Goal: Information Seeking & Learning: Learn about a topic

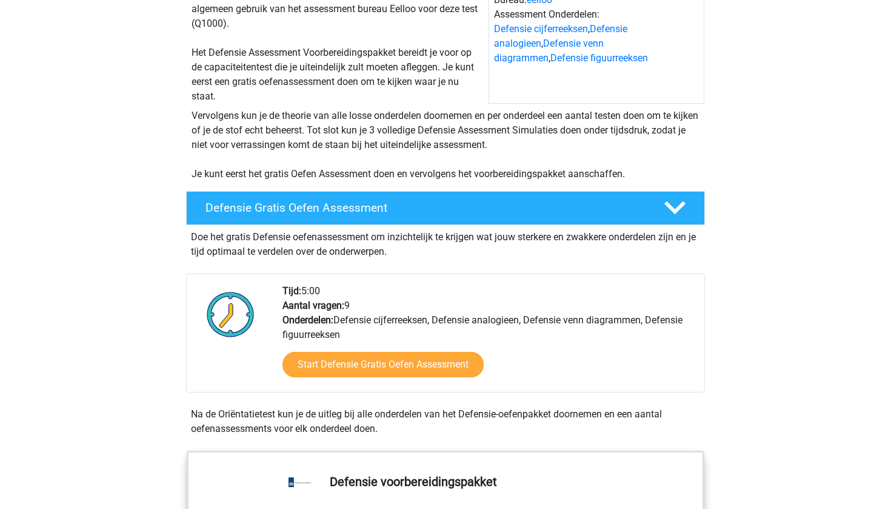
scroll to position [161, 0]
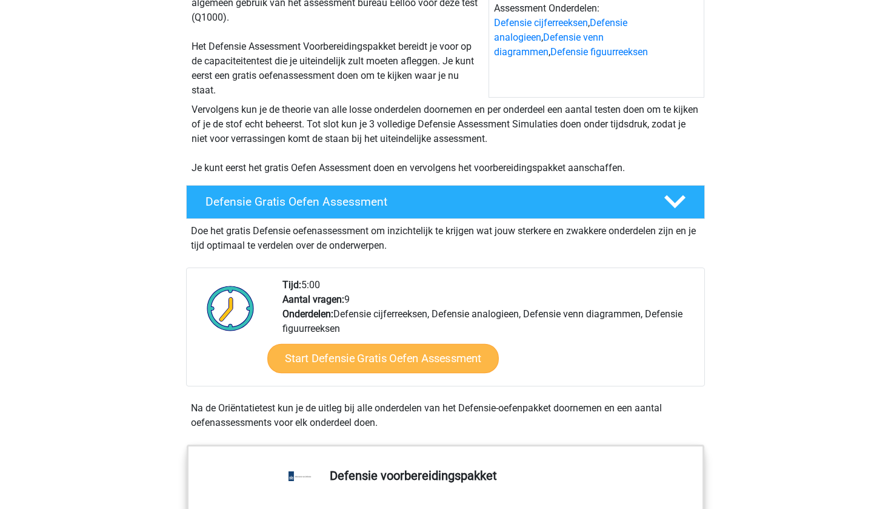
click at [393, 360] on link "Start Defensie Gratis Oefen Assessment" at bounding box center [383, 358] width 232 height 29
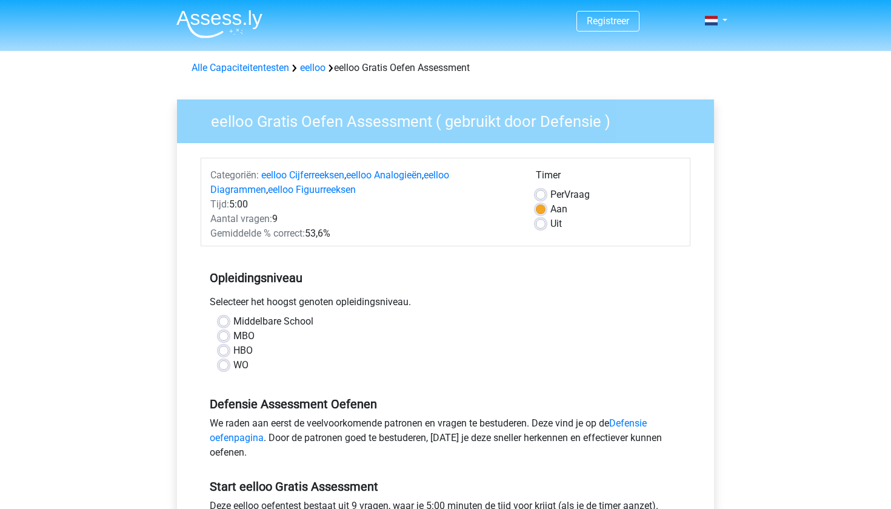
click at [233, 337] on label "MBO" at bounding box center [243, 336] width 21 height 15
click at [225, 337] on input "MBO" at bounding box center [224, 335] width 10 height 12
radio input "true"
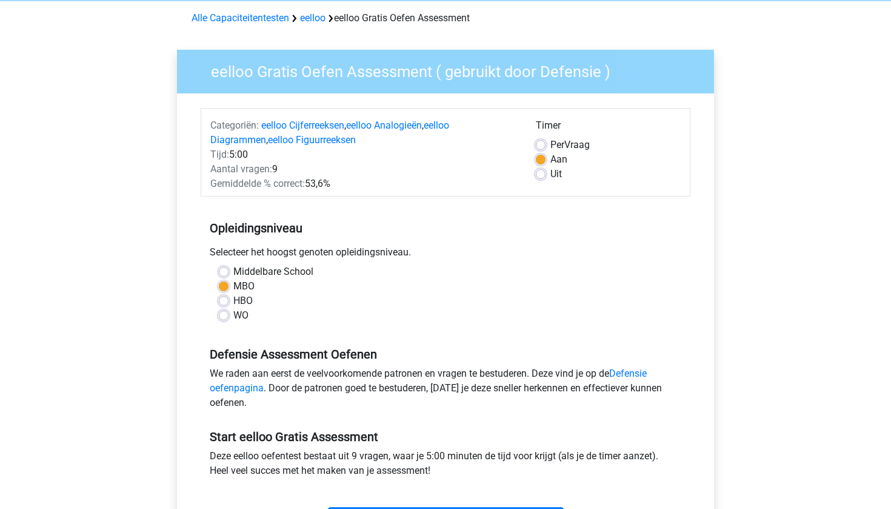
scroll to position [53, 0]
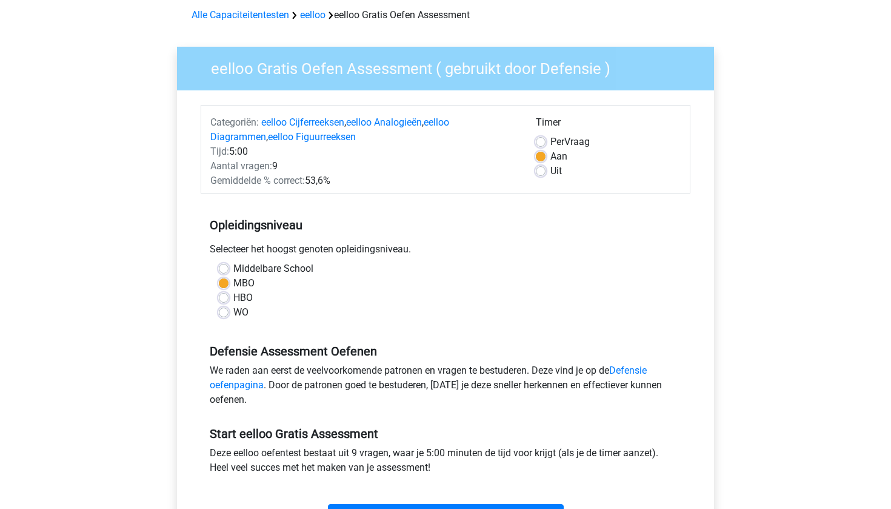
click at [238, 298] on label "HBO" at bounding box center [242, 297] width 19 height 15
click at [228, 298] on input "HBO" at bounding box center [224, 296] width 10 height 12
radio input "true"
click at [233, 285] on label "MBO" at bounding box center [243, 283] width 21 height 15
click at [222, 285] on input "MBO" at bounding box center [224, 282] width 10 height 12
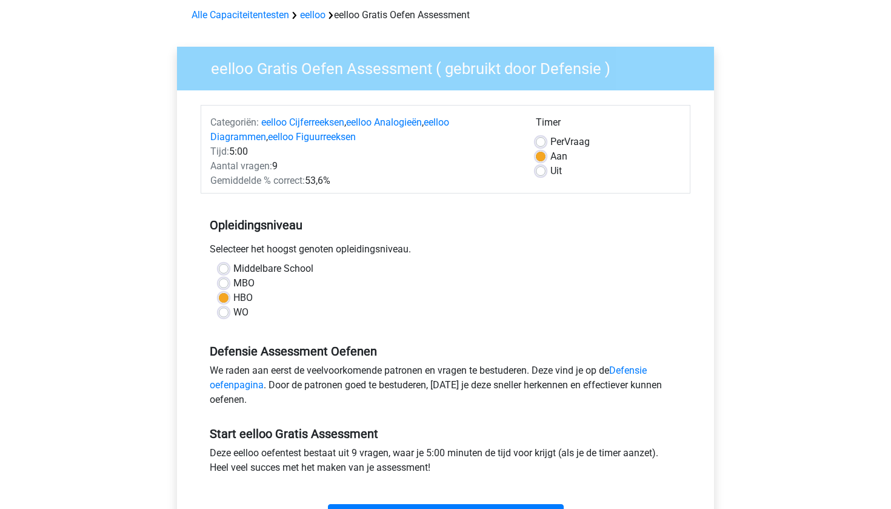
radio input "true"
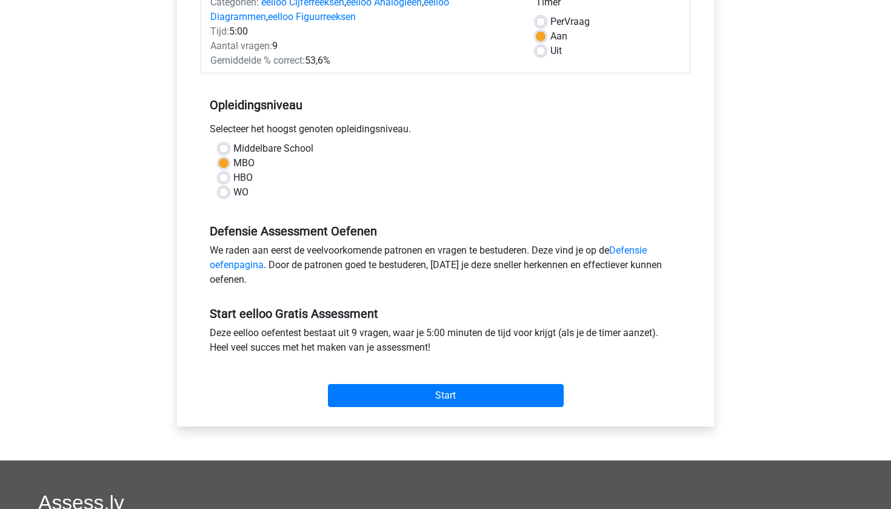
scroll to position [175, 0]
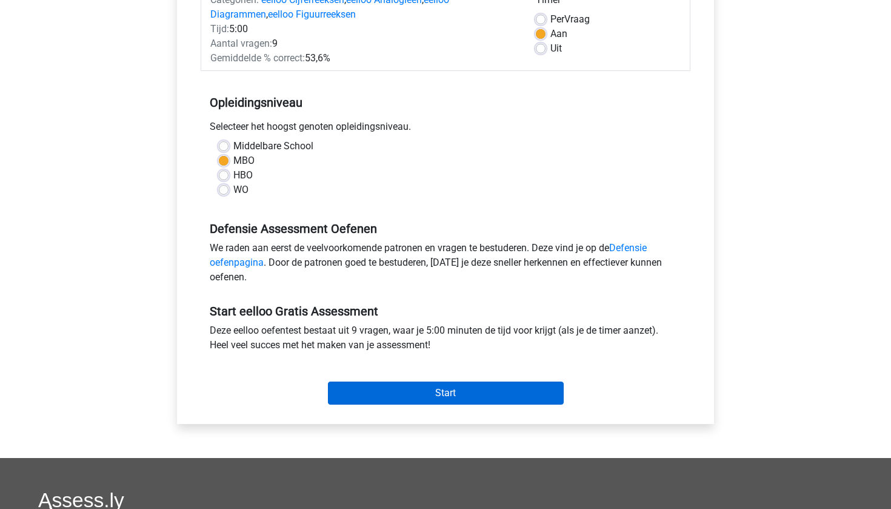
click at [455, 396] on input "Start" at bounding box center [446, 392] width 236 height 23
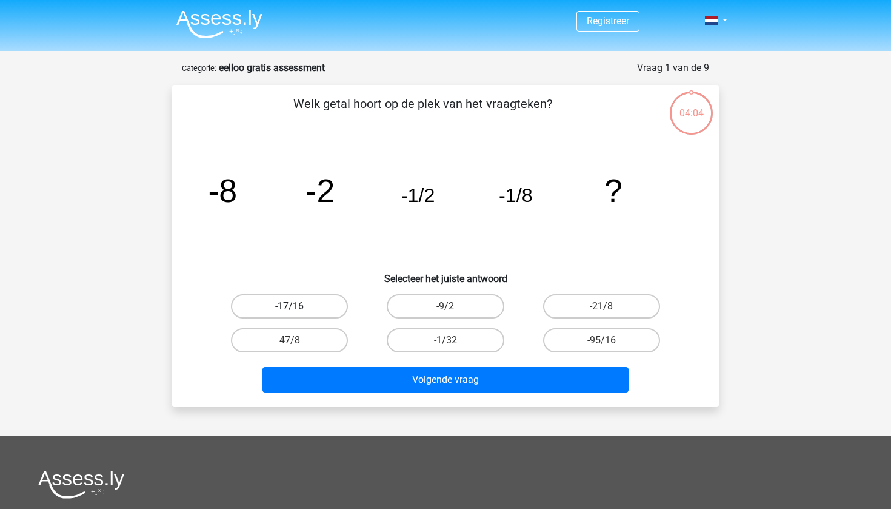
click at [311, 309] on label "-17/16" at bounding box center [289, 306] width 117 height 24
click at [298, 309] on input "-17/16" at bounding box center [294, 310] width 8 height 8
radio input "true"
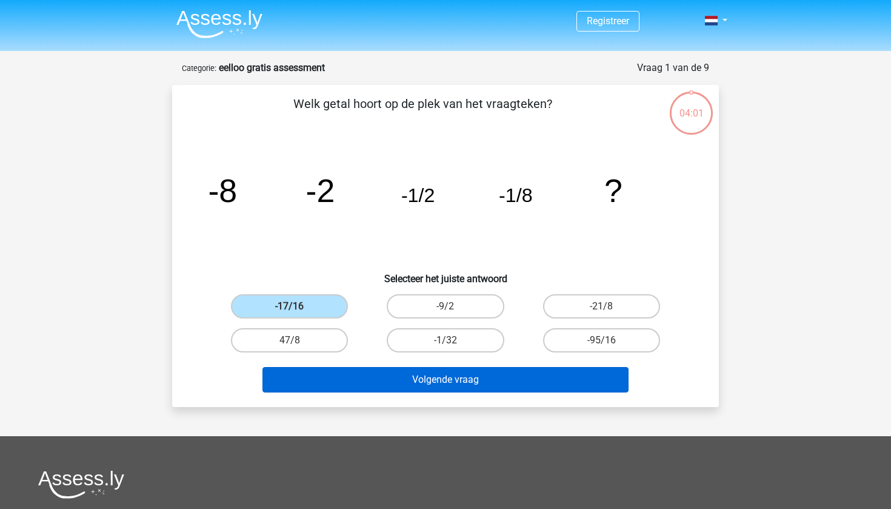
click at [461, 381] on button "Volgende vraag" at bounding box center [445, 379] width 367 height 25
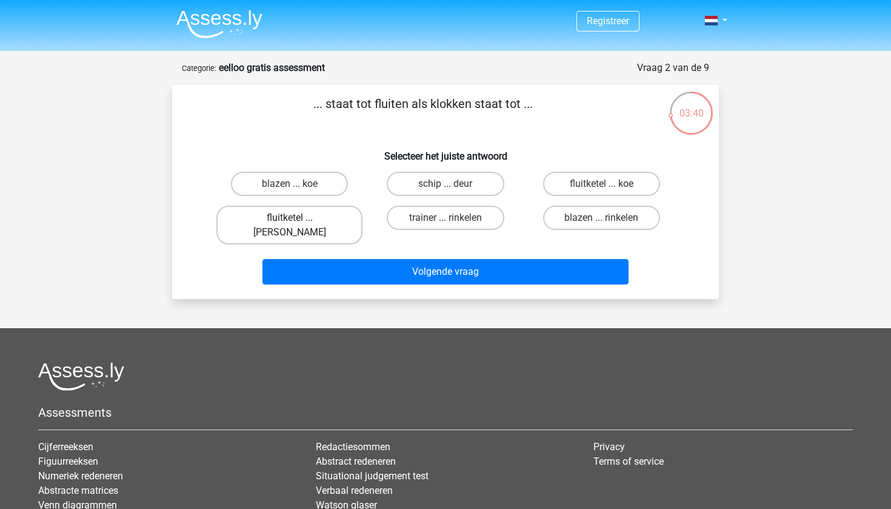
click at [313, 218] on label "fluitketel ... luiden" at bounding box center [289, 224] width 146 height 39
click at [298, 218] on input "fluitketel ... luiden" at bounding box center [294, 222] width 8 height 8
radio input "true"
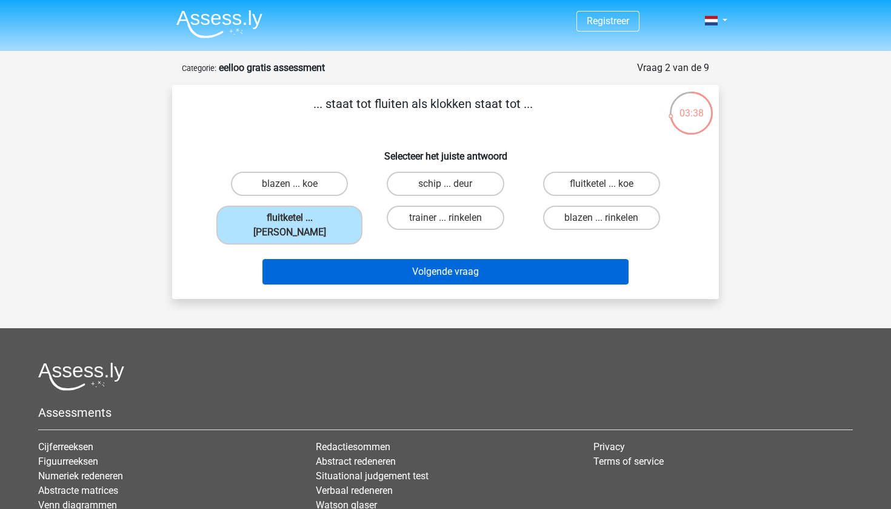
click at [454, 262] on button "Volgende vraag" at bounding box center [445, 271] width 367 height 25
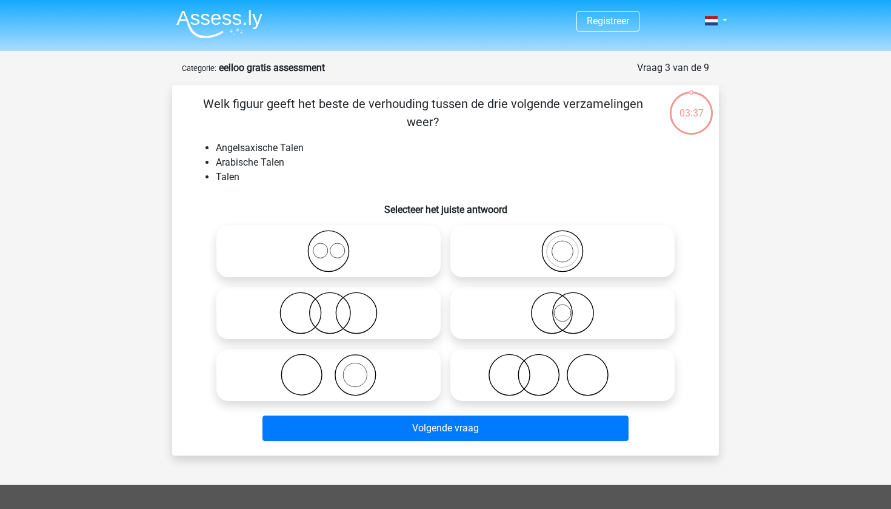
scroll to position [61, 0]
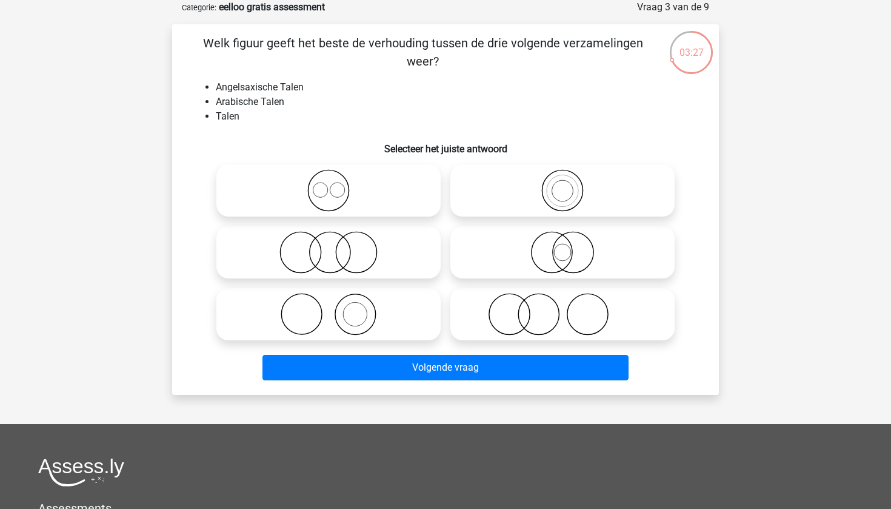
click at [411, 200] on icon at bounding box center [328, 190] width 215 height 42
click at [336, 184] on input "radio" at bounding box center [333, 180] width 8 height 8
radio input "true"
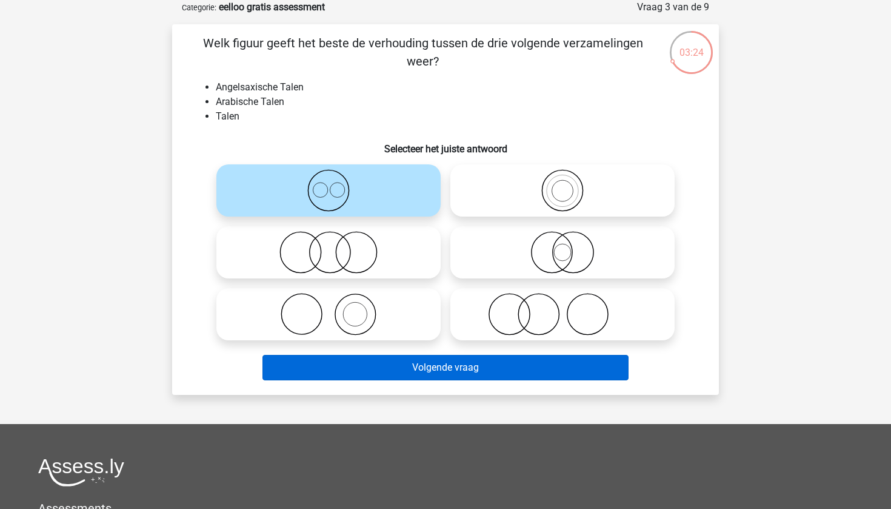
click at [463, 369] on button "Volgende vraag" at bounding box center [445, 367] width 367 height 25
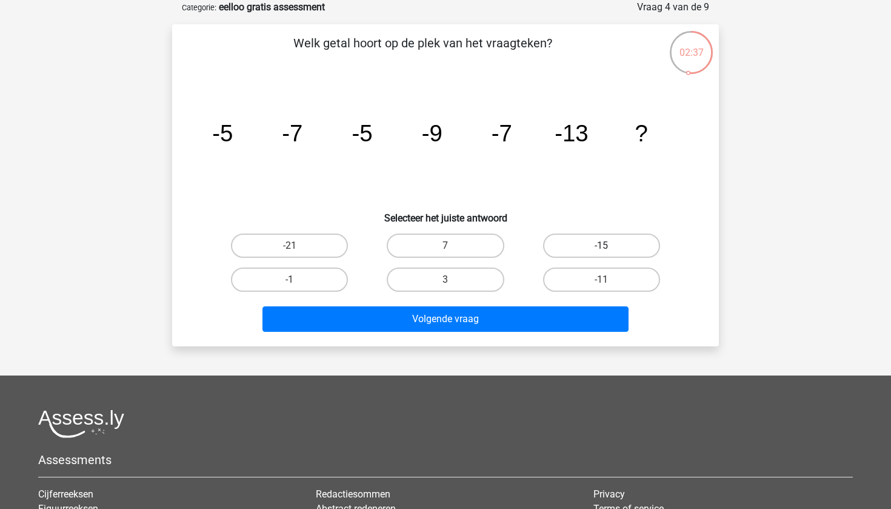
click at [573, 243] on label "-15" at bounding box center [601, 245] width 117 height 24
click at [601, 245] on input "-15" at bounding box center [605, 249] width 8 height 8
radio input "true"
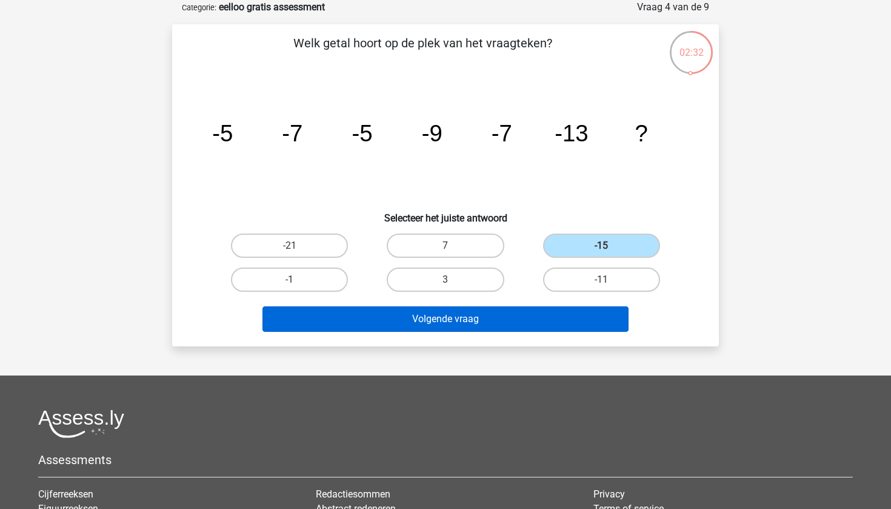
click at [497, 316] on button "Volgende vraag" at bounding box center [445, 318] width 367 height 25
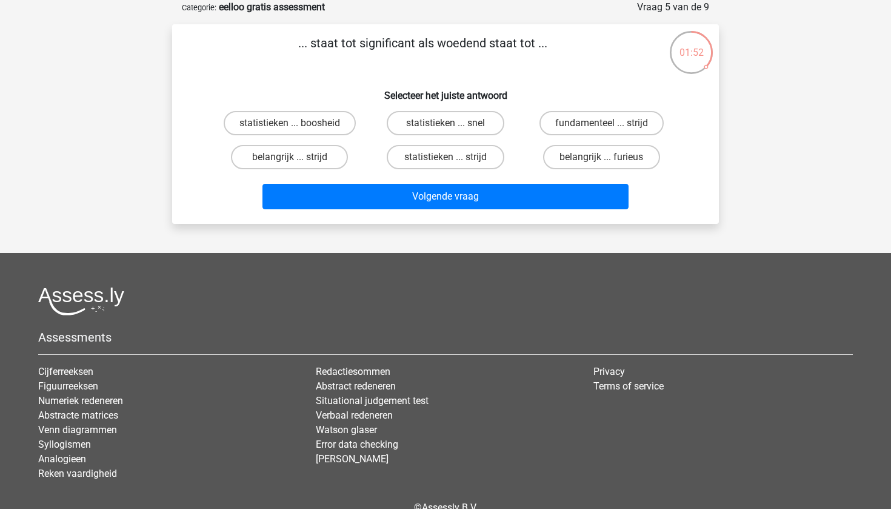
click at [295, 125] on input "statistieken ... boosheid" at bounding box center [294, 127] width 8 height 8
radio input "true"
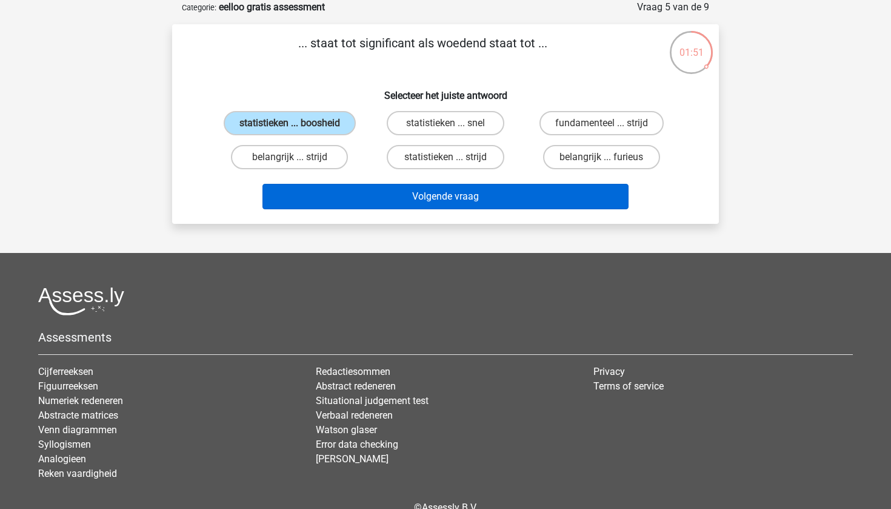
click at [432, 201] on button "Volgende vraag" at bounding box center [445, 196] width 367 height 25
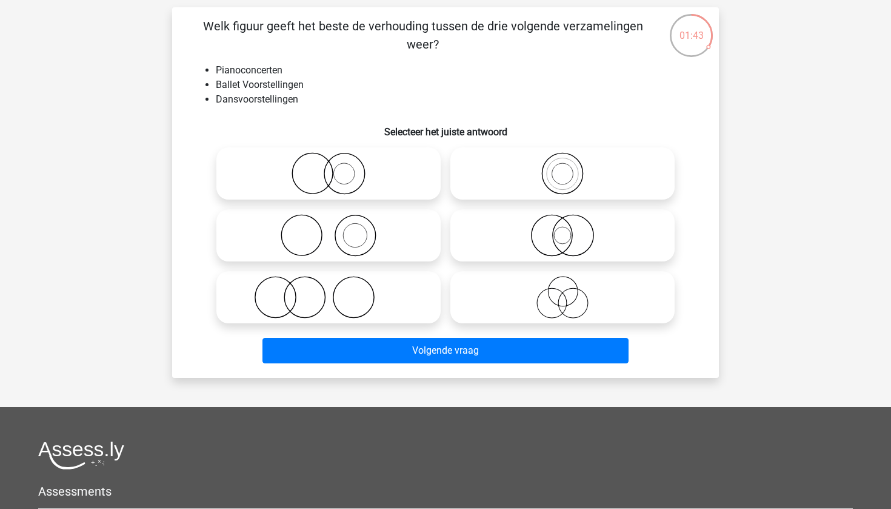
scroll to position [86, 0]
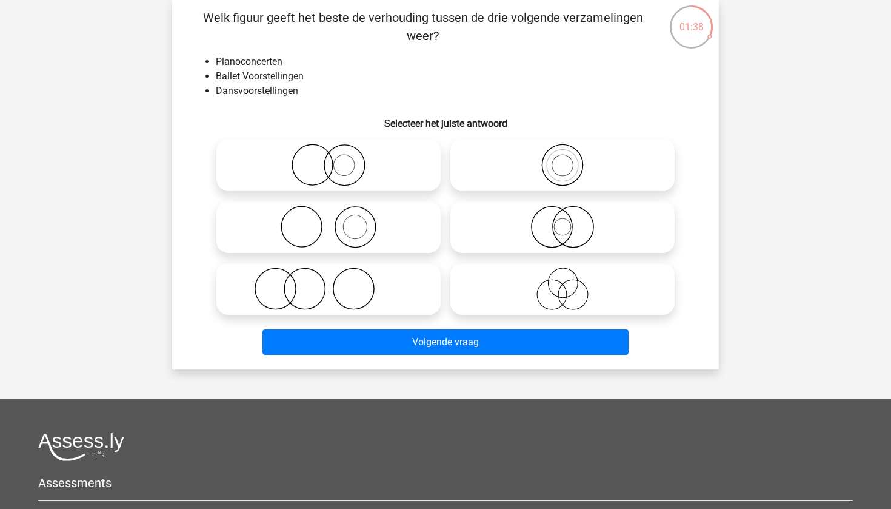
click at [293, 290] on icon at bounding box center [328, 288] width 215 height 42
click at [329, 282] on input "radio" at bounding box center [333, 279] width 8 height 8
radio input "true"
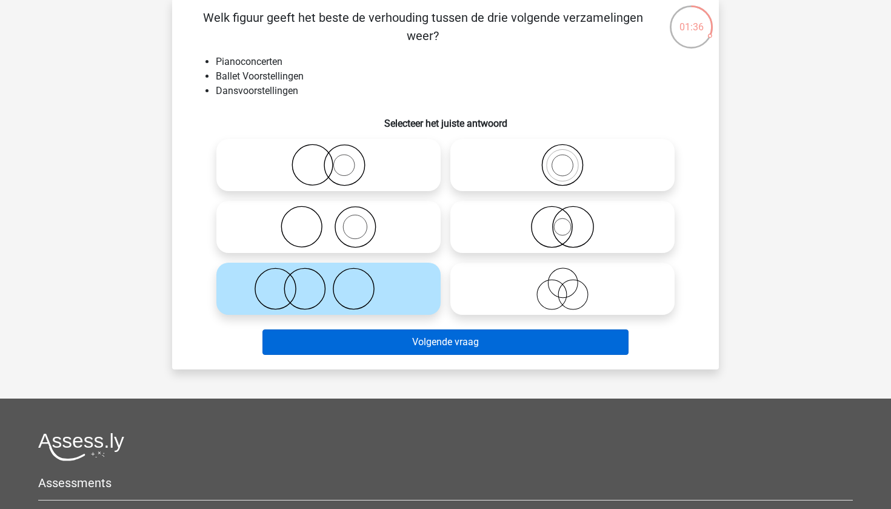
click at [433, 345] on button "Volgende vraag" at bounding box center [445, 341] width 367 height 25
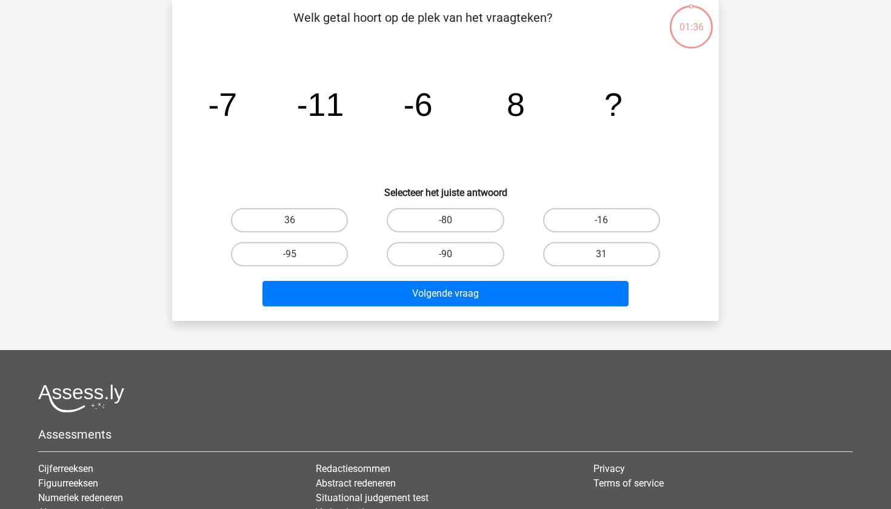
scroll to position [61, 0]
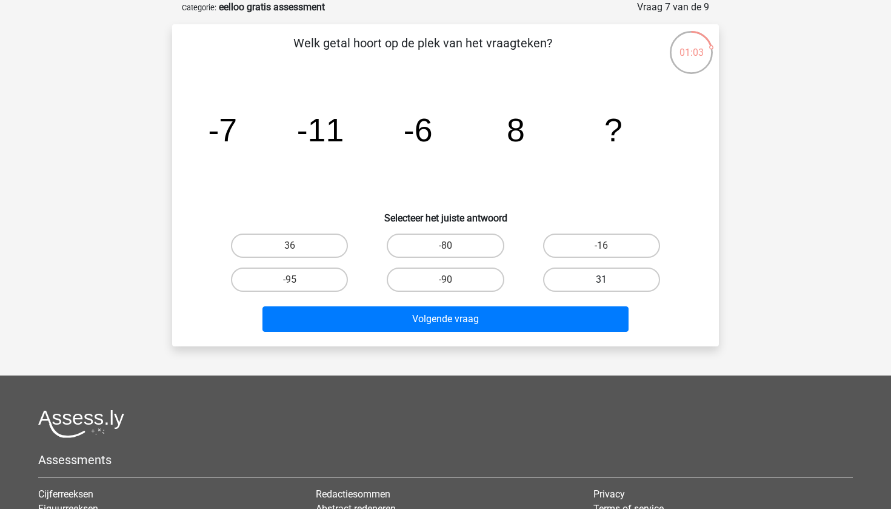
click at [609, 282] on label "31" at bounding box center [601, 279] width 117 height 24
click at [609, 282] on input "31" at bounding box center [605, 283] width 8 height 8
radio input "true"
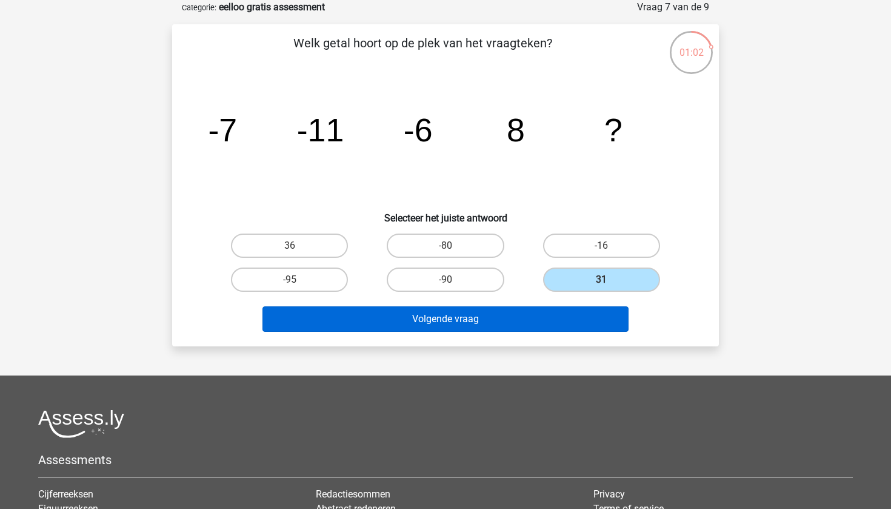
click at [524, 318] on button "Volgende vraag" at bounding box center [445, 318] width 367 height 25
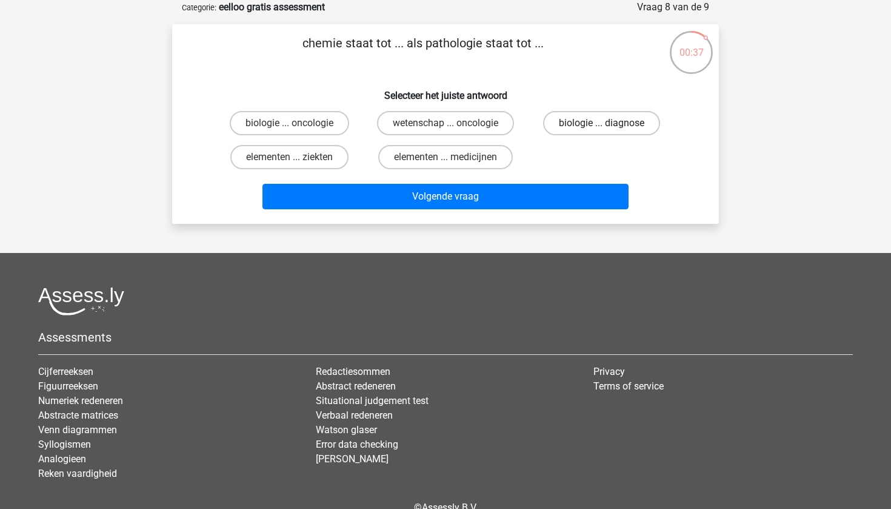
click at [581, 129] on label "biologie ... diagnose" at bounding box center [601, 123] width 117 height 24
click at [601, 129] on input "biologie ... diagnose" at bounding box center [605, 127] width 8 height 8
radio input "true"
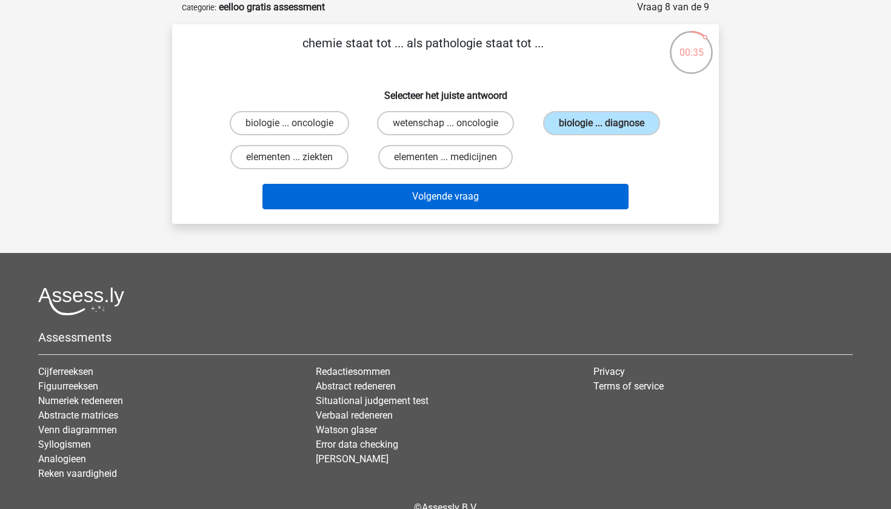
click at [490, 193] on button "Volgende vraag" at bounding box center [445, 196] width 367 height 25
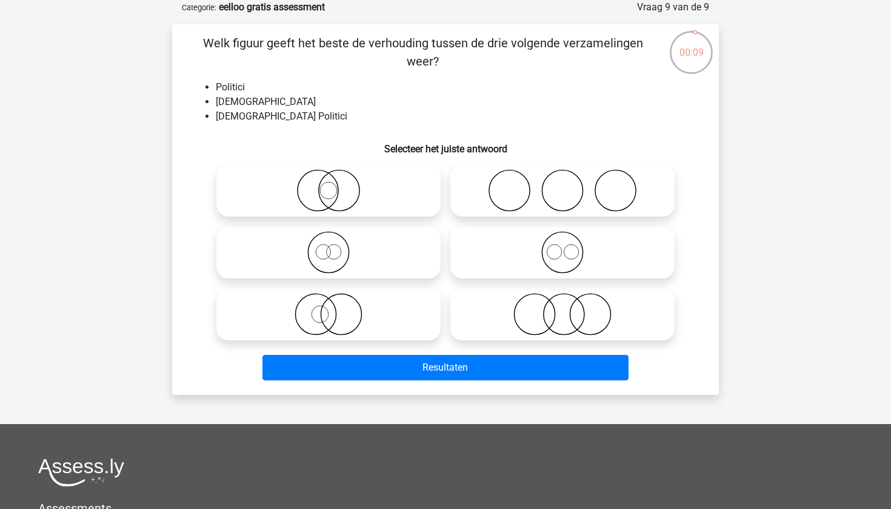
click at [332, 310] on icon at bounding box center [328, 314] width 215 height 42
click at [332, 308] on input "radio" at bounding box center [333, 304] width 8 height 8
radio input "true"
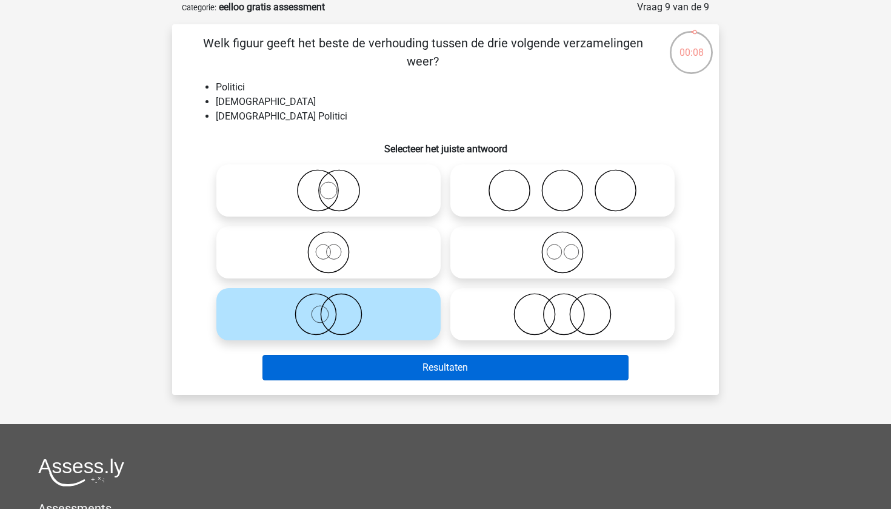
click at [443, 372] on button "Resultaten" at bounding box center [445, 367] width 367 height 25
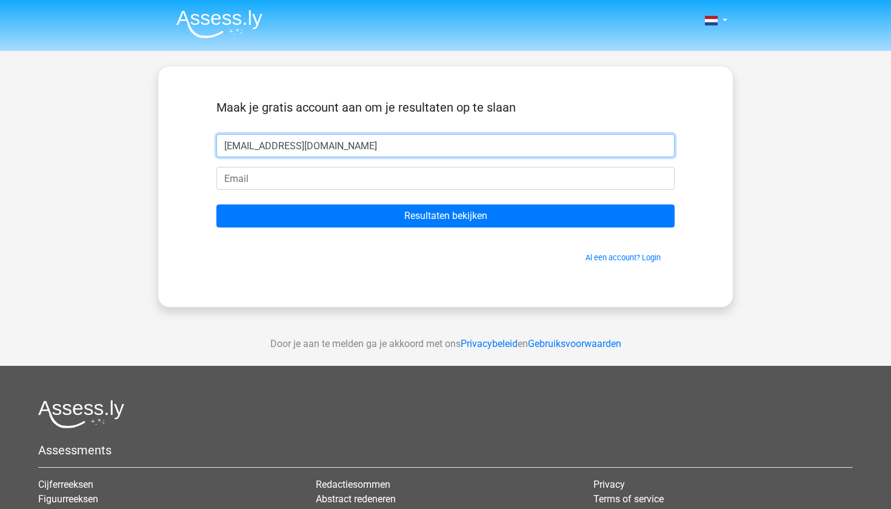
click at [342, 153] on input "[EMAIL_ADDRESS][DOMAIN_NAME]" at bounding box center [445, 145] width 458 height 23
type input "c"
type input "carlo"
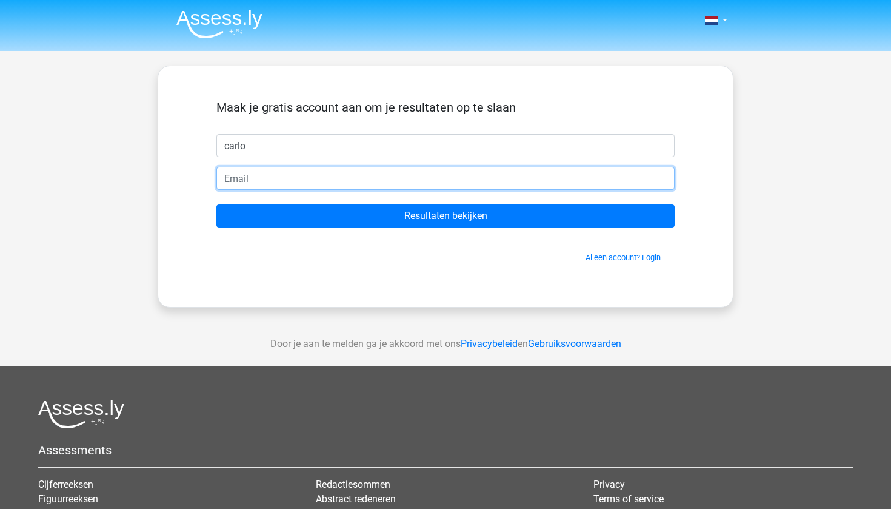
click at [356, 182] on input "email" at bounding box center [445, 178] width 458 height 23
type input "[EMAIL_ADDRESS][DOMAIN_NAME]"
click at [445, 216] on input "Resultaten bekijken" at bounding box center [445, 215] width 458 height 23
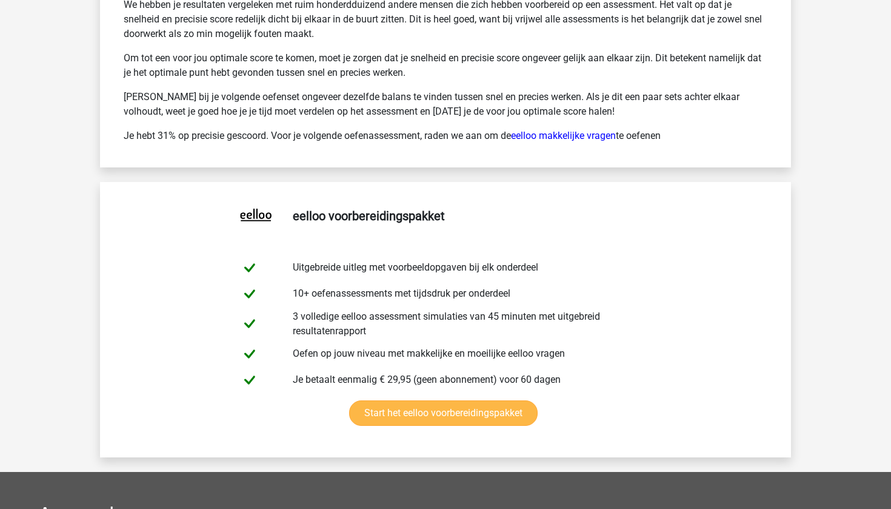
scroll to position [2207, 0]
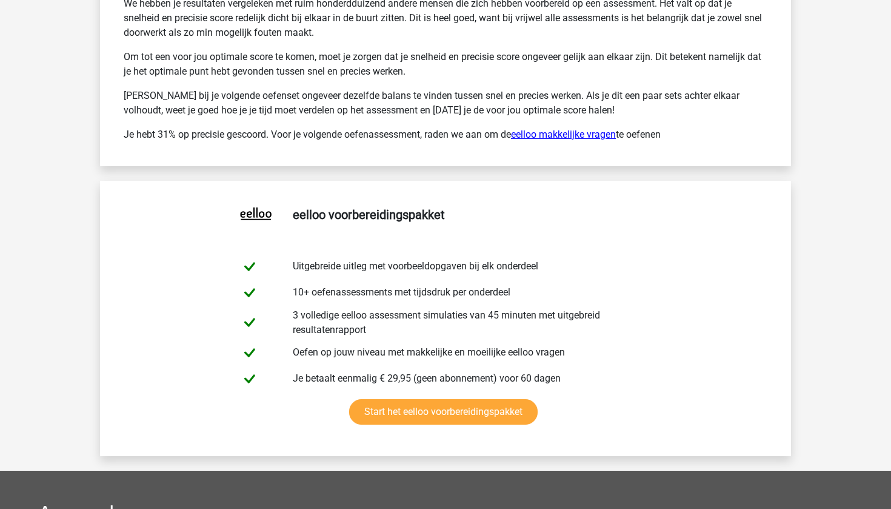
click at [568, 131] on link "eelloo makkelijke vragen" at bounding box center [563, 134] width 105 height 12
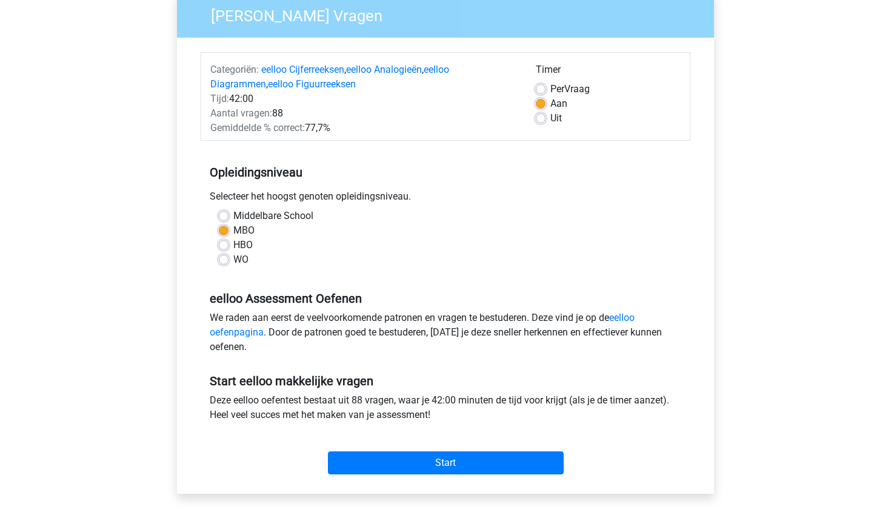
scroll to position [108, 0]
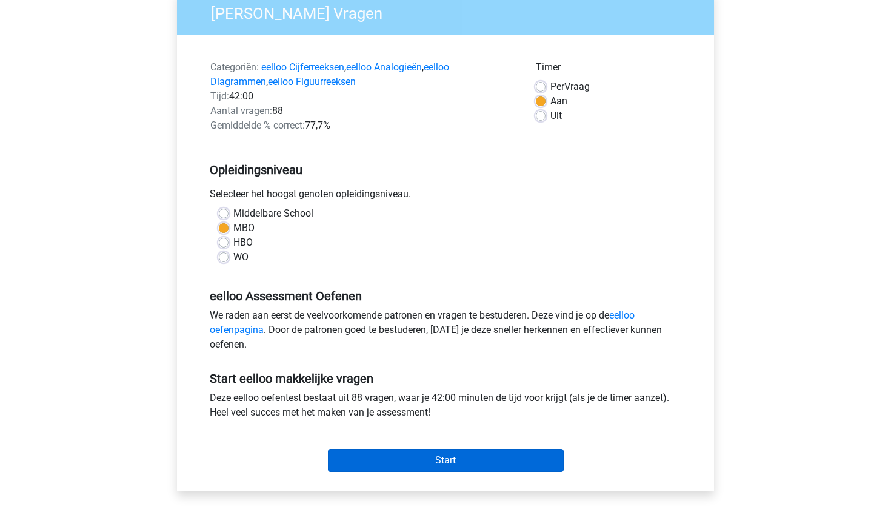
click at [496, 458] on input "Start" at bounding box center [446, 460] width 236 height 23
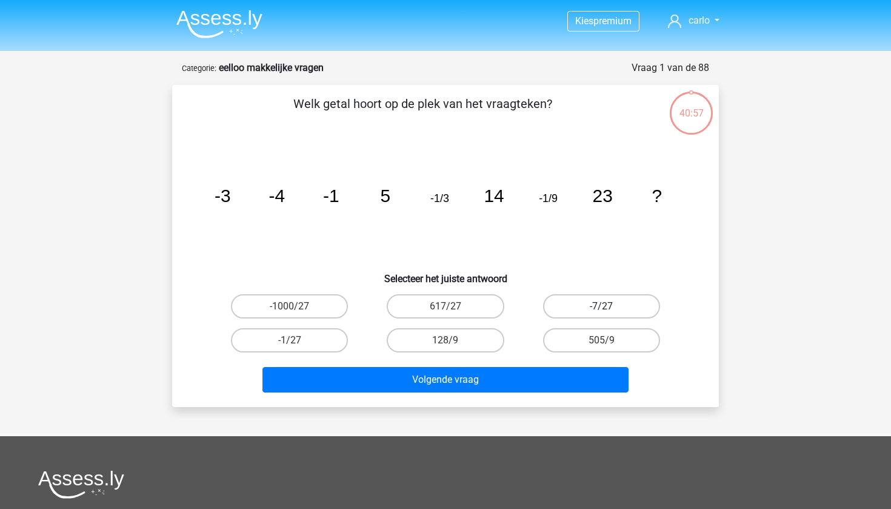
click at [596, 309] on label "-7/27" at bounding box center [601, 306] width 117 height 24
click at [601, 309] on input "-7/27" at bounding box center [605, 310] width 8 height 8
radio input "true"
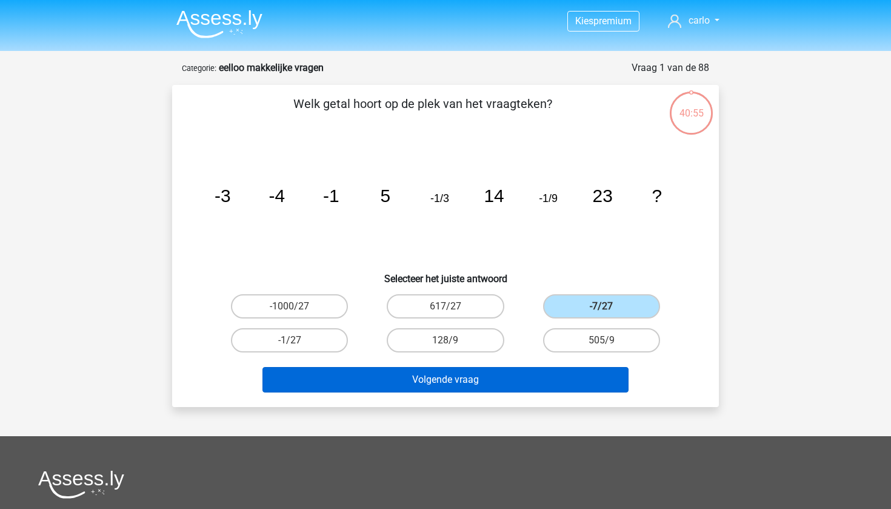
click at [510, 379] on button "Volgende vraag" at bounding box center [445, 379] width 367 height 25
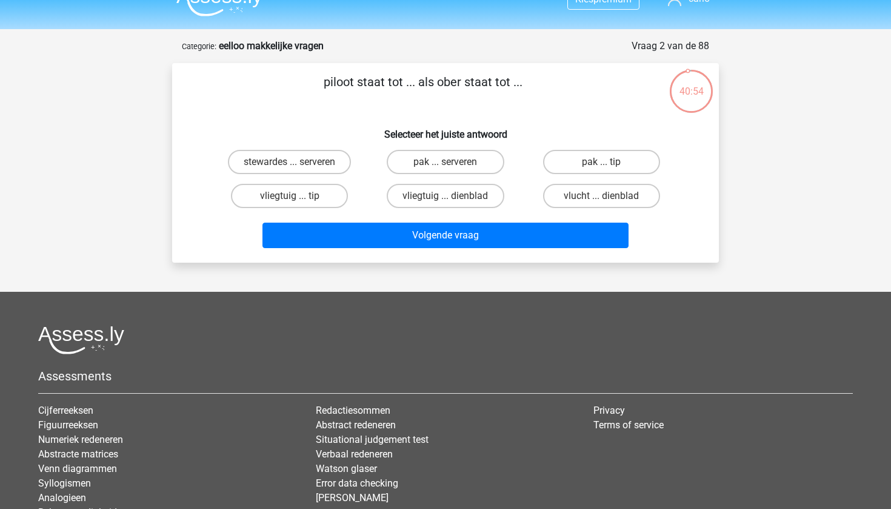
scroll to position [5, 0]
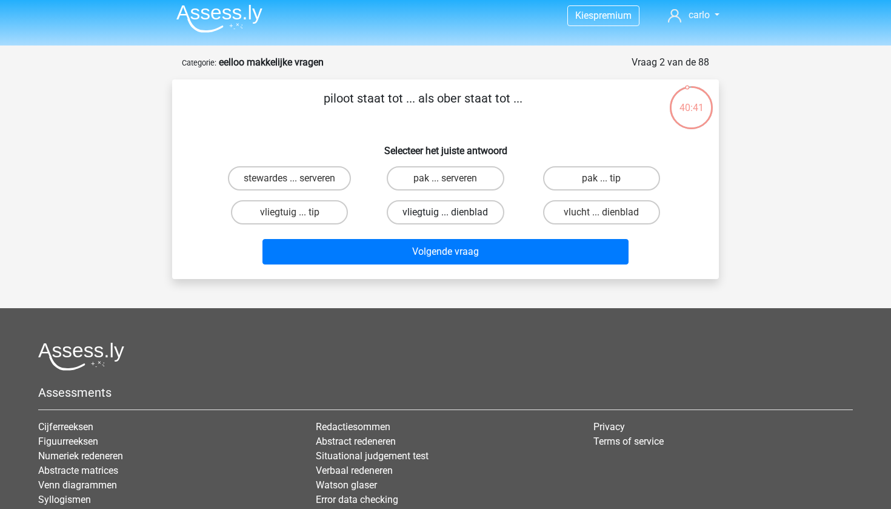
click at [457, 210] on label "vliegtuig ... dienblad" at bounding box center [445, 212] width 117 height 24
click at [453, 212] on input "vliegtuig ... dienblad" at bounding box center [449, 216] width 8 height 8
radio input "true"
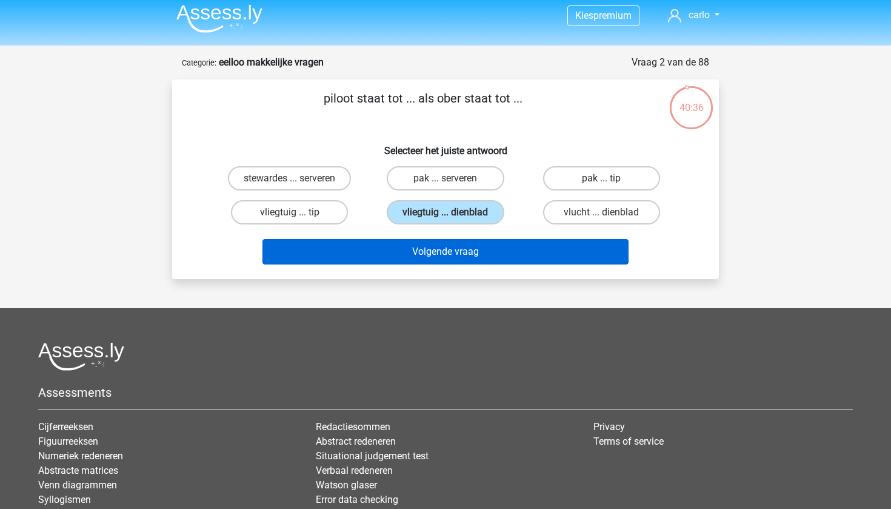
click at [471, 254] on button "Volgende vraag" at bounding box center [445, 251] width 367 height 25
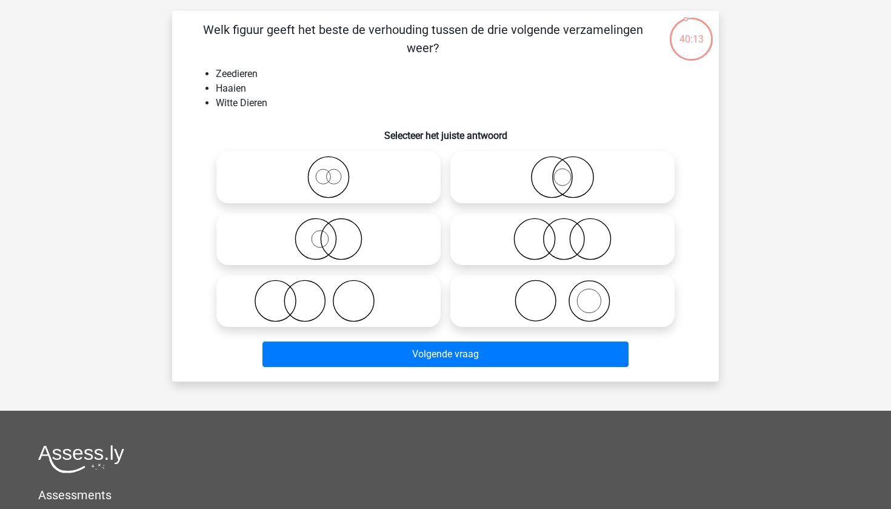
scroll to position [75, 0]
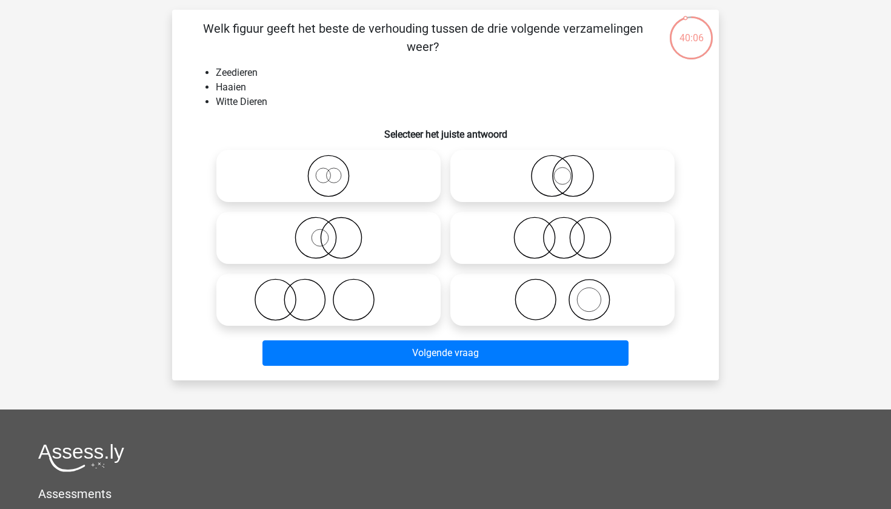
click at [326, 245] on icon at bounding box center [328, 237] width 215 height 42
click at [329, 232] on input "radio" at bounding box center [333, 228] width 8 height 8
radio input "true"
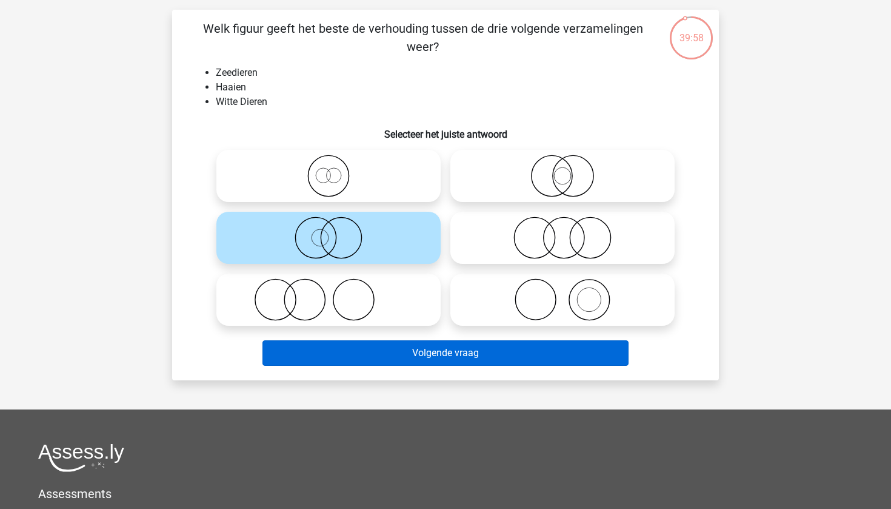
click at [415, 359] on button "Volgende vraag" at bounding box center [445, 352] width 367 height 25
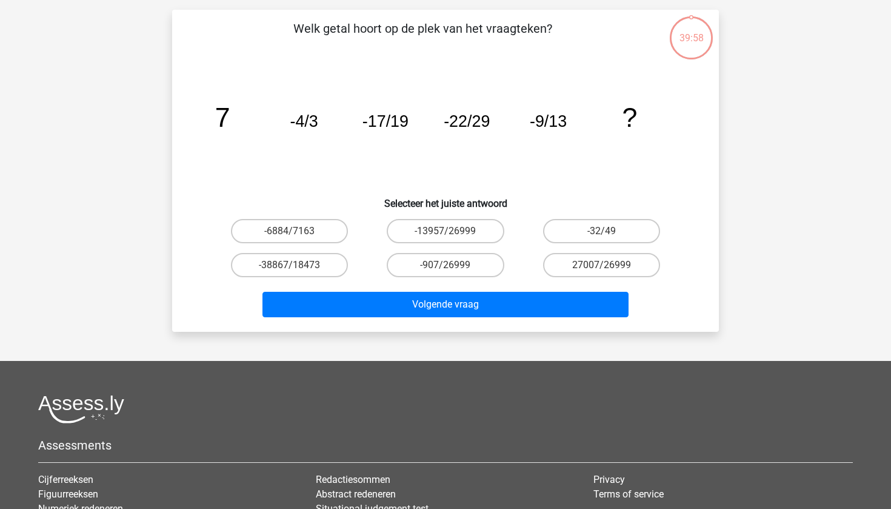
scroll to position [61, 0]
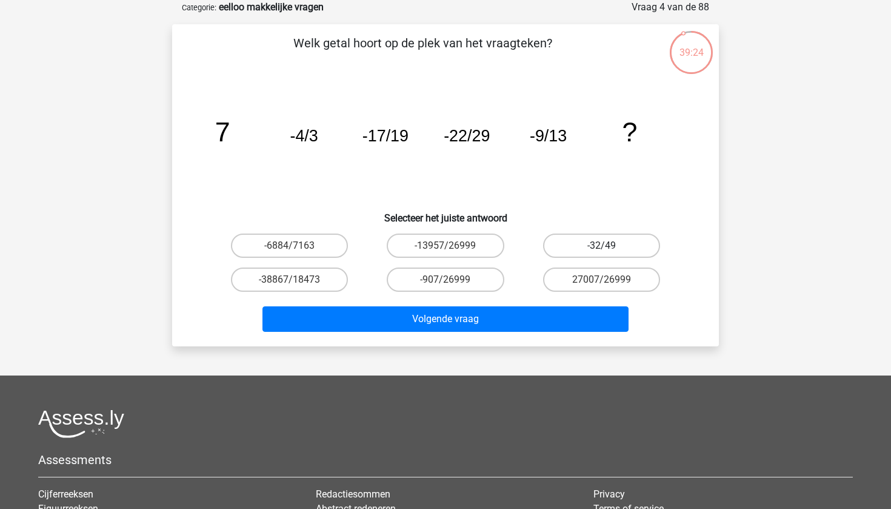
click at [592, 248] on label "-32/49" at bounding box center [601, 245] width 117 height 24
click at [601, 248] on input "-32/49" at bounding box center [605, 249] width 8 height 8
radio input "true"
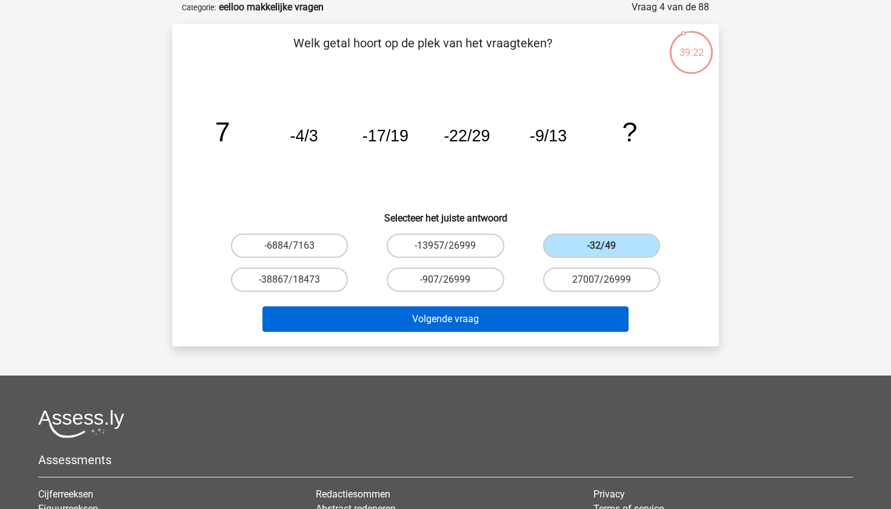
click at [548, 319] on button "Volgende vraag" at bounding box center [445, 318] width 367 height 25
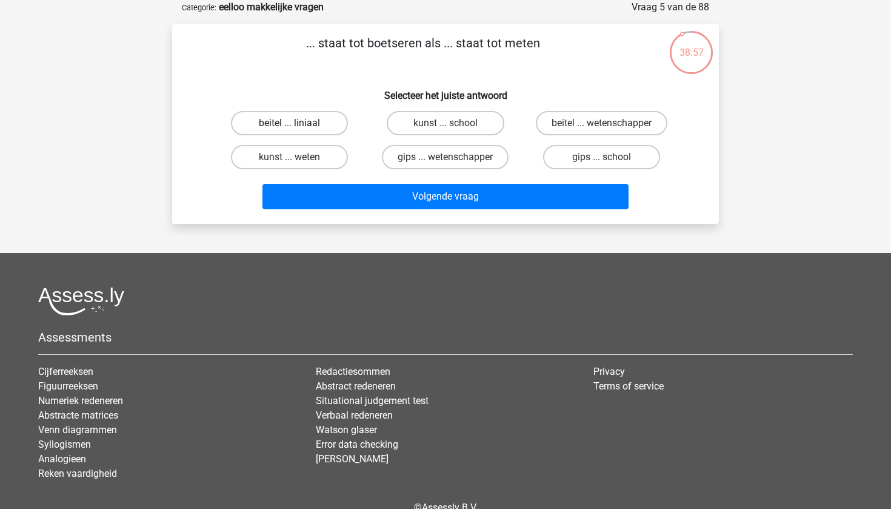
click at [303, 121] on label "beitel ... liniaal" at bounding box center [289, 123] width 117 height 24
click at [298, 123] on input "beitel ... liniaal" at bounding box center [294, 127] width 8 height 8
radio input "true"
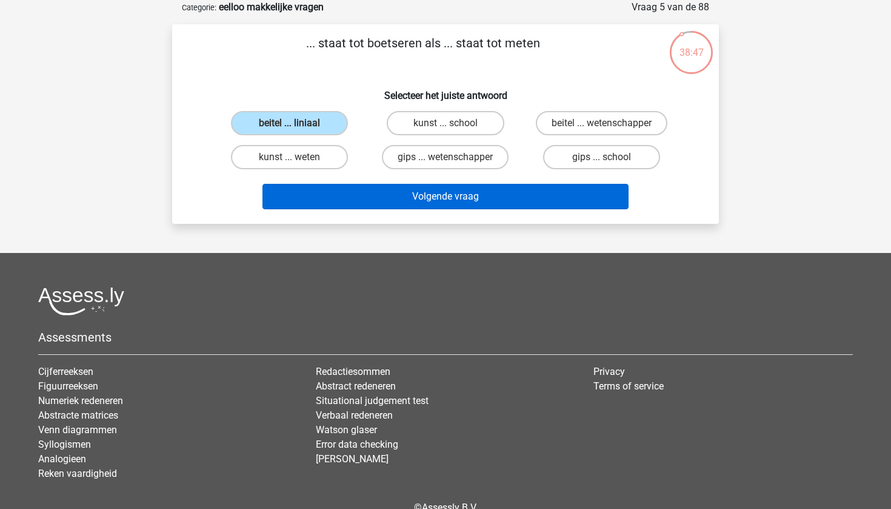
click at [426, 193] on button "Volgende vraag" at bounding box center [445, 196] width 367 height 25
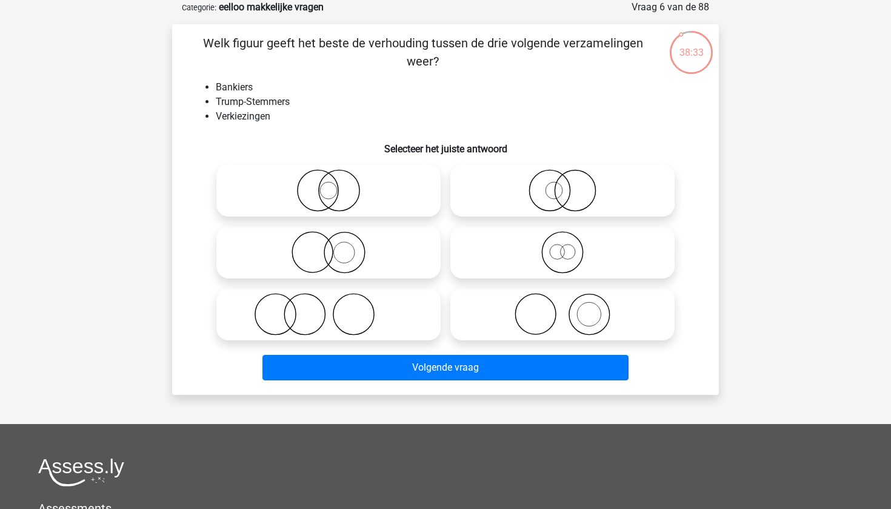
click at [345, 313] on icon at bounding box center [328, 314] width 215 height 42
click at [336, 308] on input "radio" at bounding box center [333, 304] width 8 height 8
radio input "true"
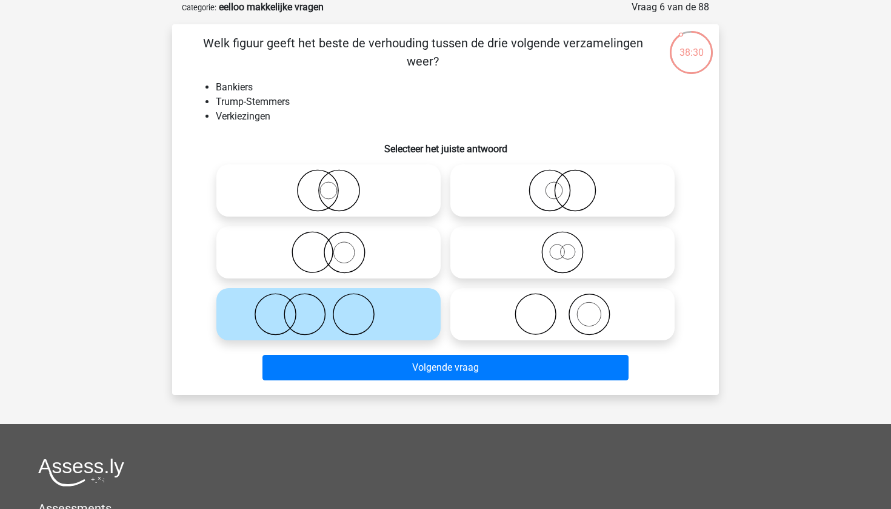
click at [520, 336] on label at bounding box center [562, 314] width 224 height 52
click at [562, 308] on input "radio" at bounding box center [566, 304] width 8 height 8
radio input "true"
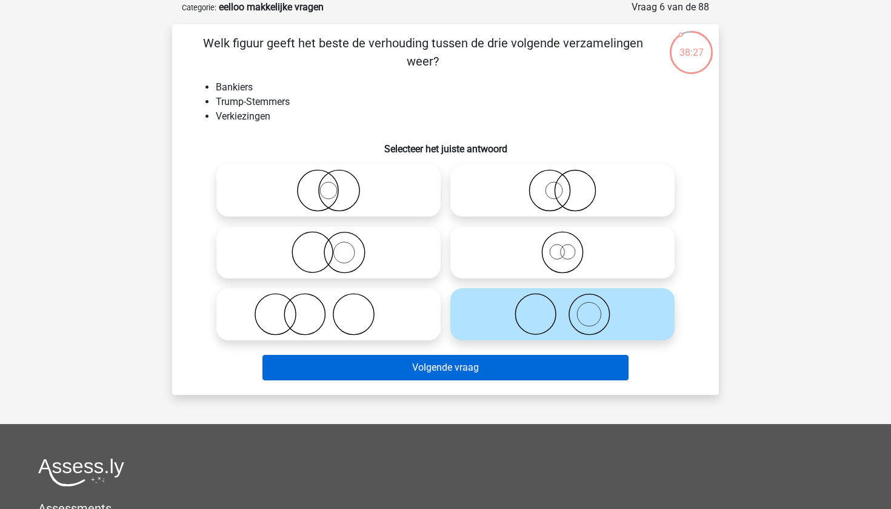
click at [516, 378] on button "Volgende vraag" at bounding box center [445, 367] width 367 height 25
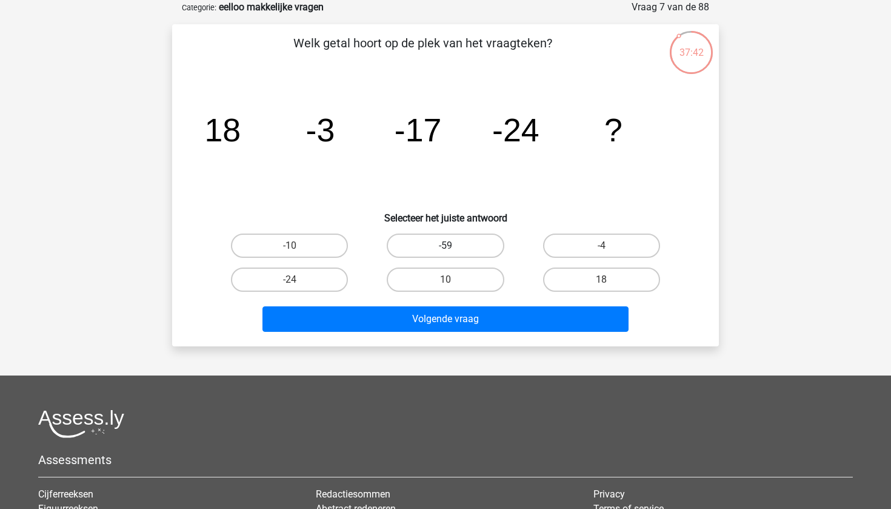
click at [462, 250] on label "-59" at bounding box center [445, 245] width 117 height 24
click at [453, 250] on input "-59" at bounding box center [449, 249] width 8 height 8
radio input "true"
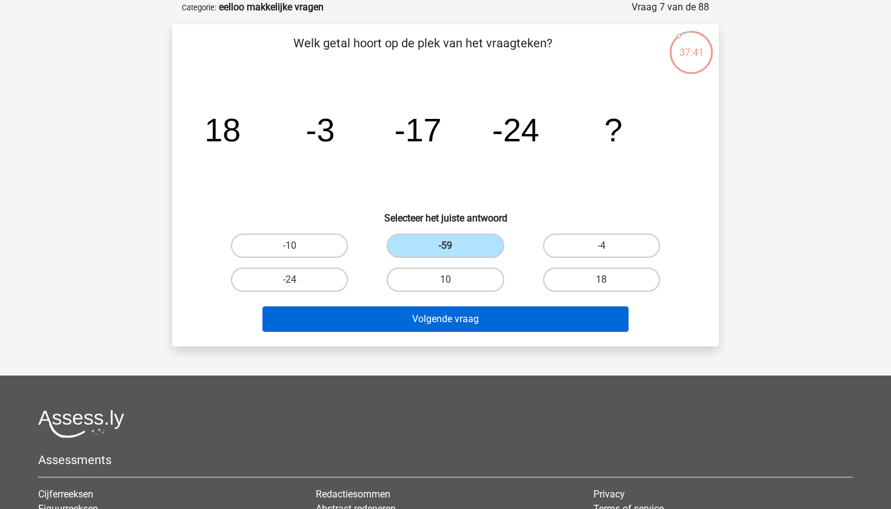
click at [444, 319] on button "Volgende vraag" at bounding box center [445, 318] width 367 height 25
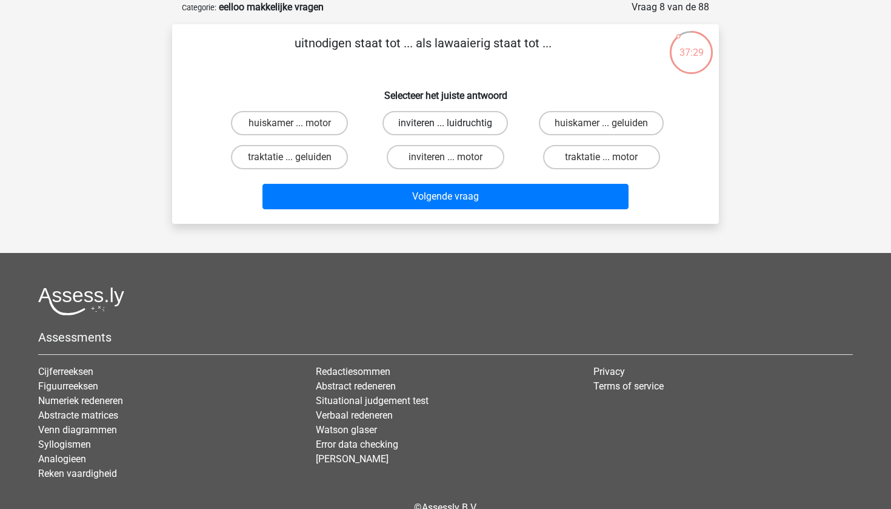
click at [443, 121] on label "inviteren ... luidruchtig" at bounding box center [444, 123] width 125 height 24
click at [445, 123] on input "inviteren ... luidruchtig" at bounding box center [449, 127] width 8 height 8
radio input "true"
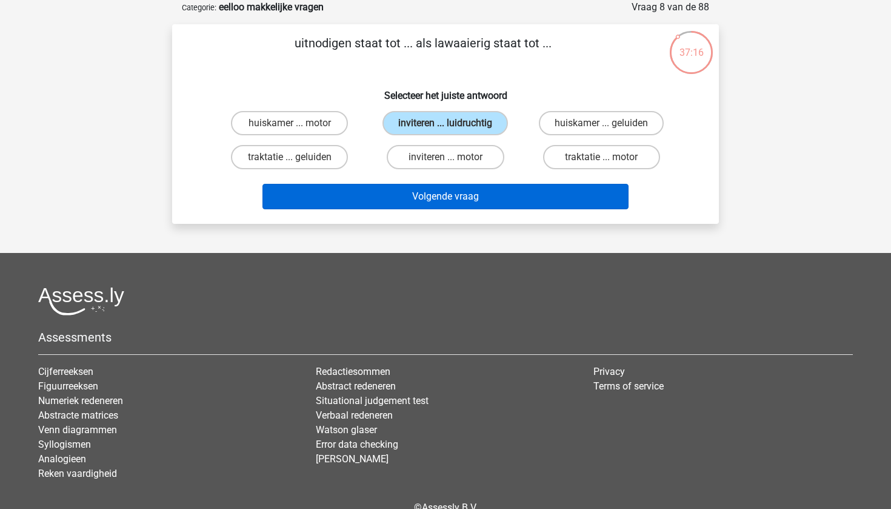
click at [441, 199] on button "Volgende vraag" at bounding box center [445, 196] width 367 height 25
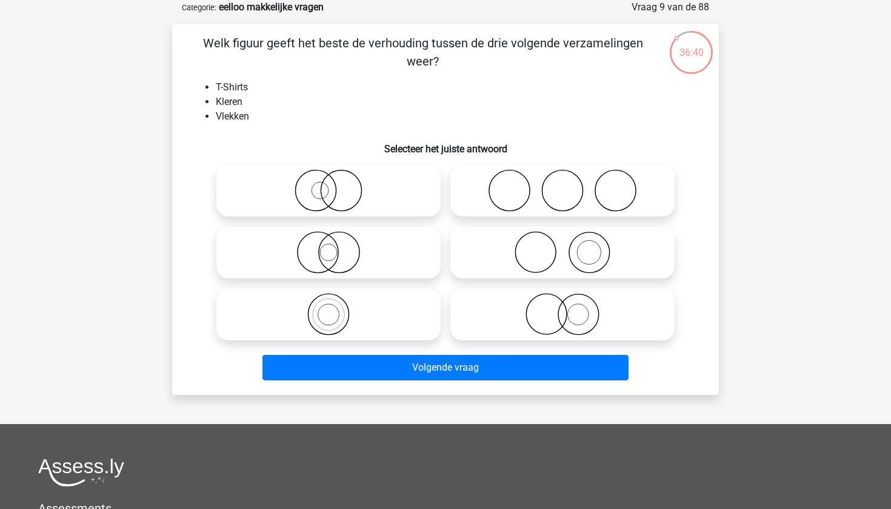
click at [568, 256] on icon at bounding box center [562, 252] width 215 height 42
click at [568, 246] on input "radio" at bounding box center [566, 242] width 8 height 8
radio input "true"
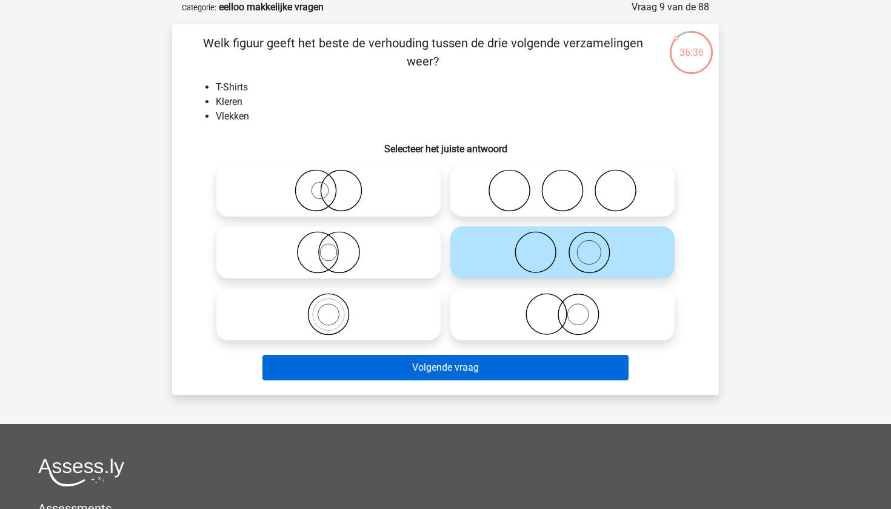
click at [465, 365] on button "Volgende vraag" at bounding box center [445, 367] width 367 height 25
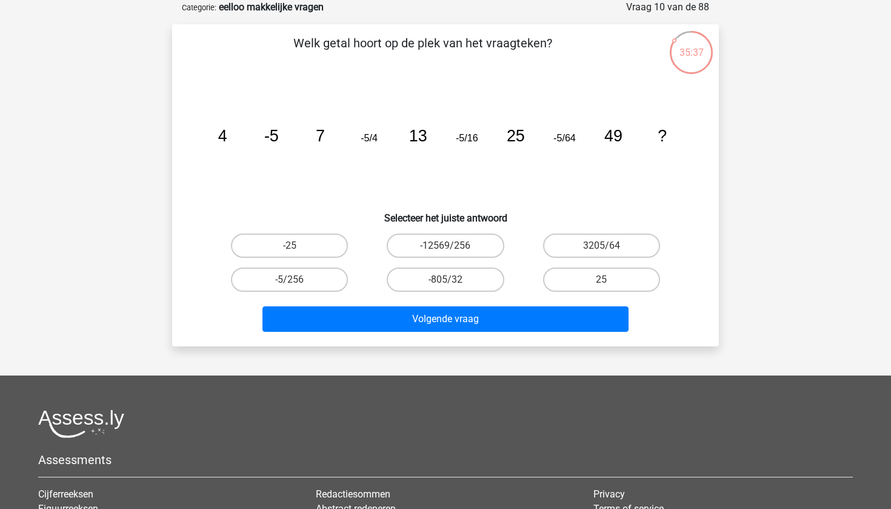
click at [291, 282] on input "-5/256" at bounding box center [294, 283] width 8 height 8
radio input "true"
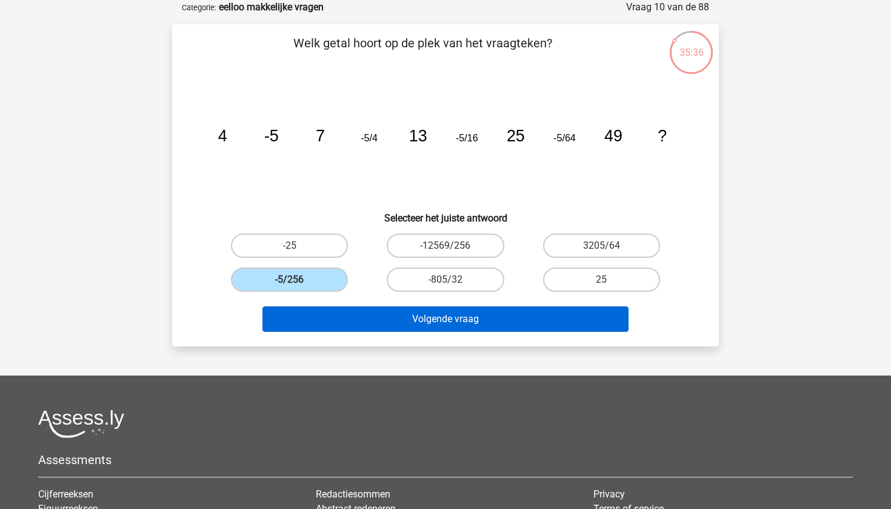
click at [419, 314] on button "Volgende vraag" at bounding box center [445, 318] width 367 height 25
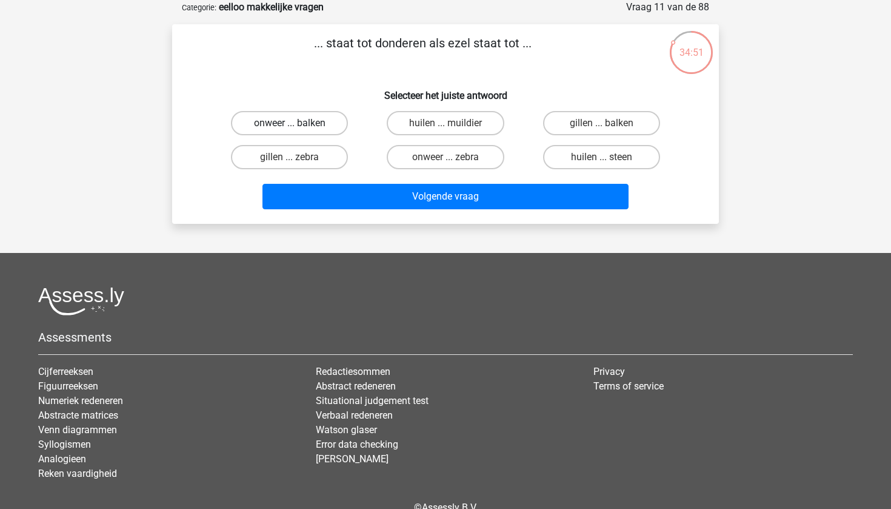
click at [302, 122] on label "onweer ... balken" at bounding box center [289, 123] width 117 height 24
click at [298, 123] on input "onweer ... balken" at bounding box center [294, 127] width 8 height 8
radio input "true"
click at [450, 159] on input "onweer ... zebra" at bounding box center [449, 161] width 8 height 8
radio input "true"
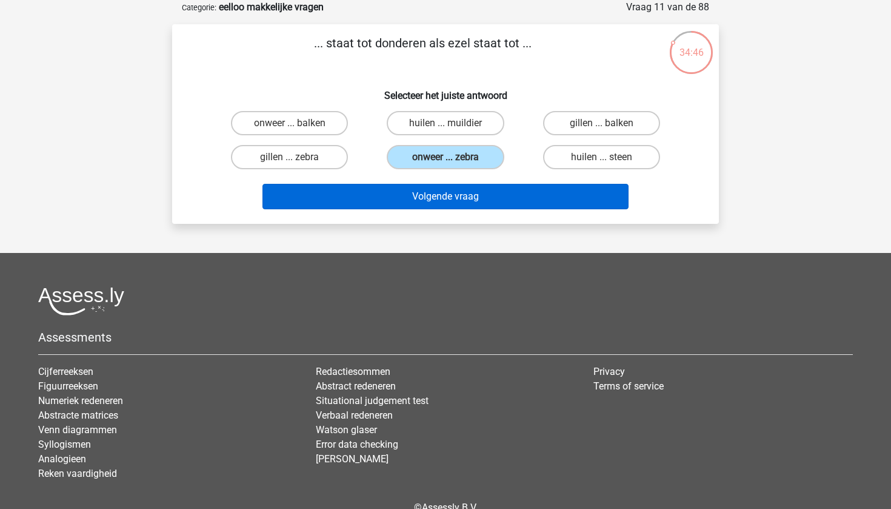
click at [439, 192] on button "Volgende vraag" at bounding box center [445, 196] width 367 height 25
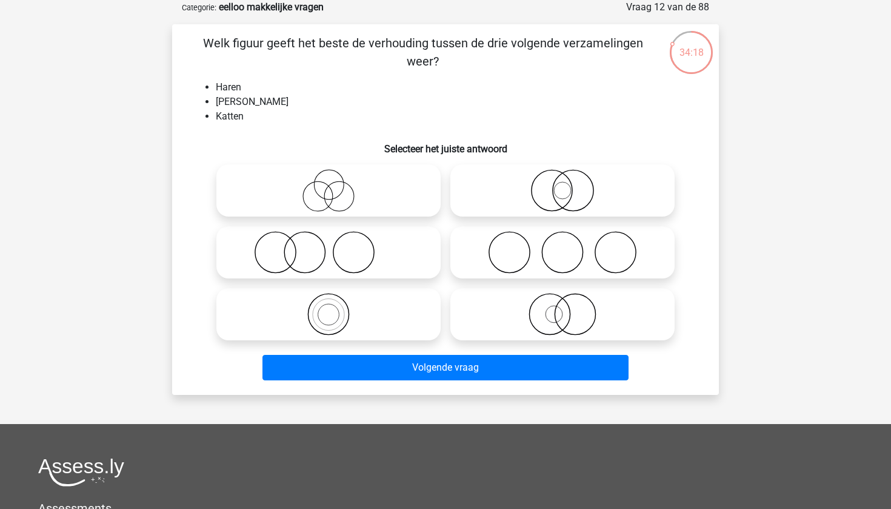
click at [393, 238] on icon at bounding box center [328, 252] width 215 height 42
click at [336, 238] on input "radio" at bounding box center [333, 242] width 8 height 8
radio input "true"
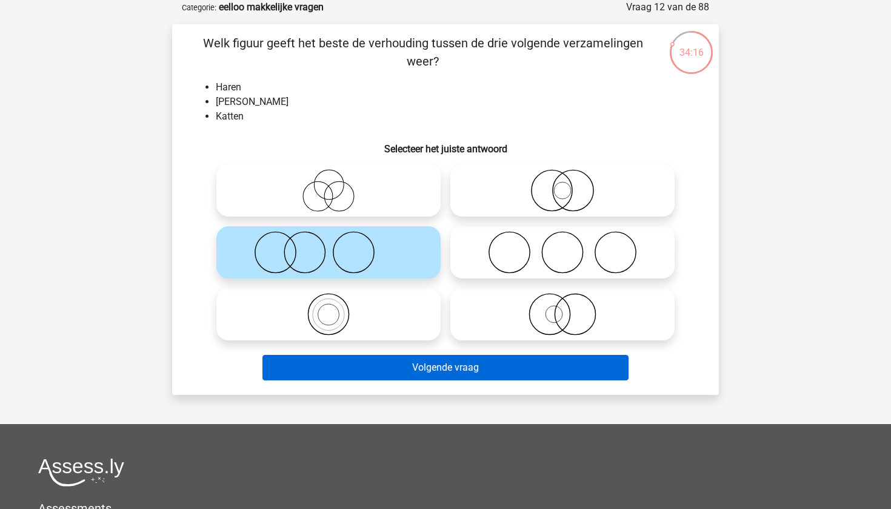
click at [409, 366] on button "Volgende vraag" at bounding box center [445, 367] width 367 height 25
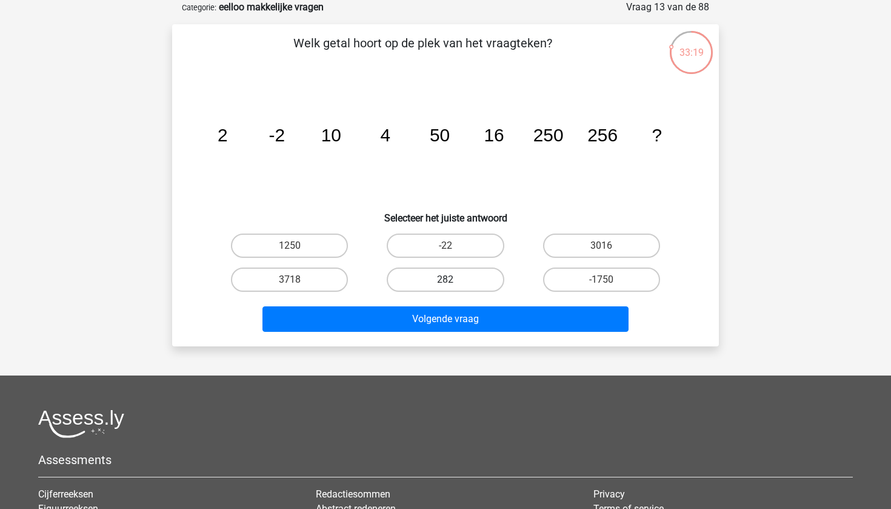
click at [444, 279] on label "282" at bounding box center [445, 279] width 117 height 24
click at [445, 279] on input "282" at bounding box center [449, 283] width 8 height 8
radio input "true"
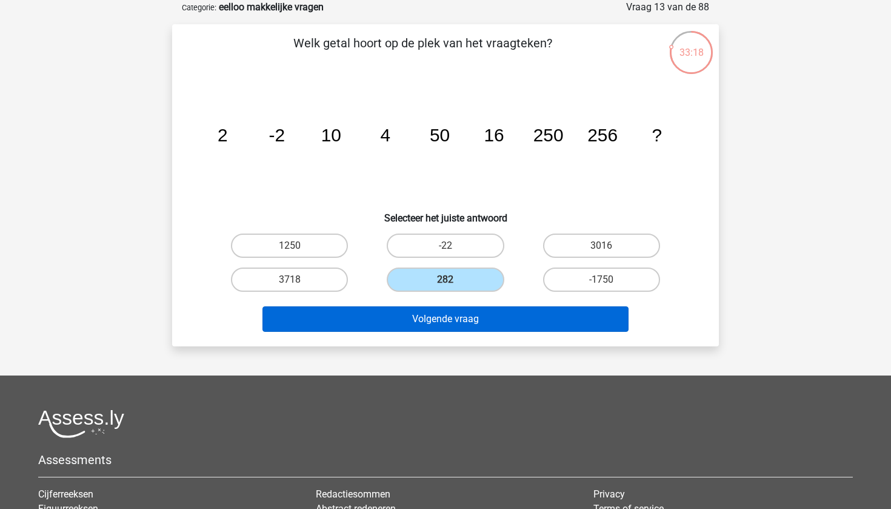
click at [484, 322] on button "Volgende vraag" at bounding box center [445, 318] width 367 height 25
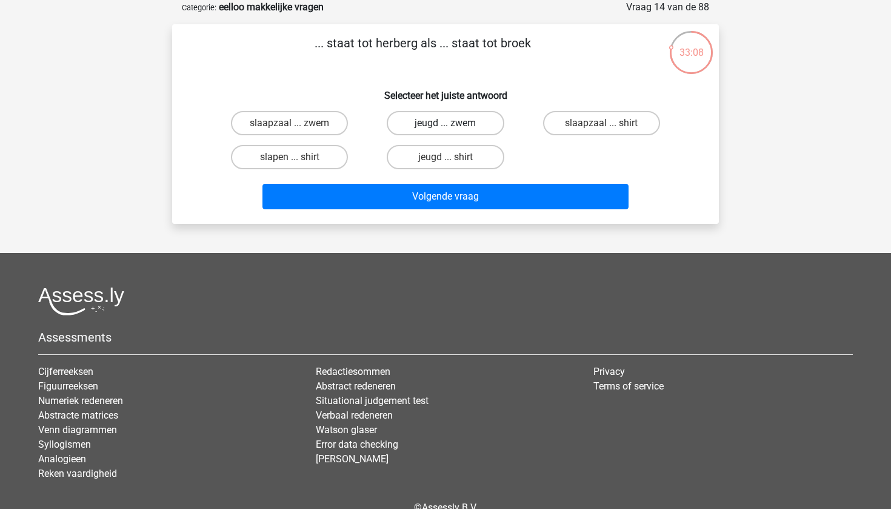
click at [459, 122] on label "jeugd ... zwem" at bounding box center [445, 123] width 117 height 24
click at [453, 123] on input "jeugd ... zwem" at bounding box center [449, 127] width 8 height 8
radio input "true"
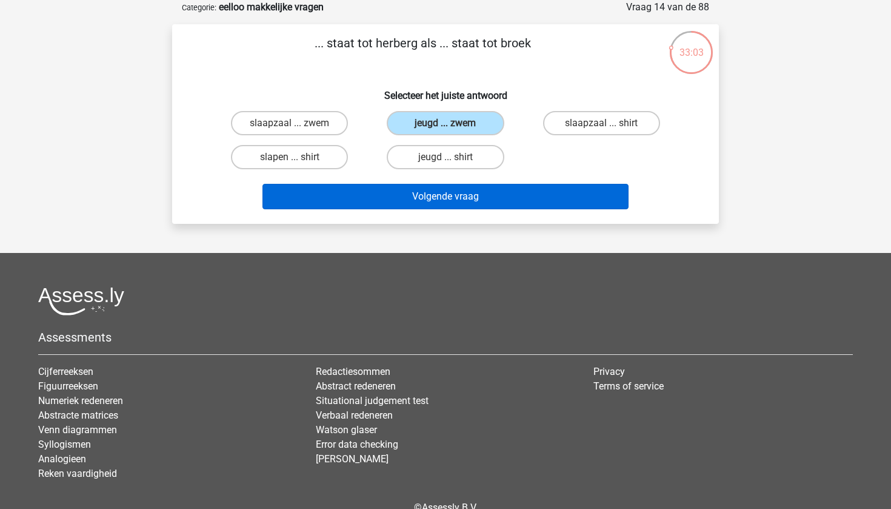
click at [464, 196] on button "Volgende vraag" at bounding box center [445, 196] width 367 height 25
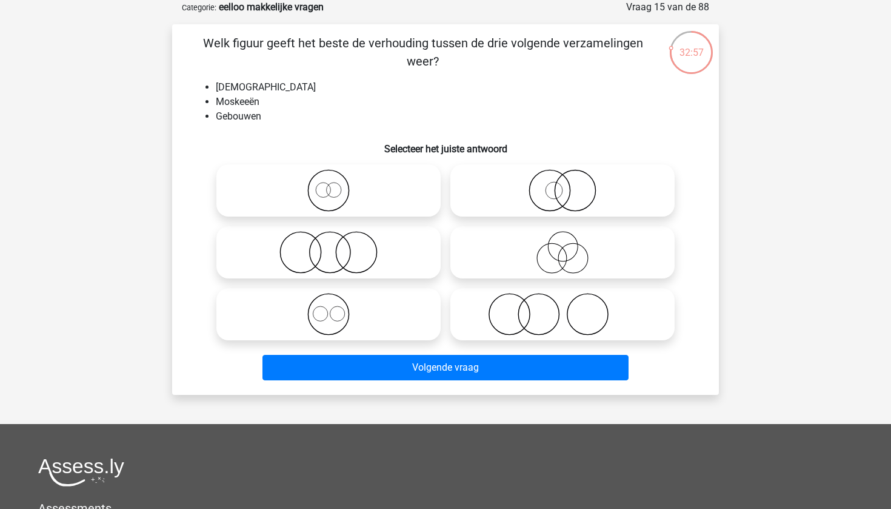
click at [336, 313] on icon at bounding box center [328, 314] width 215 height 42
click at [336, 308] on input "radio" at bounding box center [333, 304] width 8 height 8
radio input "true"
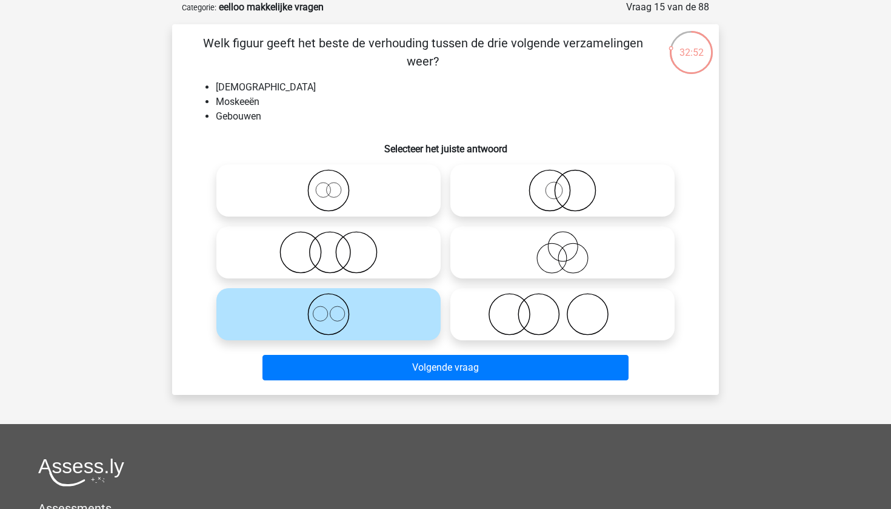
click at [328, 181] on icon at bounding box center [328, 190] width 215 height 42
click at [329, 181] on input "radio" at bounding box center [333, 180] width 8 height 8
radio input "true"
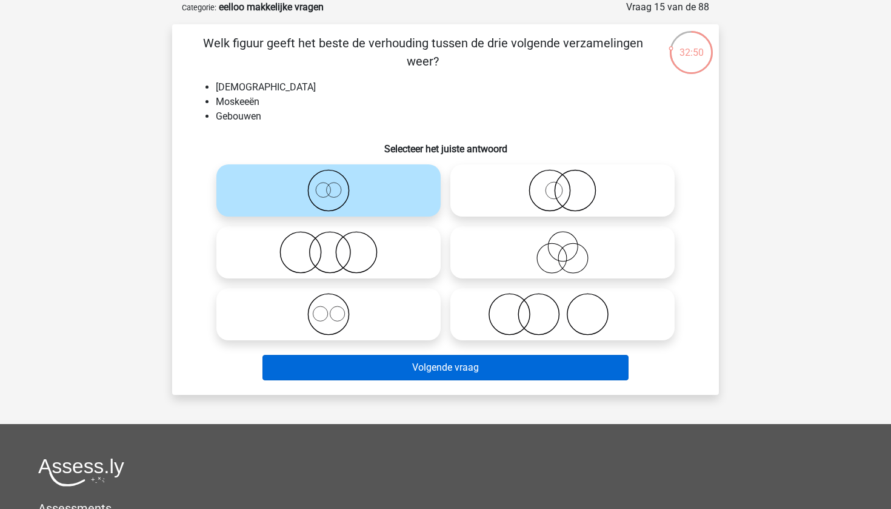
click at [450, 375] on button "Volgende vraag" at bounding box center [445, 367] width 367 height 25
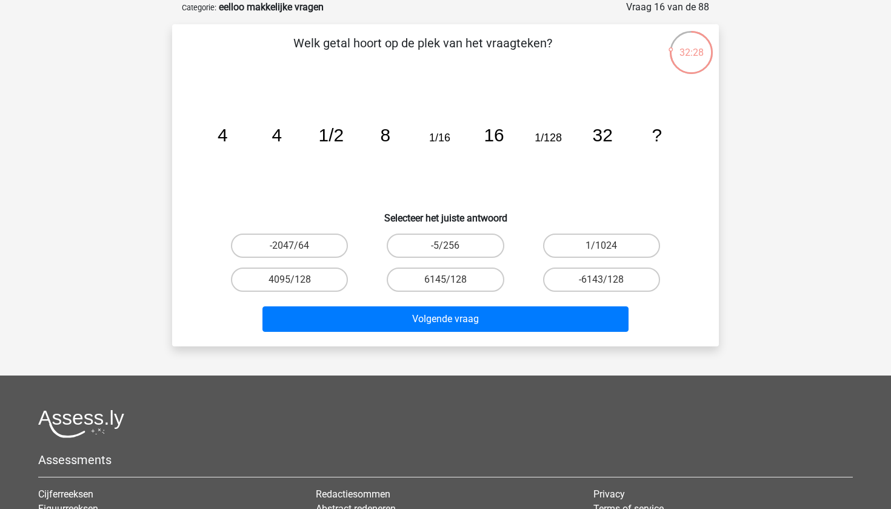
click at [450, 249] on input "-5/256" at bounding box center [449, 249] width 8 height 8
radio input "true"
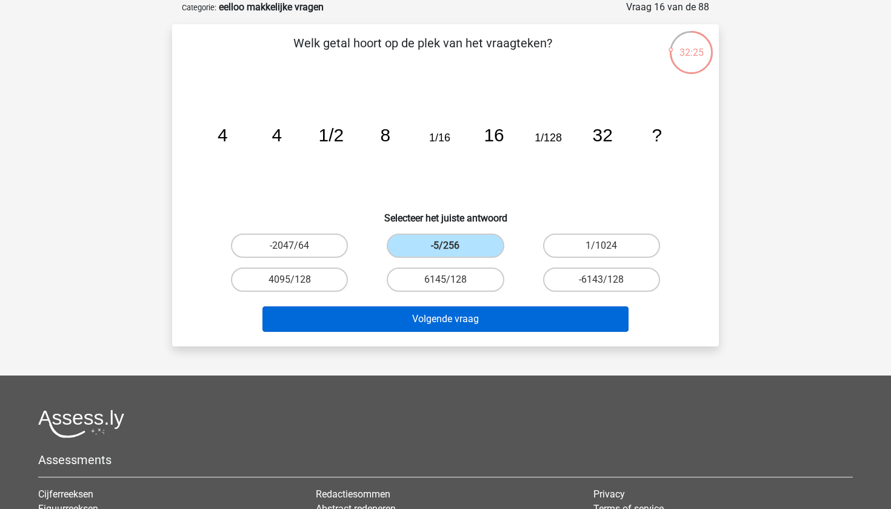
click at [473, 319] on button "Volgende vraag" at bounding box center [445, 318] width 367 height 25
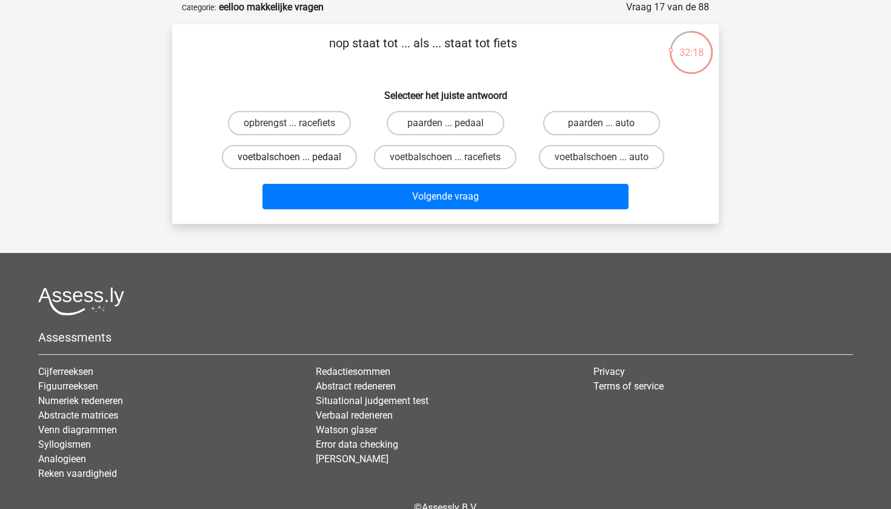
click at [309, 161] on label "voetbalschoen ... pedaal" at bounding box center [289, 157] width 135 height 24
click at [298, 161] on input "voetbalschoen ... pedaal" at bounding box center [294, 161] width 8 height 8
radio input "true"
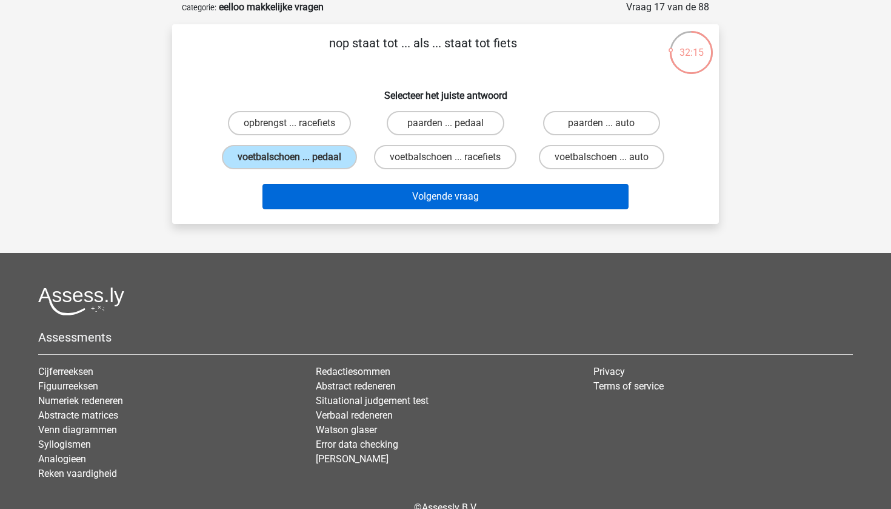
click at [452, 195] on button "Volgende vraag" at bounding box center [445, 196] width 367 height 25
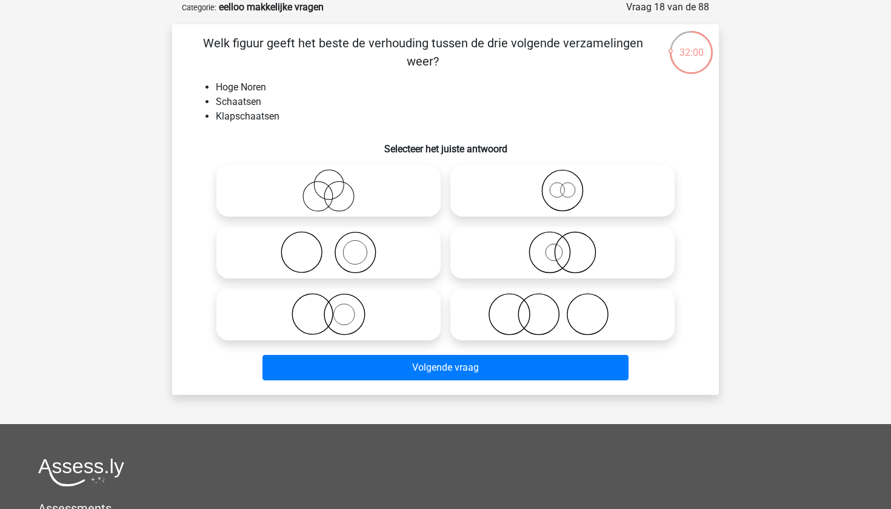
click at [567, 200] on icon at bounding box center [562, 190] width 215 height 42
click at [567, 184] on input "radio" at bounding box center [566, 180] width 8 height 8
radio input "true"
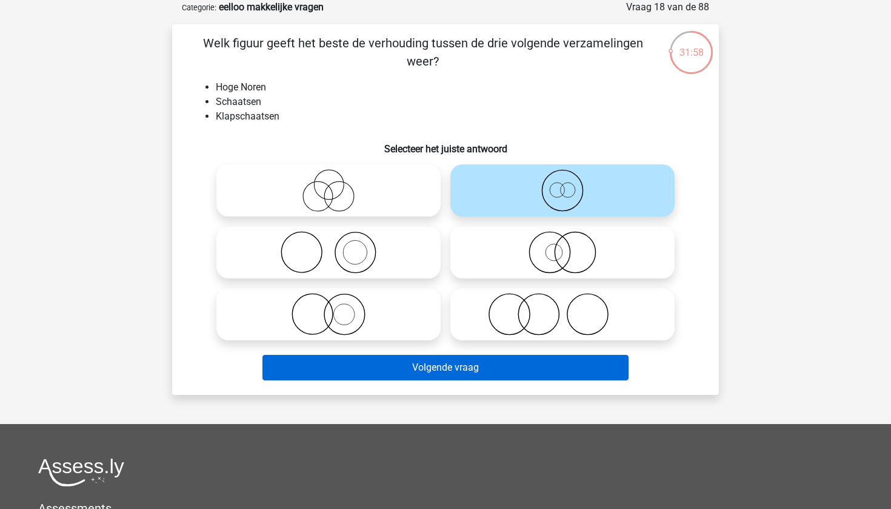
click at [456, 369] on button "Volgende vraag" at bounding box center [445, 367] width 367 height 25
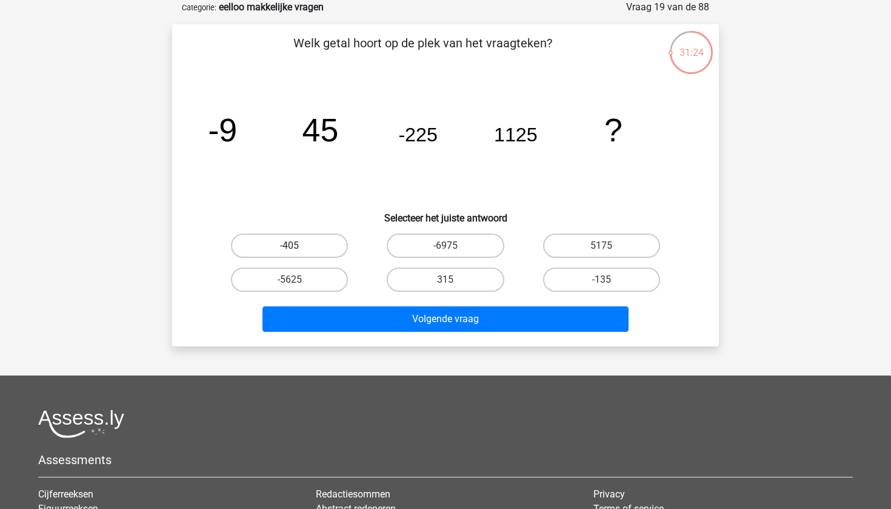
click at [317, 239] on label "-405" at bounding box center [289, 245] width 117 height 24
click at [298, 245] on input "-405" at bounding box center [294, 249] width 8 height 8
radio input "true"
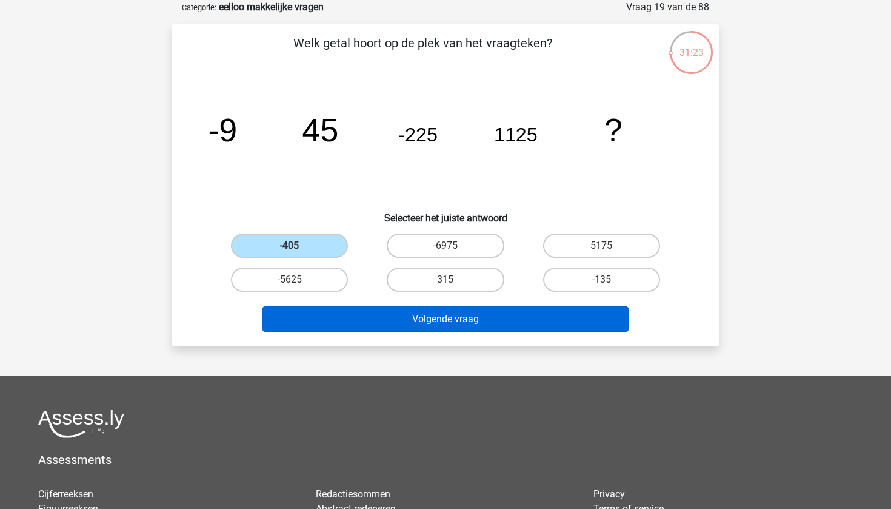
click at [473, 318] on button "Volgende vraag" at bounding box center [445, 318] width 367 height 25
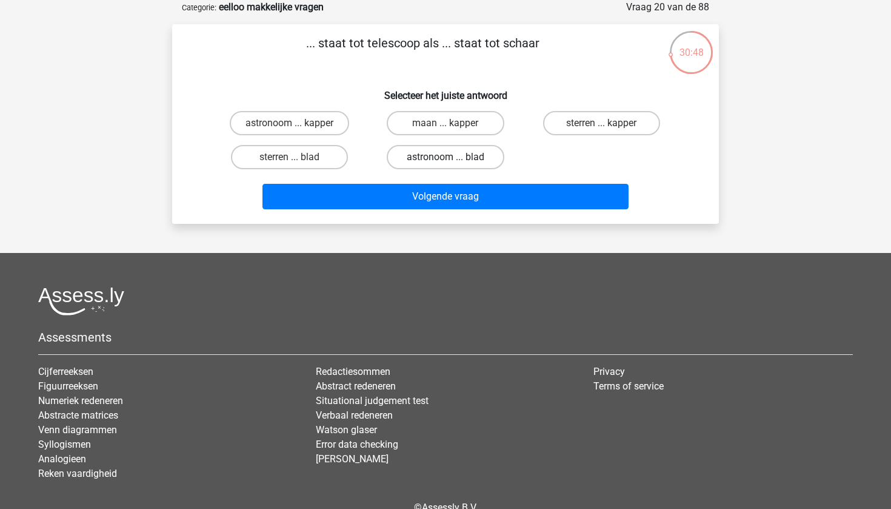
click at [432, 155] on label "astronoom ... blad" at bounding box center [445, 157] width 117 height 24
click at [445, 157] on input "astronoom ... blad" at bounding box center [449, 161] width 8 height 8
radio input "true"
click at [325, 127] on label "astronoom ... kapper" at bounding box center [289, 123] width 119 height 24
click at [298, 127] on input "astronoom ... kapper" at bounding box center [294, 127] width 8 height 8
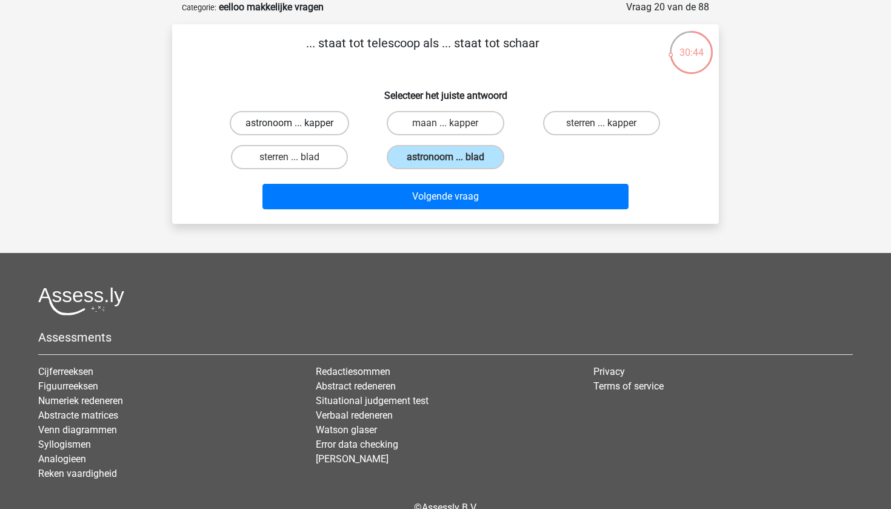
radio input "true"
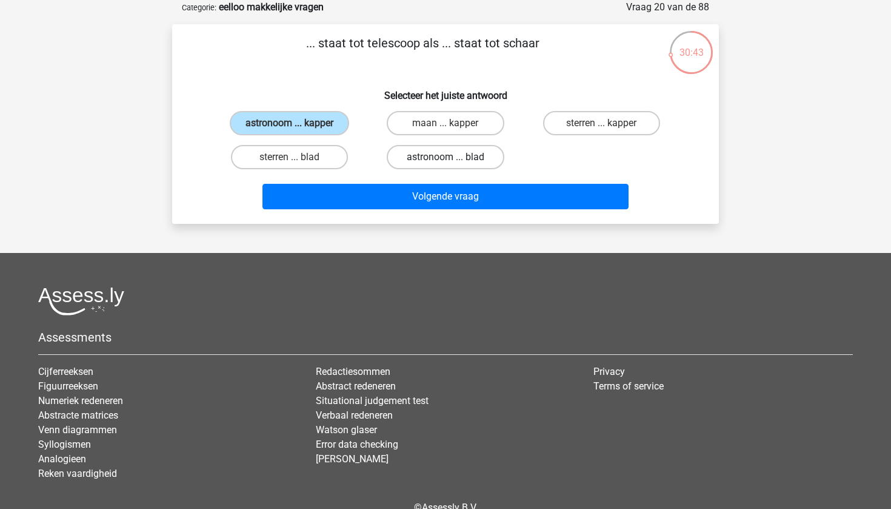
click at [433, 163] on label "astronoom ... blad" at bounding box center [445, 157] width 117 height 24
click at [445, 163] on input "astronoom ... blad" at bounding box center [449, 161] width 8 height 8
radio input "true"
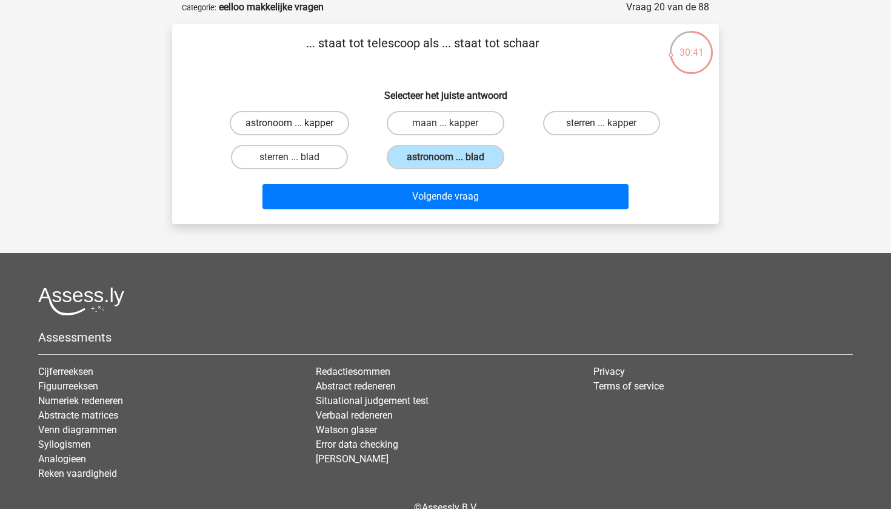
click at [304, 122] on label "astronoom ... kapper" at bounding box center [289, 123] width 119 height 24
click at [298, 123] on input "astronoom ... kapper" at bounding box center [294, 127] width 8 height 8
radio input "true"
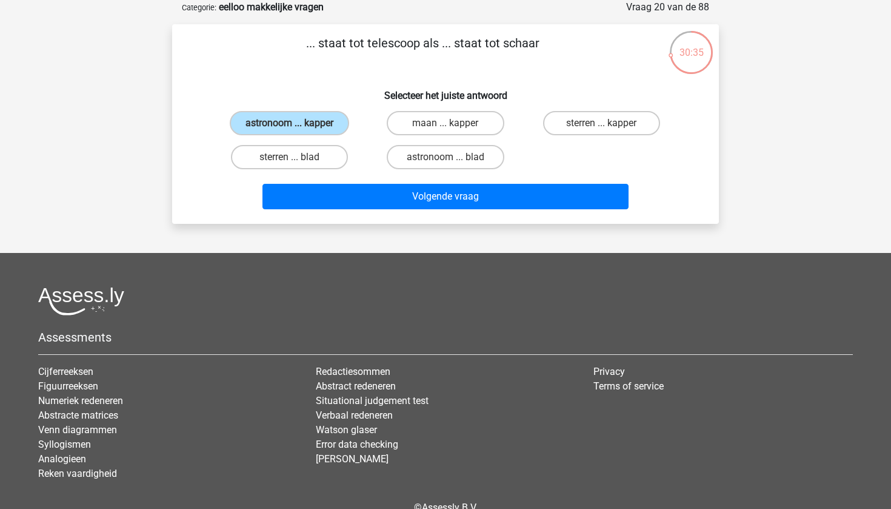
click at [430, 210] on div "Volgende vraag" at bounding box center [446, 199] width 468 height 30
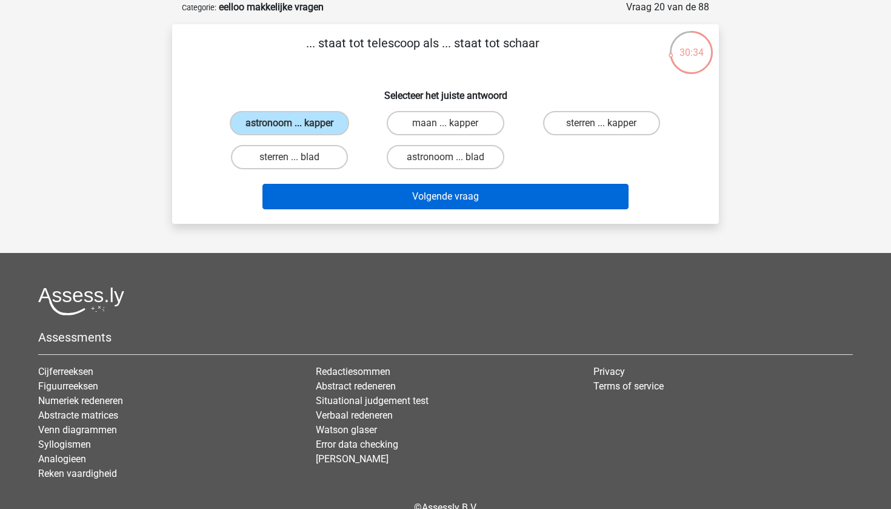
click at [433, 202] on button "Volgende vraag" at bounding box center [445, 196] width 367 height 25
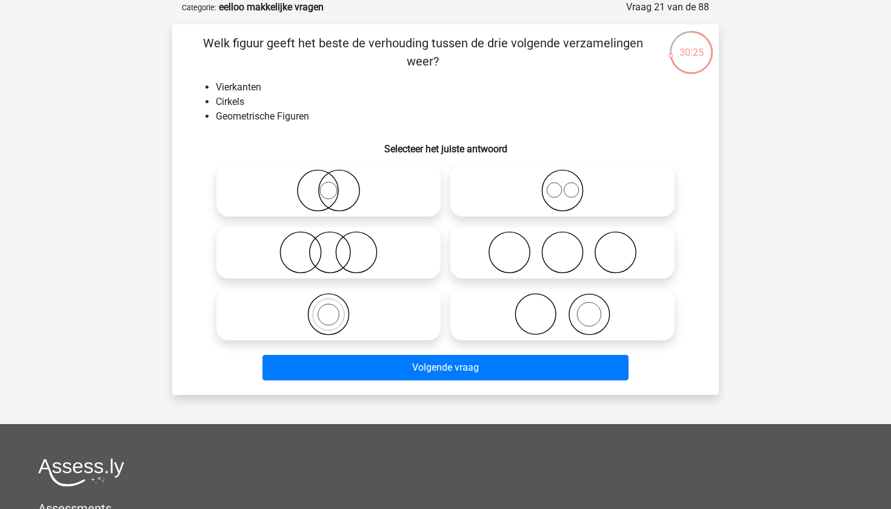
click at [560, 190] on icon at bounding box center [562, 190] width 215 height 42
click at [562, 184] on input "radio" at bounding box center [566, 180] width 8 height 8
radio input "true"
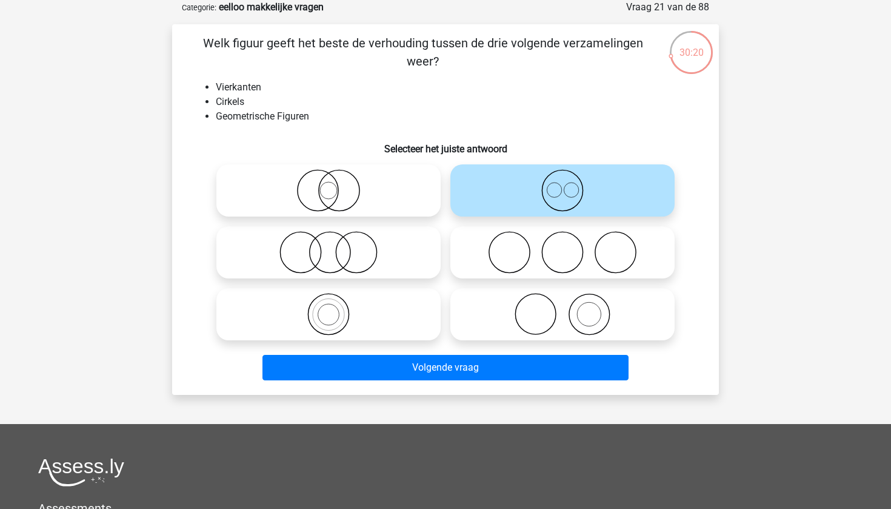
click at [352, 241] on icon at bounding box center [328, 252] width 215 height 42
click at [336, 241] on input "radio" at bounding box center [333, 242] width 8 height 8
radio input "true"
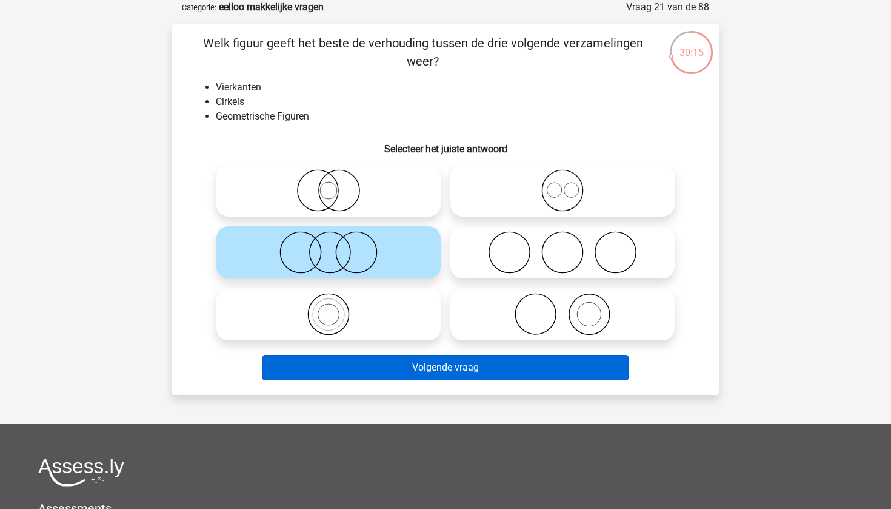
click at [413, 369] on button "Volgende vraag" at bounding box center [445, 367] width 367 height 25
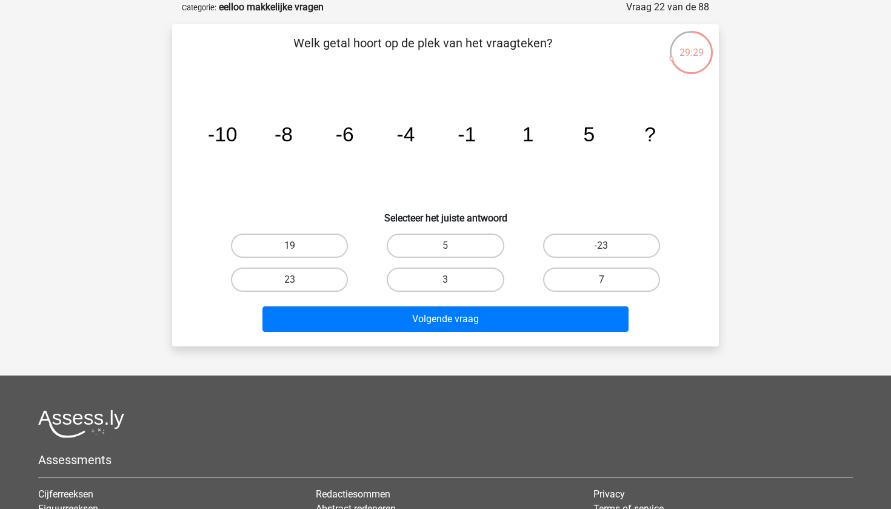
click at [567, 285] on label "7" at bounding box center [601, 279] width 117 height 24
click at [601, 285] on input "7" at bounding box center [605, 283] width 8 height 8
radio input "true"
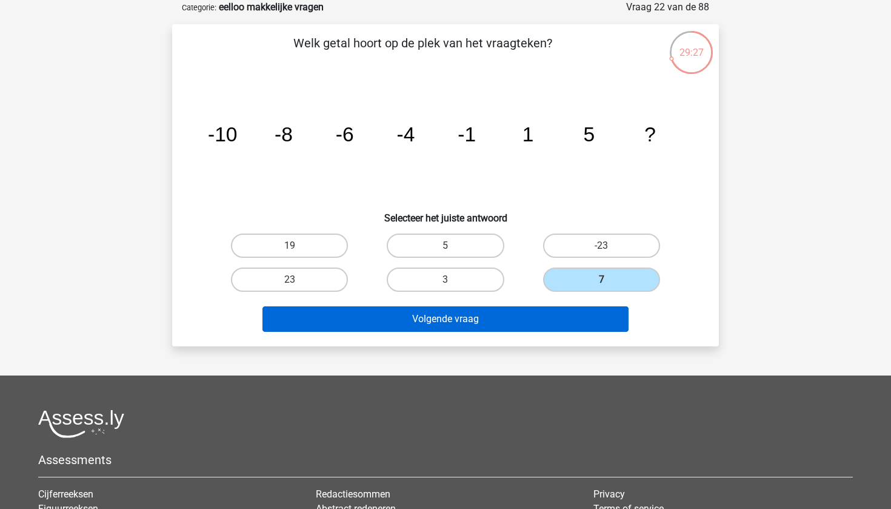
click at [548, 323] on button "Volgende vraag" at bounding box center [445, 318] width 367 height 25
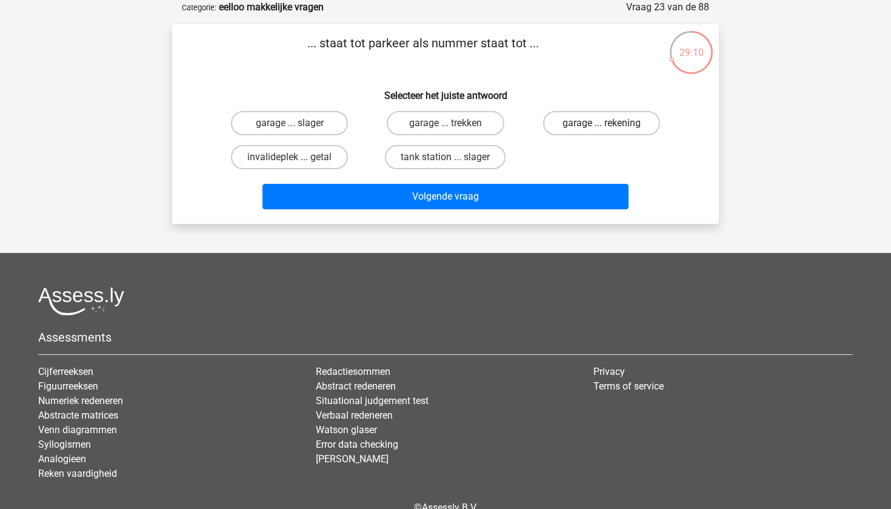
click at [578, 130] on label "garage ... rekening" at bounding box center [601, 123] width 117 height 24
click at [601, 130] on input "garage ... rekening" at bounding box center [605, 127] width 8 height 8
radio input "true"
click at [479, 125] on label "garage ... trekken" at bounding box center [445, 123] width 117 height 24
click at [453, 125] on input "garage ... trekken" at bounding box center [449, 127] width 8 height 8
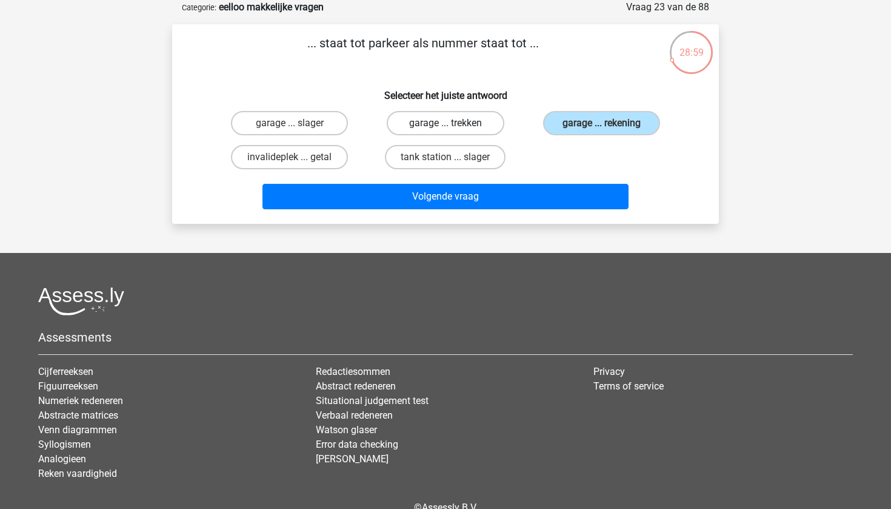
radio input "true"
click at [324, 159] on label "invalideplek ... getal" at bounding box center [289, 157] width 117 height 24
click at [298, 159] on input "invalideplek ... getal" at bounding box center [294, 161] width 8 height 8
radio input "true"
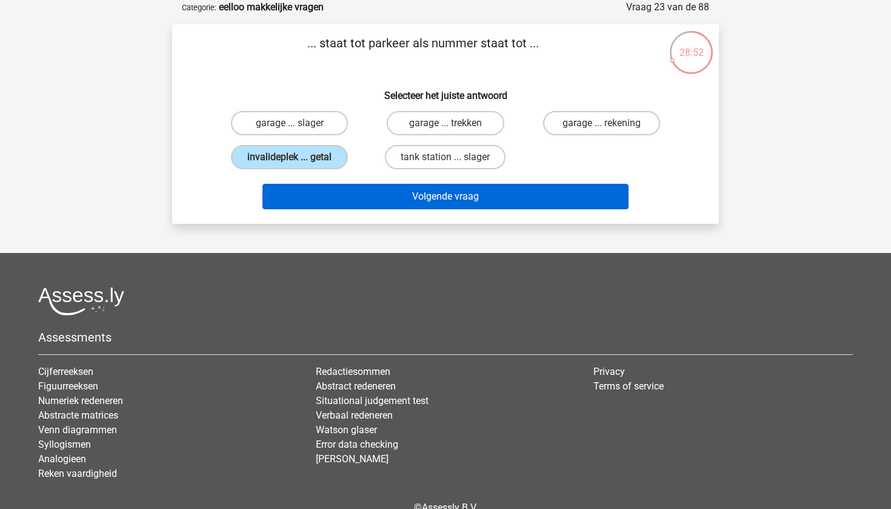
click at [373, 192] on button "Volgende vraag" at bounding box center [445, 196] width 367 height 25
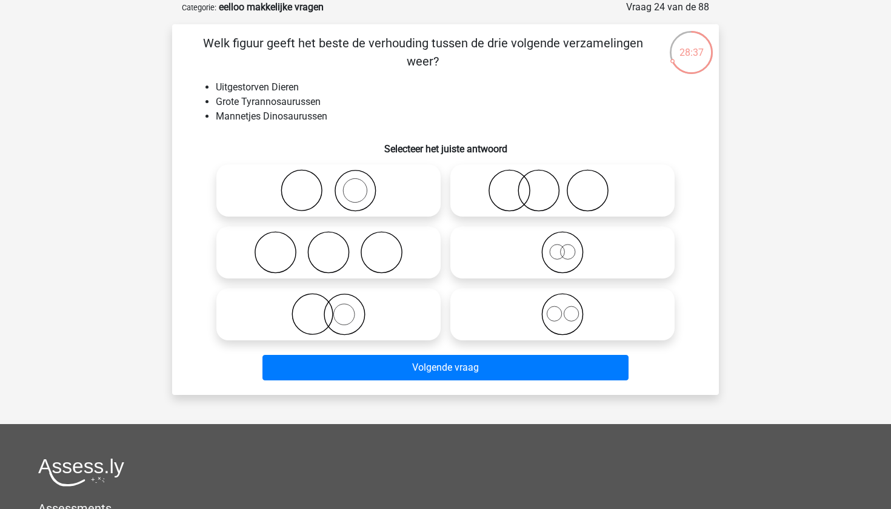
click at [563, 316] on icon at bounding box center [562, 314] width 215 height 42
click at [563, 308] on input "radio" at bounding box center [566, 304] width 8 height 8
radio input "true"
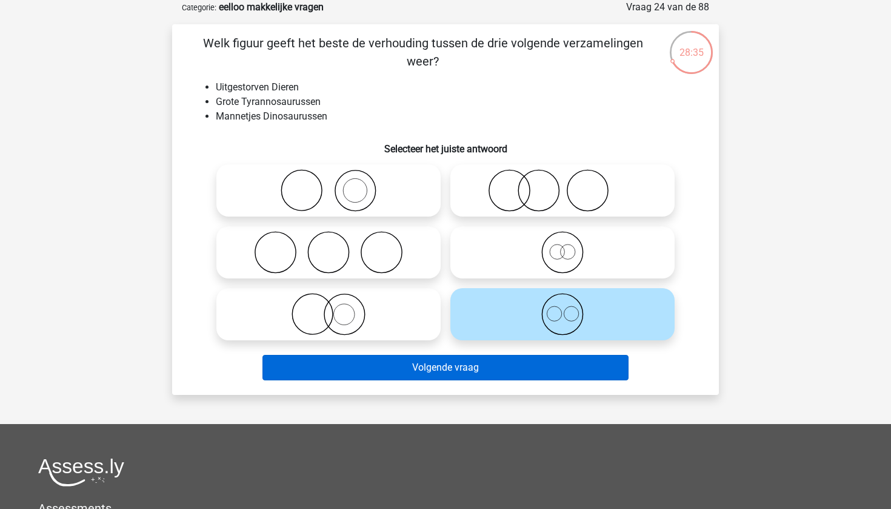
click at [535, 364] on button "Volgende vraag" at bounding box center [445, 367] width 367 height 25
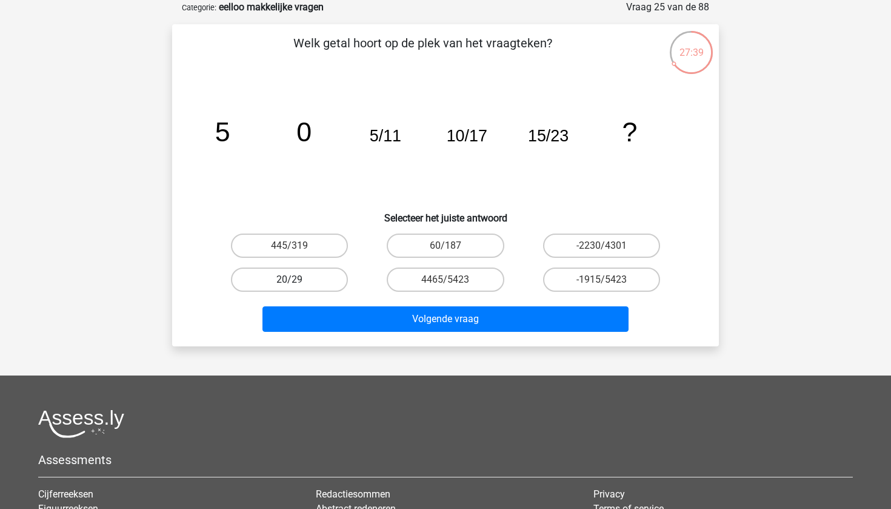
click at [261, 288] on label "20/29" at bounding box center [289, 279] width 117 height 24
click at [290, 287] on input "20/29" at bounding box center [294, 283] width 8 height 8
radio input "true"
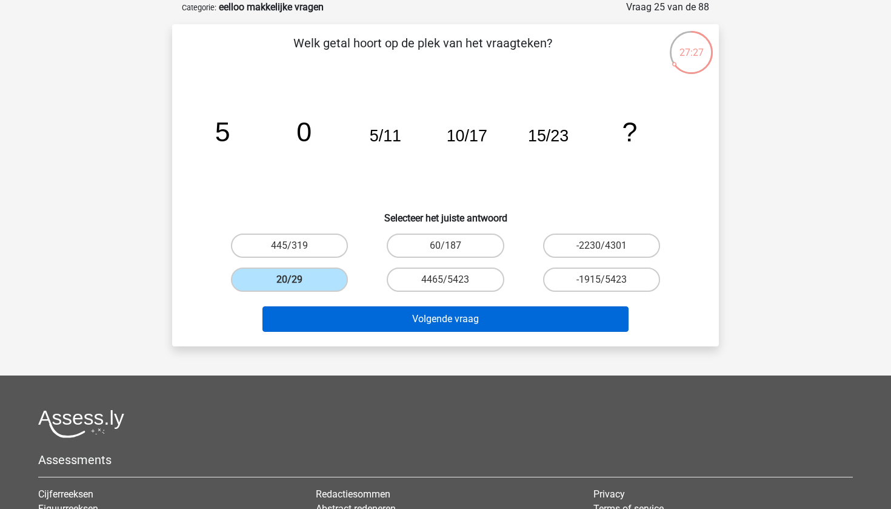
click at [344, 318] on button "Volgende vraag" at bounding box center [445, 318] width 367 height 25
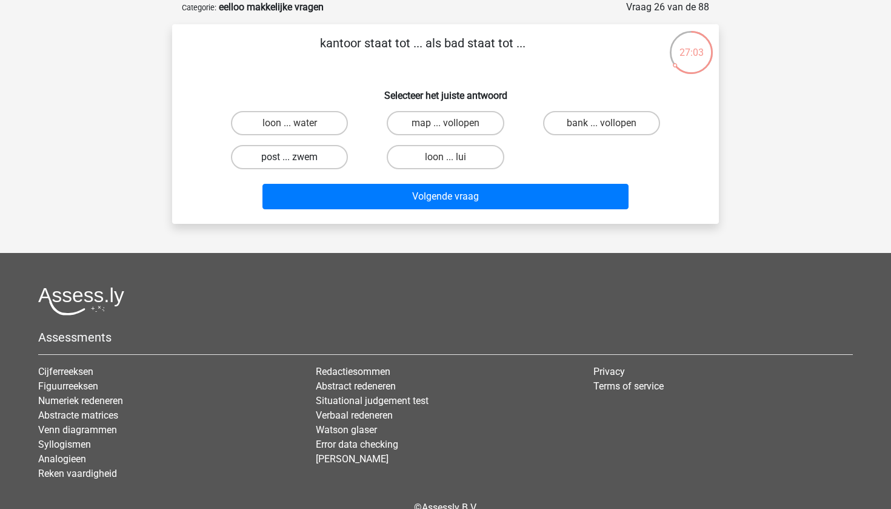
click at [272, 165] on label "post ... zwem" at bounding box center [289, 157] width 117 height 24
click at [290, 165] on input "post ... zwem" at bounding box center [294, 161] width 8 height 8
radio input "true"
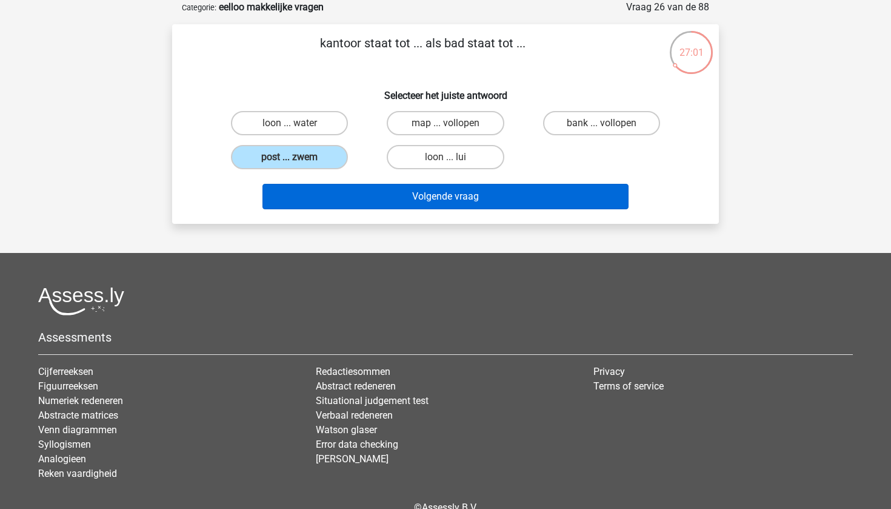
click at [433, 202] on button "Volgende vraag" at bounding box center [445, 196] width 367 height 25
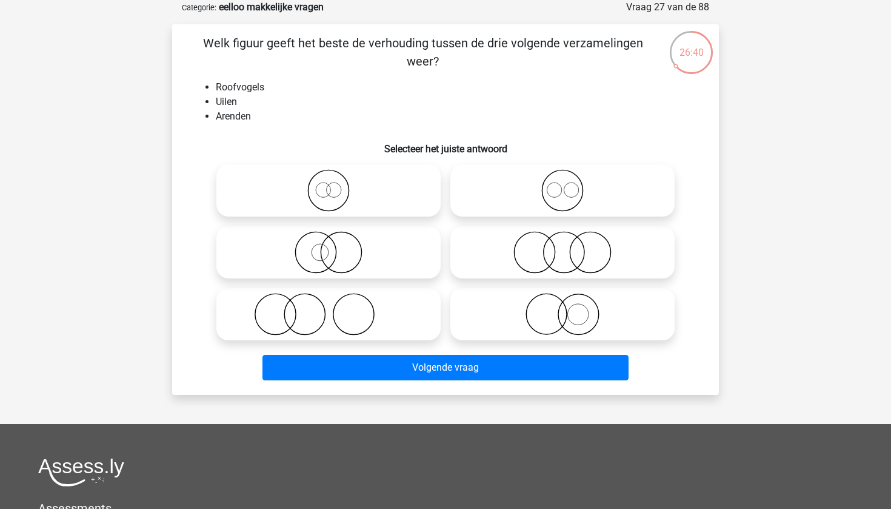
click at [334, 195] on icon at bounding box center [328, 190] width 215 height 42
click at [334, 184] on input "radio" at bounding box center [333, 180] width 8 height 8
radio input "true"
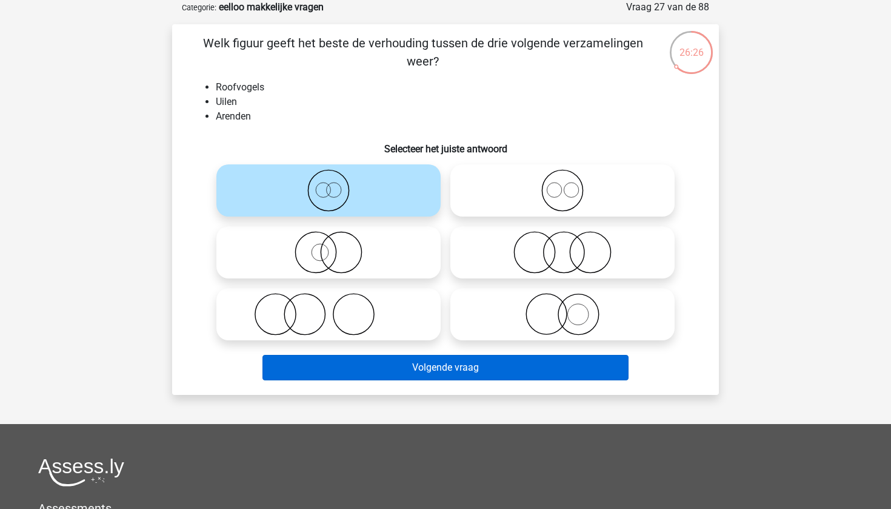
click at [434, 372] on button "Volgende vraag" at bounding box center [445, 367] width 367 height 25
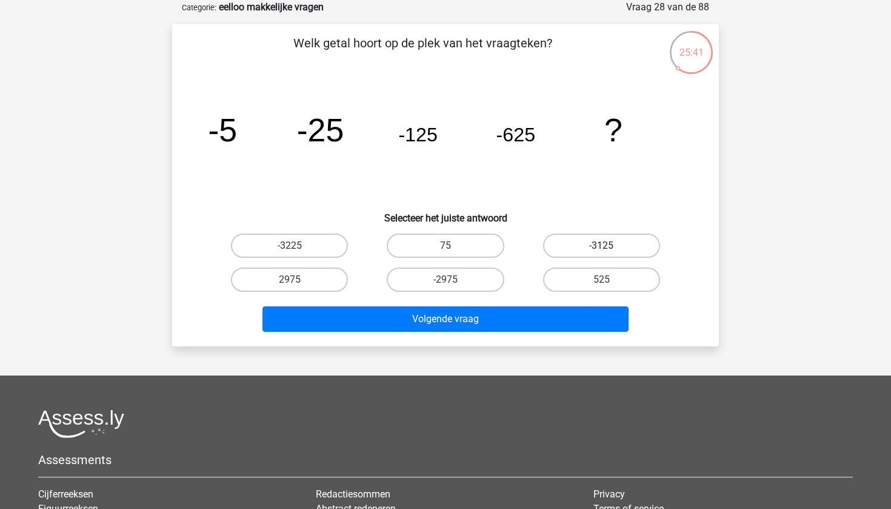
click at [579, 241] on label "-3125" at bounding box center [601, 245] width 117 height 24
click at [601, 245] on input "-3125" at bounding box center [605, 249] width 8 height 8
radio input "true"
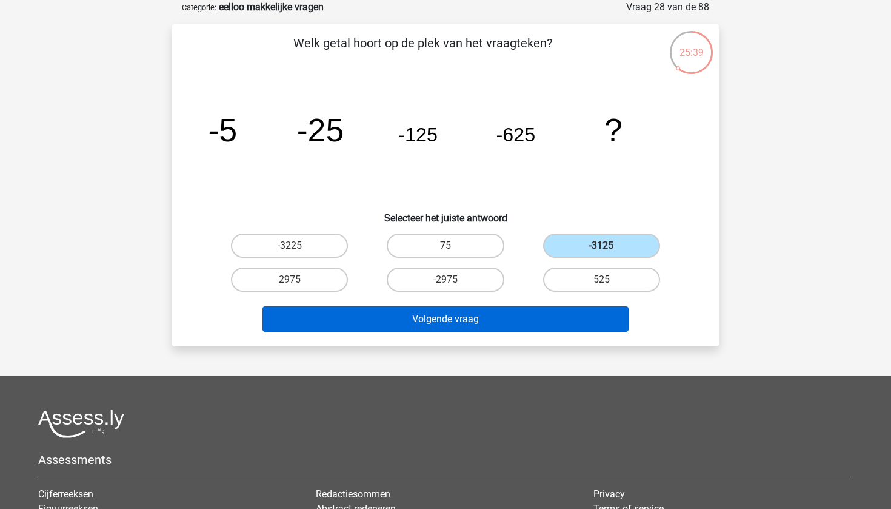
click at [549, 313] on button "Volgende vraag" at bounding box center [445, 318] width 367 height 25
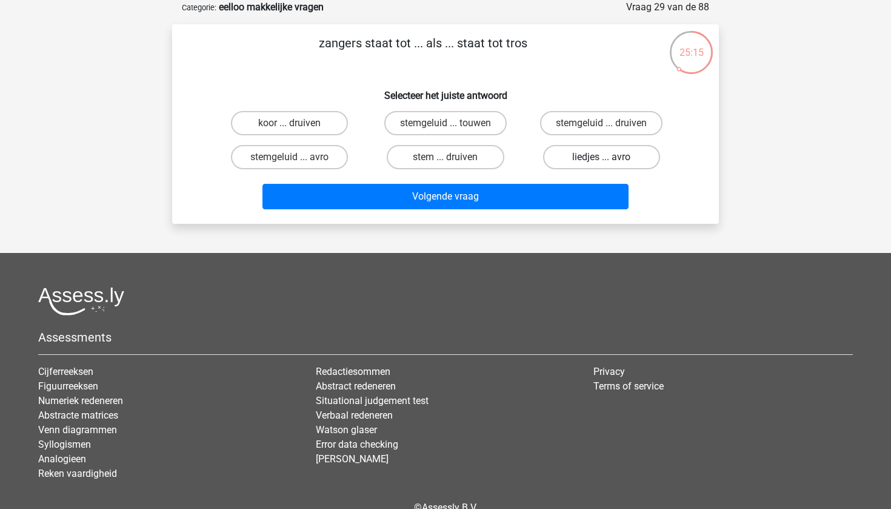
click at [615, 158] on label "liedjes ... avro" at bounding box center [601, 157] width 117 height 24
click at [609, 158] on input "liedjes ... avro" at bounding box center [605, 161] width 8 height 8
radio input "true"
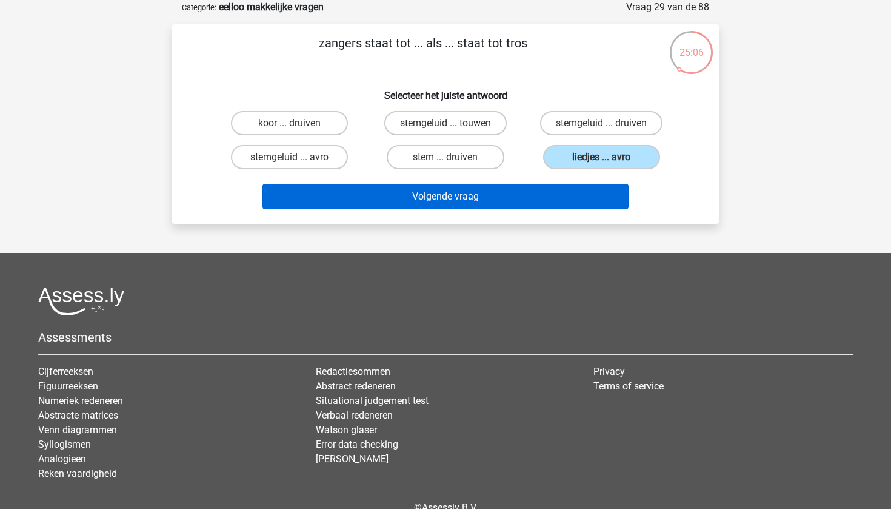
click at [547, 199] on button "Volgende vraag" at bounding box center [445, 196] width 367 height 25
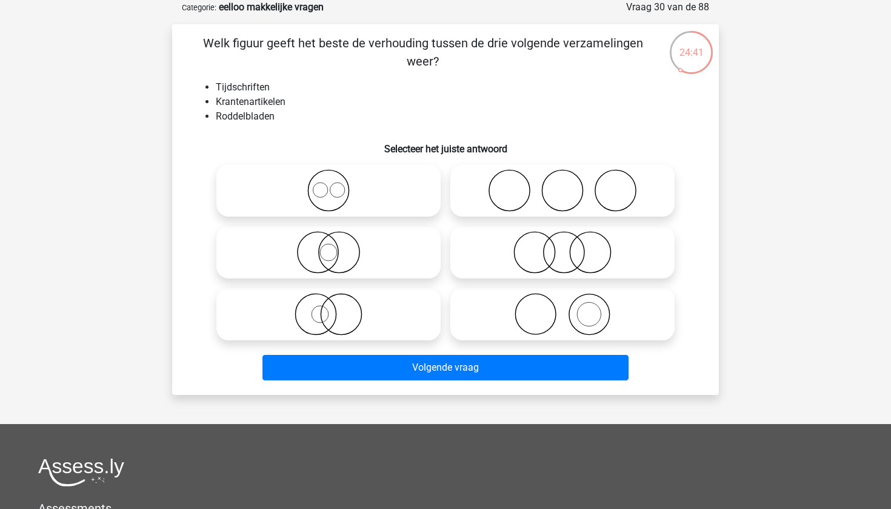
click at [335, 248] on icon at bounding box center [328, 252] width 215 height 42
click at [335, 246] on input "radio" at bounding box center [333, 242] width 8 height 8
radio input "true"
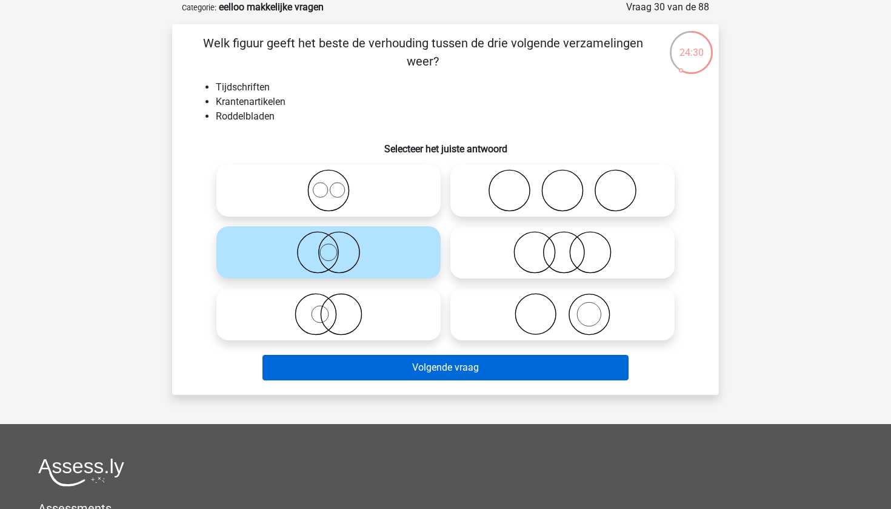
click at [438, 370] on button "Volgende vraag" at bounding box center [445, 367] width 367 height 25
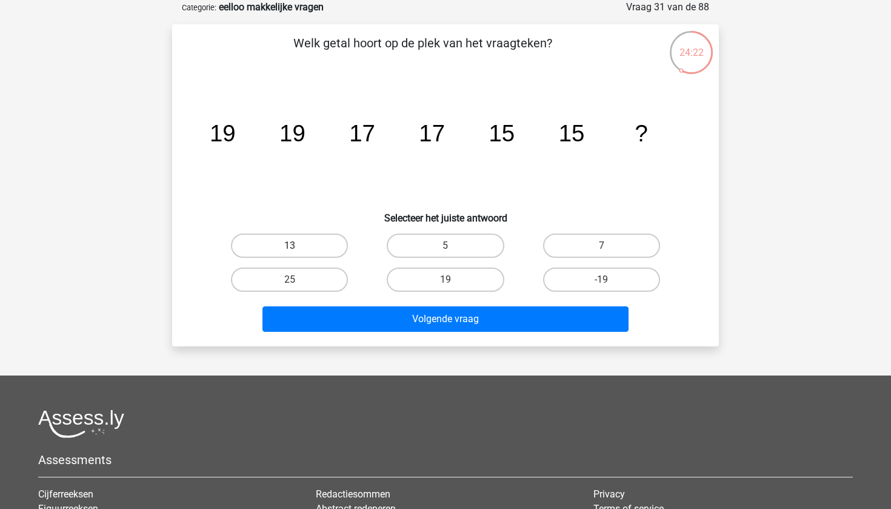
click at [273, 241] on label "13" at bounding box center [289, 245] width 117 height 24
click at [290, 245] on input "13" at bounding box center [294, 249] width 8 height 8
radio input "true"
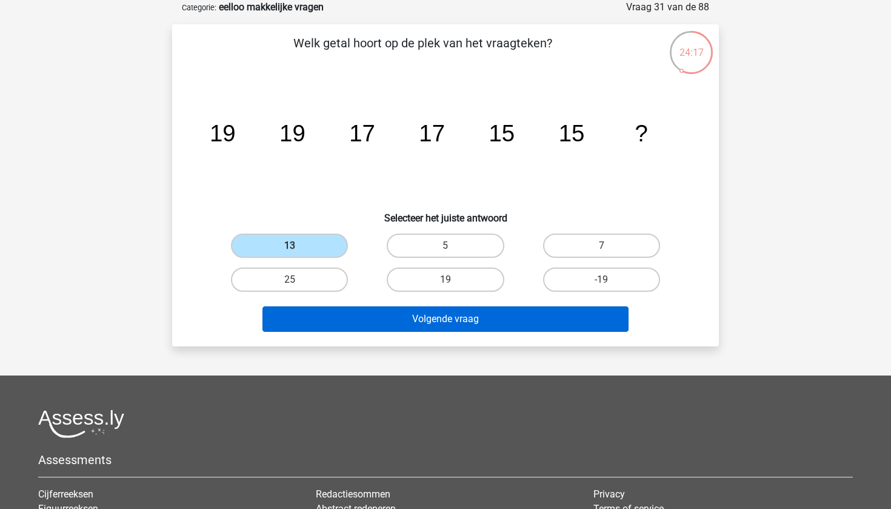
click at [336, 317] on button "Volgende vraag" at bounding box center [445, 318] width 367 height 25
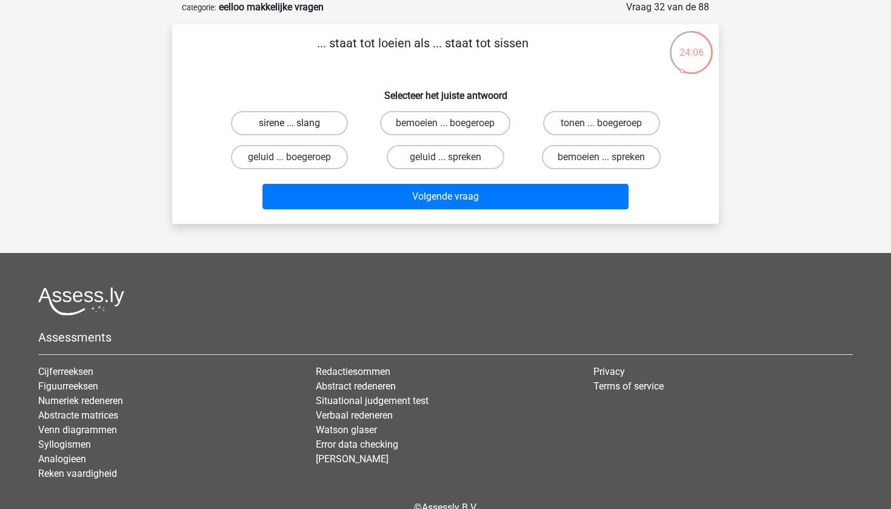
click at [315, 117] on label "sirene ... slang" at bounding box center [289, 123] width 117 height 24
click at [298, 123] on input "sirene ... slang" at bounding box center [294, 127] width 8 height 8
radio input "true"
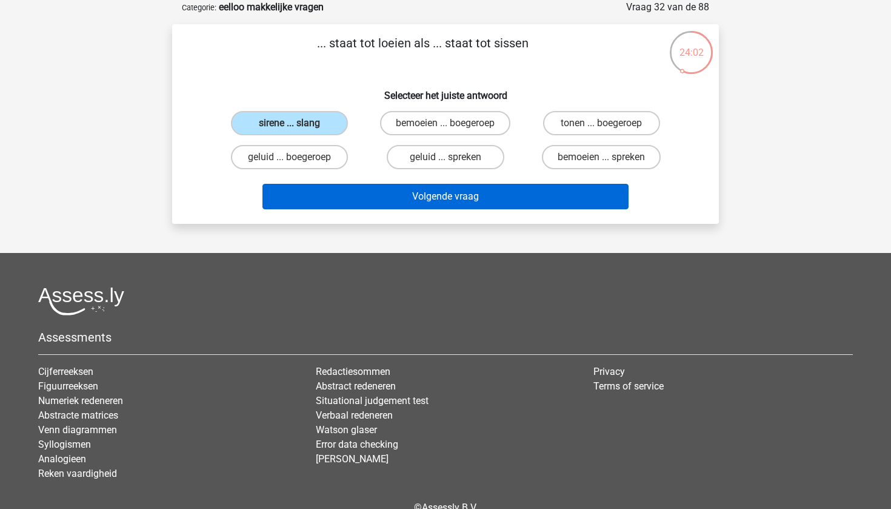
click at [473, 201] on button "Volgende vraag" at bounding box center [445, 196] width 367 height 25
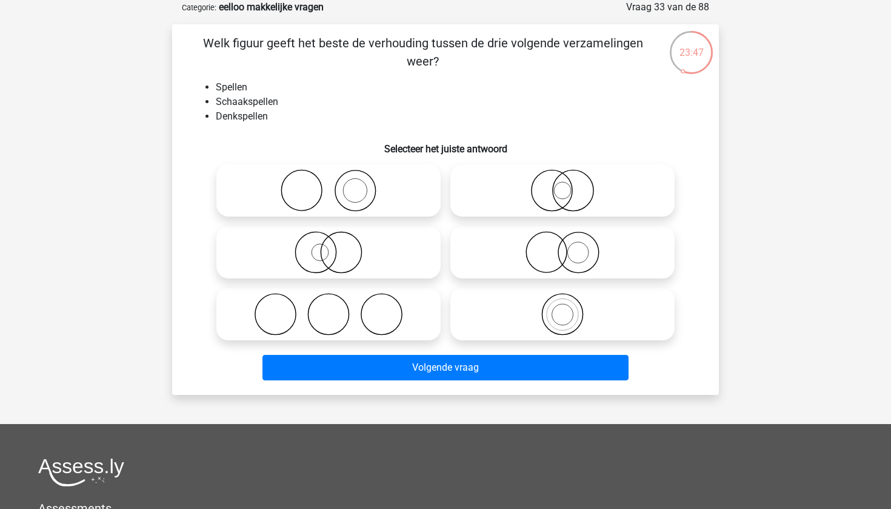
click at [567, 318] on icon at bounding box center [562, 314] width 215 height 42
click at [567, 308] on input "radio" at bounding box center [566, 304] width 8 height 8
radio input "true"
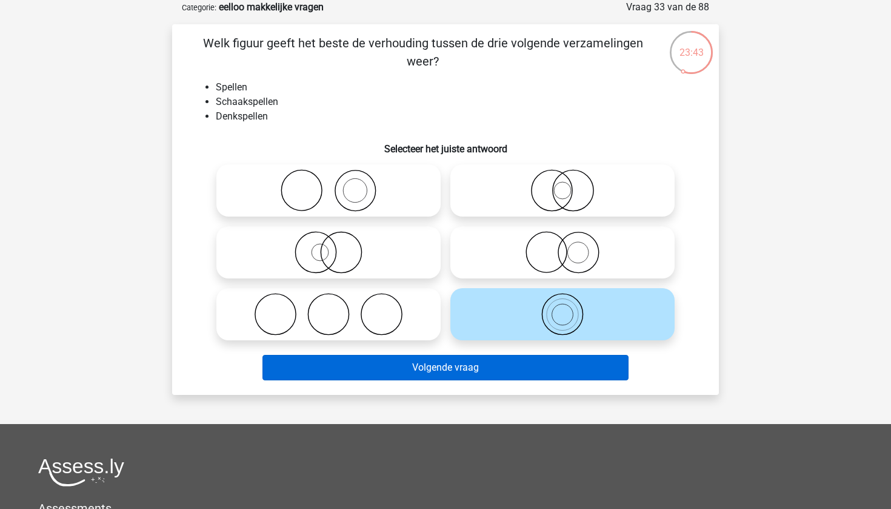
click at [502, 373] on button "Volgende vraag" at bounding box center [445, 367] width 367 height 25
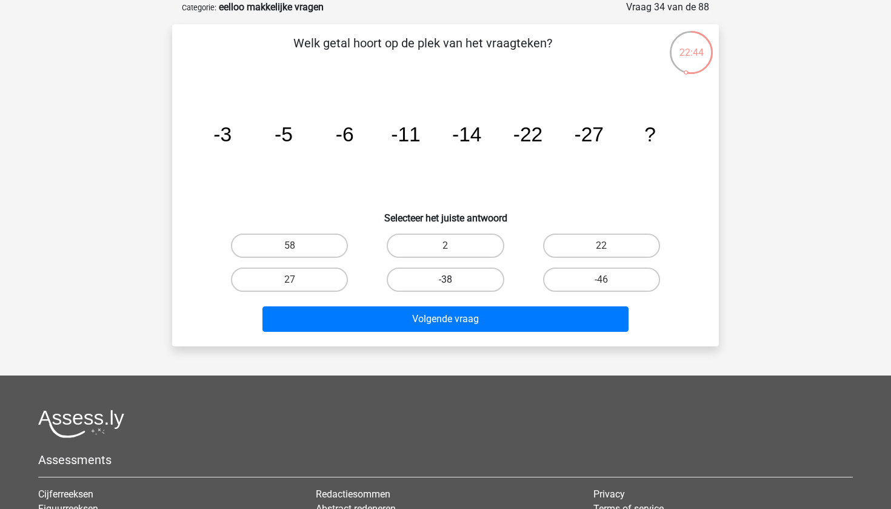
click at [464, 276] on label "-38" at bounding box center [445, 279] width 117 height 24
click at [453, 279] on input "-38" at bounding box center [449, 283] width 8 height 8
radio input "true"
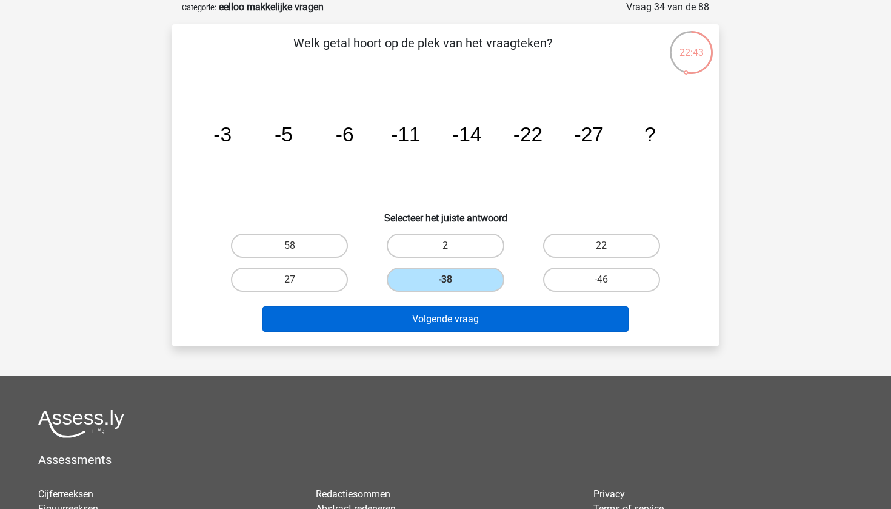
click at [477, 315] on button "Volgende vraag" at bounding box center [445, 318] width 367 height 25
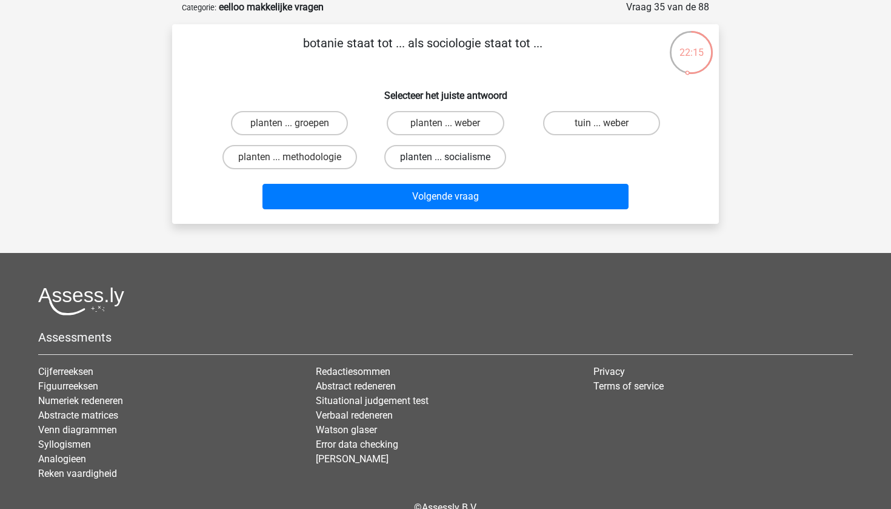
click at [479, 161] on label "planten ... socialisme" at bounding box center [445, 157] width 122 height 24
click at [453, 161] on input "planten ... socialisme" at bounding box center [449, 161] width 8 height 8
radio input "true"
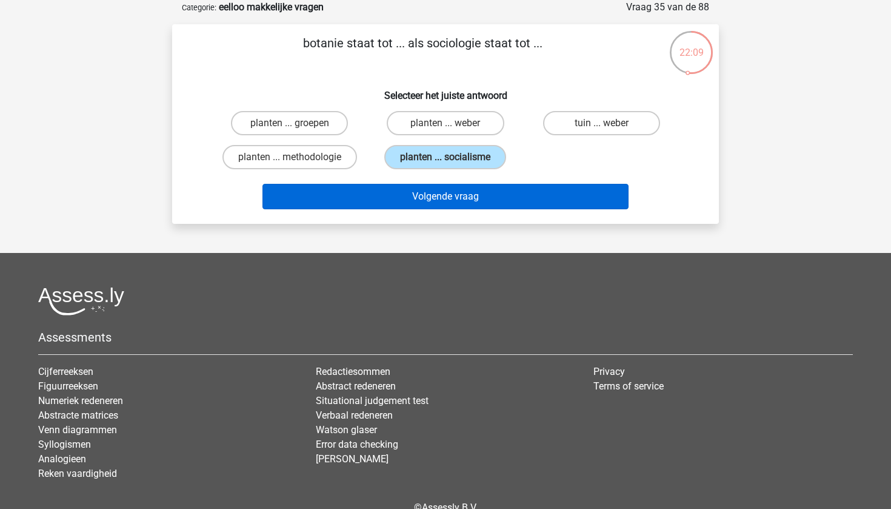
click at [481, 199] on button "Volgende vraag" at bounding box center [445, 196] width 367 height 25
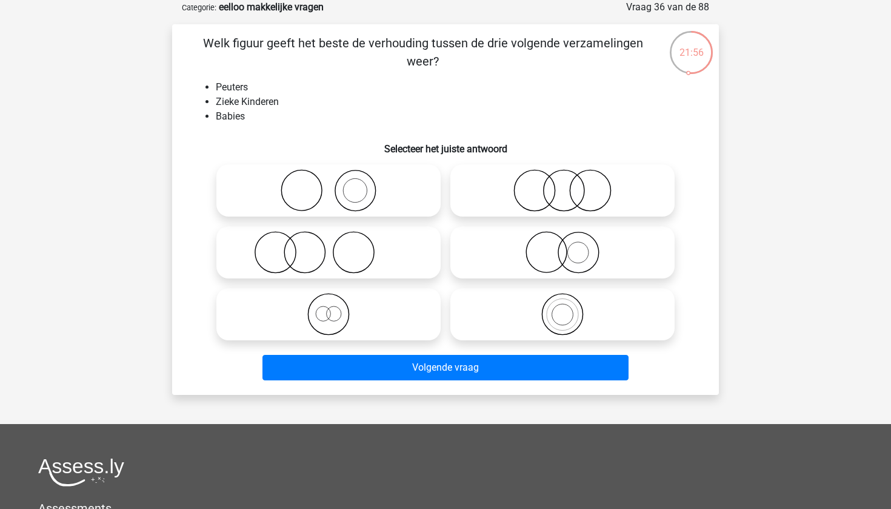
click at [351, 195] on icon at bounding box center [328, 190] width 215 height 42
click at [336, 184] on input "radio" at bounding box center [333, 180] width 8 height 8
radio input "true"
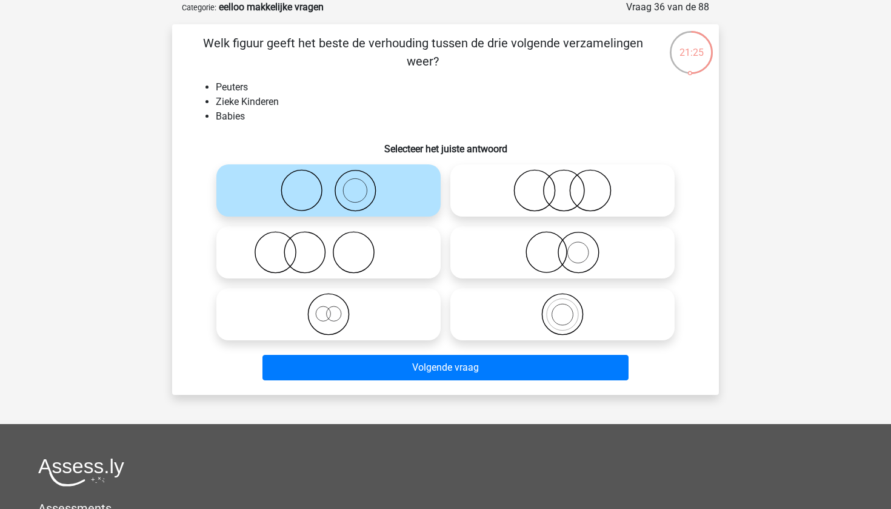
click at [340, 264] on icon at bounding box center [328, 252] width 215 height 42
click at [336, 246] on input "radio" at bounding box center [333, 242] width 8 height 8
radio input "true"
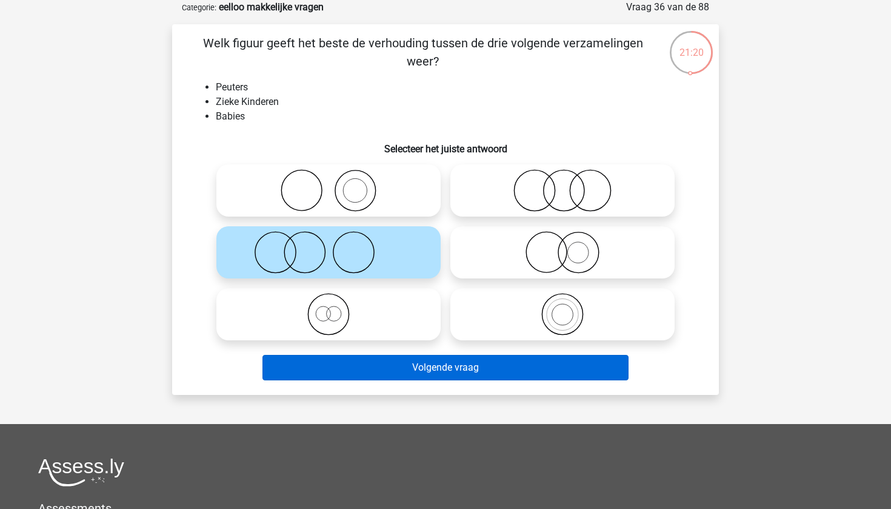
click at [445, 373] on button "Volgende vraag" at bounding box center [445, 367] width 367 height 25
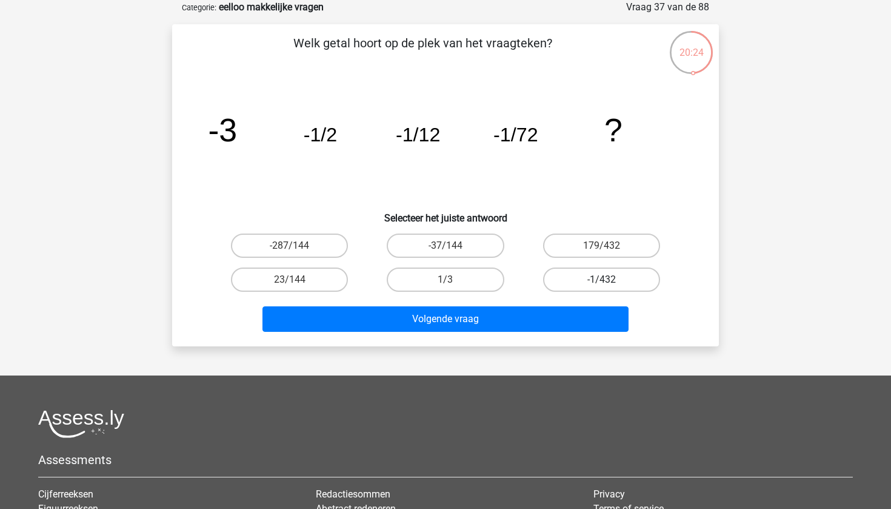
click at [615, 278] on label "-1/432" at bounding box center [601, 279] width 117 height 24
click at [609, 279] on input "-1/432" at bounding box center [605, 283] width 8 height 8
radio input "true"
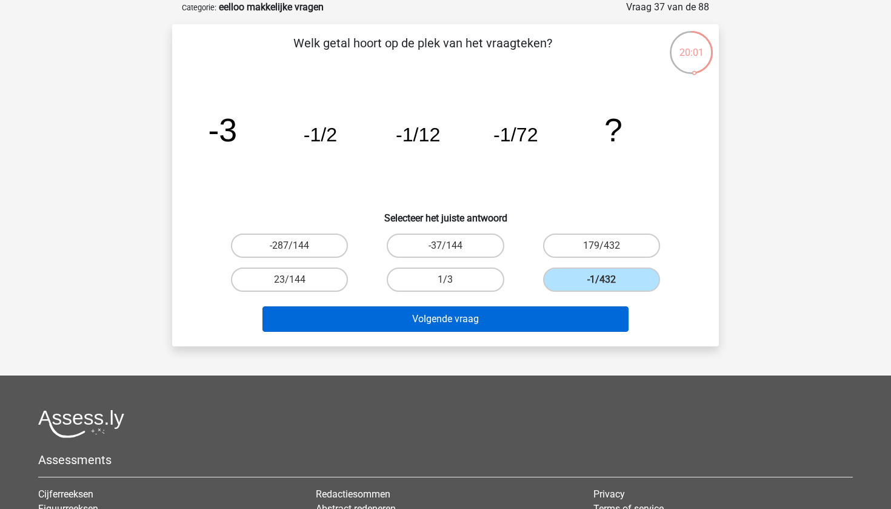
click at [502, 326] on button "Volgende vraag" at bounding box center [445, 318] width 367 height 25
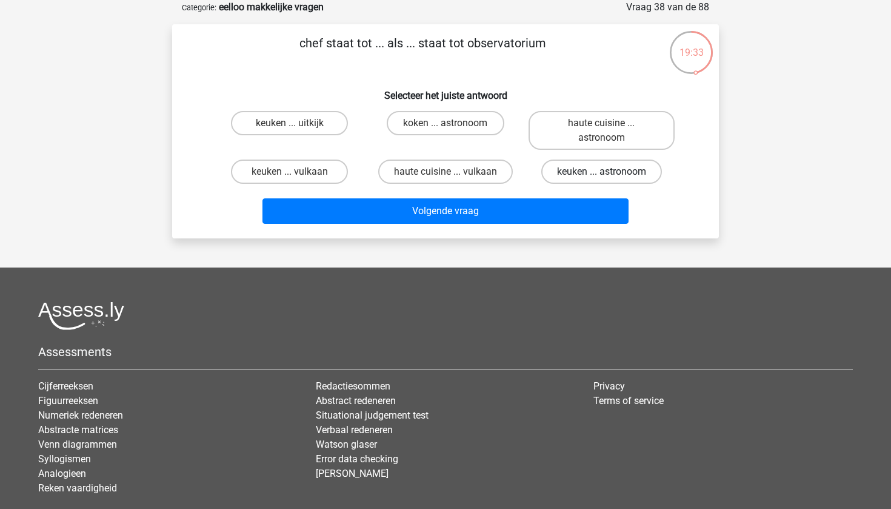
click at [573, 174] on label "keuken ... astronoom" at bounding box center [601, 171] width 121 height 24
click at [601, 174] on input "keuken ... astronoom" at bounding box center [605, 176] width 8 height 8
radio input "true"
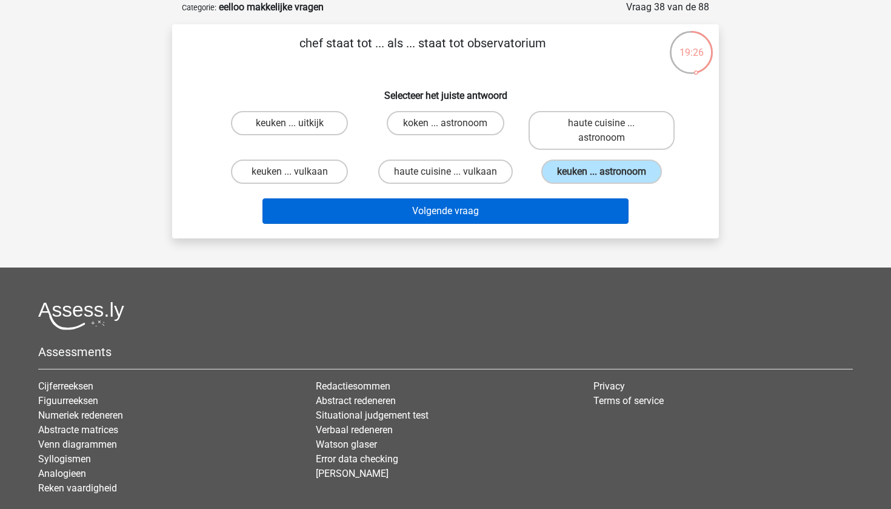
click at [474, 217] on button "Volgende vraag" at bounding box center [445, 210] width 367 height 25
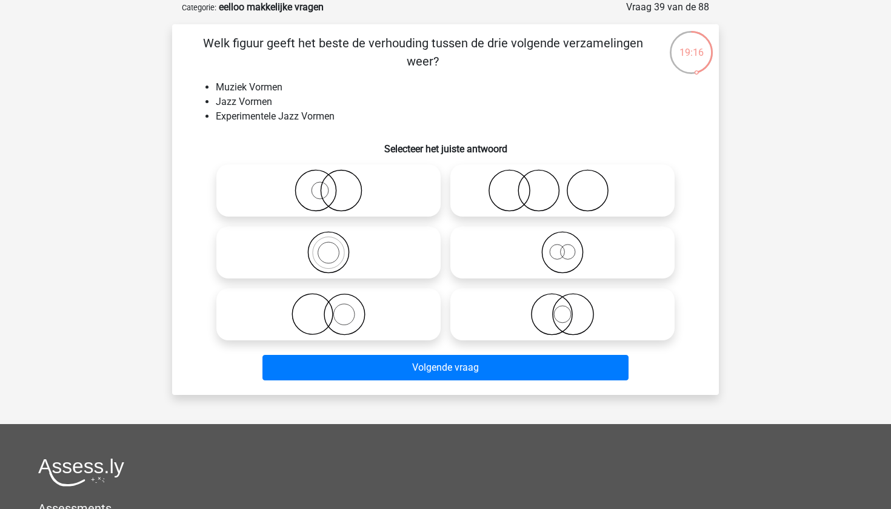
click at [326, 259] on icon at bounding box center [328, 252] width 215 height 42
click at [329, 246] on input "radio" at bounding box center [333, 242] width 8 height 8
radio input "true"
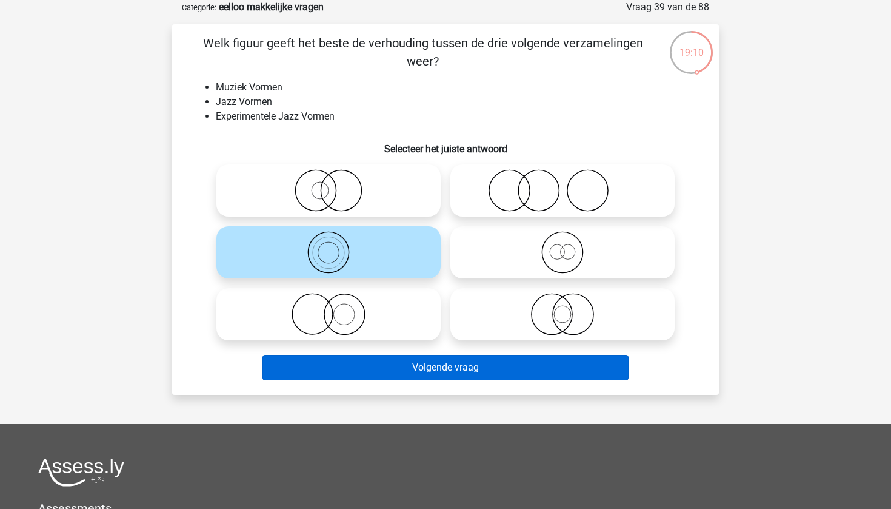
click at [441, 369] on button "Volgende vraag" at bounding box center [445, 367] width 367 height 25
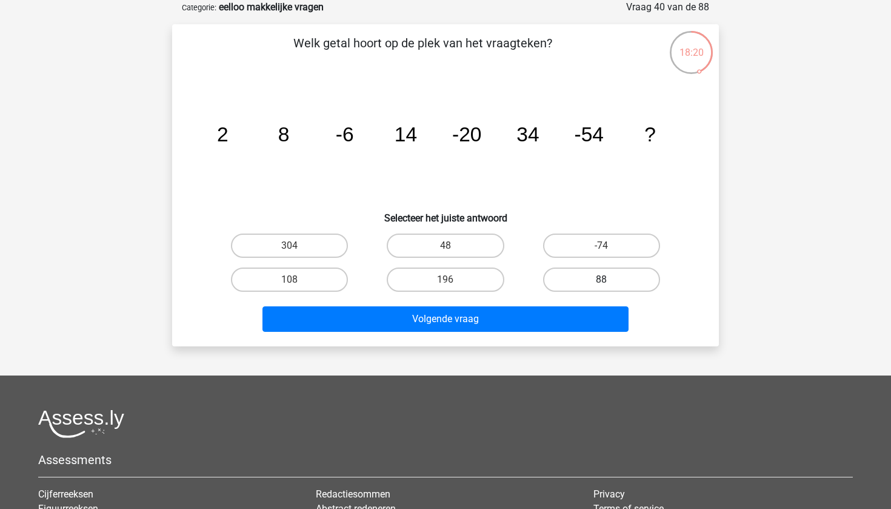
click at [571, 281] on label "88" at bounding box center [601, 279] width 117 height 24
click at [601, 281] on input "88" at bounding box center [605, 283] width 8 height 8
radio input "true"
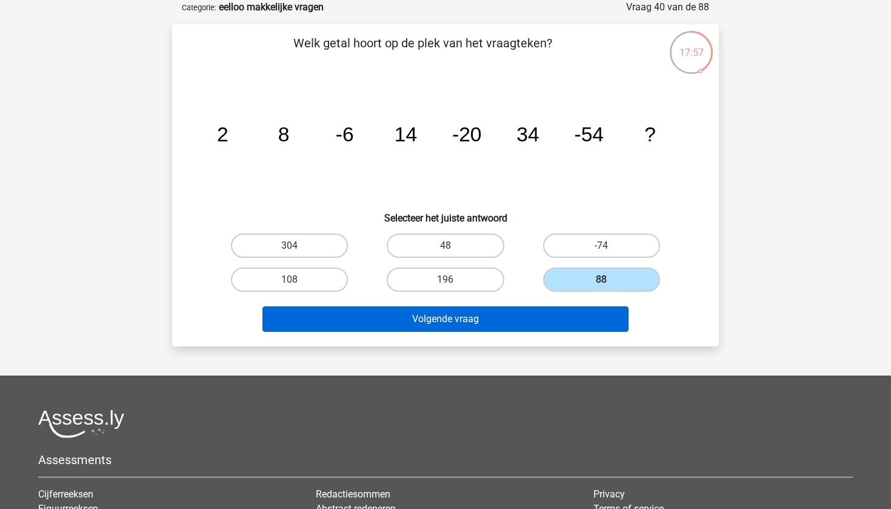
click at [509, 328] on button "Volgende vraag" at bounding box center [445, 318] width 367 height 25
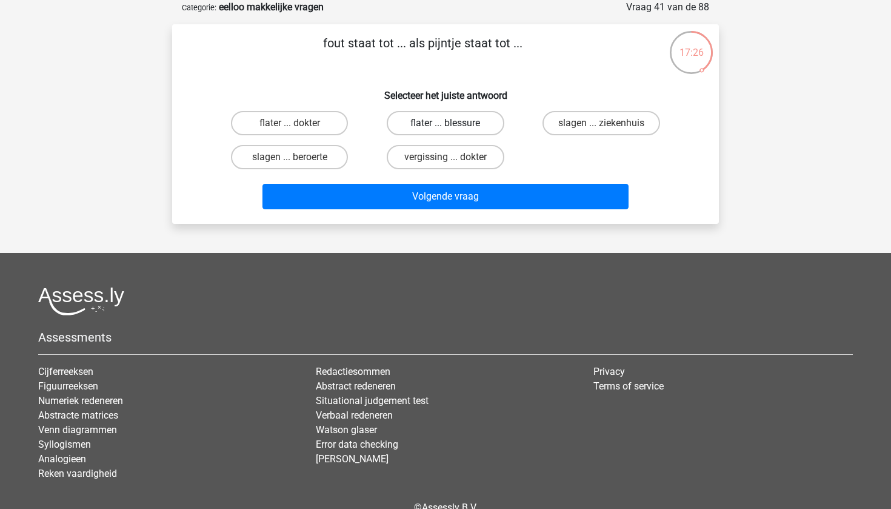
click at [441, 130] on label "flater ... blessure" at bounding box center [445, 123] width 117 height 24
click at [445, 130] on input "flater ... blessure" at bounding box center [449, 127] width 8 height 8
radio input "true"
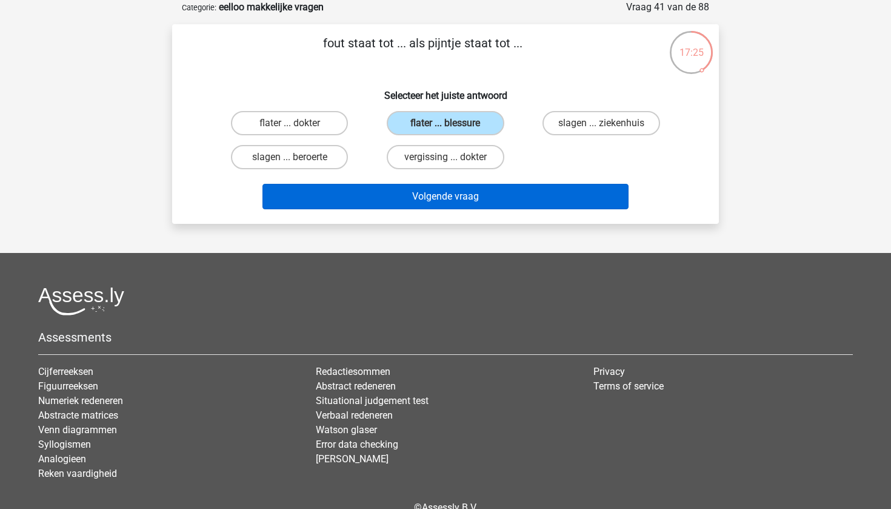
click at [463, 197] on button "Volgende vraag" at bounding box center [445, 196] width 367 height 25
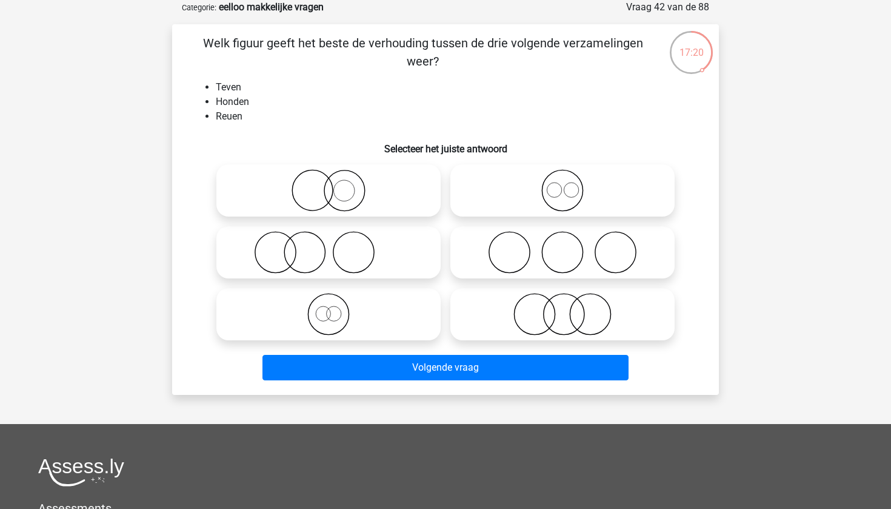
click at [326, 324] on icon at bounding box center [328, 314] width 215 height 42
click at [329, 308] on input "radio" at bounding box center [333, 304] width 8 height 8
radio input "true"
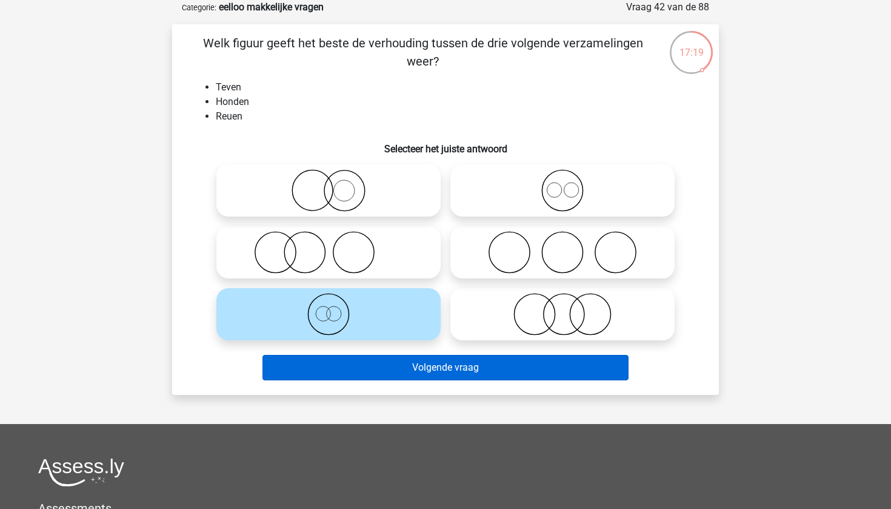
click at [477, 372] on button "Volgende vraag" at bounding box center [445, 367] width 367 height 25
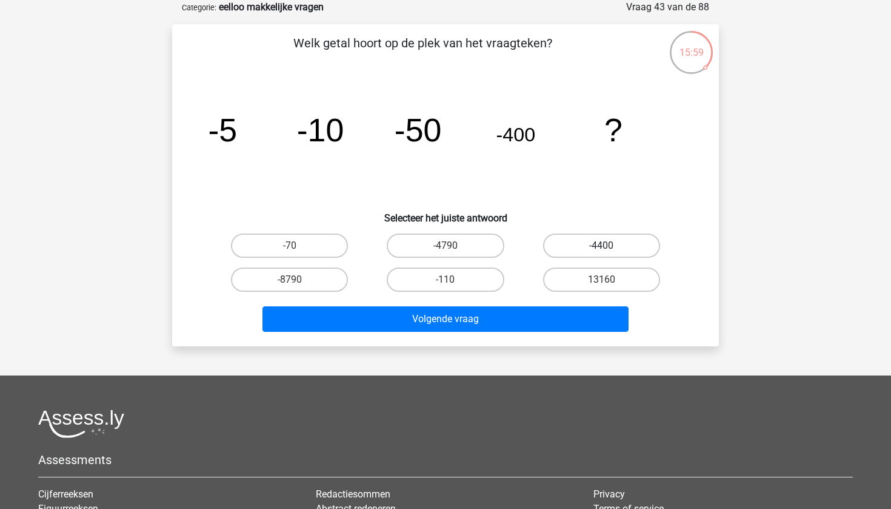
click at [577, 245] on label "-4400" at bounding box center [601, 245] width 117 height 24
click at [601, 245] on input "-4400" at bounding box center [605, 249] width 8 height 8
radio input "true"
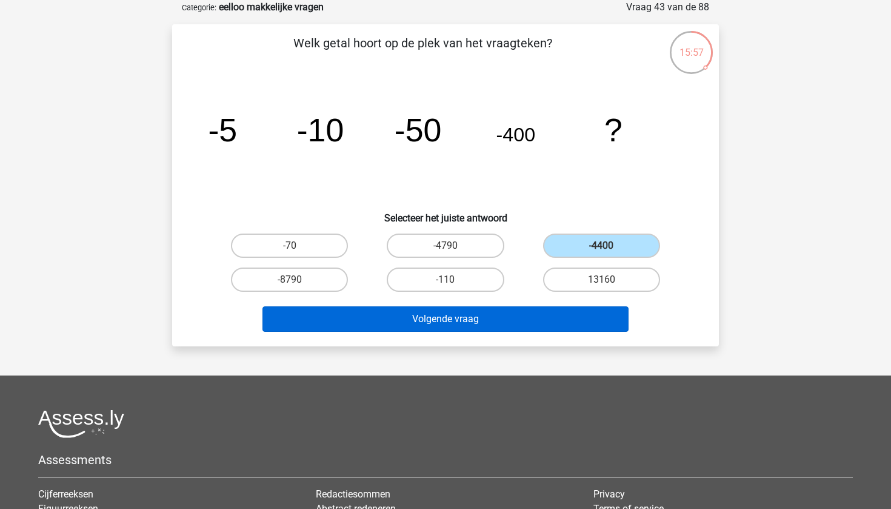
click at [529, 321] on button "Volgende vraag" at bounding box center [445, 318] width 367 height 25
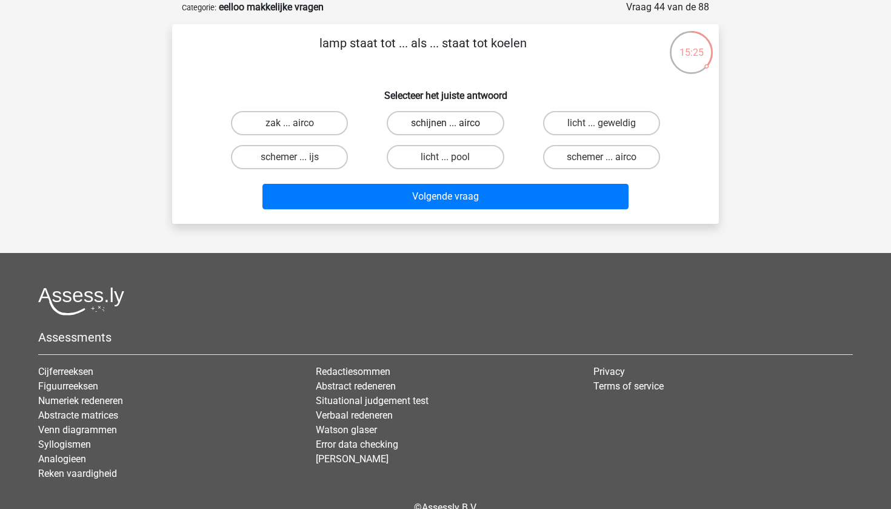
click at [479, 128] on label "schijnen ... airco" at bounding box center [445, 123] width 117 height 24
click at [453, 128] on input "schijnen ... airco" at bounding box center [449, 127] width 8 height 8
radio input "true"
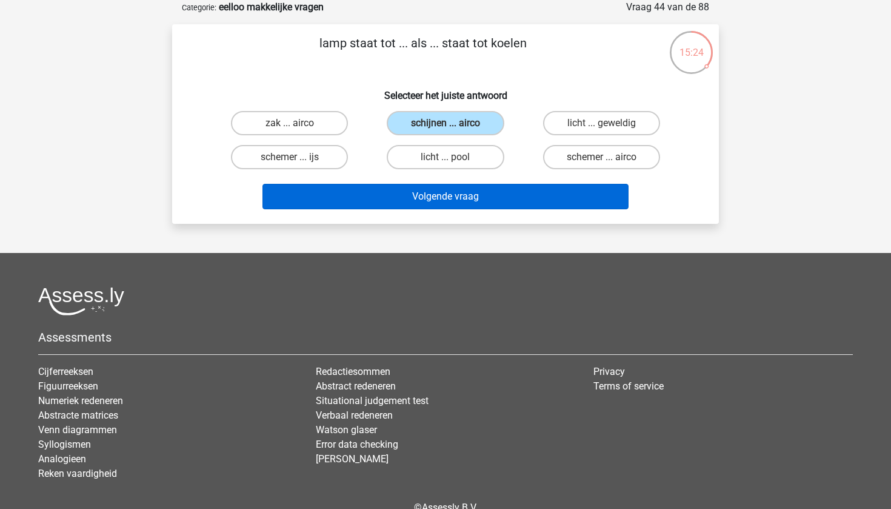
click at [479, 202] on button "Volgende vraag" at bounding box center [445, 196] width 367 height 25
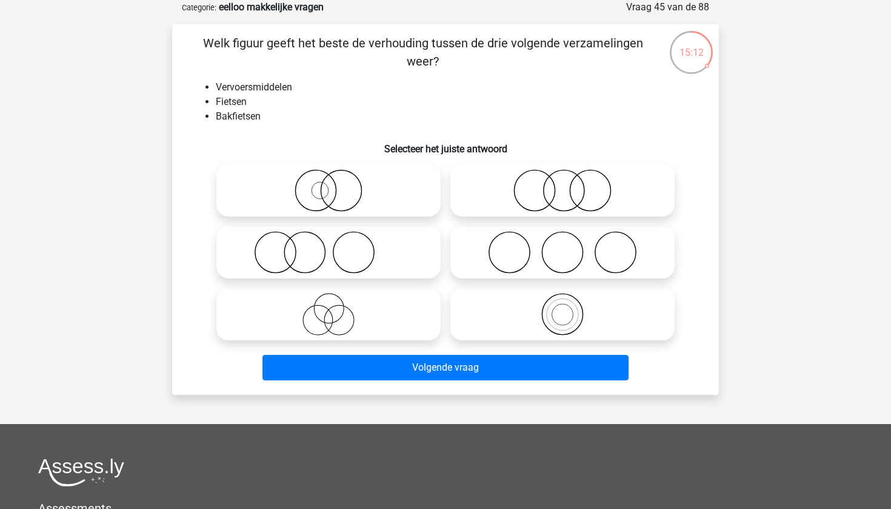
click at [567, 318] on icon at bounding box center [562, 314] width 215 height 42
click at [567, 308] on input "radio" at bounding box center [566, 304] width 8 height 8
radio input "true"
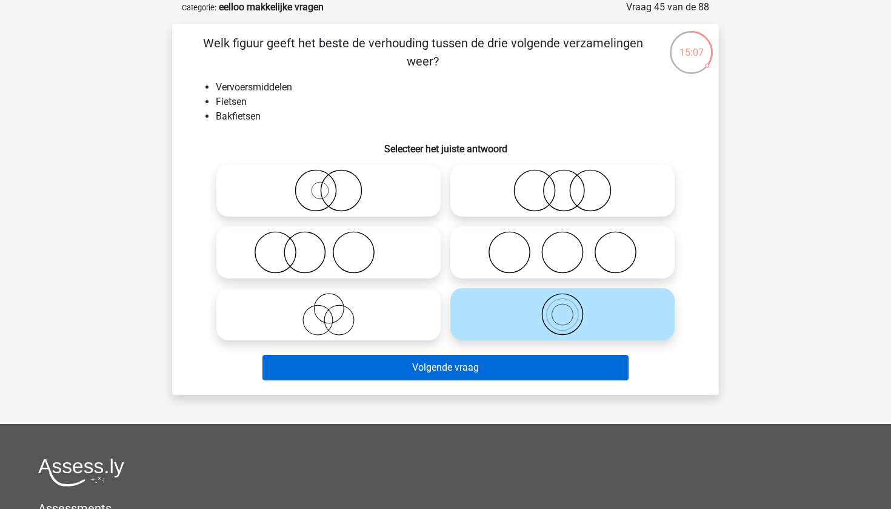
click at [484, 372] on button "Volgende vraag" at bounding box center [445, 367] width 367 height 25
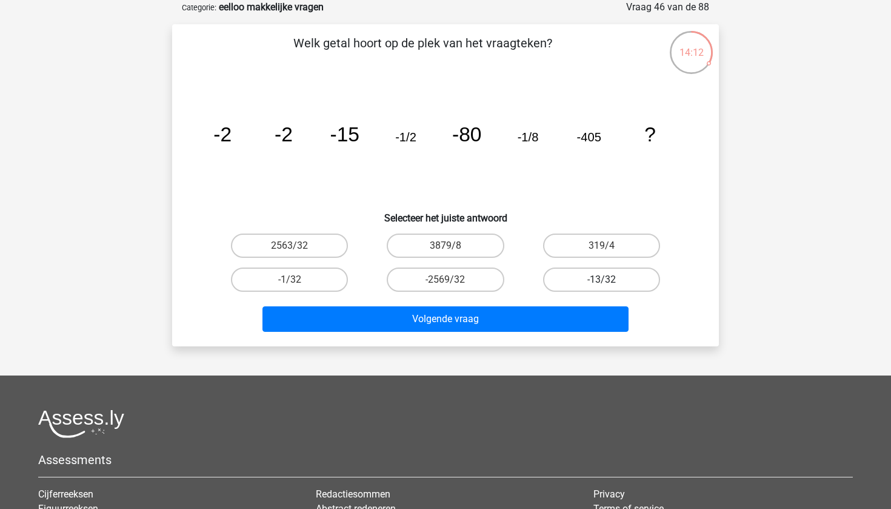
click at [590, 284] on label "-13/32" at bounding box center [601, 279] width 117 height 24
click at [601, 284] on input "-13/32" at bounding box center [605, 283] width 8 height 8
radio input "true"
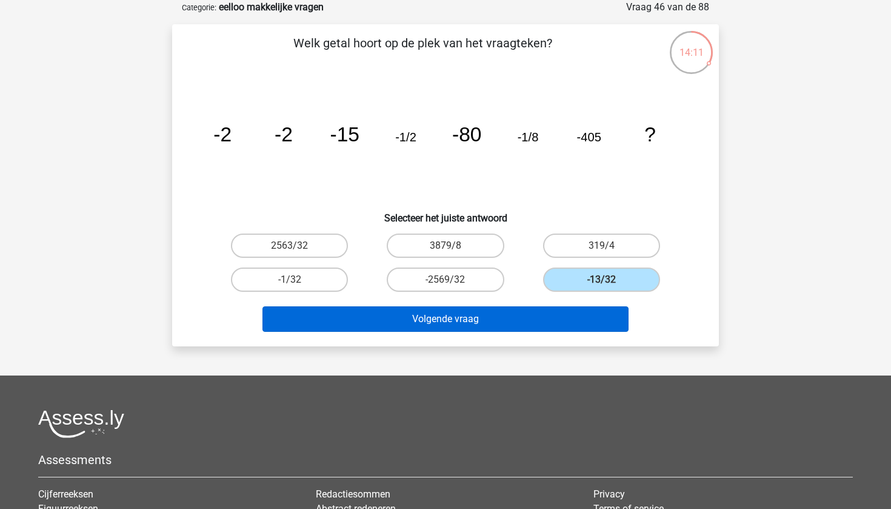
click at [506, 320] on button "Volgende vraag" at bounding box center [445, 318] width 367 height 25
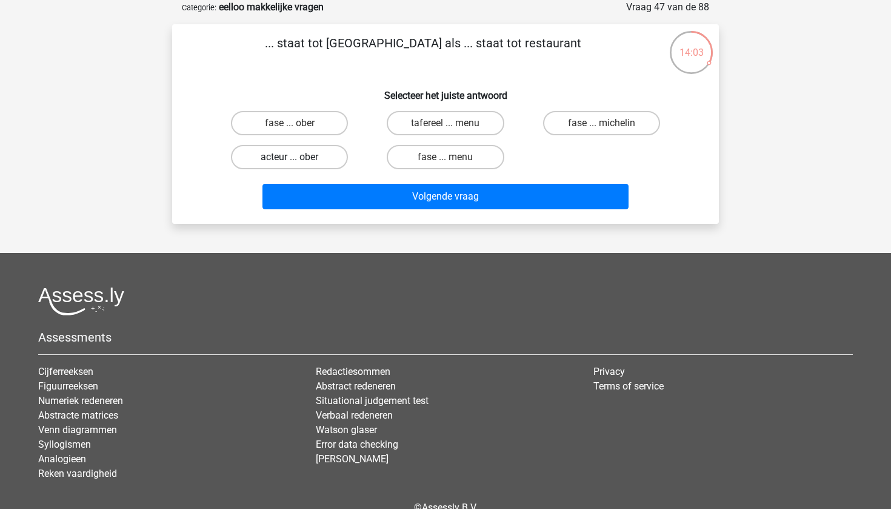
click at [278, 159] on label "acteur ... ober" at bounding box center [289, 157] width 117 height 24
click at [290, 159] on input "acteur ... ober" at bounding box center [294, 161] width 8 height 8
radio input "true"
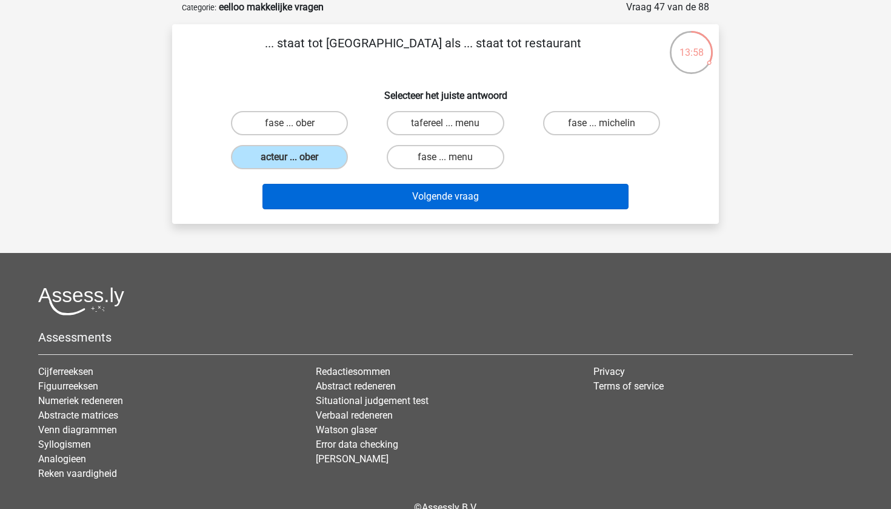
click at [439, 204] on button "Volgende vraag" at bounding box center [445, 196] width 367 height 25
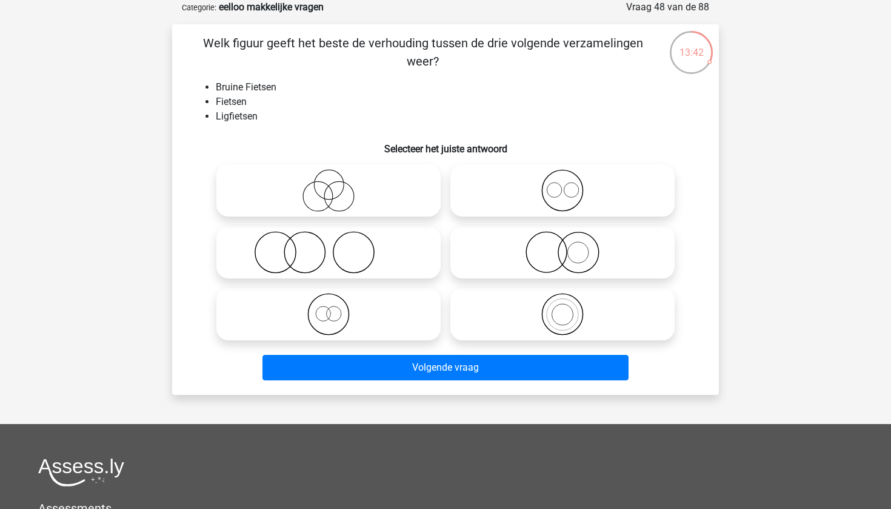
click at [567, 191] on icon at bounding box center [562, 190] width 215 height 42
click at [567, 184] on input "radio" at bounding box center [566, 180] width 8 height 8
radio input "true"
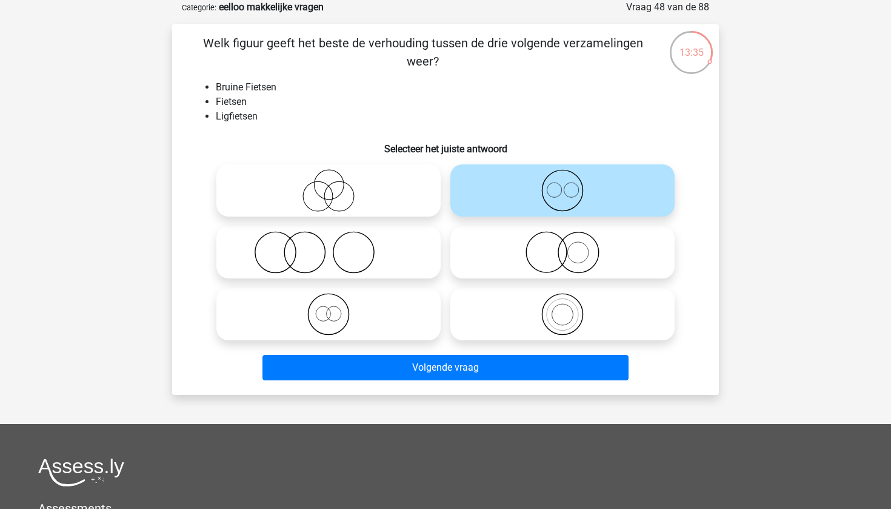
click at [566, 317] on icon at bounding box center [562, 314] width 215 height 42
click at [566, 308] on input "radio" at bounding box center [566, 304] width 8 height 8
radio input "true"
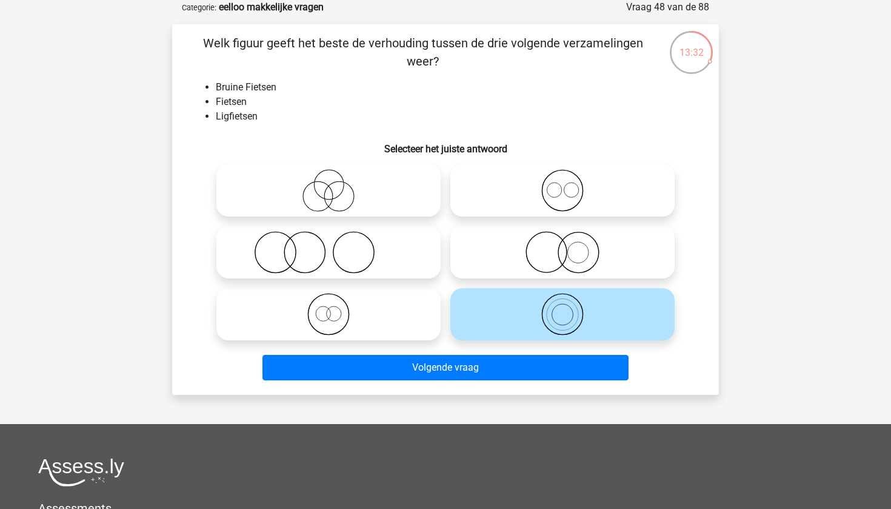
click at [550, 203] on icon at bounding box center [562, 190] width 215 height 42
click at [562, 184] on input "radio" at bounding box center [566, 180] width 8 height 8
radio input "true"
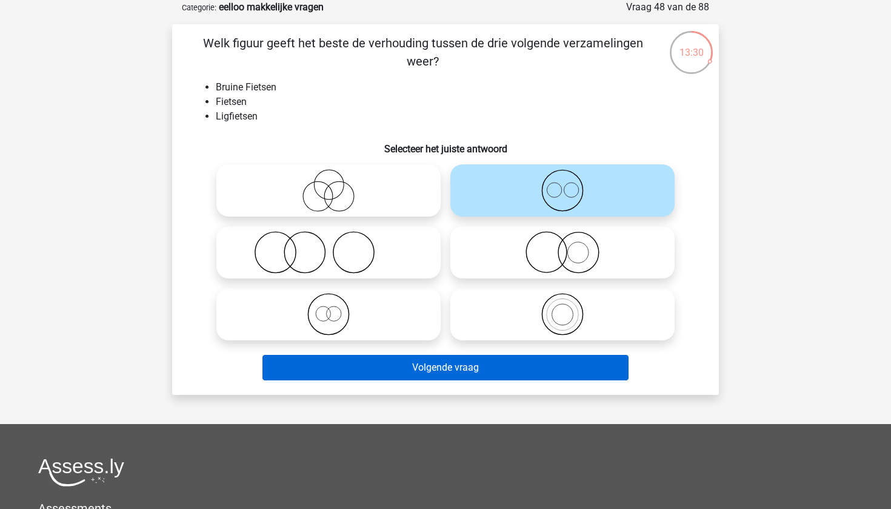
click at [436, 368] on button "Volgende vraag" at bounding box center [445, 367] width 367 height 25
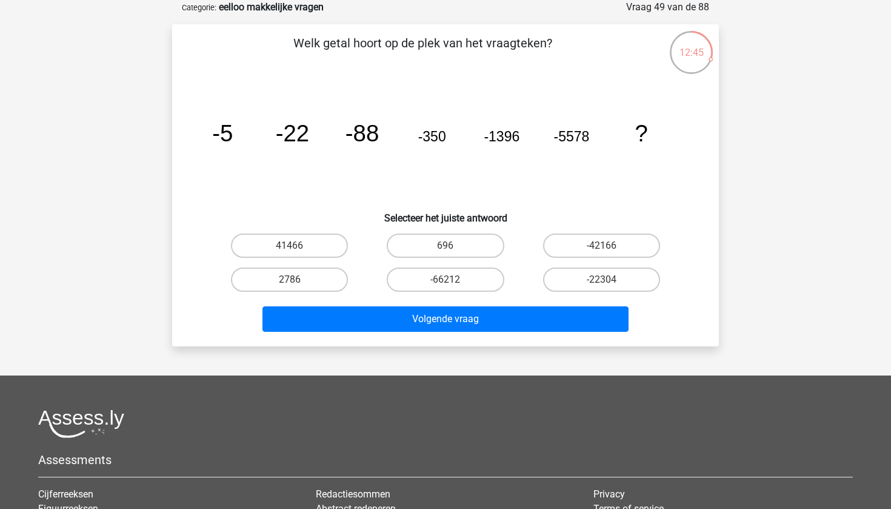
click at [445, 282] on input "-66212" at bounding box center [449, 283] width 8 height 8
radio input "true"
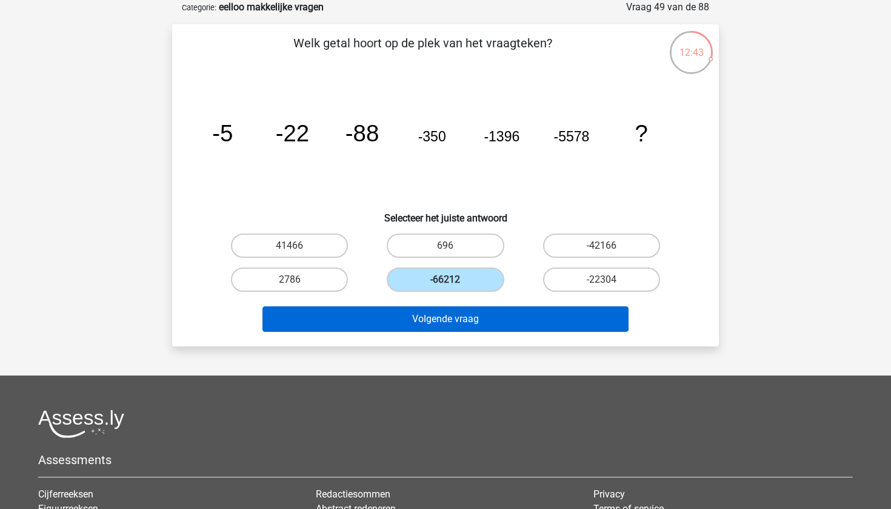
click at [446, 320] on button "Volgende vraag" at bounding box center [445, 318] width 367 height 25
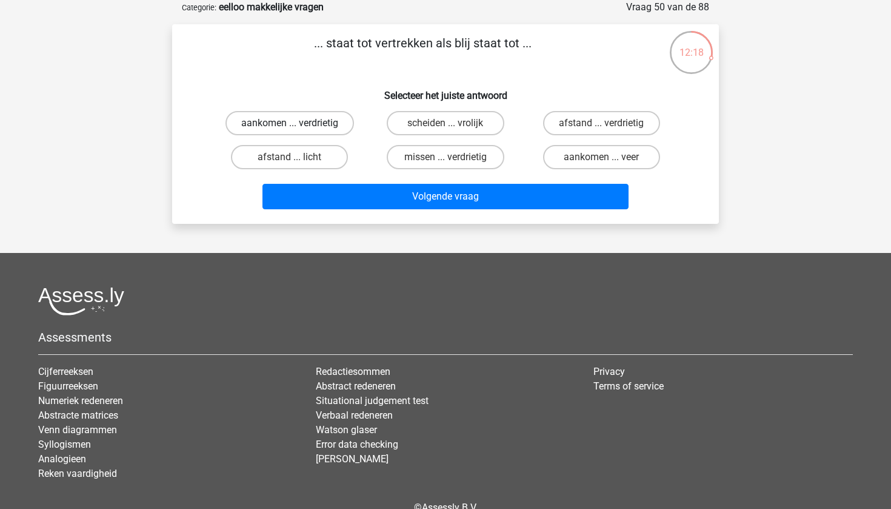
click at [312, 125] on label "aankomen ... verdrietig" at bounding box center [289, 123] width 128 height 24
click at [298, 125] on input "aankomen ... verdrietig" at bounding box center [294, 127] width 8 height 8
radio input "true"
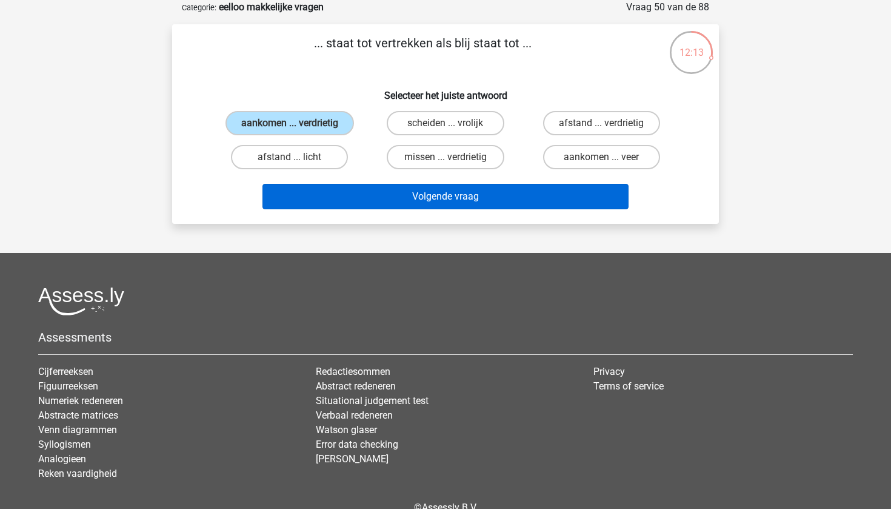
click at [456, 202] on button "Volgende vraag" at bounding box center [445, 196] width 367 height 25
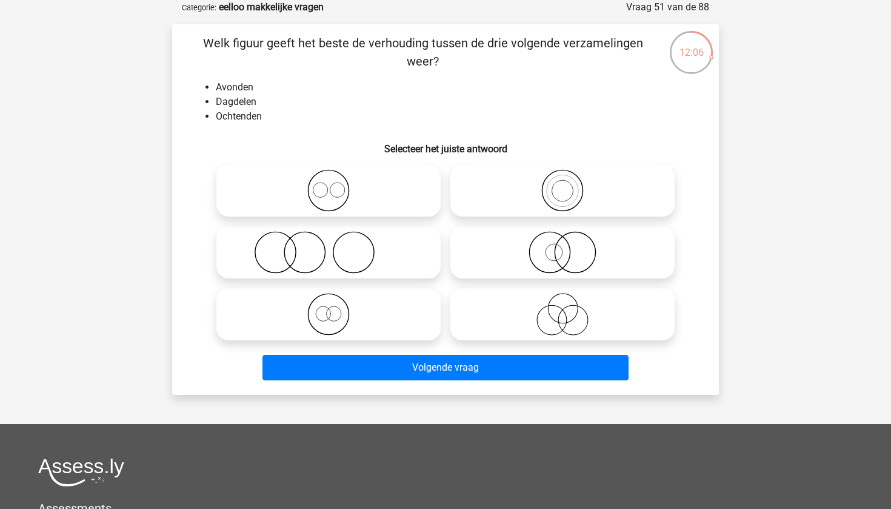
click at [330, 186] on icon at bounding box center [328, 190] width 215 height 42
click at [330, 184] on input "radio" at bounding box center [333, 180] width 8 height 8
radio input "true"
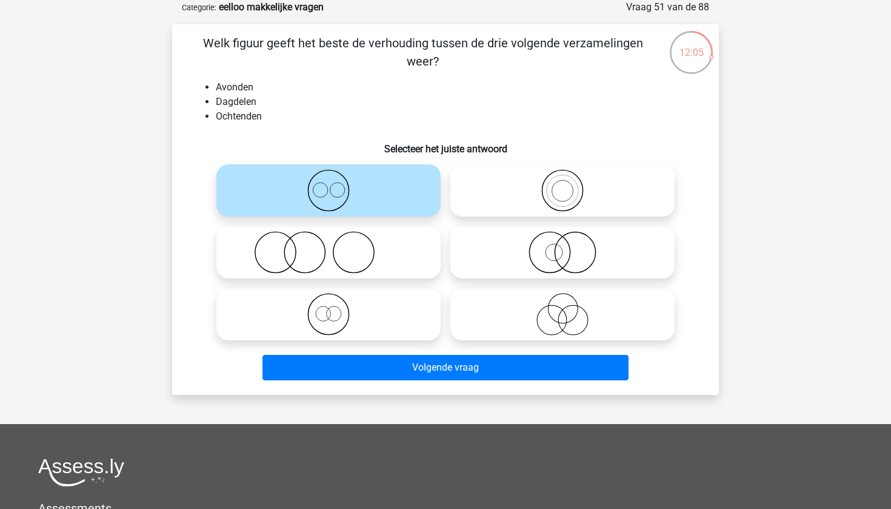
click at [336, 320] on icon at bounding box center [328, 314] width 215 height 42
click at [336, 308] on input "radio" at bounding box center [333, 304] width 8 height 8
radio input "true"
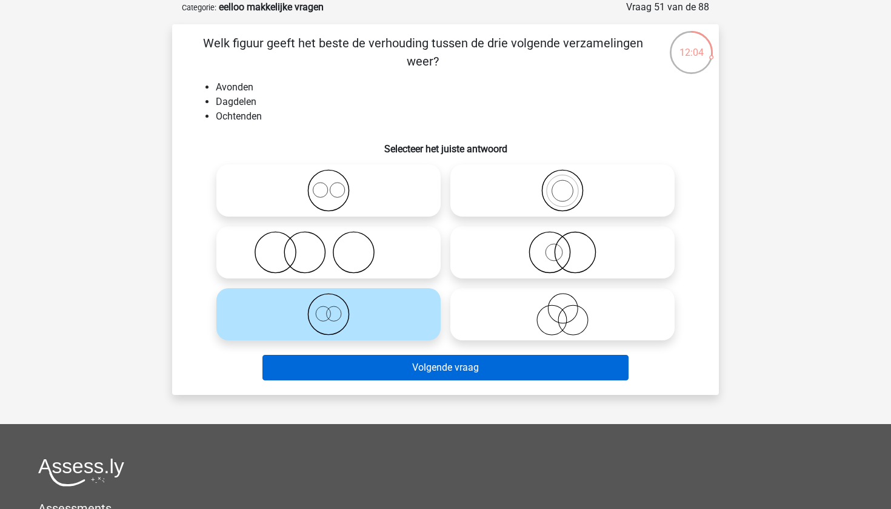
click at [460, 373] on button "Volgende vraag" at bounding box center [445, 367] width 367 height 25
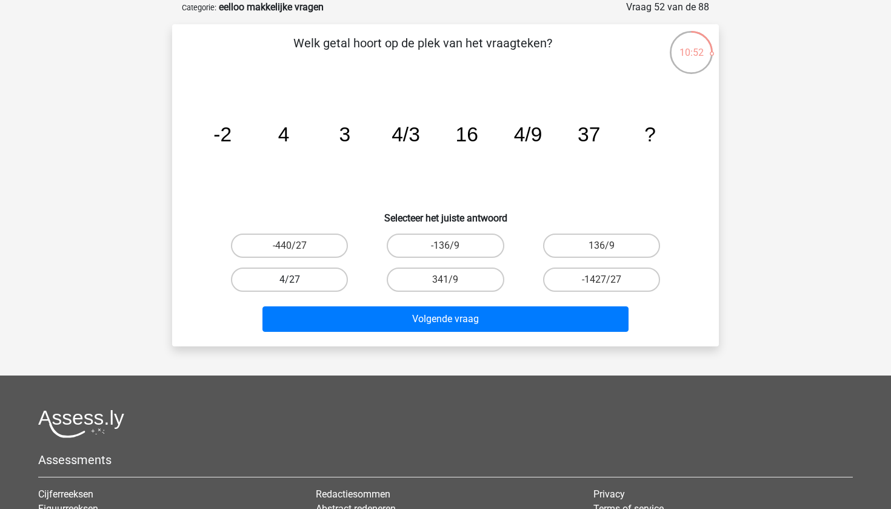
click at [313, 283] on label "4/27" at bounding box center [289, 279] width 117 height 24
click at [298, 283] on input "4/27" at bounding box center [294, 283] width 8 height 8
radio input "true"
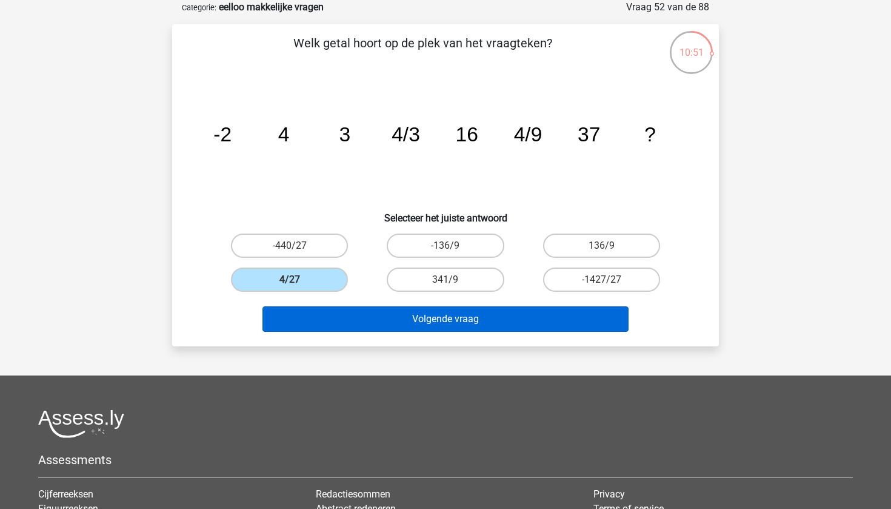
click at [409, 329] on button "Volgende vraag" at bounding box center [445, 318] width 367 height 25
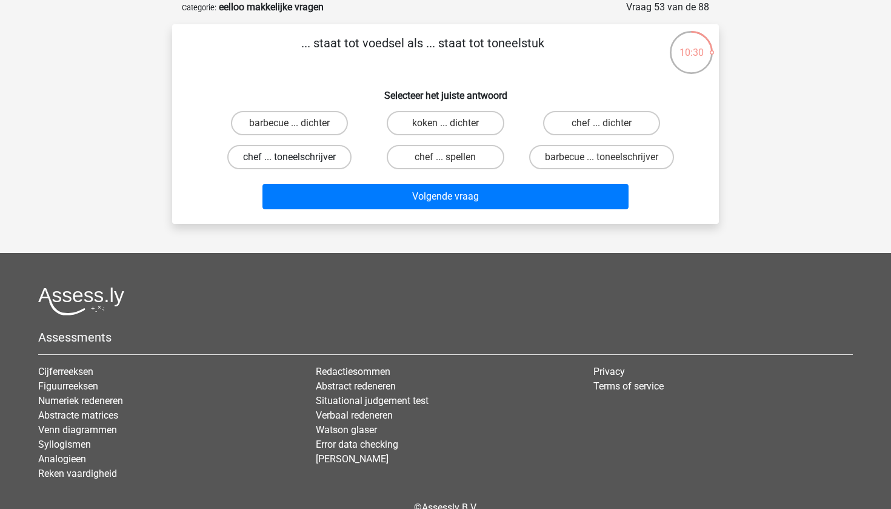
click at [312, 159] on label "chef ... toneelschrijver" at bounding box center [289, 157] width 124 height 24
click at [298, 159] on input "chef ... toneelschrijver" at bounding box center [294, 161] width 8 height 8
radio input "true"
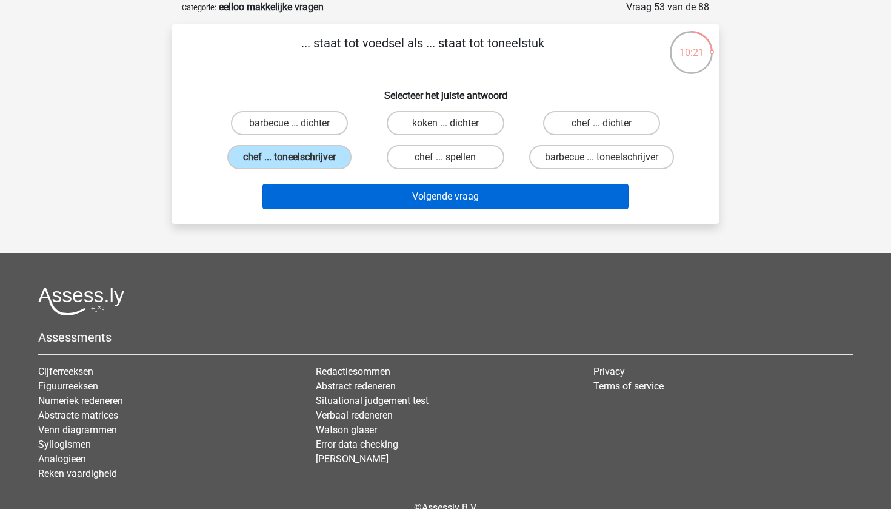
click at [485, 209] on button "Volgende vraag" at bounding box center [445, 196] width 367 height 25
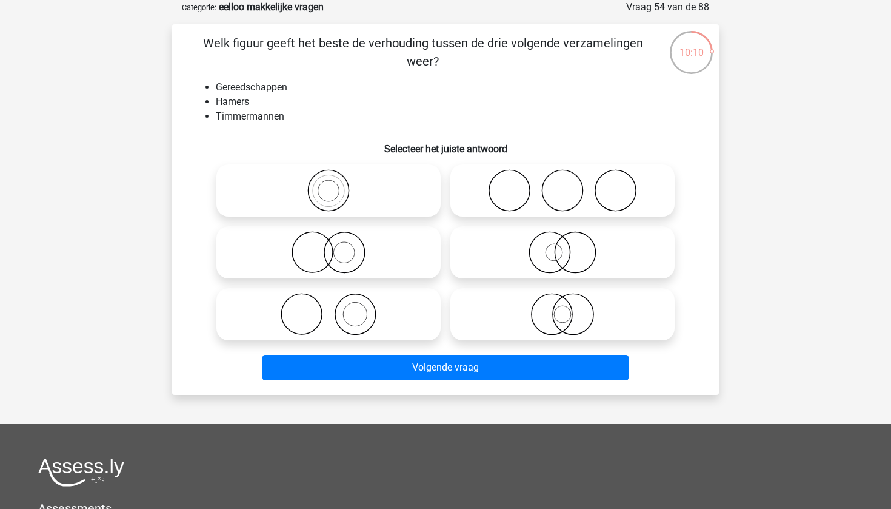
click at [376, 195] on icon at bounding box center [328, 190] width 215 height 42
click at [336, 184] on input "radio" at bounding box center [333, 180] width 8 height 8
radio input "true"
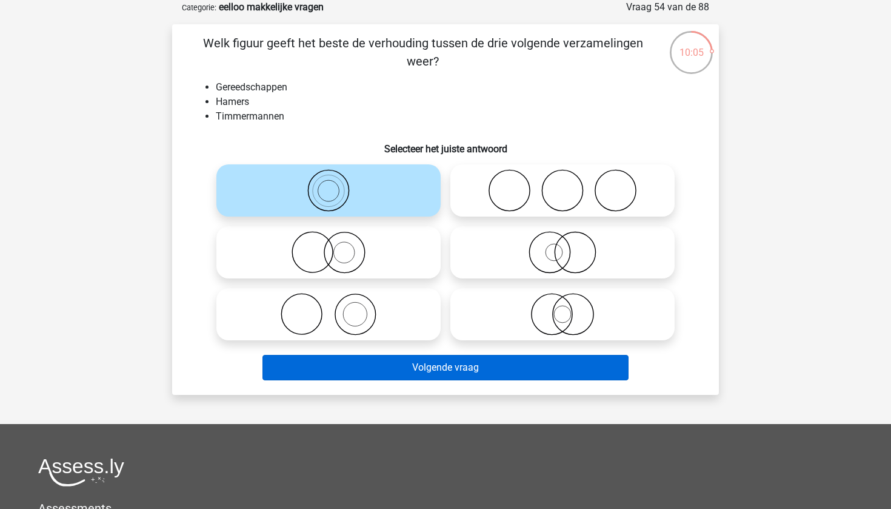
click at [474, 369] on button "Volgende vraag" at bounding box center [445, 367] width 367 height 25
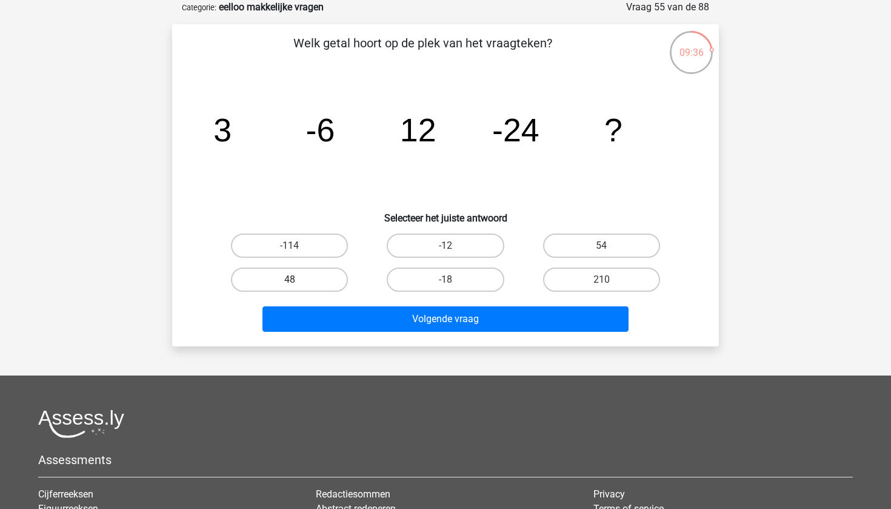
click at [300, 277] on label "48" at bounding box center [289, 279] width 117 height 24
click at [298, 279] on input "48" at bounding box center [294, 283] width 8 height 8
radio input "true"
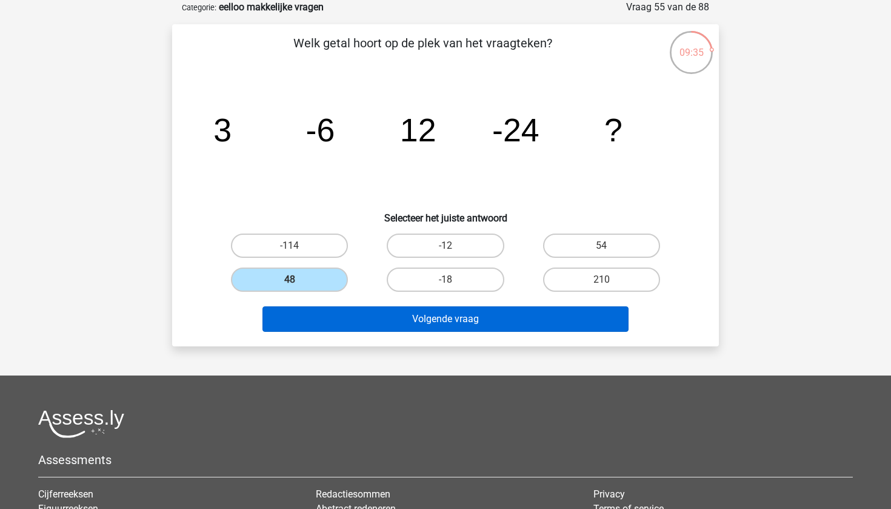
click at [413, 321] on button "Volgende vraag" at bounding box center [445, 318] width 367 height 25
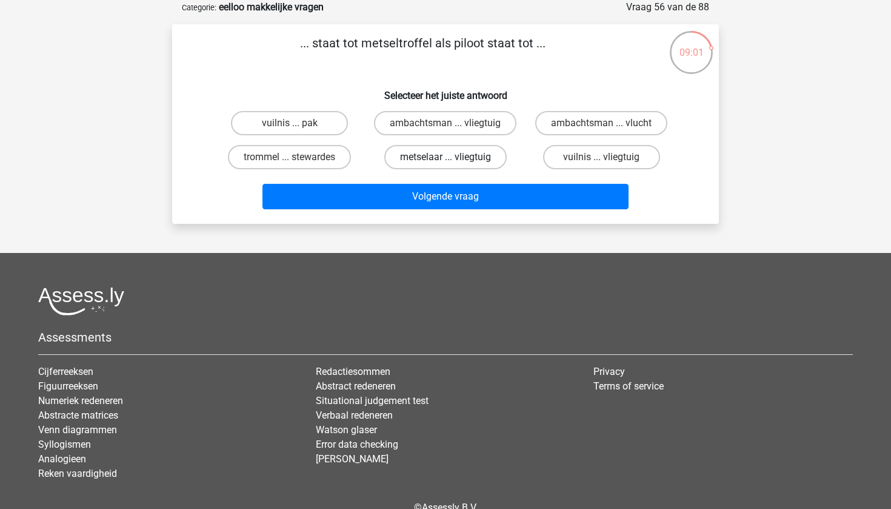
click at [450, 153] on label "metselaar ... vliegtuig" at bounding box center [445, 157] width 122 height 24
click at [450, 157] on input "metselaar ... vliegtuig" at bounding box center [449, 161] width 8 height 8
radio input "true"
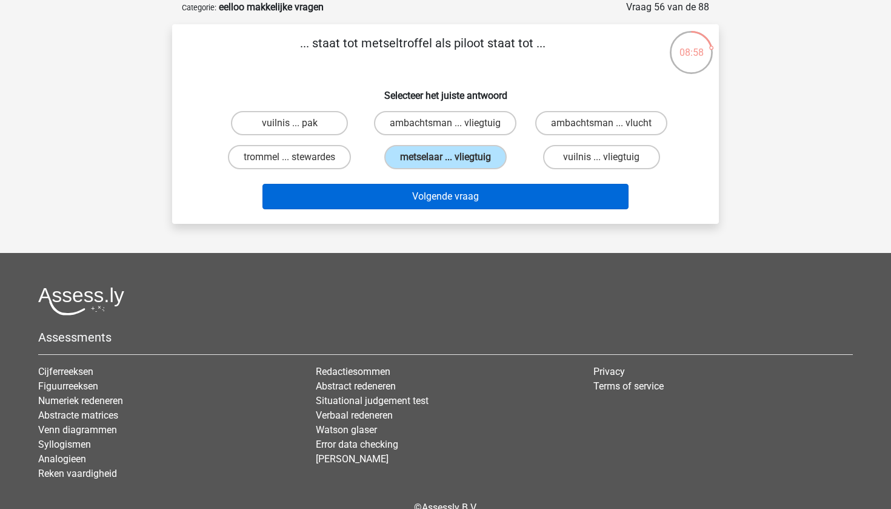
click at [486, 199] on button "Volgende vraag" at bounding box center [445, 196] width 367 height 25
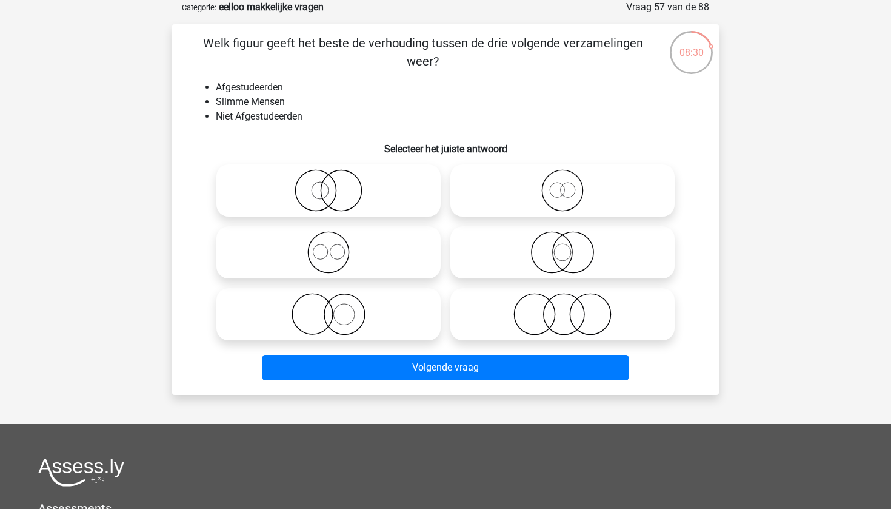
click at [369, 301] on icon at bounding box center [328, 314] width 215 height 42
click at [336, 301] on input "radio" at bounding box center [333, 304] width 8 height 8
radio input "true"
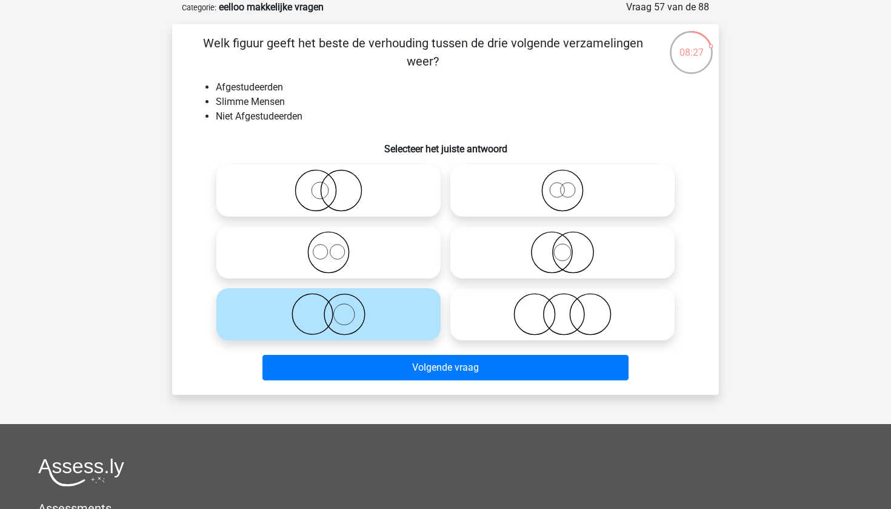
click at [536, 259] on icon at bounding box center [562, 252] width 215 height 42
click at [562, 246] on input "radio" at bounding box center [566, 242] width 8 height 8
radio input "true"
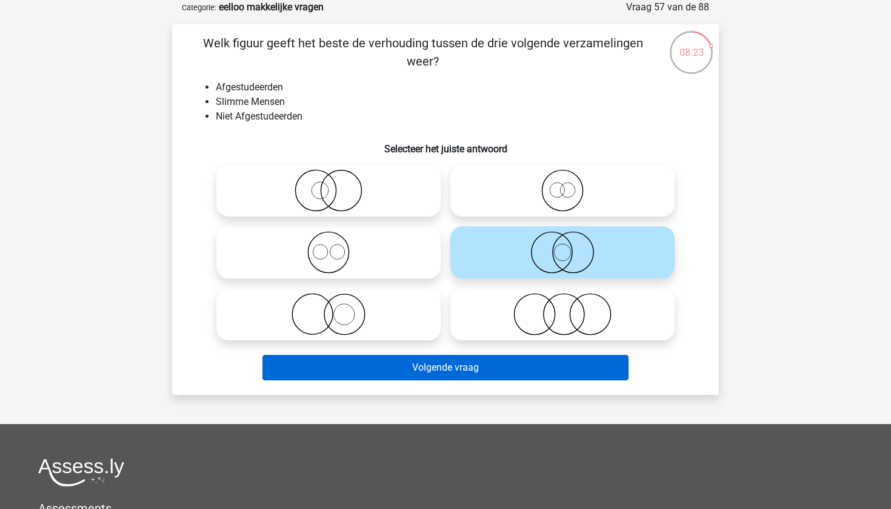
click at [503, 361] on button "Volgende vraag" at bounding box center [445, 367] width 367 height 25
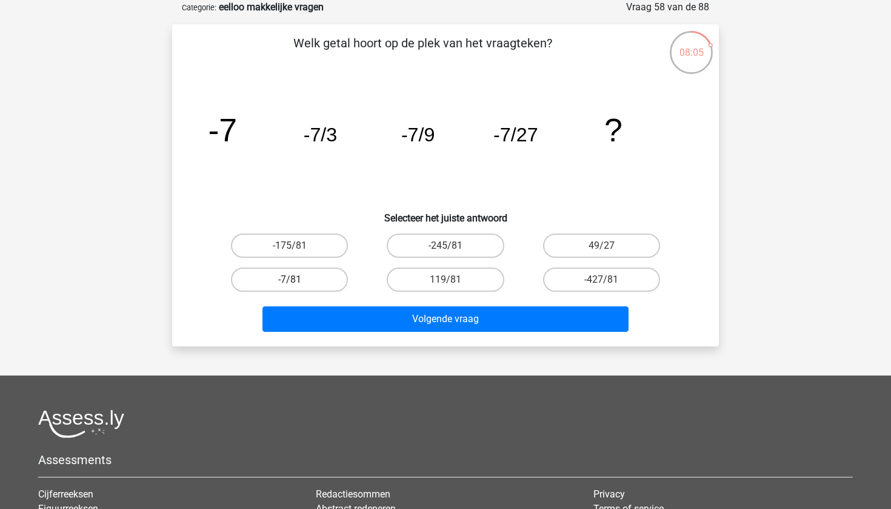
click at [321, 280] on label "-7/81" at bounding box center [289, 279] width 117 height 24
click at [298, 280] on input "-7/81" at bounding box center [294, 283] width 8 height 8
radio input "true"
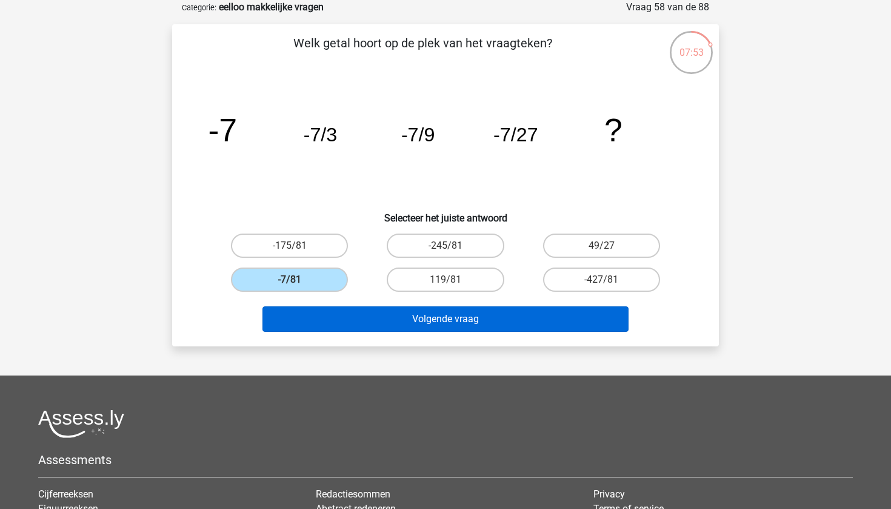
click at [473, 321] on button "Volgende vraag" at bounding box center [445, 318] width 367 height 25
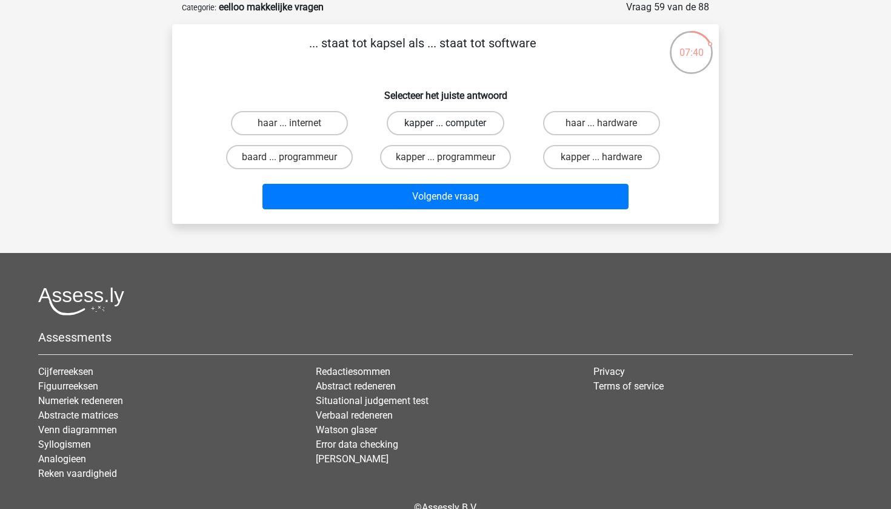
click at [443, 128] on label "kapper ... computer" at bounding box center [445, 123] width 117 height 24
click at [445, 128] on input "kapper ... computer" at bounding box center [449, 127] width 8 height 8
radio input "true"
click at [450, 161] on input "kapper ... programmeur" at bounding box center [449, 161] width 8 height 8
radio input "true"
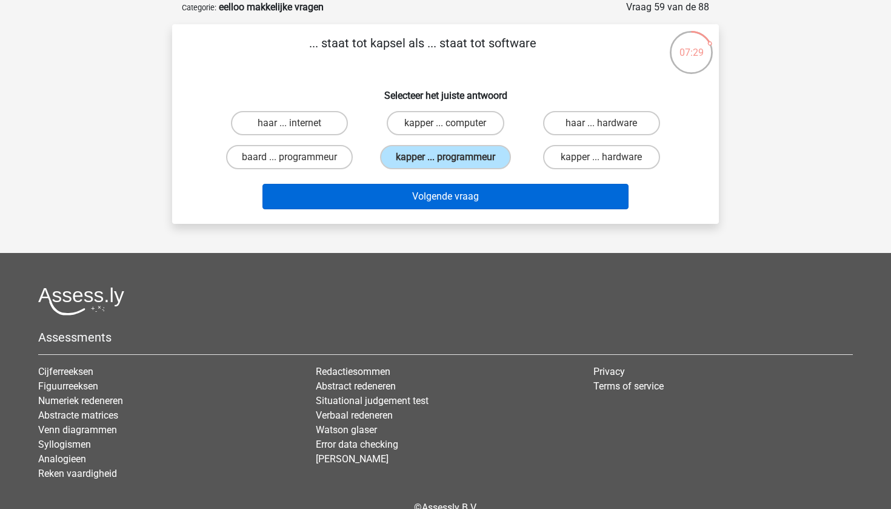
click at [455, 196] on button "Volgende vraag" at bounding box center [445, 196] width 367 height 25
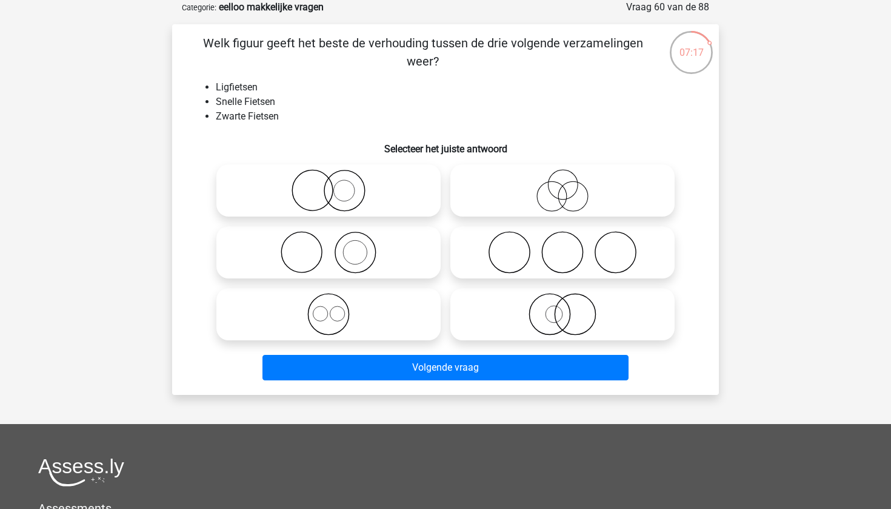
click at [353, 321] on icon at bounding box center [328, 314] width 215 height 42
click at [336, 308] on input "radio" at bounding box center [333, 304] width 8 height 8
radio input "true"
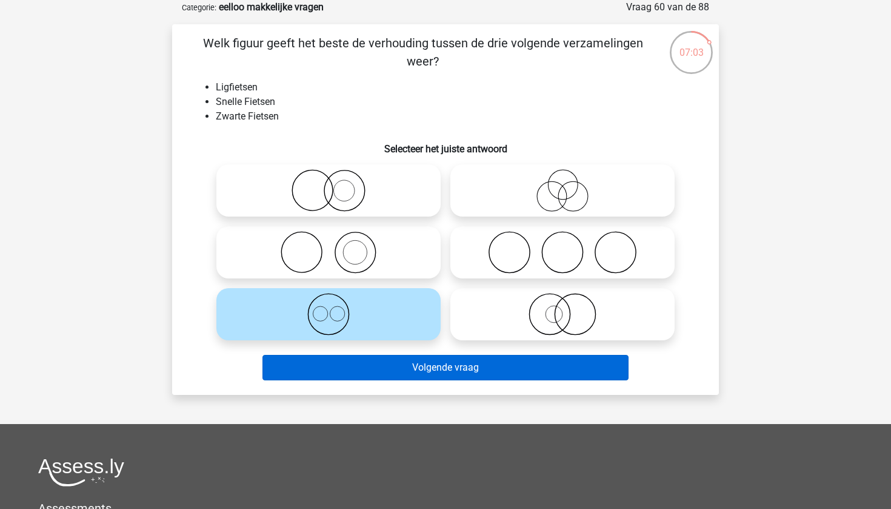
click at [476, 379] on button "Volgende vraag" at bounding box center [445, 367] width 367 height 25
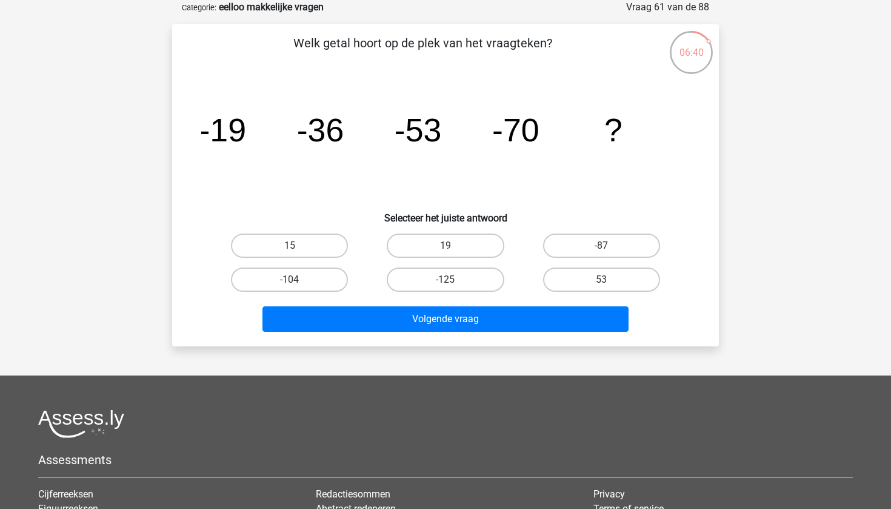
click at [604, 250] on input "-87" at bounding box center [605, 249] width 8 height 8
radio input "true"
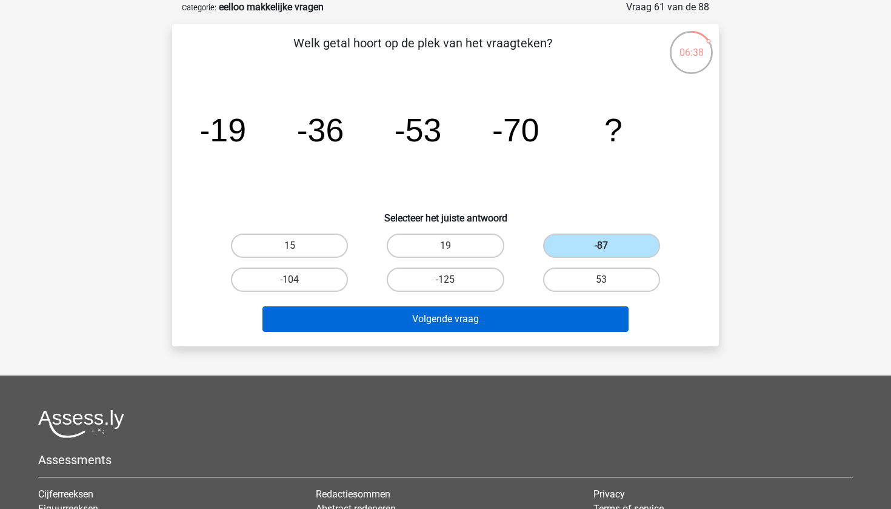
click at [534, 318] on button "Volgende vraag" at bounding box center [445, 318] width 367 height 25
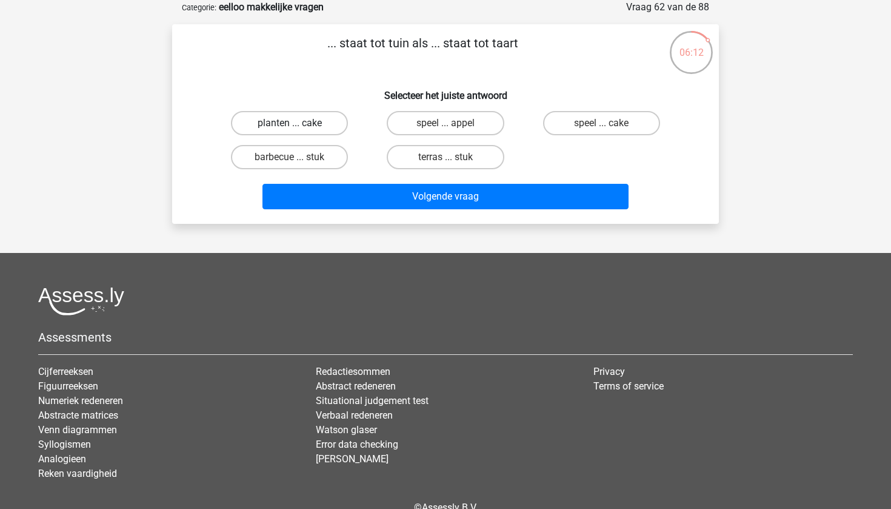
click at [314, 124] on label "planten ... cake" at bounding box center [289, 123] width 117 height 24
click at [298, 124] on input "planten ... cake" at bounding box center [294, 127] width 8 height 8
radio input "true"
click at [459, 123] on label "speel ... appel" at bounding box center [445, 123] width 117 height 24
click at [453, 123] on input "speel ... appel" at bounding box center [449, 127] width 8 height 8
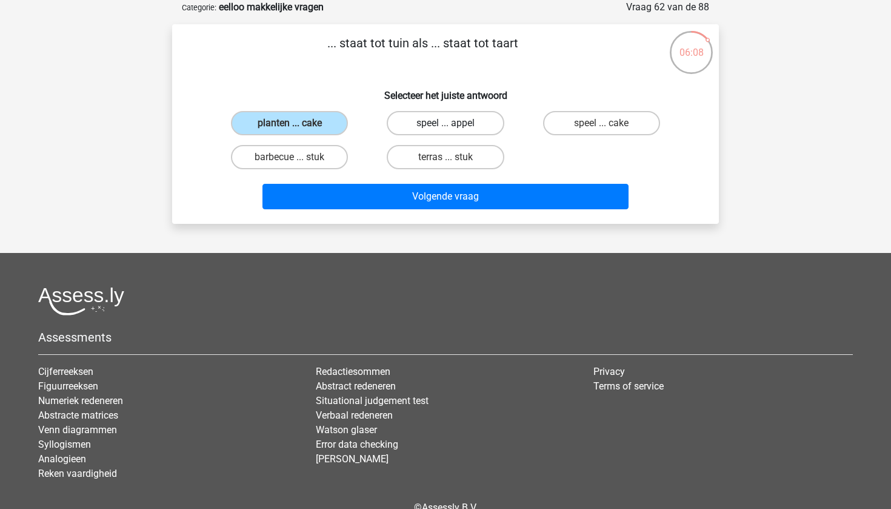
radio input "true"
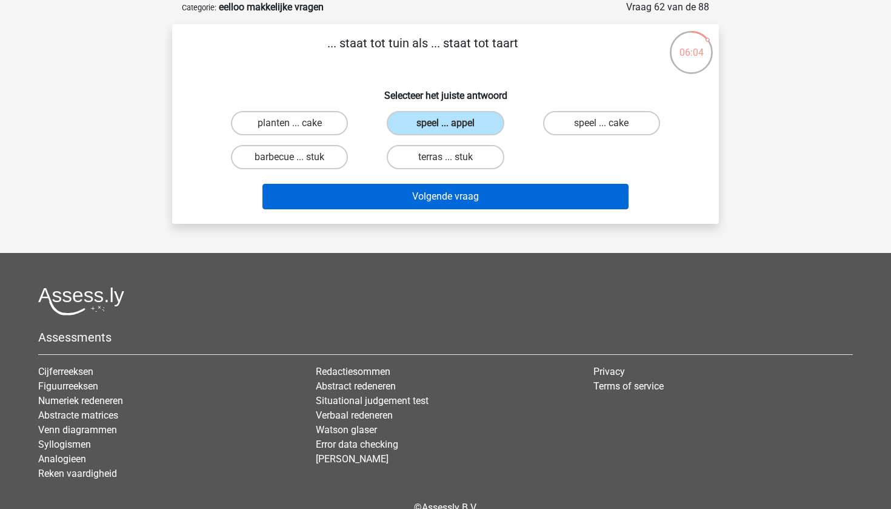
click at [481, 197] on button "Volgende vraag" at bounding box center [445, 196] width 367 height 25
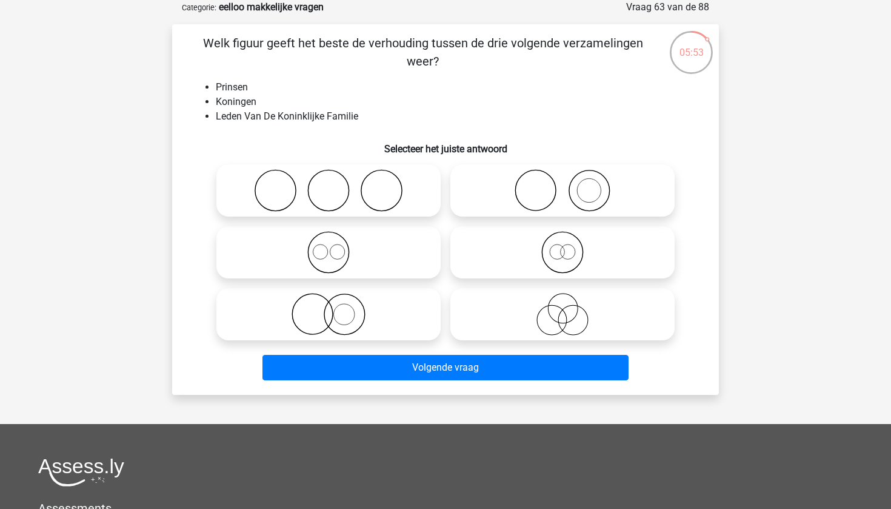
click at [353, 255] on icon at bounding box center [328, 252] width 215 height 42
click at [336, 246] on input "radio" at bounding box center [333, 242] width 8 height 8
radio input "true"
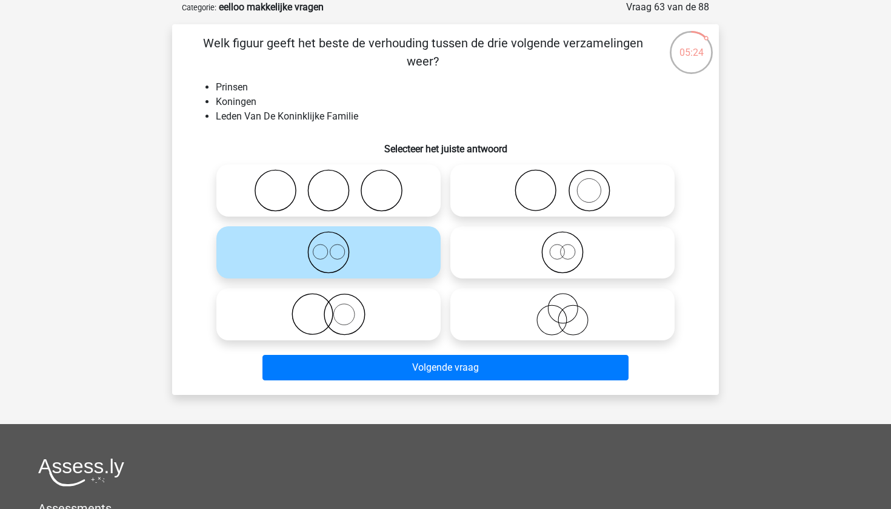
click at [524, 261] on icon at bounding box center [562, 252] width 215 height 42
click at [562, 246] on input "radio" at bounding box center [566, 242] width 8 height 8
radio input "true"
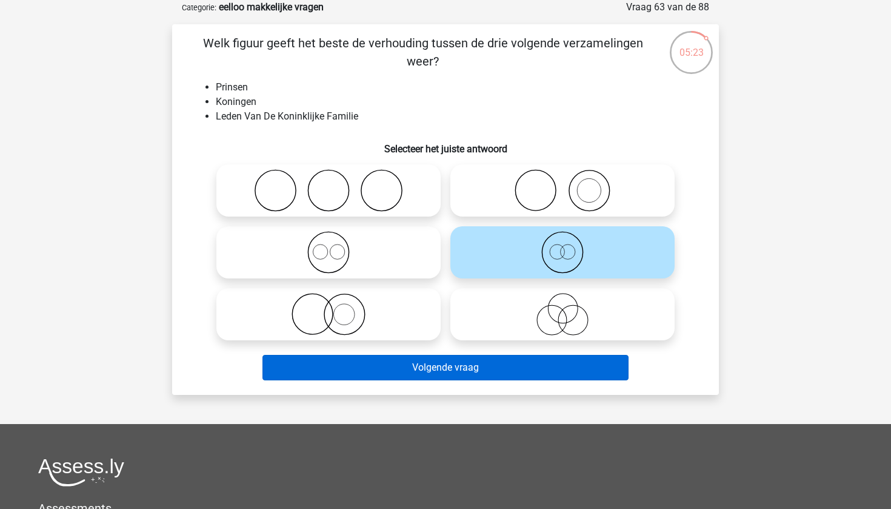
click at [475, 364] on button "Volgende vraag" at bounding box center [445, 367] width 367 height 25
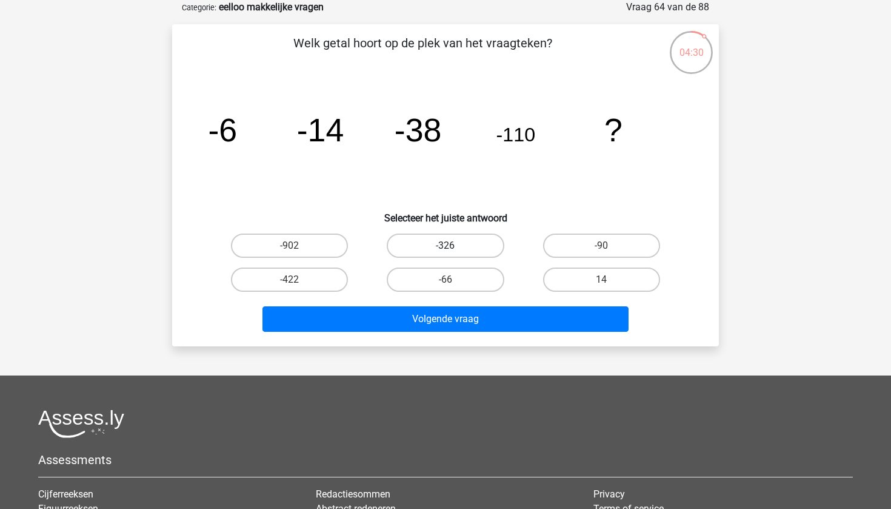
click at [441, 244] on label "-326" at bounding box center [445, 245] width 117 height 24
click at [445, 245] on input "-326" at bounding box center [449, 249] width 8 height 8
radio input "true"
click at [313, 282] on label "-422" at bounding box center [289, 279] width 117 height 24
click at [298, 282] on input "-422" at bounding box center [294, 283] width 8 height 8
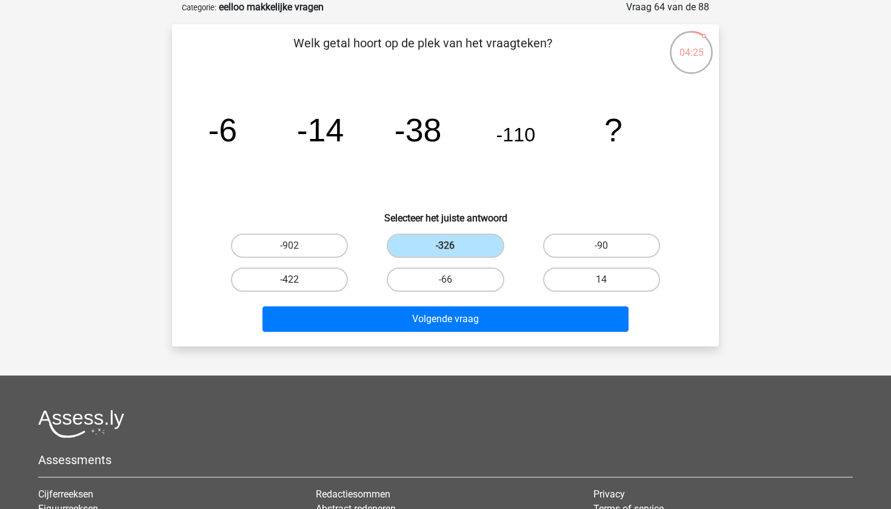
radio input "true"
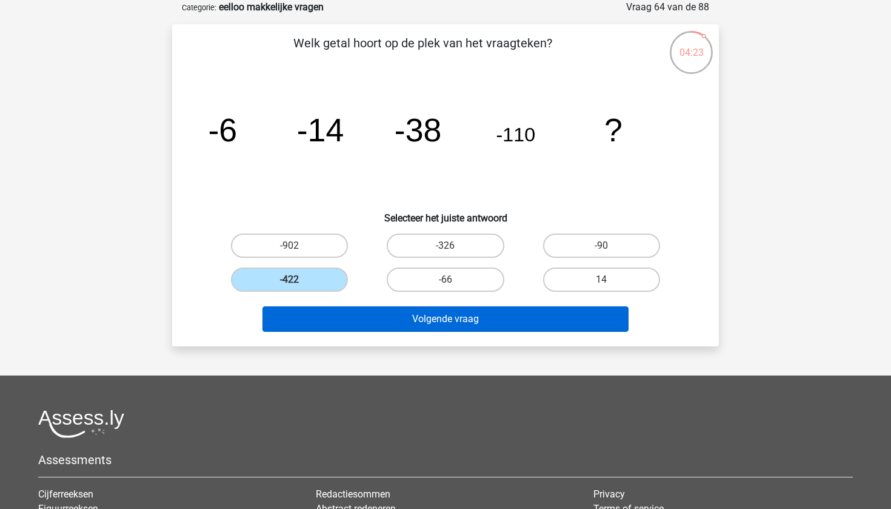
click at [395, 318] on button "Volgende vraag" at bounding box center [445, 318] width 367 height 25
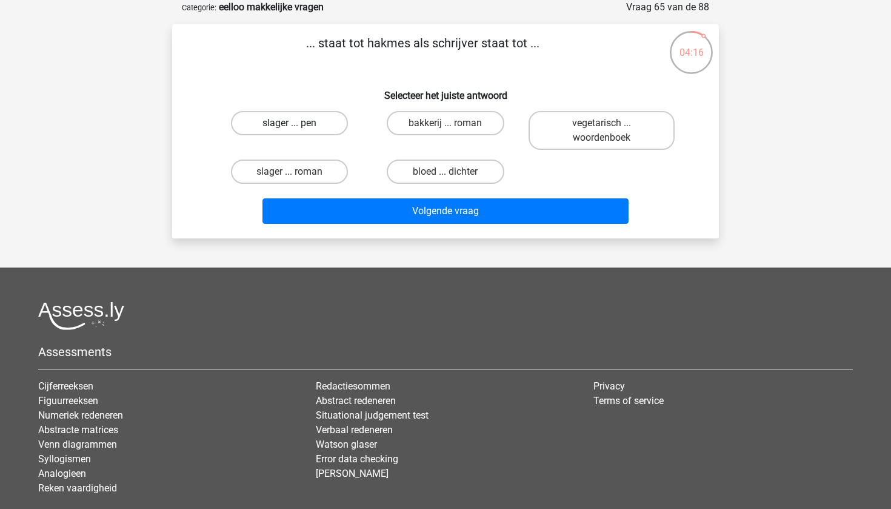
click at [301, 123] on label "slager ... pen" at bounding box center [289, 123] width 117 height 24
click at [298, 123] on input "slager ... pen" at bounding box center [294, 127] width 8 height 8
radio input "true"
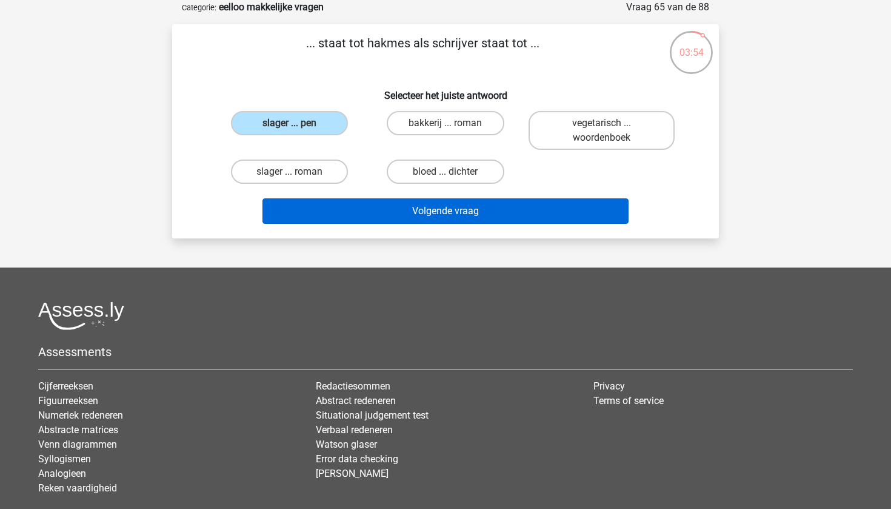
click at [501, 218] on button "Volgende vraag" at bounding box center [445, 210] width 367 height 25
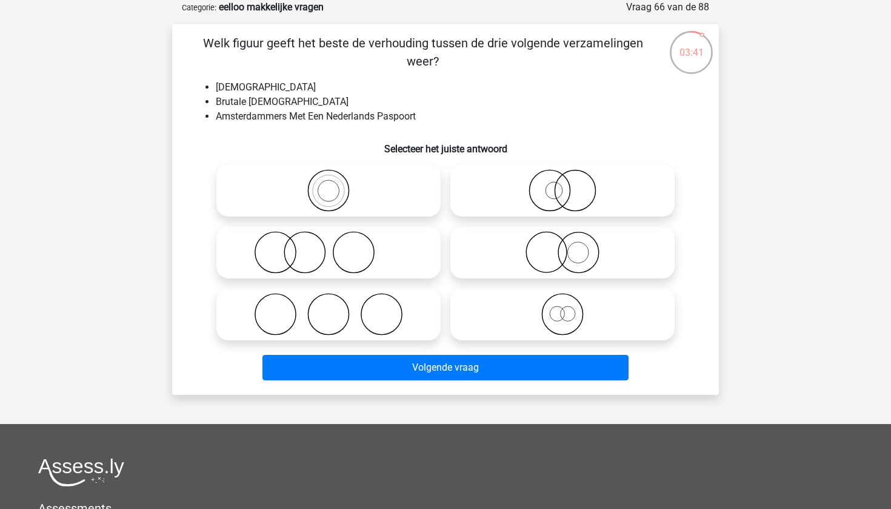
click at [358, 325] on icon at bounding box center [328, 314] width 215 height 42
click at [336, 308] on input "radio" at bounding box center [333, 304] width 8 height 8
radio input "true"
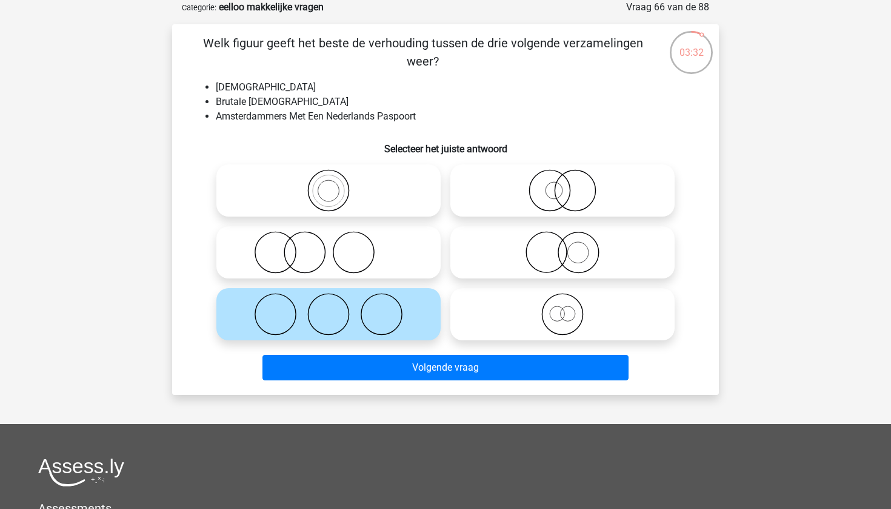
click at [335, 190] on icon at bounding box center [328, 190] width 215 height 42
click at [335, 184] on input "radio" at bounding box center [333, 180] width 8 height 8
radio input "true"
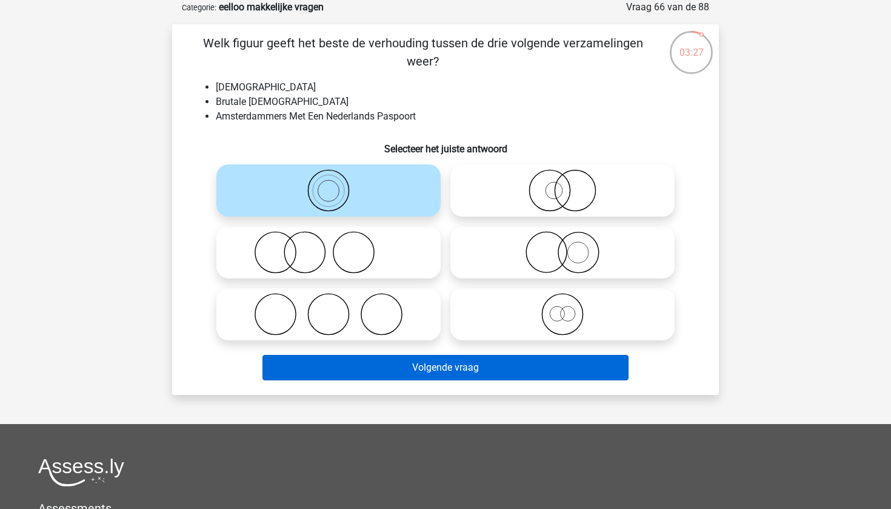
click at [436, 365] on button "Volgende vraag" at bounding box center [445, 367] width 367 height 25
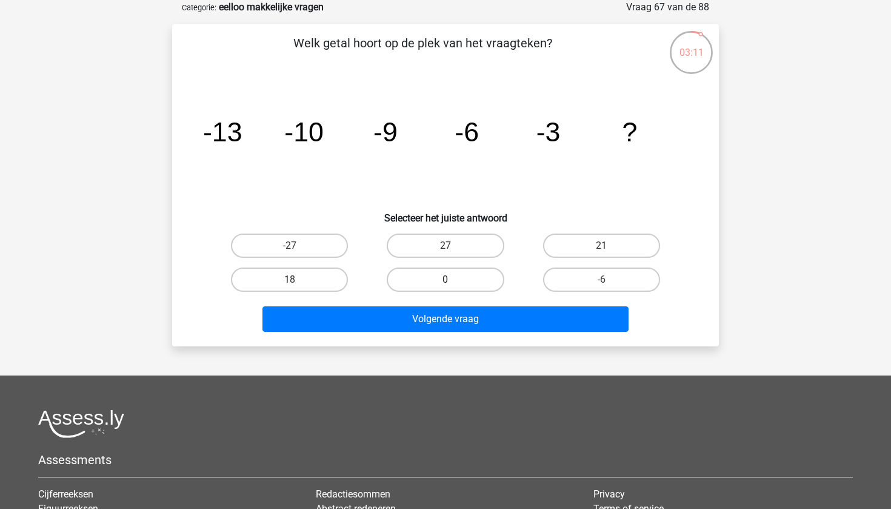
click at [467, 286] on label "0" at bounding box center [445, 279] width 117 height 24
click at [453, 286] on input "0" at bounding box center [449, 283] width 8 height 8
radio input "true"
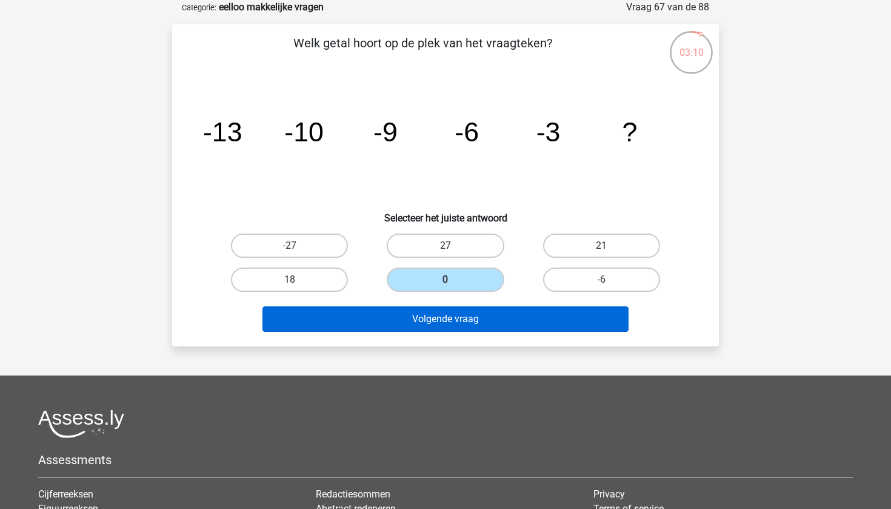
click at [452, 318] on button "Volgende vraag" at bounding box center [445, 318] width 367 height 25
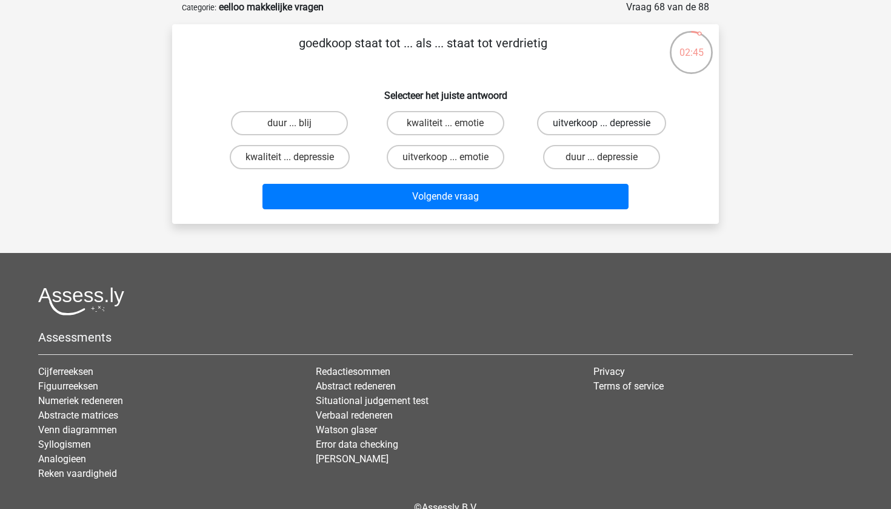
click at [578, 123] on label "uitverkoop ... depressie" at bounding box center [601, 123] width 129 height 24
click at [601, 123] on input "uitverkoop ... depressie" at bounding box center [605, 127] width 8 height 8
radio input "true"
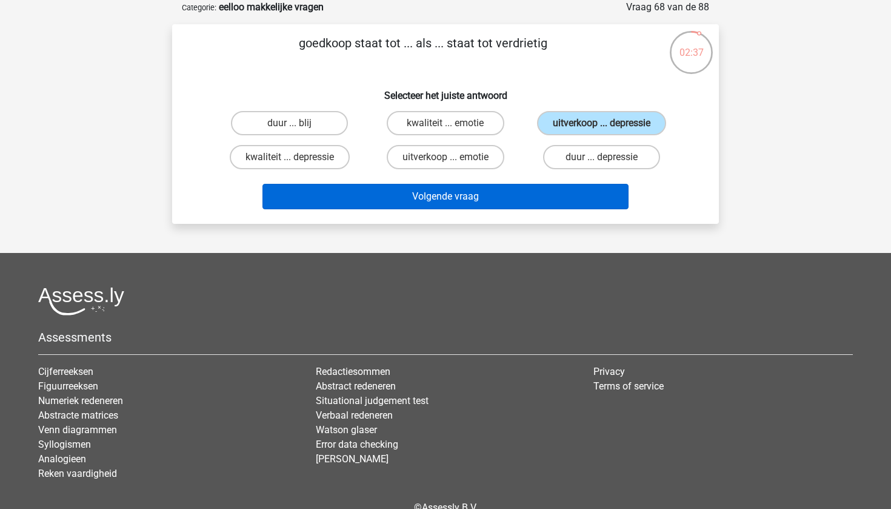
click at [480, 193] on button "Volgende vraag" at bounding box center [445, 196] width 367 height 25
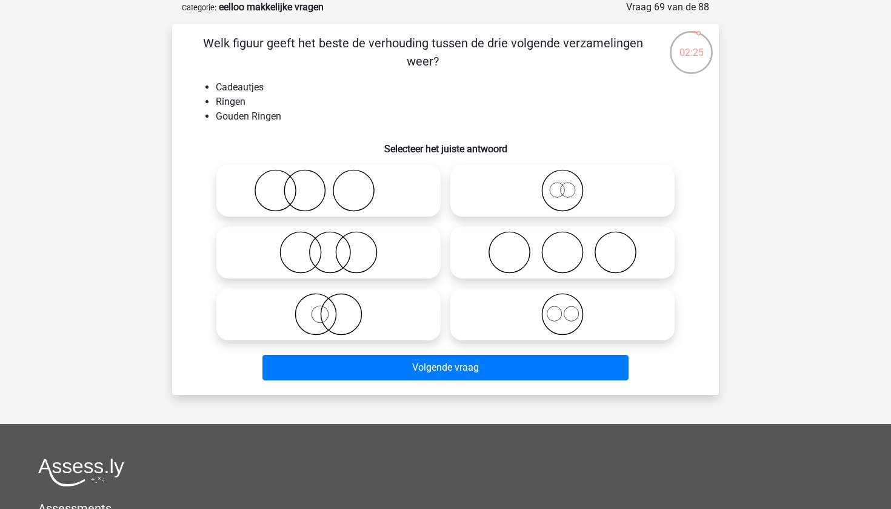
click at [315, 211] on icon at bounding box center [328, 190] width 215 height 42
click at [329, 184] on input "radio" at bounding box center [333, 180] width 8 height 8
radio input "true"
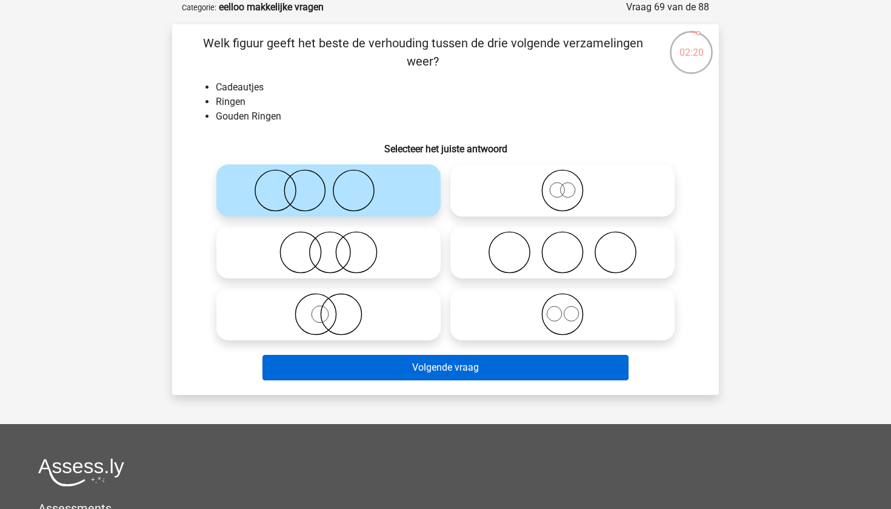
click at [464, 364] on button "Volgende vraag" at bounding box center [445, 367] width 367 height 25
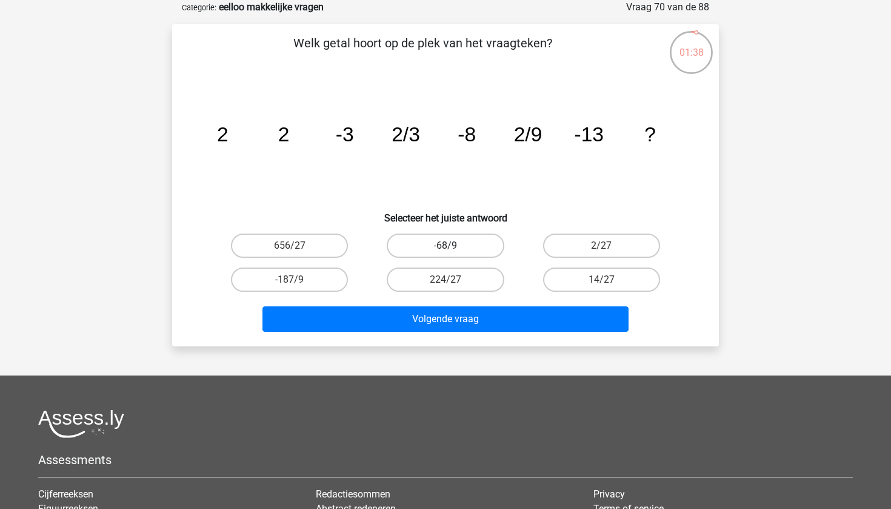
click at [433, 246] on label "-68/9" at bounding box center [445, 245] width 117 height 24
click at [445, 246] on input "-68/9" at bounding box center [449, 249] width 8 height 8
radio input "true"
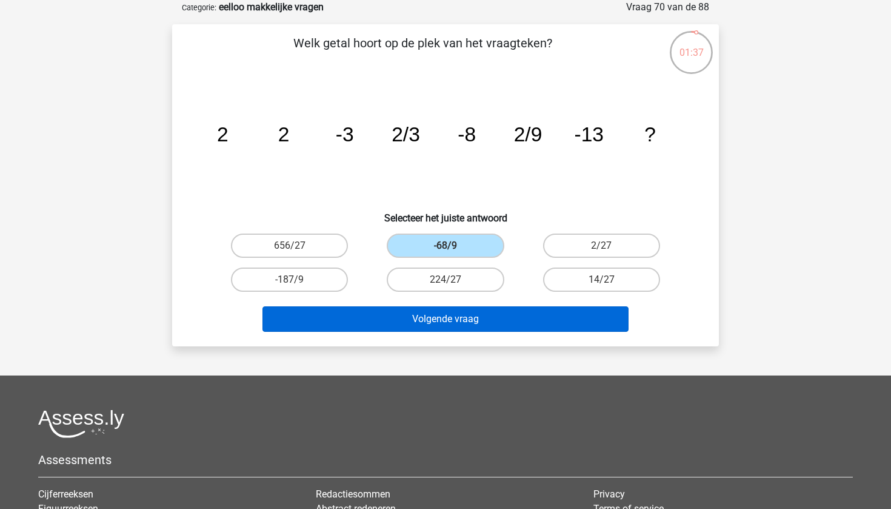
click at [472, 322] on button "Volgende vraag" at bounding box center [445, 318] width 367 height 25
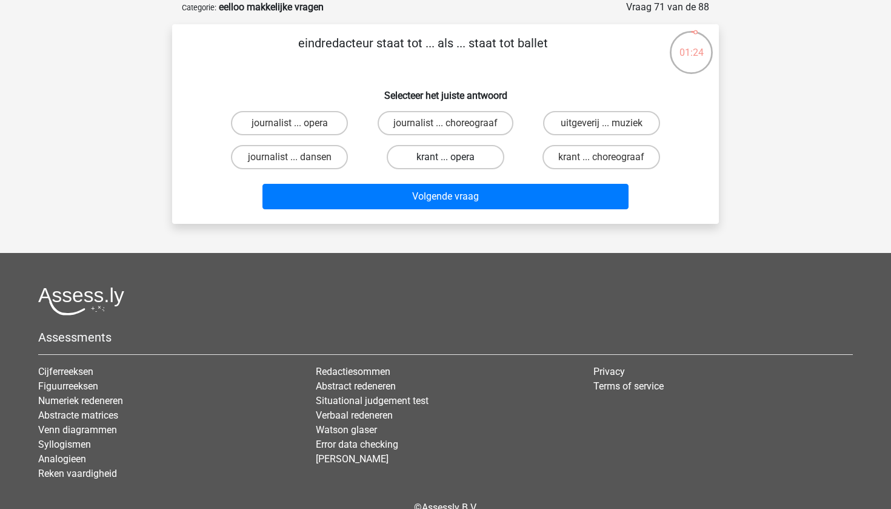
click at [425, 156] on label "krant ... opera" at bounding box center [445, 157] width 117 height 24
click at [445, 157] on input "krant ... opera" at bounding box center [449, 161] width 8 height 8
radio input "true"
click at [576, 158] on label "krant ... choreograaf" at bounding box center [601, 157] width 118 height 24
click at [601, 158] on input "krant ... choreograaf" at bounding box center [605, 161] width 8 height 8
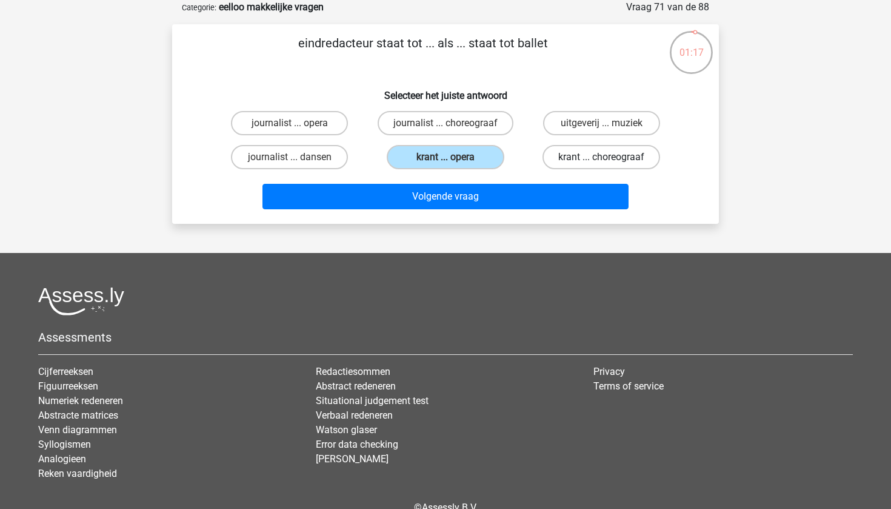
radio input "true"
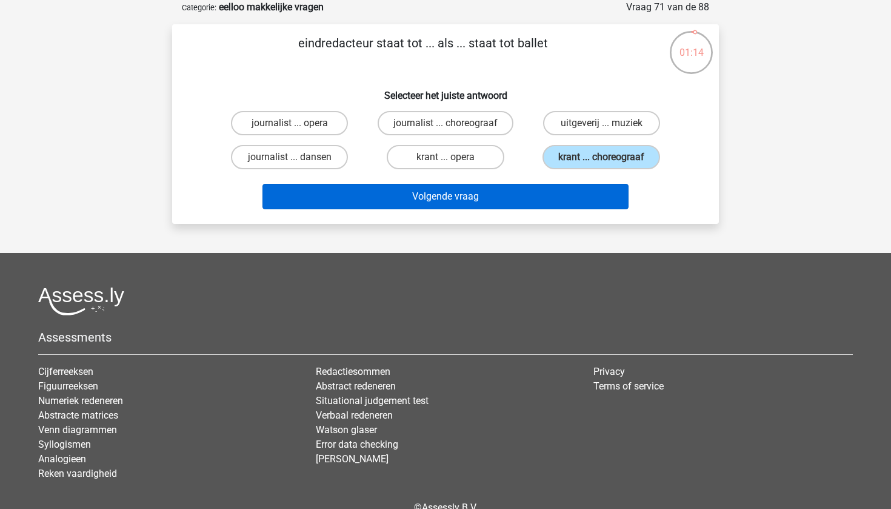
click at [495, 203] on button "Volgende vraag" at bounding box center [445, 196] width 367 height 25
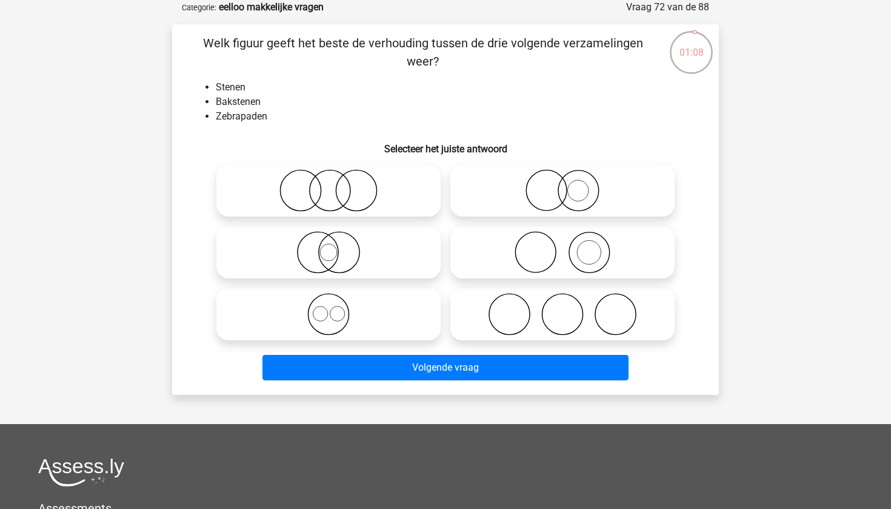
click at [571, 259] on icon at bounding box center [562, 252] width 215 height 42
click at [570, 246] on input "radio" at bounding box center [566, 242] width 8 height 8
radio input "true"
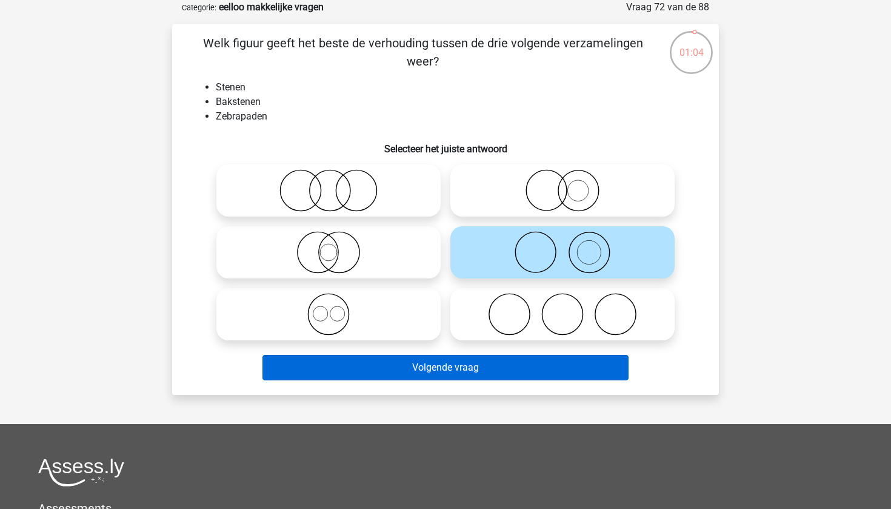
click at [481, 364] on button "Volgende vraag" at bounding box center [445, 367] width 367 height 25
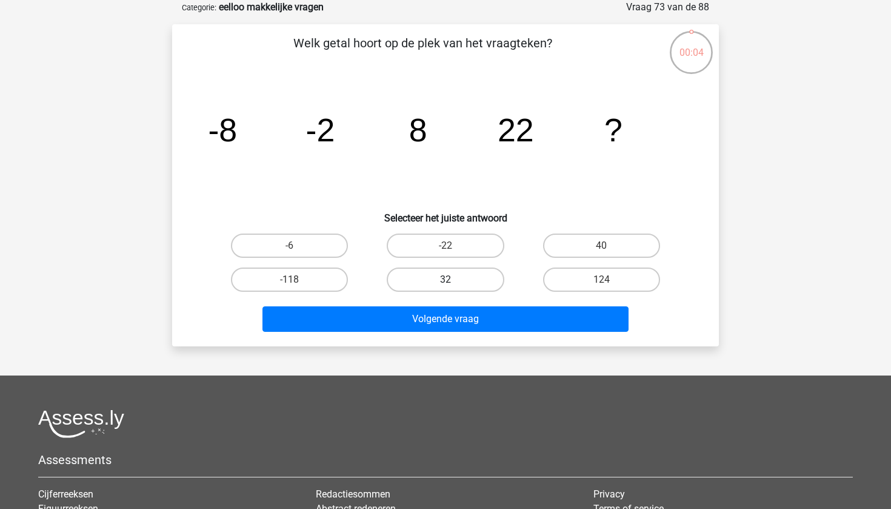
click at [450, 276] on label "32" at bounding box center [445, 279] width 117 height 24
click at [450, 279] on input "32" at bounding box center [449, 283] width 8 height 8
radio input "true"
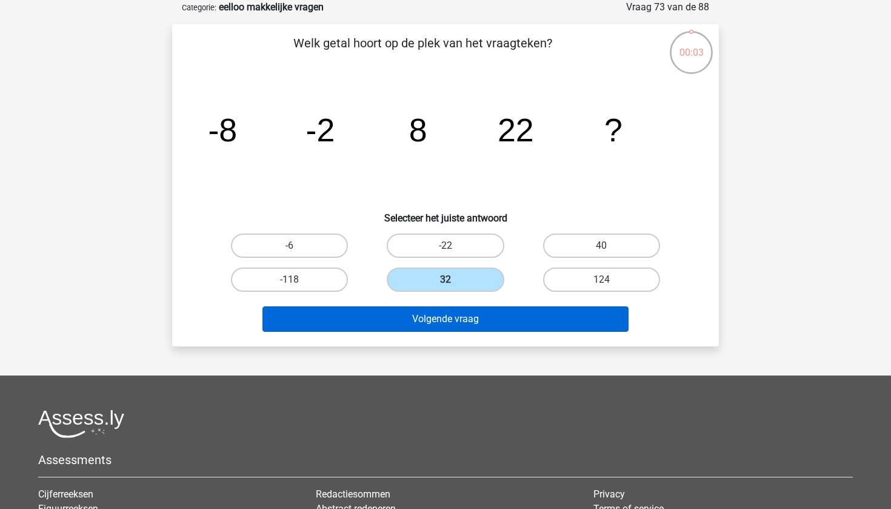
click at [462, 319] on button "Volgende vraag" at bounding box center [445, 318] width 367 height 25
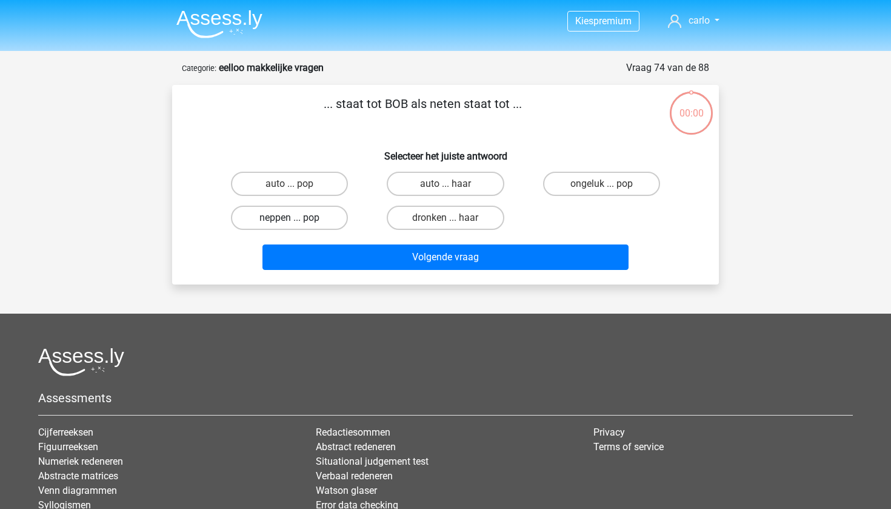
scroll to position [61, 0]
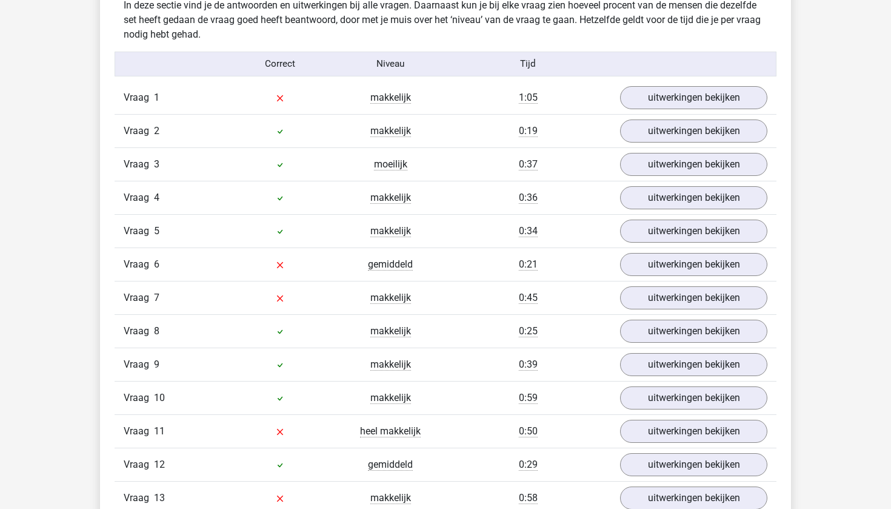
scroll to position [1316, 0]
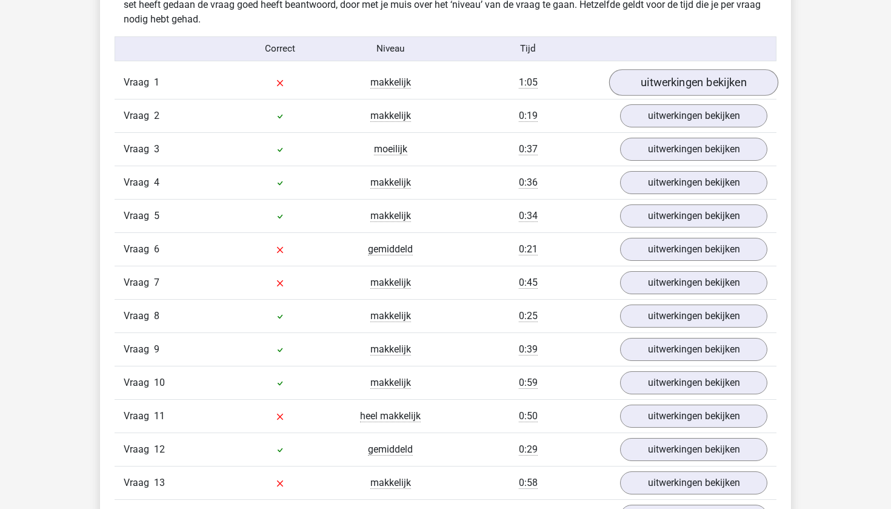
click at [685, 81] on link "uitwerkingen bekijken" at bounding box center [693, 83] width 169 height 27
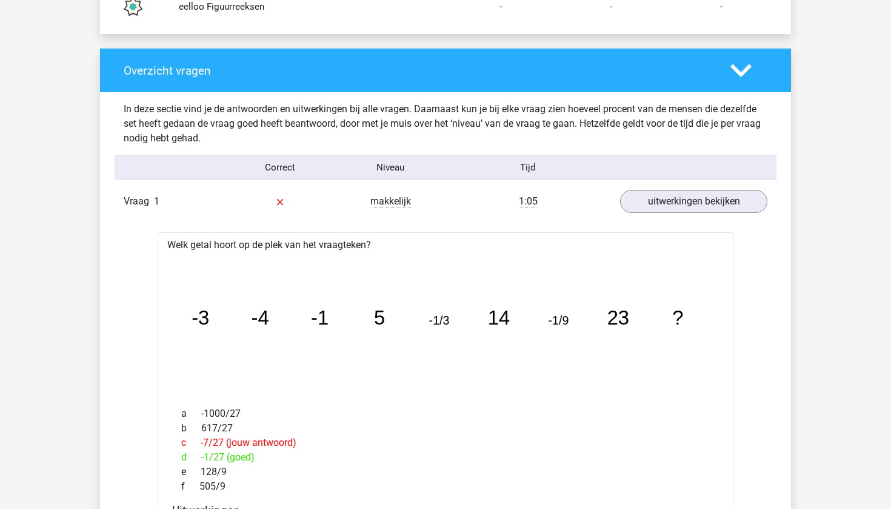
scroll to position [1172, 0]
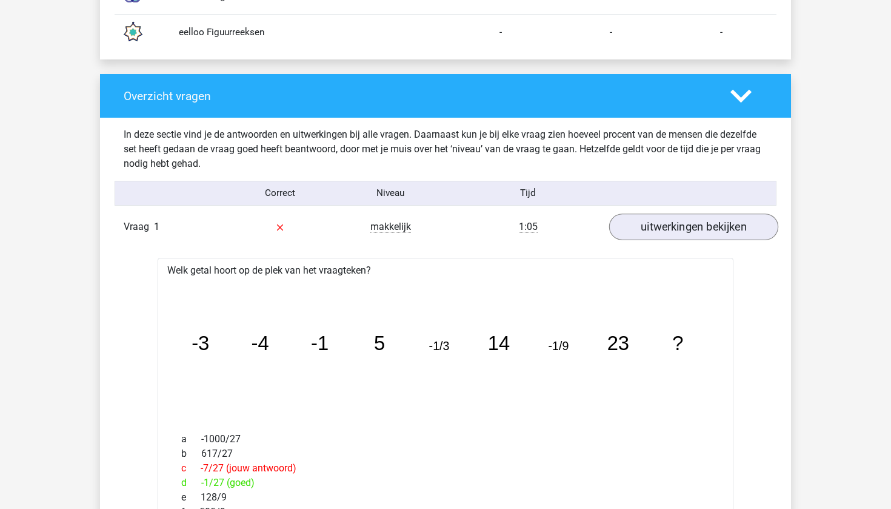
click at [701, 226] on link "uitwerkingen bekijken" at bounding box center [693, 227] width 169 height 27
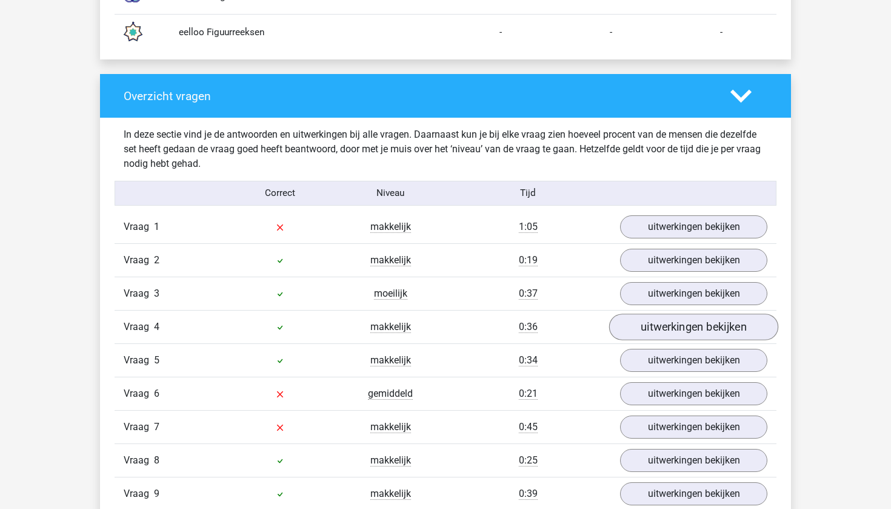
click at [659, 333] on link "uitwerkingen bekijken" at bounding box center [693, 327] width 169 height 27
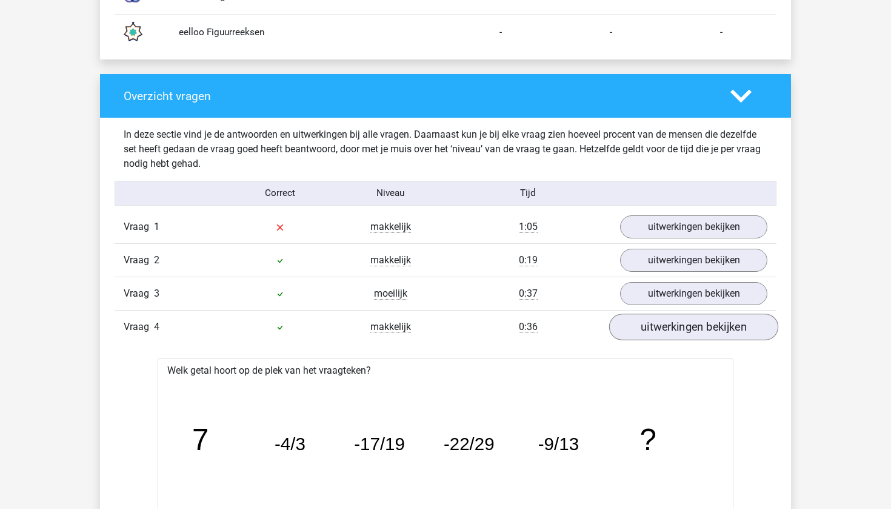
click at [659, 333] on link "uitwerkingen bekijken" at bounding box center [693, 327] width 169 height 27
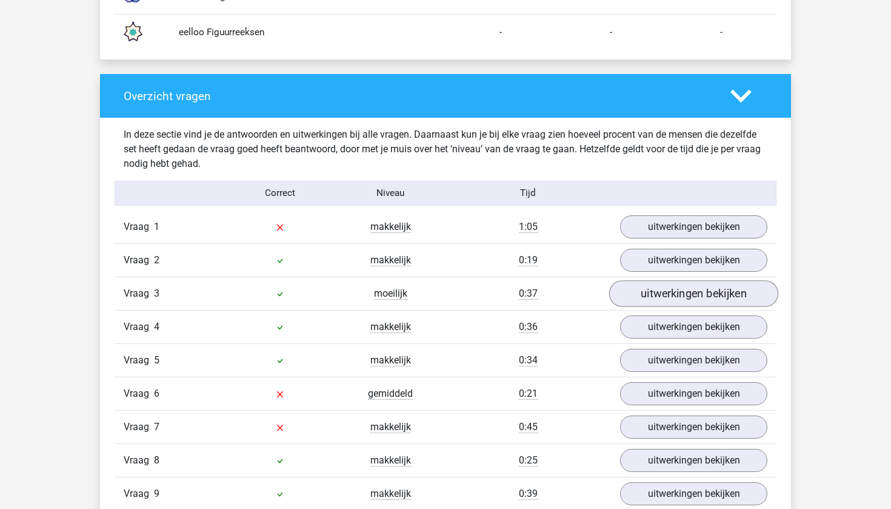
click at [665, 295] on link "uitwerkingen bekijken" at bounding box center [693, 294] width 169 height 27
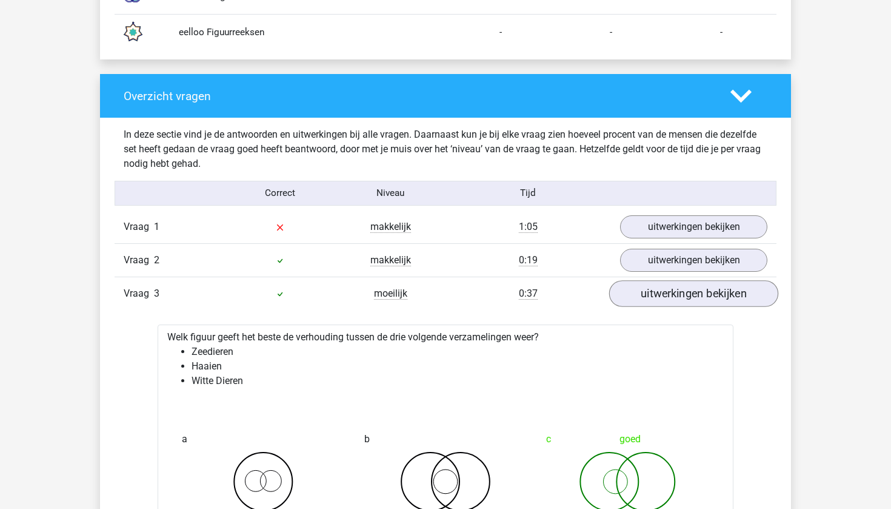
click at [665, 295] on link "uitwerkingen bekijken" at bounding box center [693, 294] width 169 height 27
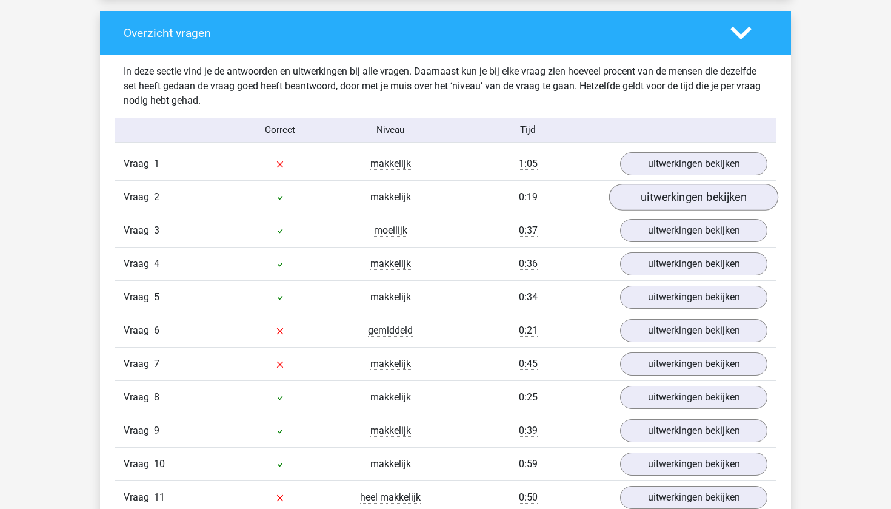
scroll to position [1240, 0]
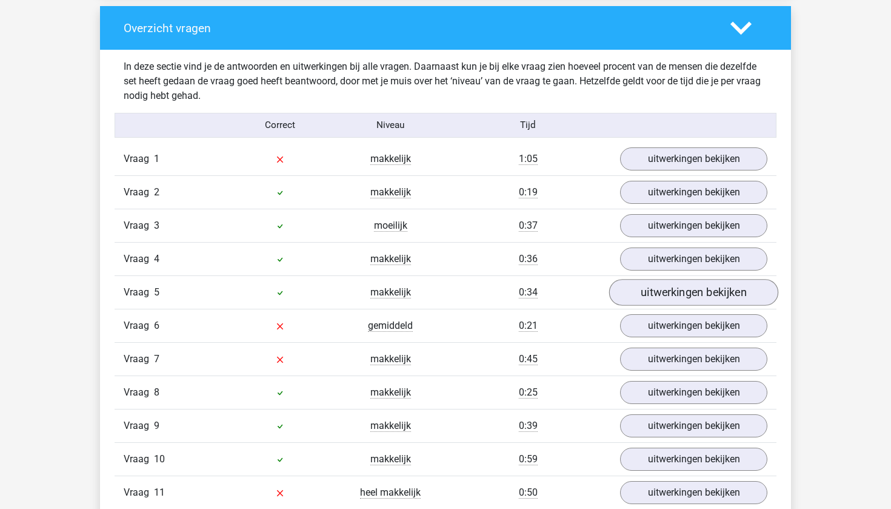
click at [663, 292] on link "uitwerkingen bekijken" at bounding box center [693, 292] width 169 height 27
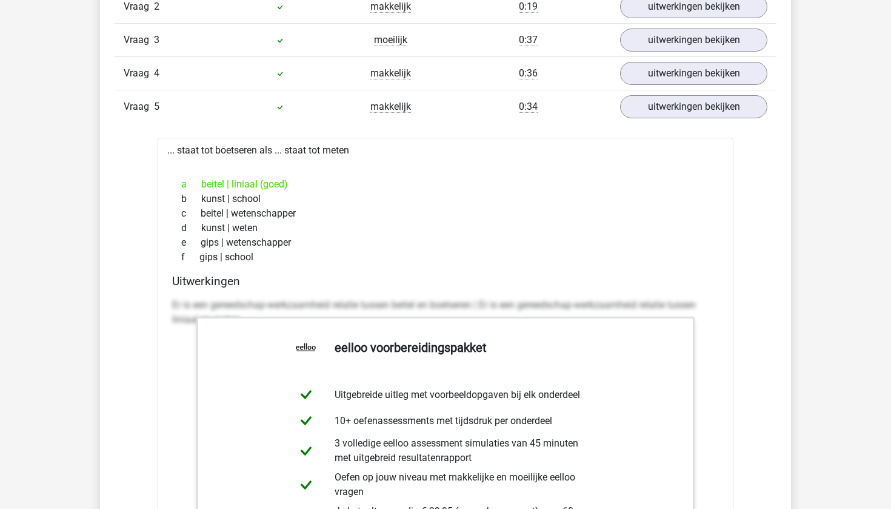
scroll to position [1331, 0]
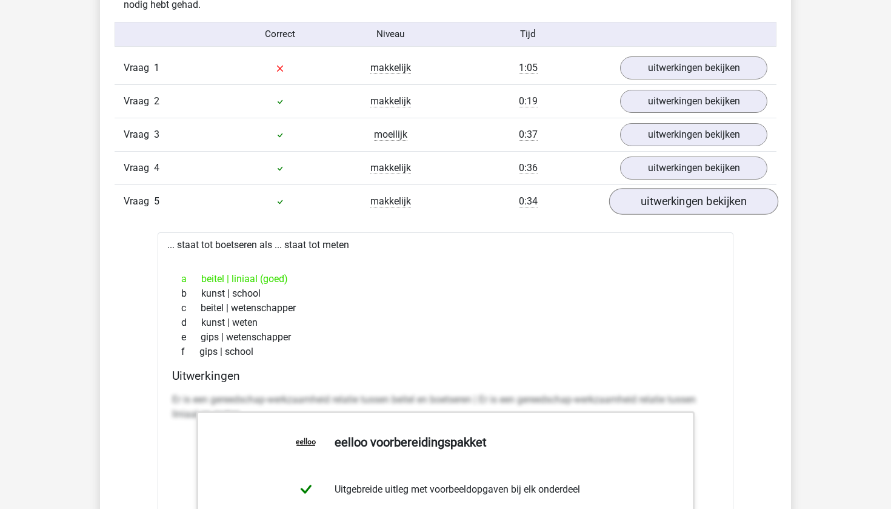
click at [696, 208] on link "uitwerkingen bekijken" at bounding box center [693, 201] width 169 height 27
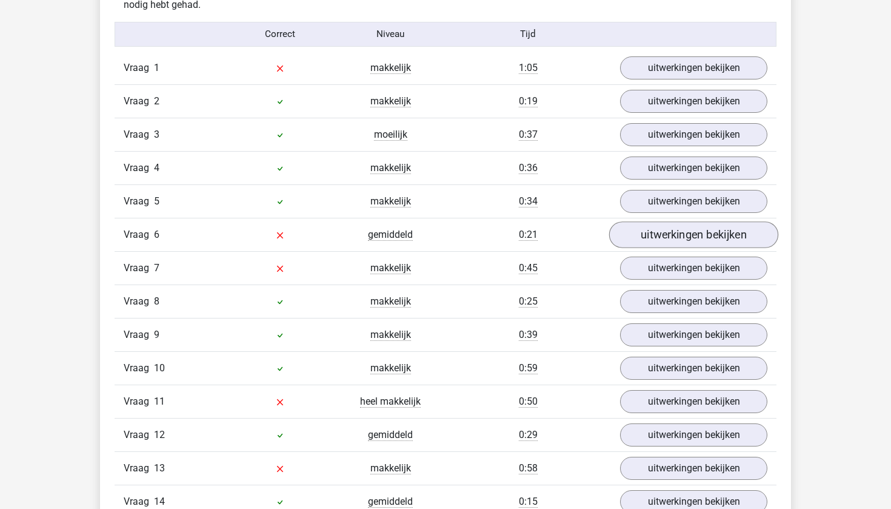
click at [669, 241] on link "uitwerkingen bekijken" at bounding box center [693, 235] width 169 height 27
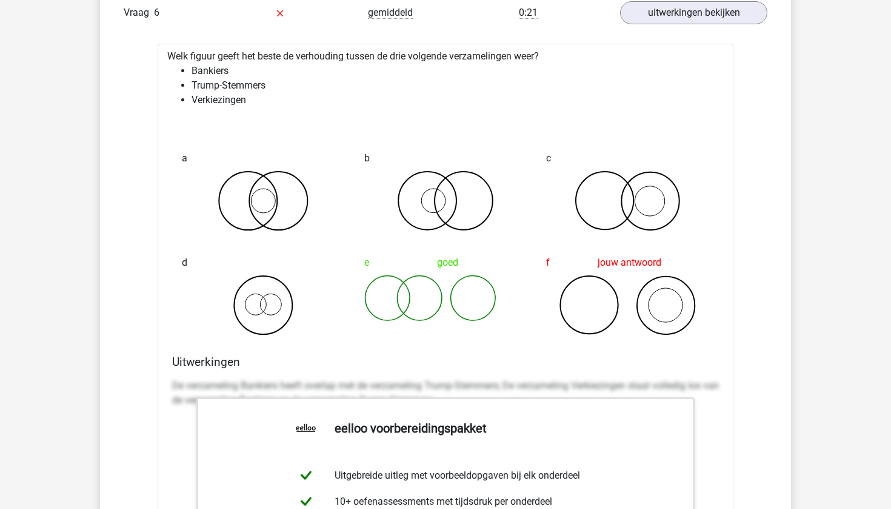
scroll to position [1551, 0]
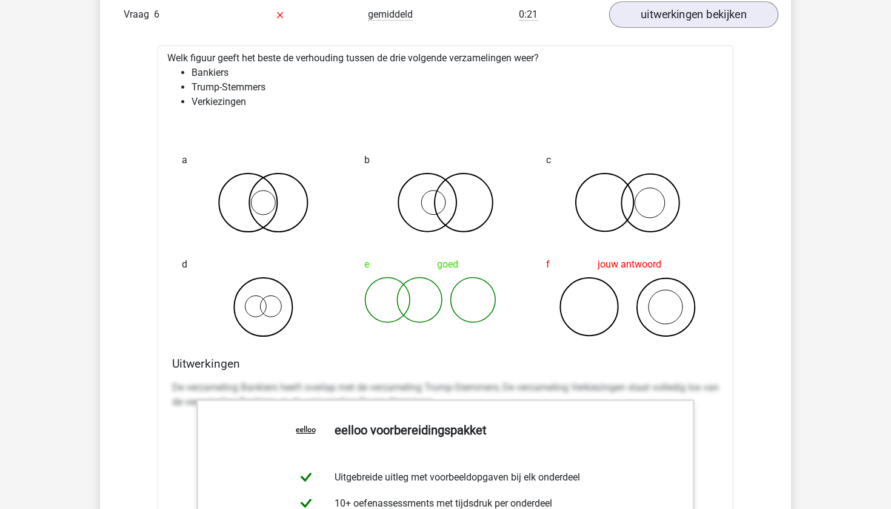
click at [727, 13] on link "uitwerkingen bekijken" at bounding box center [693, 15] width 169 height 27
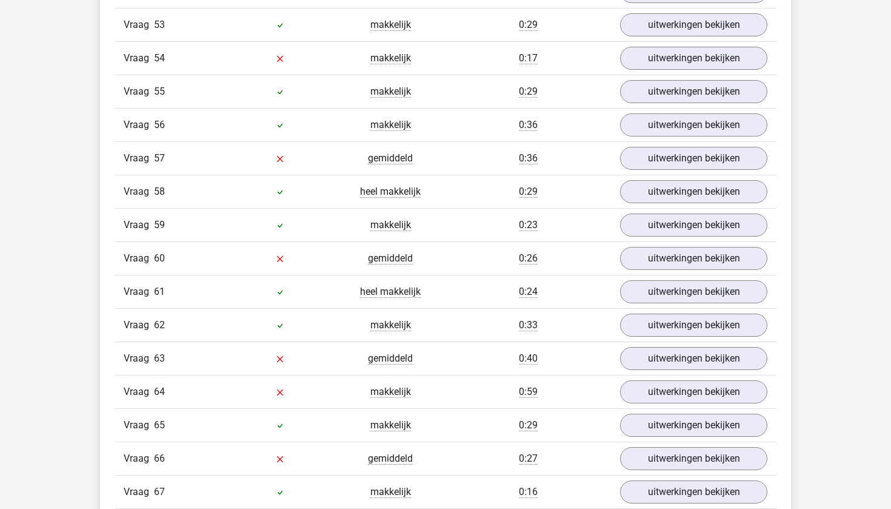
scroll to position [3104, 0]
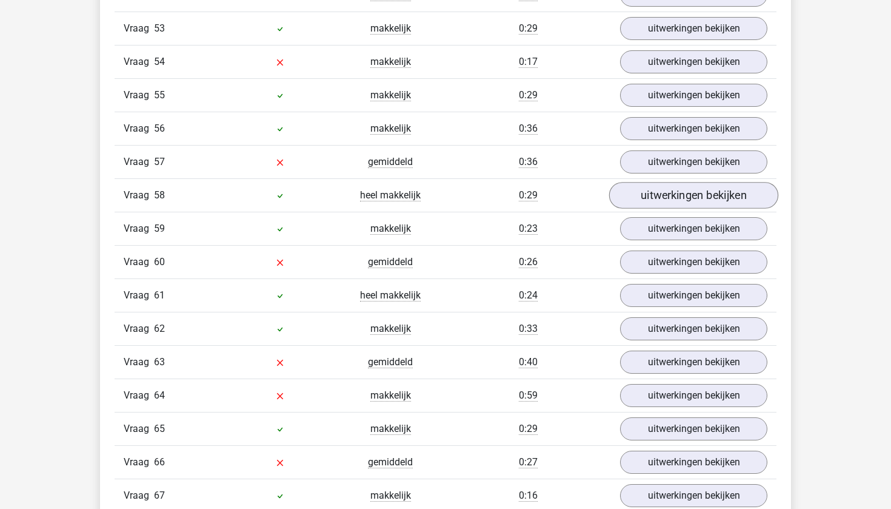
click at [682, 202] on link "uitwerkingen bekijken" at bounding box center [693, 195] width 169 height 27
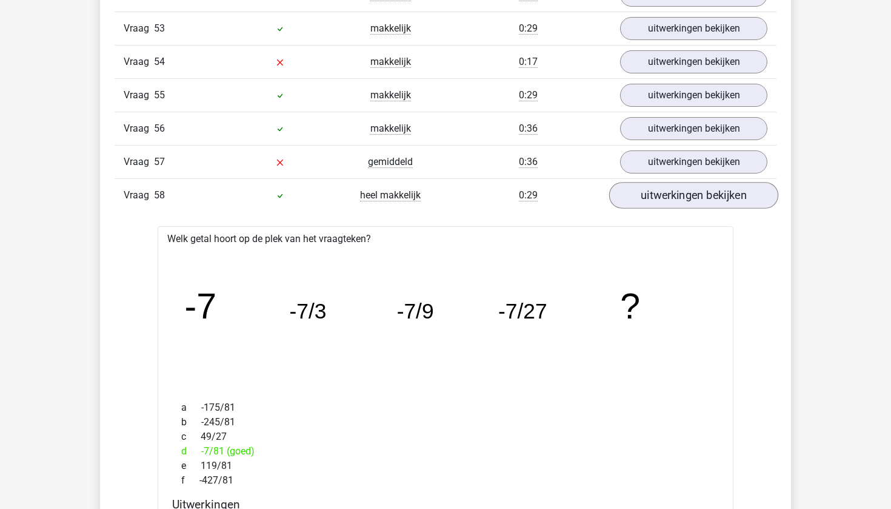
click at [682, 202] on link "uitwerkingen bekijken" at bounding box center [693, 195] width 169 height 27
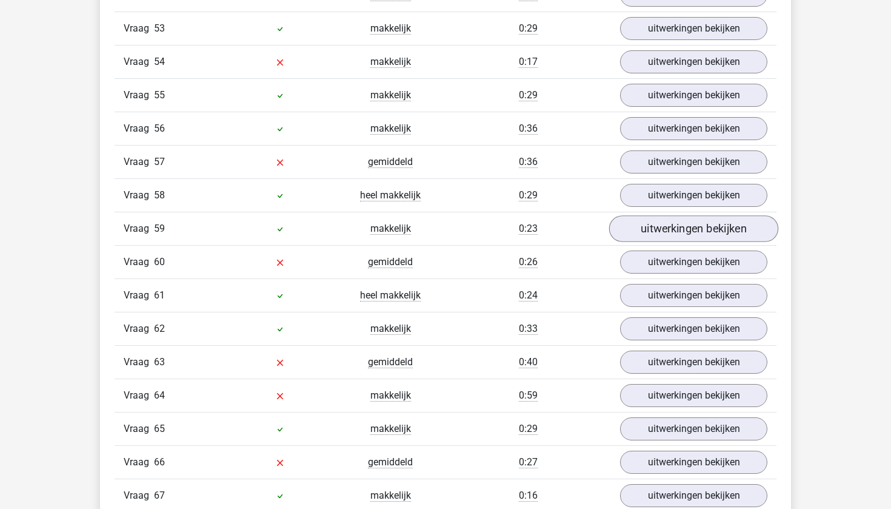
click at [679, 233] on link "uitwerkingen bekijken" at bounding box center [693, 229] width 169 height 27
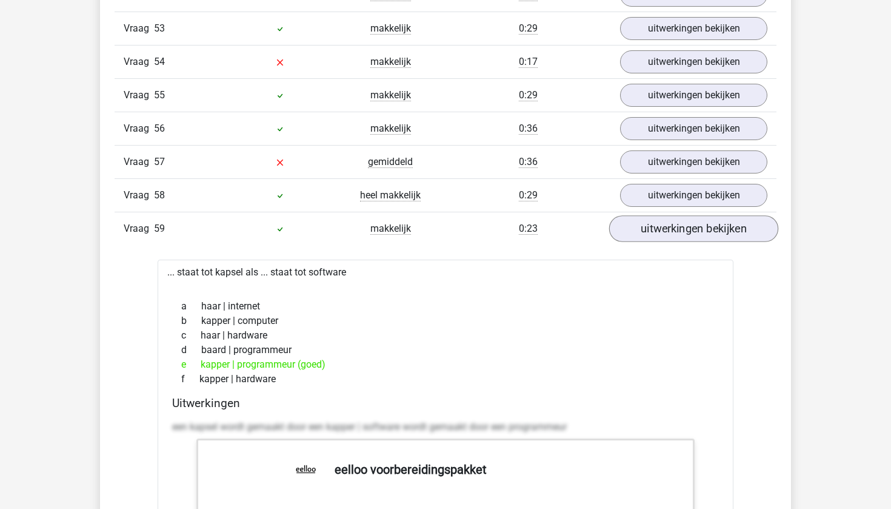
click at [679, 233] on link "uitwerkingen bekijken" at bounding box center [693, 229] width 169 height 27
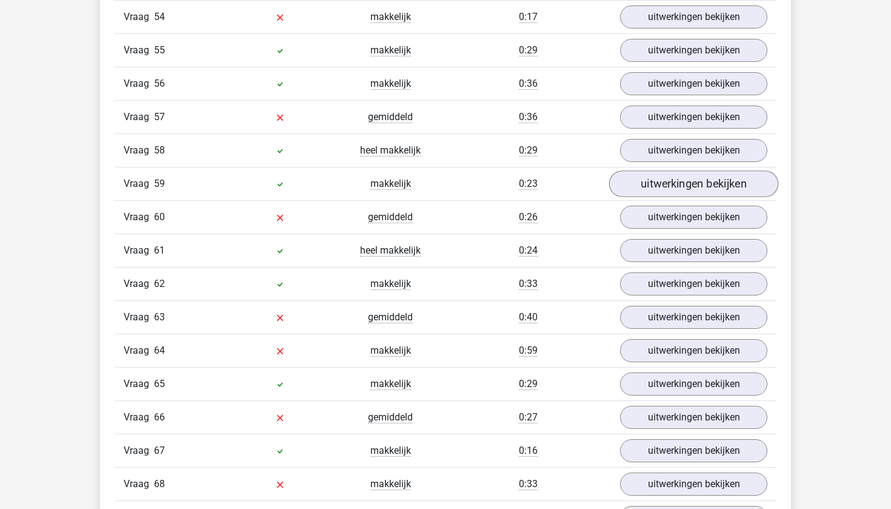
scroll to position [3152, 0]
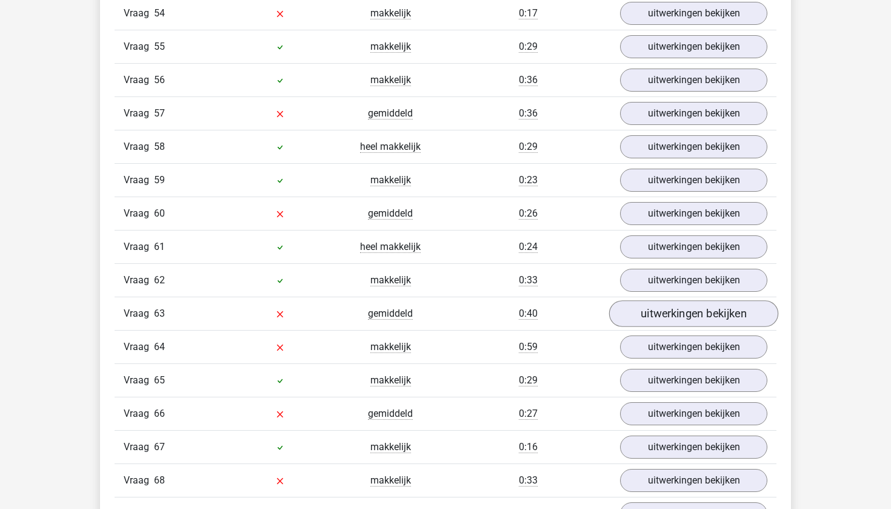
click at [665, 318] on link "uitwerkingen bekijken" at bounding box center [693, 314] width 169 height 27
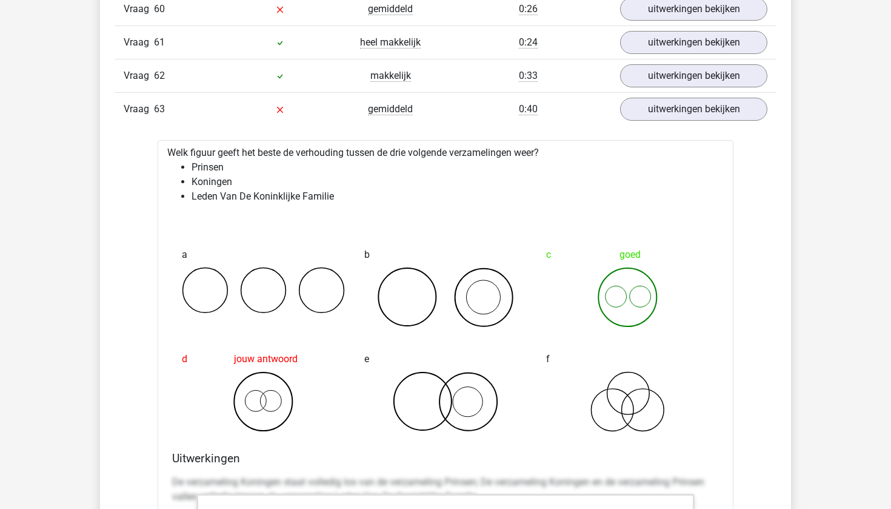
scroll to position [3354, 0]
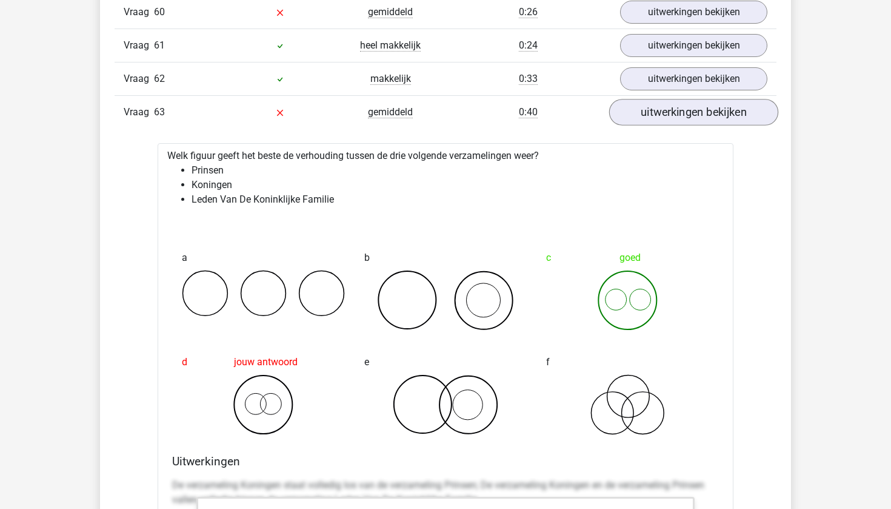
click at [688, 116] on link "uitwerkingen bekijken" at bounding box center [693, 112] width 169 height 27
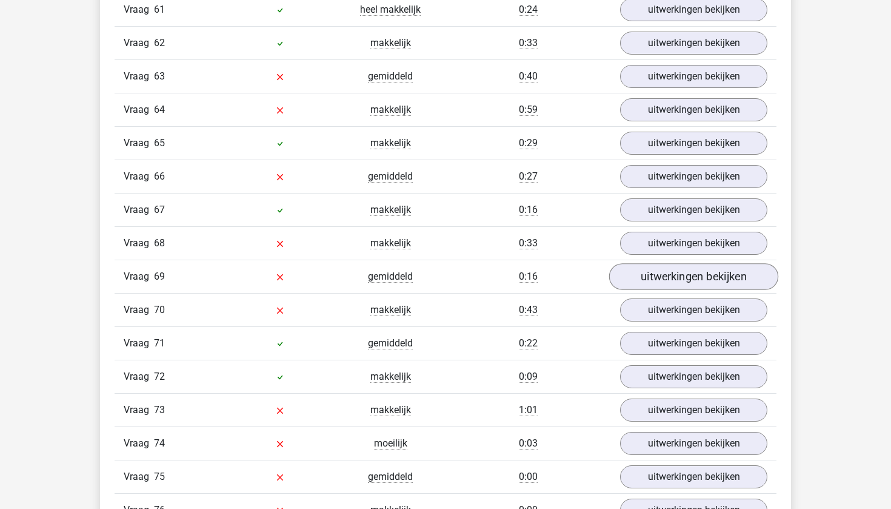
scroll to position [3398, 0]
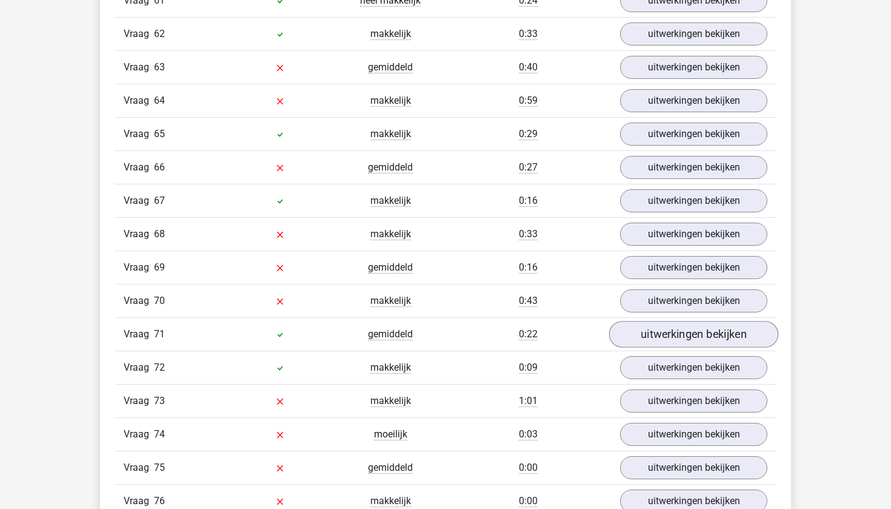
click at [672, 342] on link "uitwerkingen bekijken" at bounding box center [693, 334] width 169 height 27
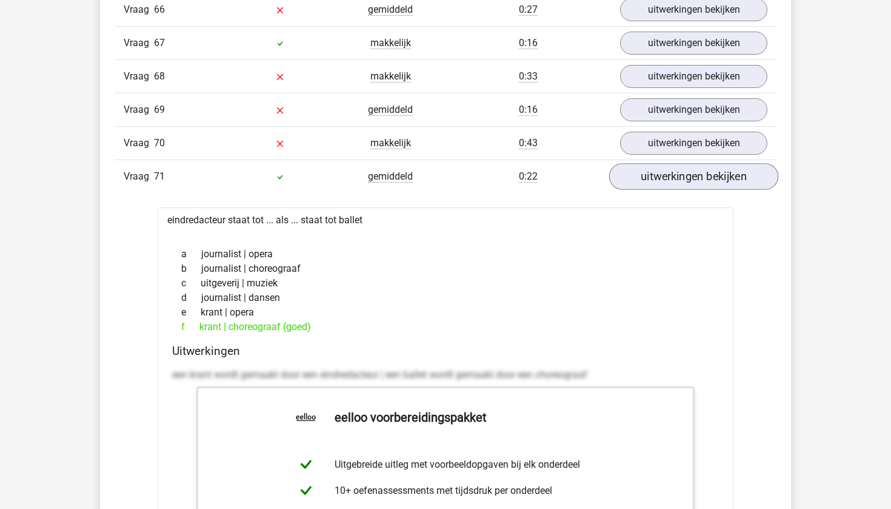
scroll to position [3555, 0]
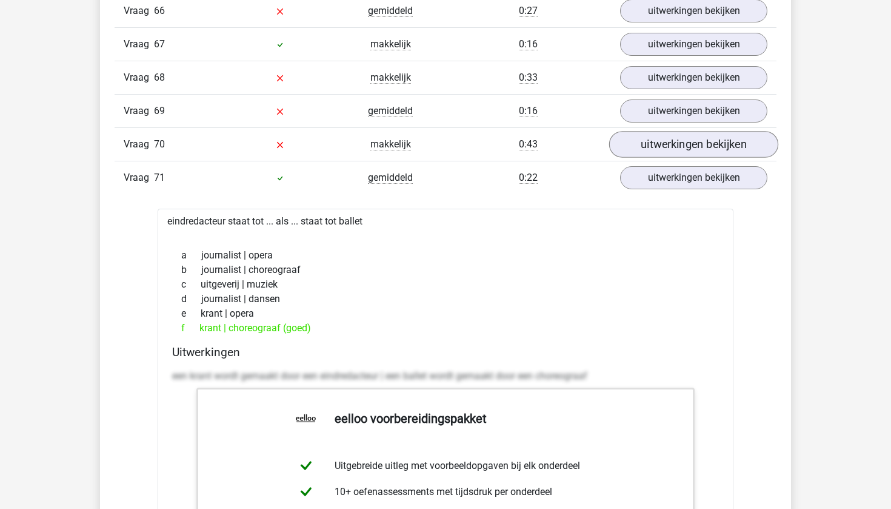
click at [649, 144] on link "uitwerkingen bekijken" at bounding box center [693, 145] width 169 height 27
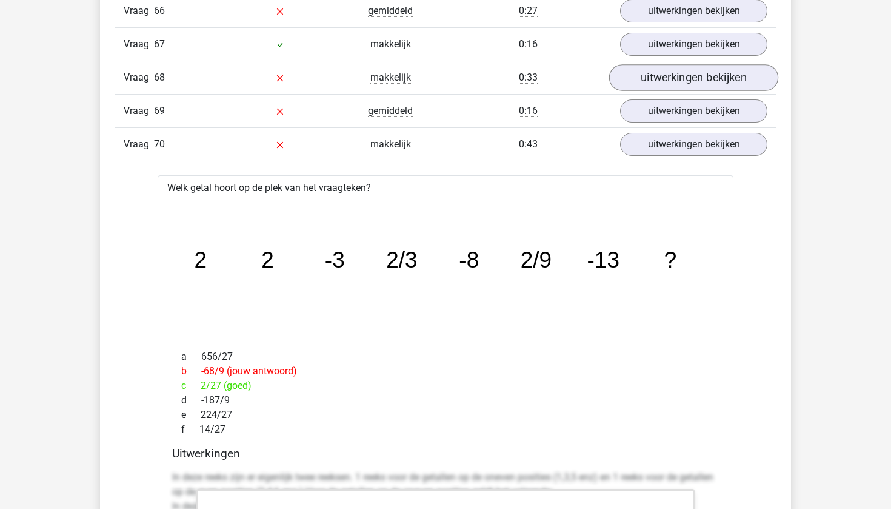
click at [665, 80] on link "uitwerkingen bekijken" at bounding box center [693, 78] width 169 height 27
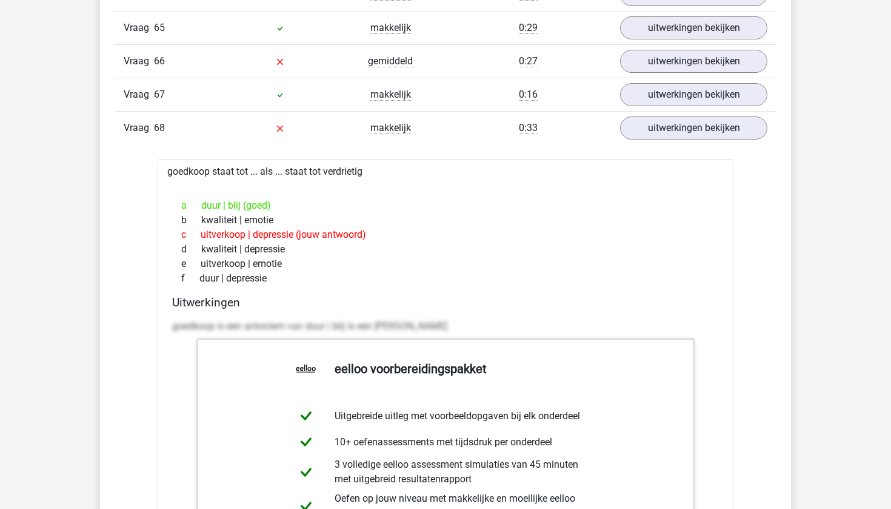
scroll to position [3483, 0]
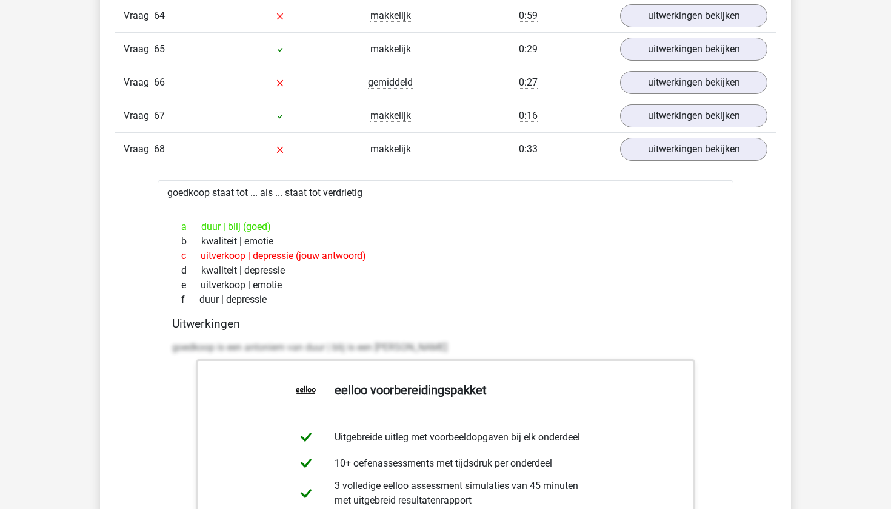
click at [698, 166] on div "Vraag 1 makkelijk 1:05 uitwerkingen bekijken Welk getal hoort op de plek van he…" at bounding box center [446, 338] width 644 height 4878
click at [699, 156] on link "uitwerkingen bekijken" at bounding box center [693, 149] width 169 height 27
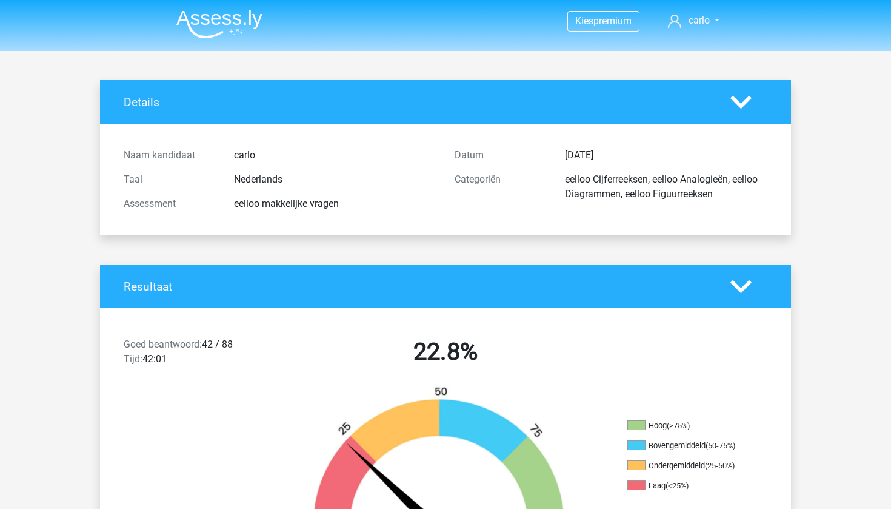
scroll to position [0, 0]
click at [197, 18] on img at bounding box center [219, 24] width 86 height 28
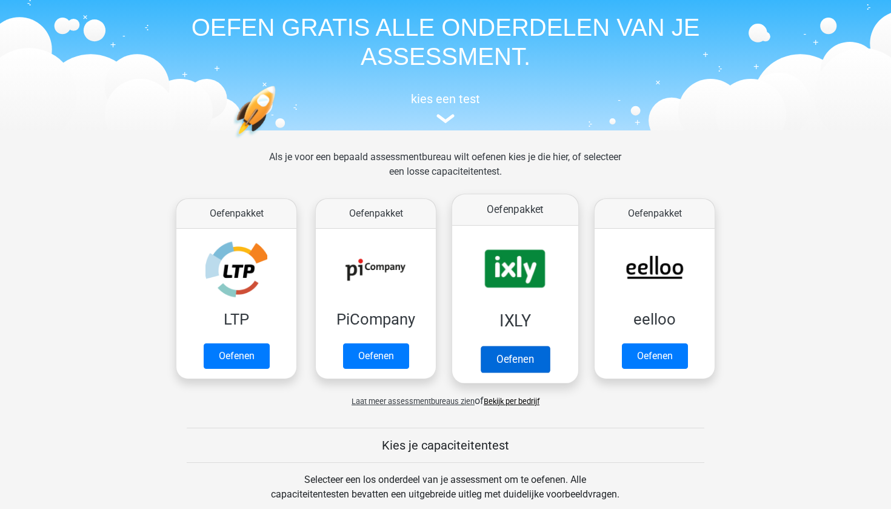
scroll to position [46, 0]
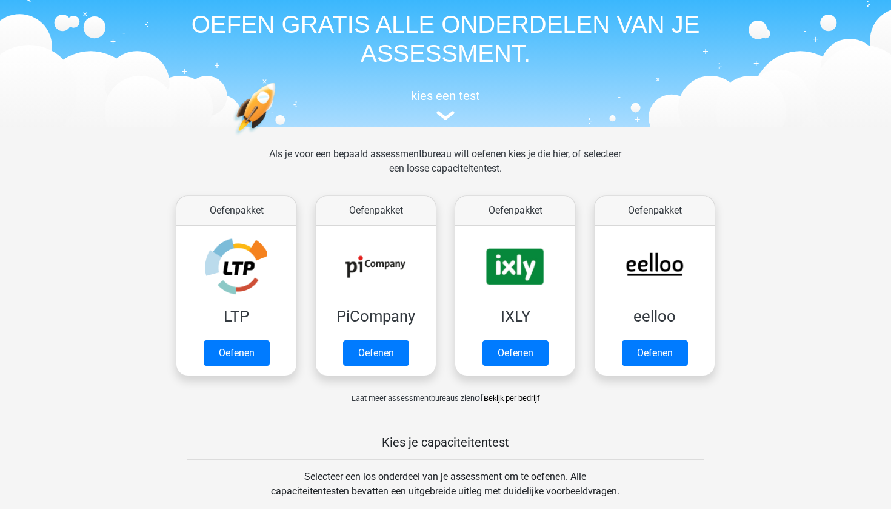
click at [516, 400] on link "Bekijk per bedrijf" at bounding box center [512, 397] width 56 height 9
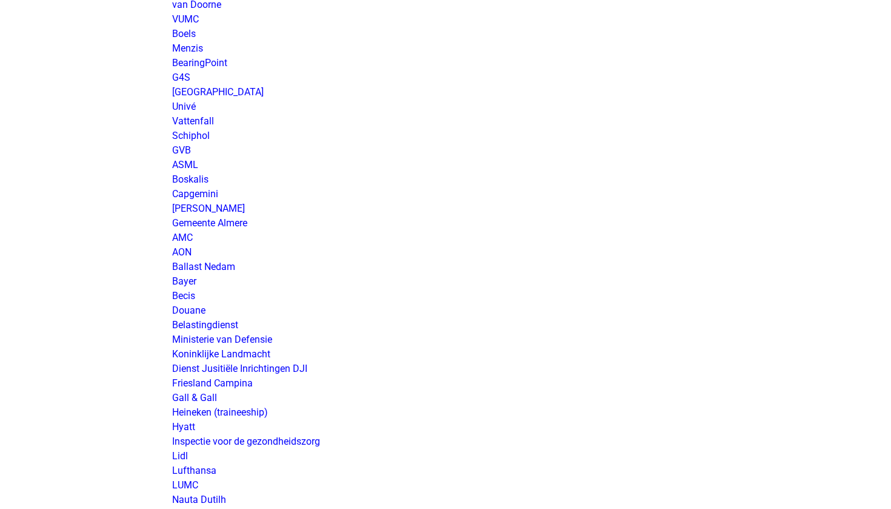
scroll to position [1765, 0]
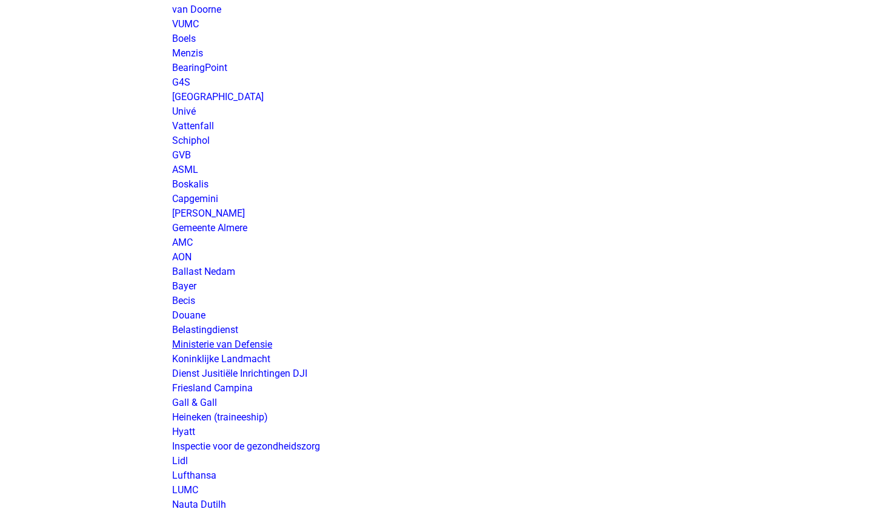
click at [235, 342] on link "Ministerie van Defensie" at bounding box center [222, 344] width 100 height 12
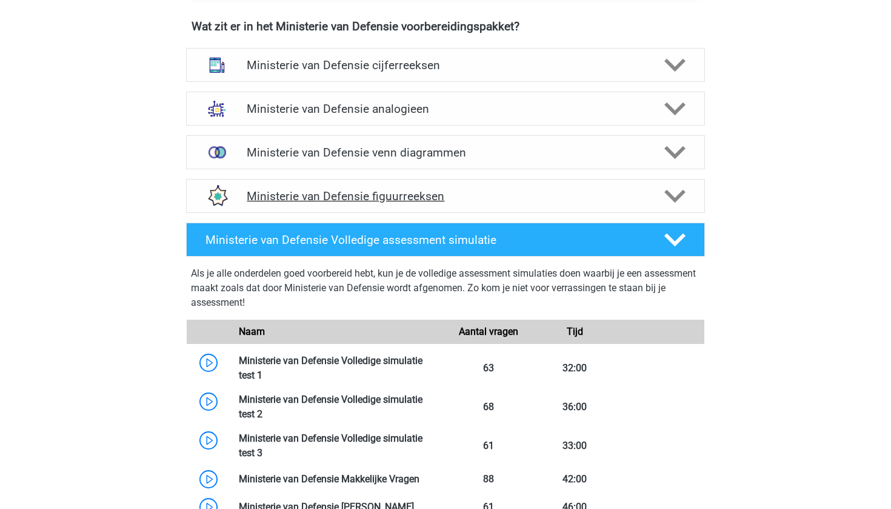
scroll to position [891, 0]
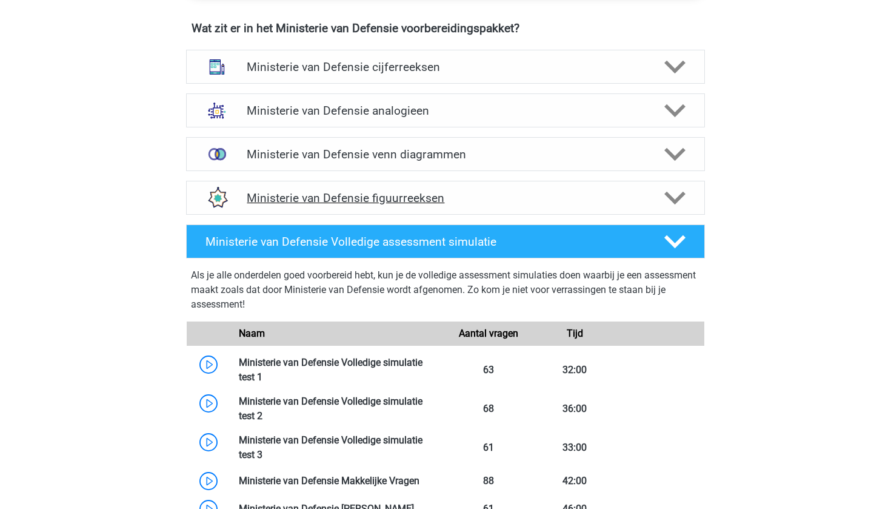
click at [413, 206] on div "Ministerie van Defensie figuurreeksen" at bounding box center [445, 198] width 519 height 34
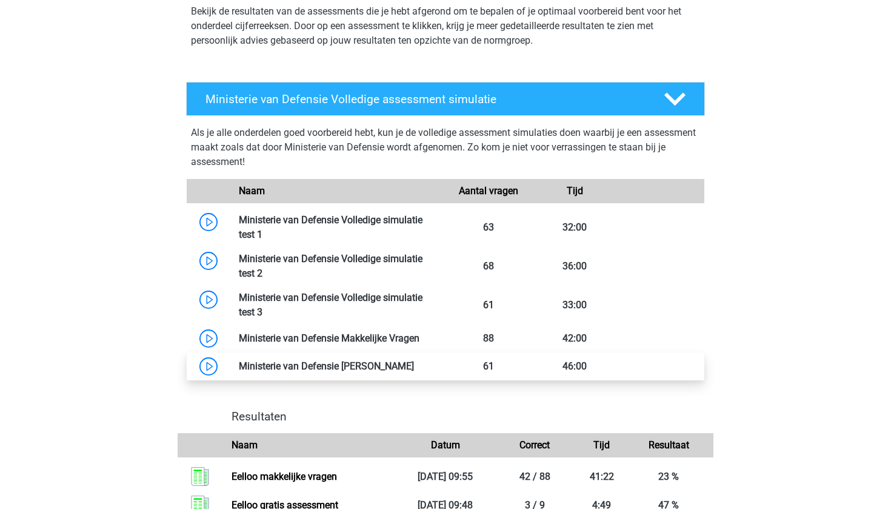
scroll to position [1543, 0]
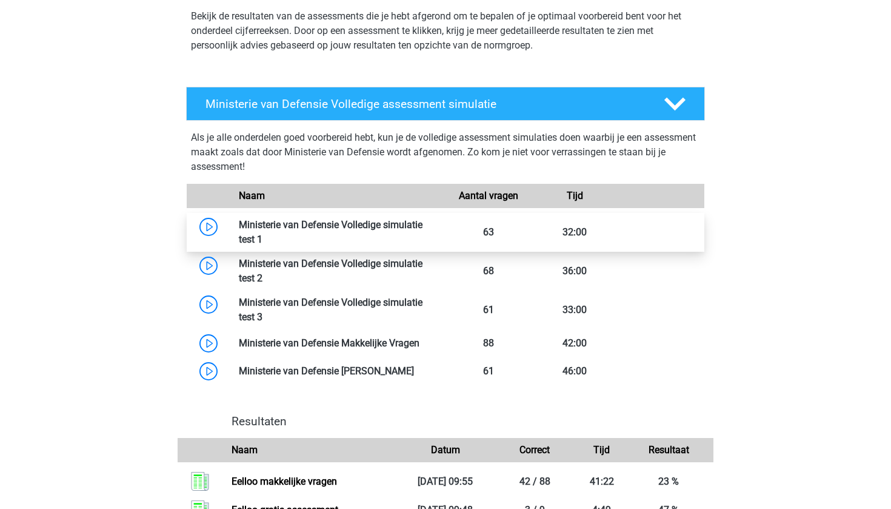
click at [262, 233] on link at bounding box center [262, 239] width 0 height 12
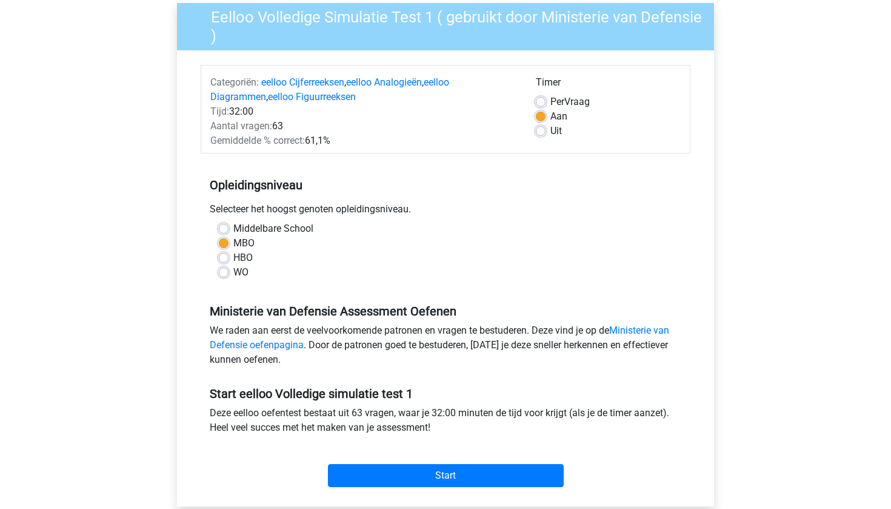
scroll to position [98, 0]
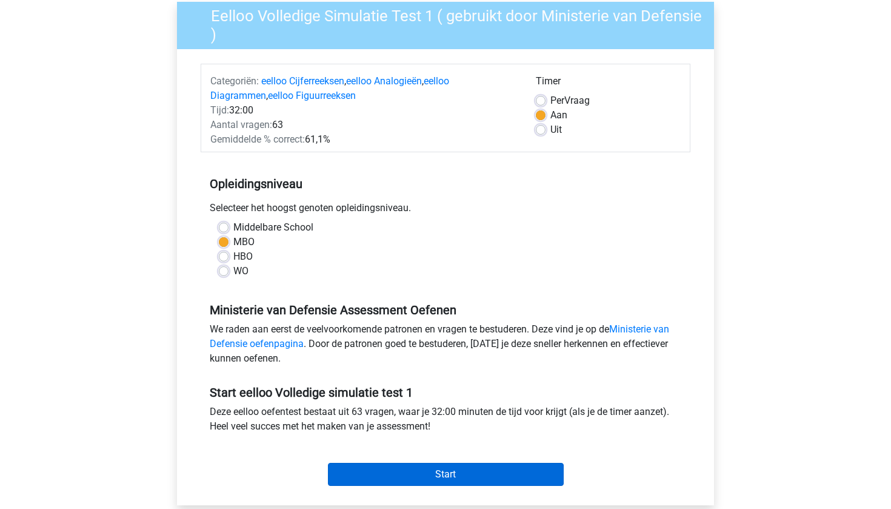
click at [403, 469] on input "Start" at bounding box center [446, 473] width 236 height 23
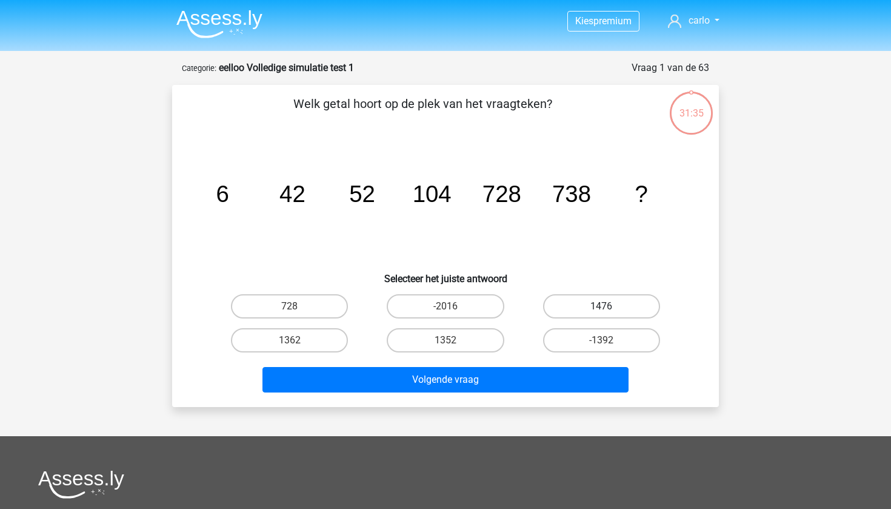
click at [590, 306] on label "1476" at bounding box center [601, 306] width 117 height 24
click at [601, 306] on input "1476" at bounding box center [605, 310] width 8 height 8
radio input "true"
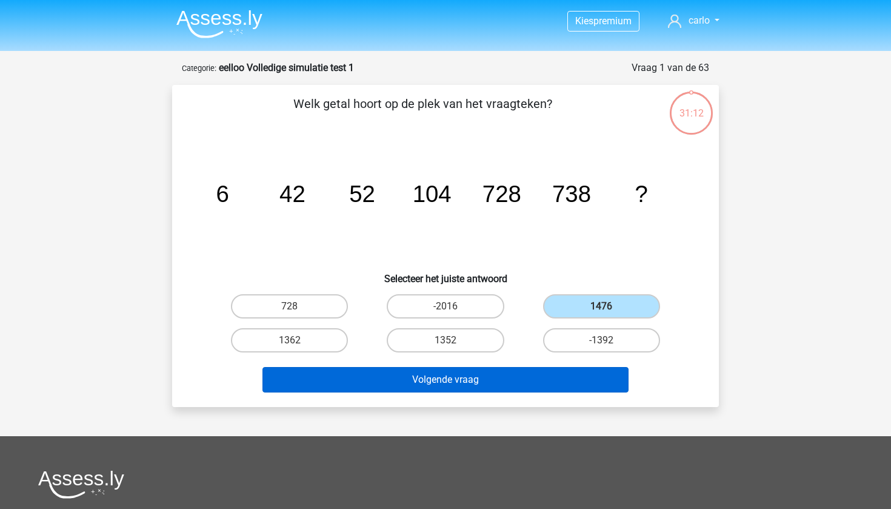
click at [471, 382] on button "Volgende vraag" at bounding box center [445, 379] width 367 height 25
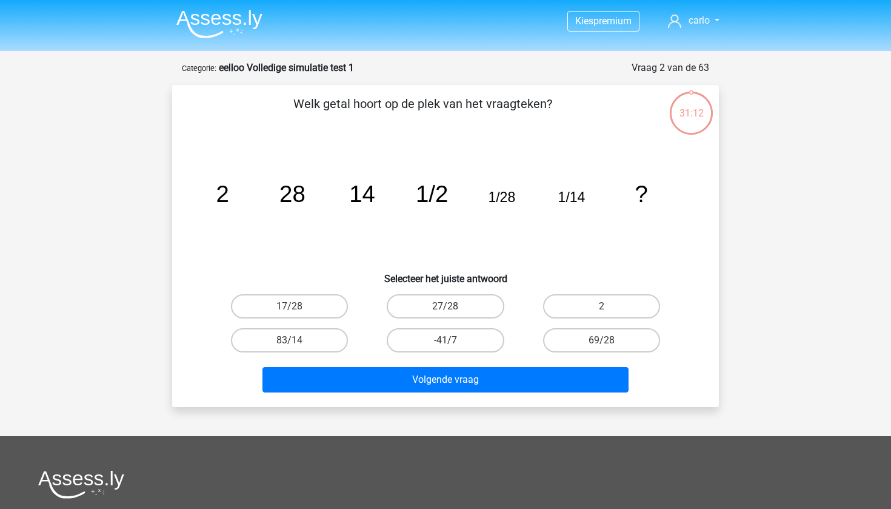
scroll to position [61, 0]
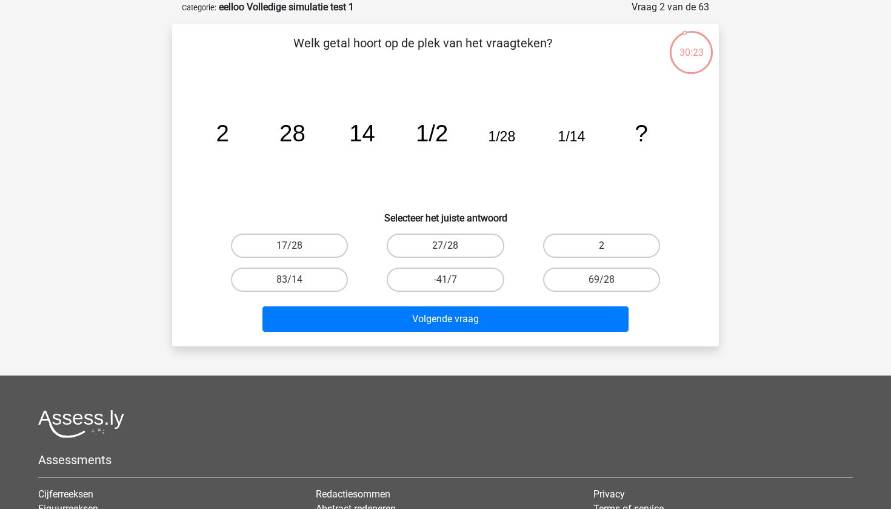
click at [565, 250] on label "2" at bounding box center [601, 245] width 117 height 24
click at [601, 250] on input "2" at bounding box center [605, 249] width 8 height 8
radio input "true"
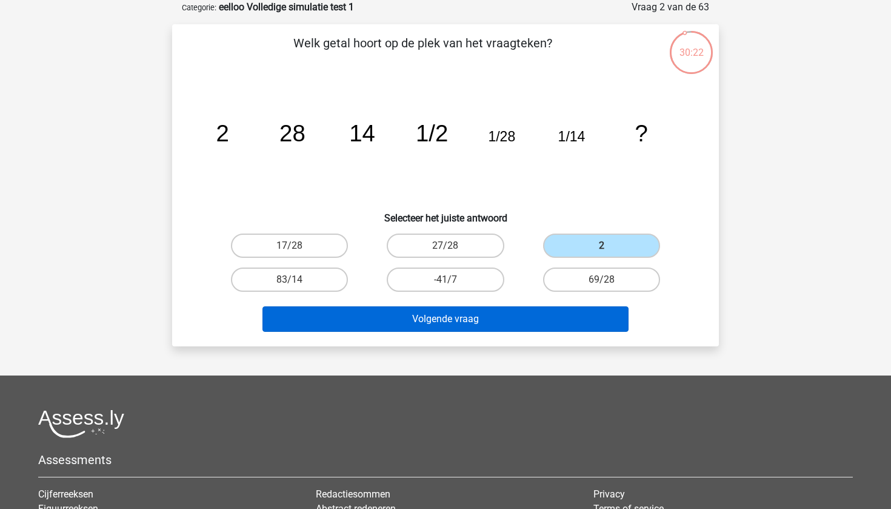
click at [487, 321] on button "Volgende vraag" at bounding box center [445, 318] width 367 height 25
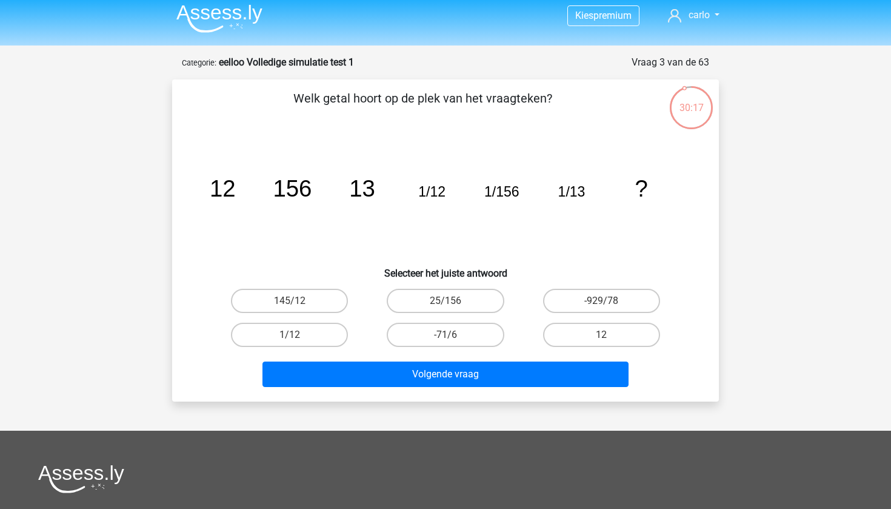
scroll to position [1, 0]
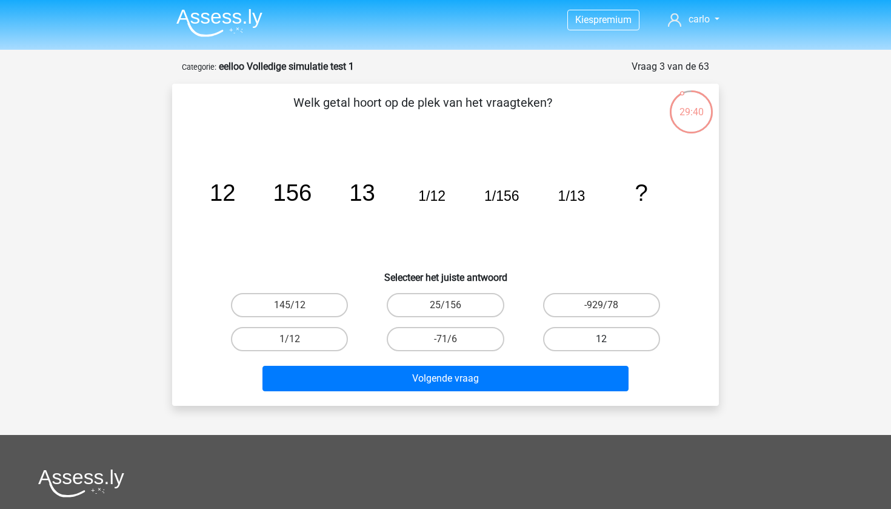
click at [587, 336] on label "12" at bounding box center [601, 339] width 117 height 24
click at [601, 339] on input "12" at bounding box center [605, 343] width 8 height 8
radio input "true"
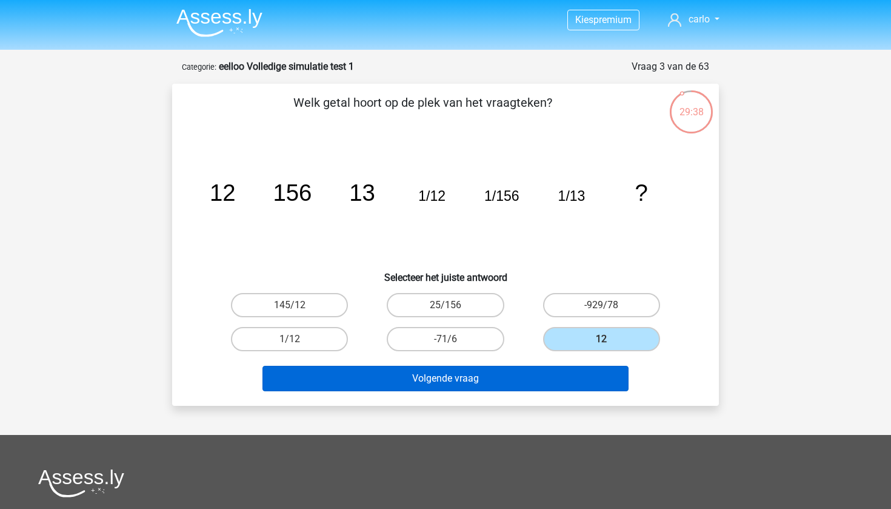
click at [537, 380] on button "Volgende vraag" at bounding box center [445, 377] width 367 height 25
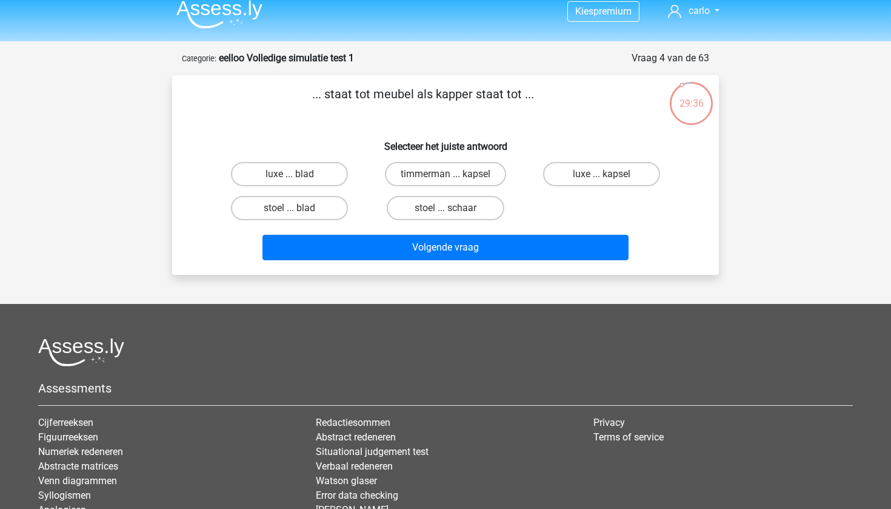
scroll to position [0, 0]
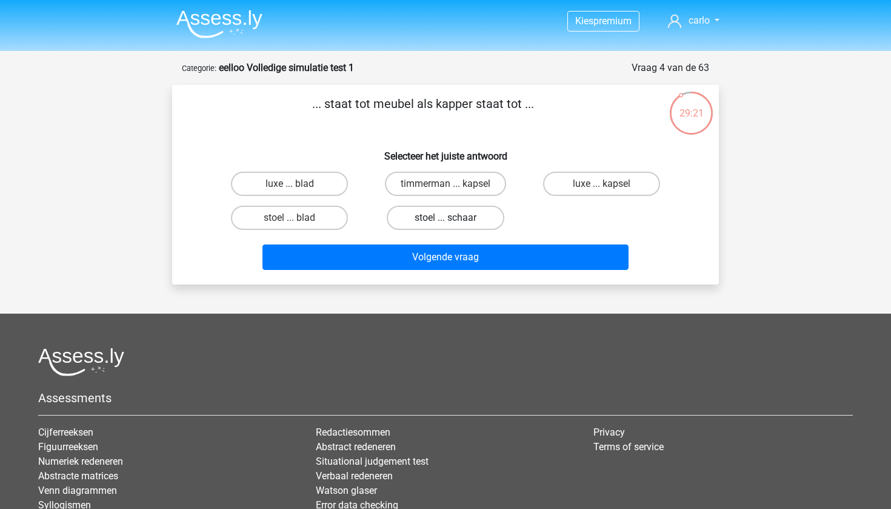
click at [432, 221] on label "stoel ... schaar" at bounding box center [445, 217] width 117 height 24
click at [445, 221] on input "stoel ... schaar" at bounding box center [449, 222] width 8 height 8
radio input "true"
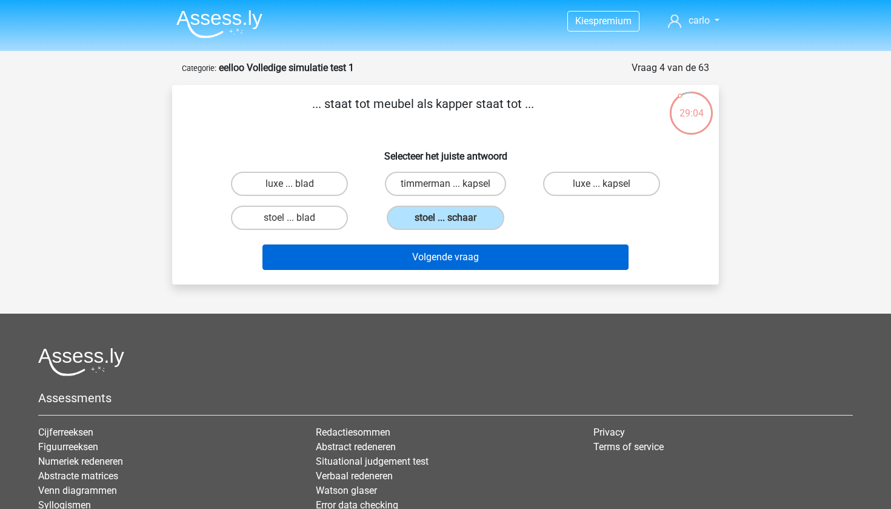
click at [436, 262] on button "Volgende vraag" at bounding box center [445, 256] width 367 height 25
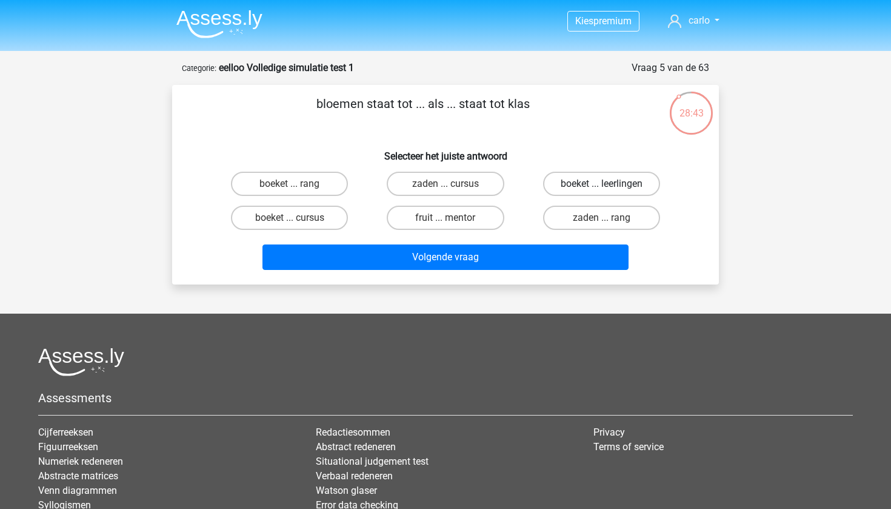
click at [582, 186] on label "boeket ... leerlingen" at bounding box center [601, 184] width 117 height 24
click at [601, 186] on input "boeket ... leerlingen" at bounding box center [605, 188] width 8 height 8
radio input "true"
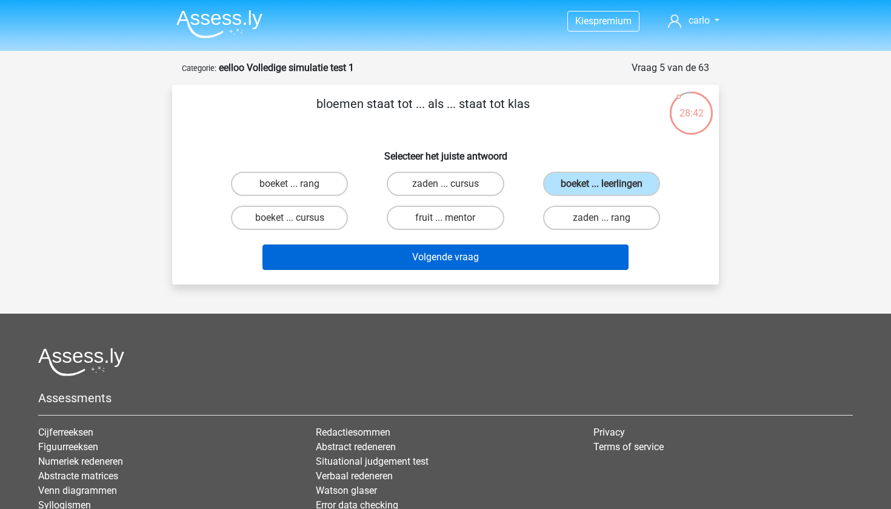
click at [496, 253] on button "Volgende vraag" at bounding box center [445, 256] width 367 height 25
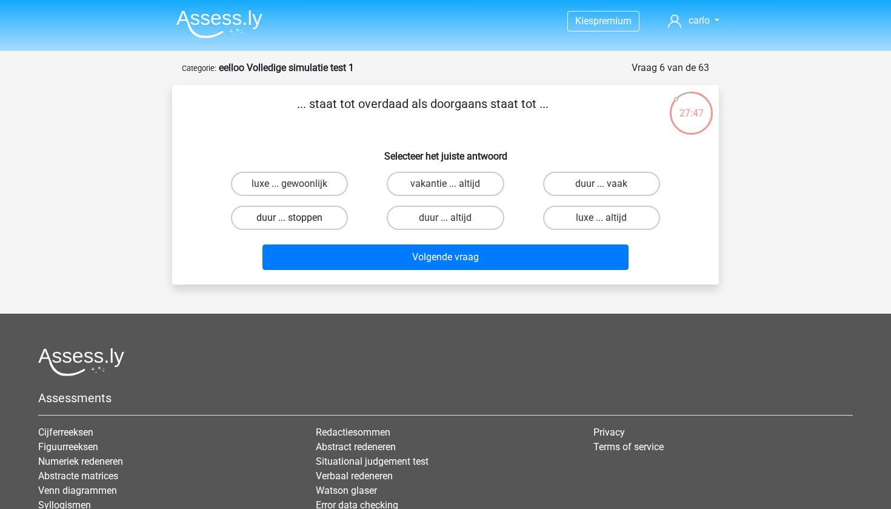
click at [296, 216] on label "duur ... stoppen" at bounding box center [289, 217] width 117 height 24
click at [296, 218] on input "duur ... stoppen" at bounding box center [294, 222] width 8 height 8
radio input "true"
click at [296, 216] on label "duur ... stoppen" at bounding box center [289, 217] width 117 height 24
click at [296, 218] on input "duur ... stoppen" at bounding box center [294, 222] width 8 height 8
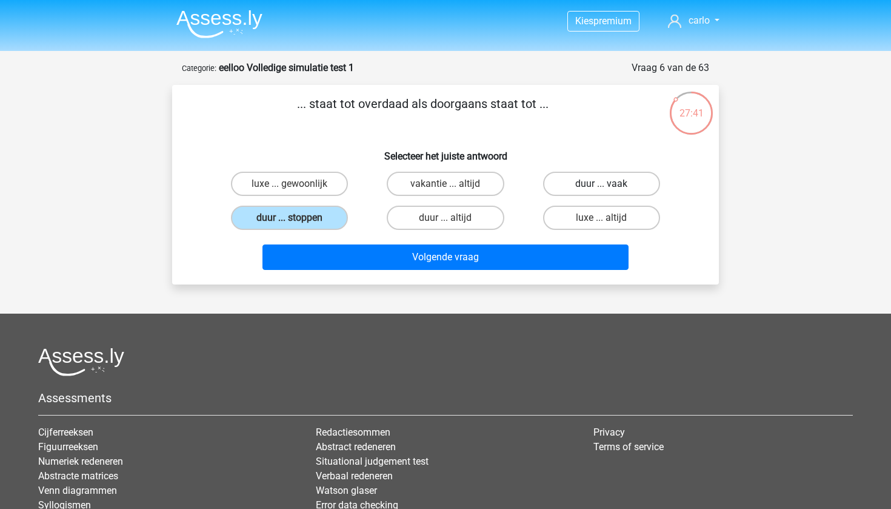
click at [586, 185] on label "duur ... vaak" at bounding box center [601, 184] width 117 height 24
click at [601, 185] on input "duur ... vaak" at bounding box center [605, 188] width 8 height 8
radio input "true"
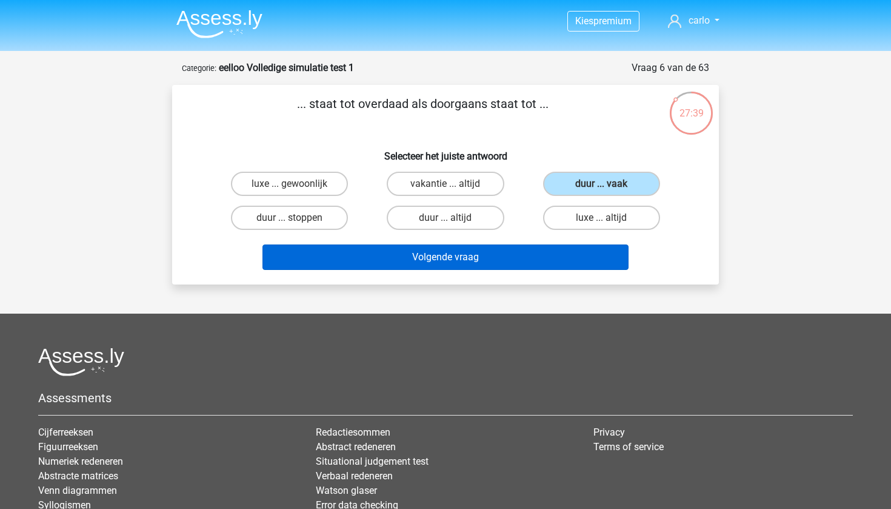
click at [515, 257] on button "Volgende vraag" at bounding box center [445, 256] width 367 height 25
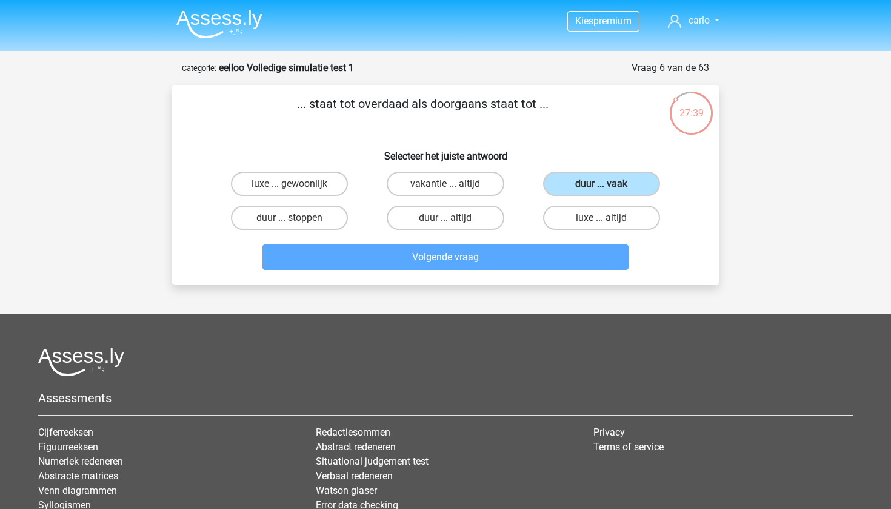
scroll to position [61, 0]
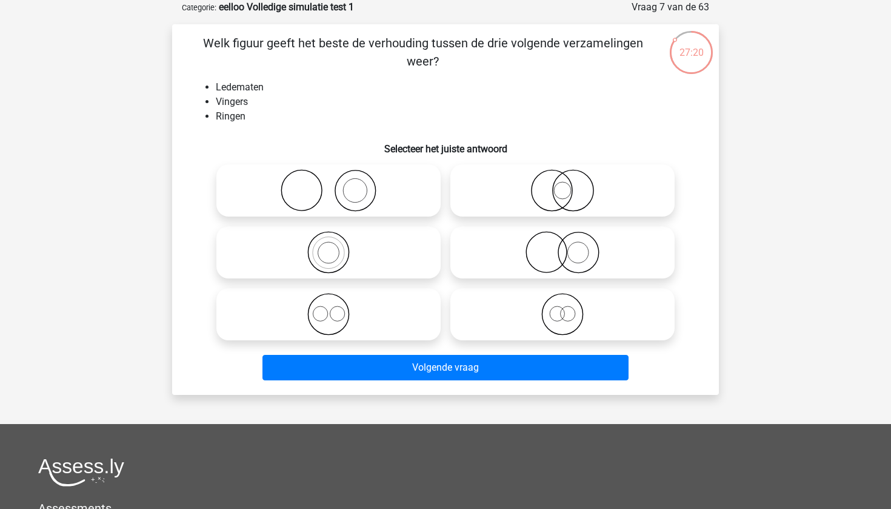
click at [374, 184] on circle at bounding box center [355, 190] width 41 height 41
click at [336, 184] on input "radio" at bounding box center [333, 180] width 8 height 8
radio input "true"
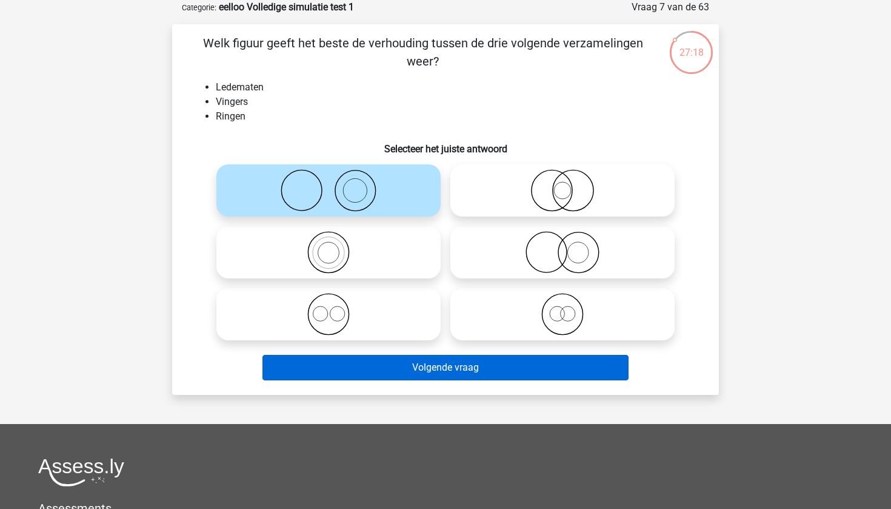
click at [473, 372] on button "Volgende vraag" at bounding box center [445, 367] width 367 height 25
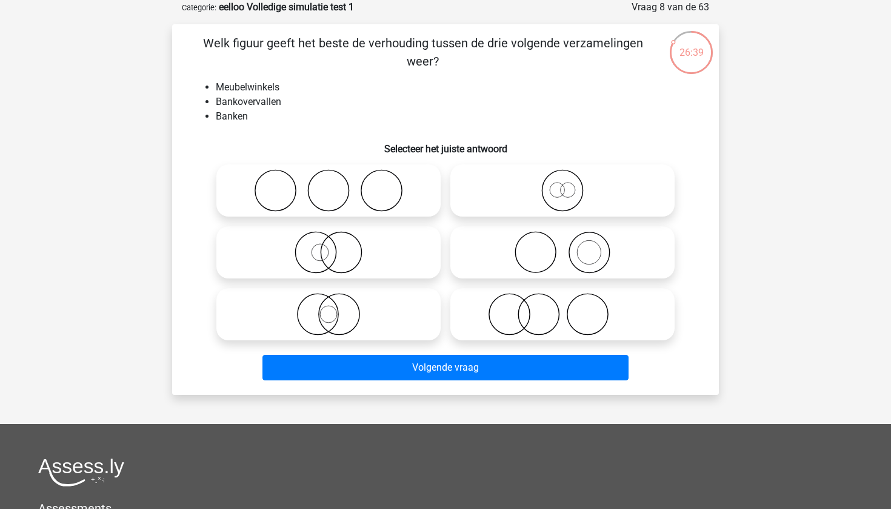
click at [604, 255] on icon at bounding box center [562, 252] width 215 height 42
click at [570, 246] on input "radio" at bounding box center [566, 242] width 8 height 8
radio input "true"
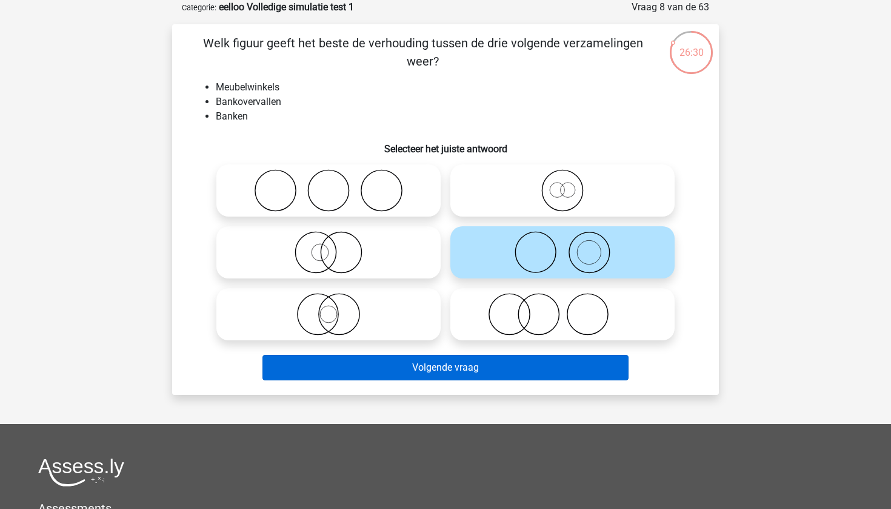
click at [474, 361] on button "Volgende vraag" at bounding box center [445, 367] width 367 height 25
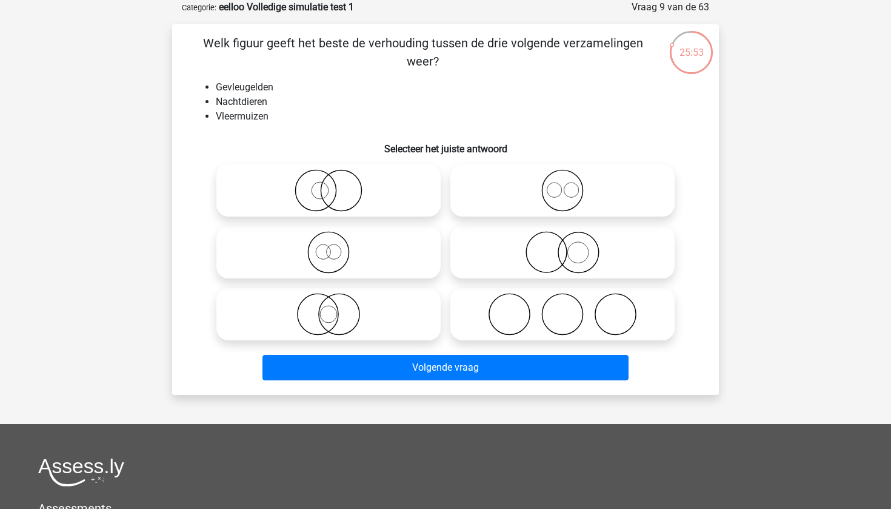
click at [564, 258] on icon at bounding box center [562, 252] width 215 height 42
click at [564, 246] on input "radio" at bounding box center [566, 242] width 8 height 8
radio input "true"
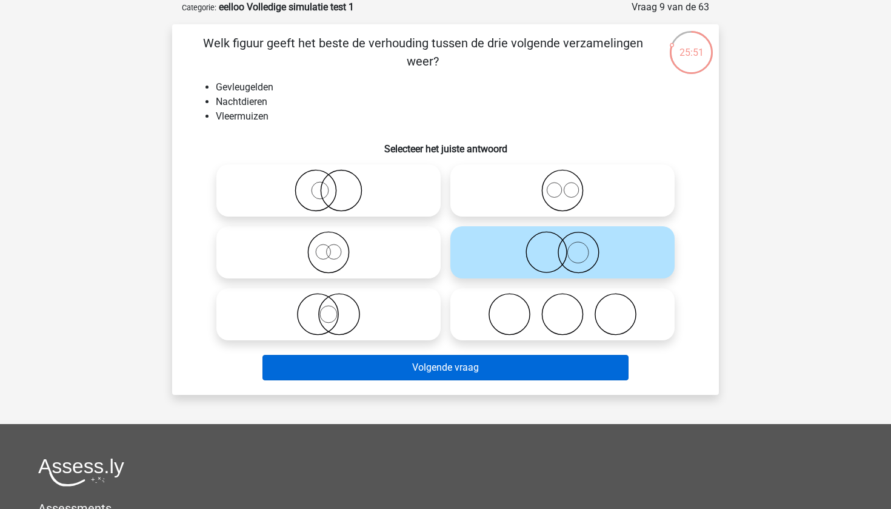
click at [512, 370] on button "Volgende vraag" at bounding box center [445, 367] width 367 height 25
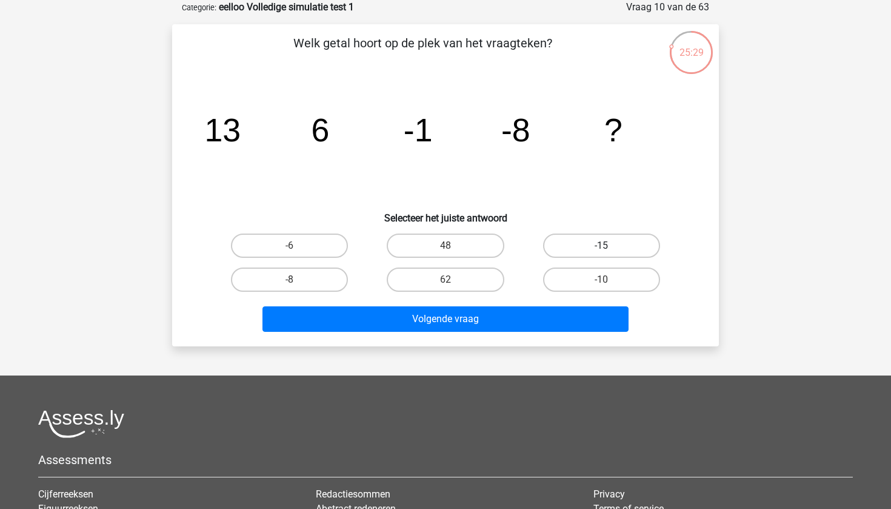
click at [621, 247] on label "-15" at bounding box center [601, 245] width 117 height 24
click at [609, 247] on input "-15" at bounding box center [605, 249] width 8 height 8
radio input "true"
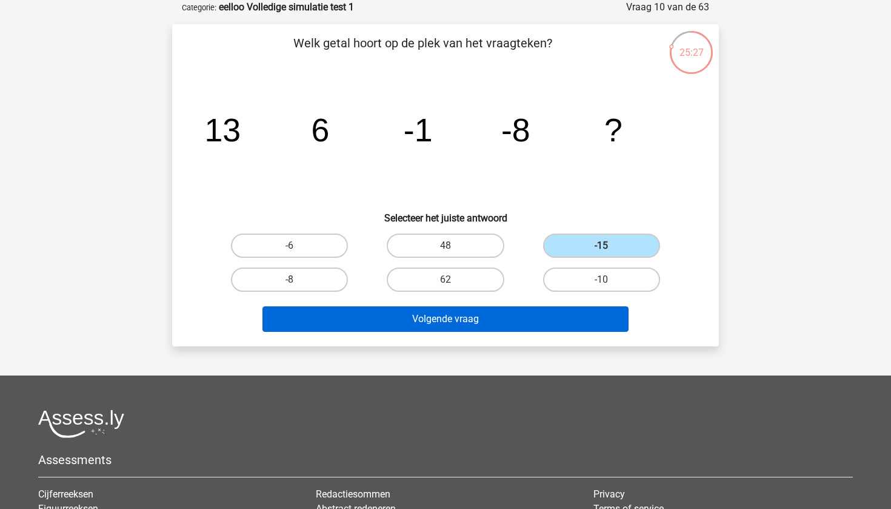
click at [492, 324] on button "Volgende vraag" at bounding box center [445, 318] width 367 height 25
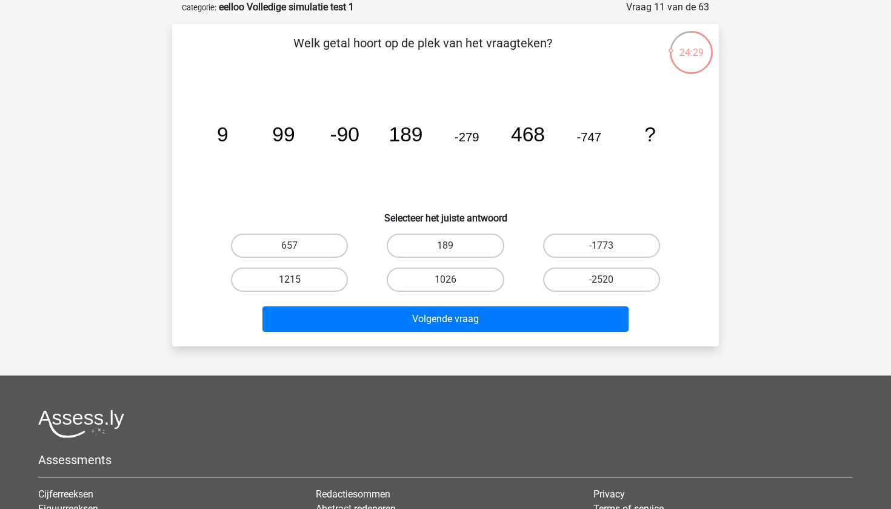
click at [319, 281] on label "1215" at bounding box center [289, 279] width 117 height 24
click at [298, 281] on input "1215" at bounding box center [294, 283] width 8 height 8
radio input "true"
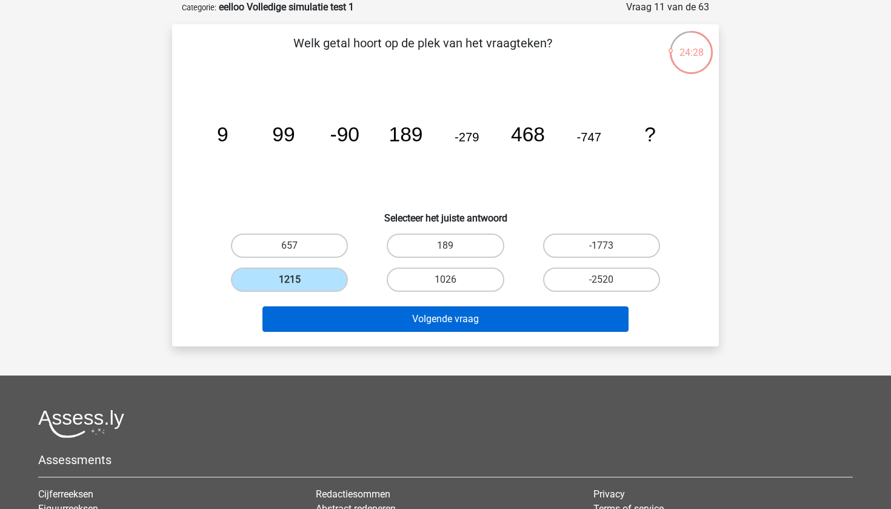
click at [437, 319] on button "Volgende vraag" at bounding box center [445, 318] width 367 height 25
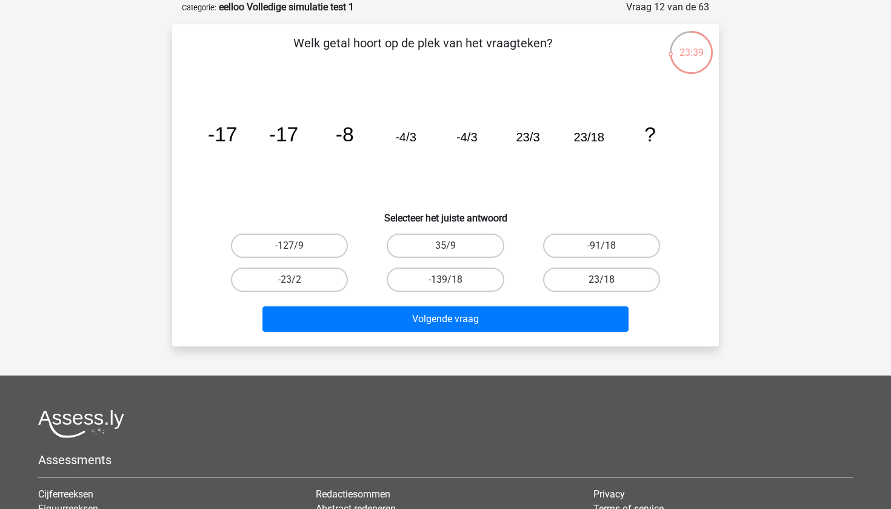
click at [571, 286] on label "23/18" at bounding box center [601, 279] width 117 height 24
click at [601, 286] on input "23/18" at bounding box center [605, 283] width 8 height 8
radio input "true"
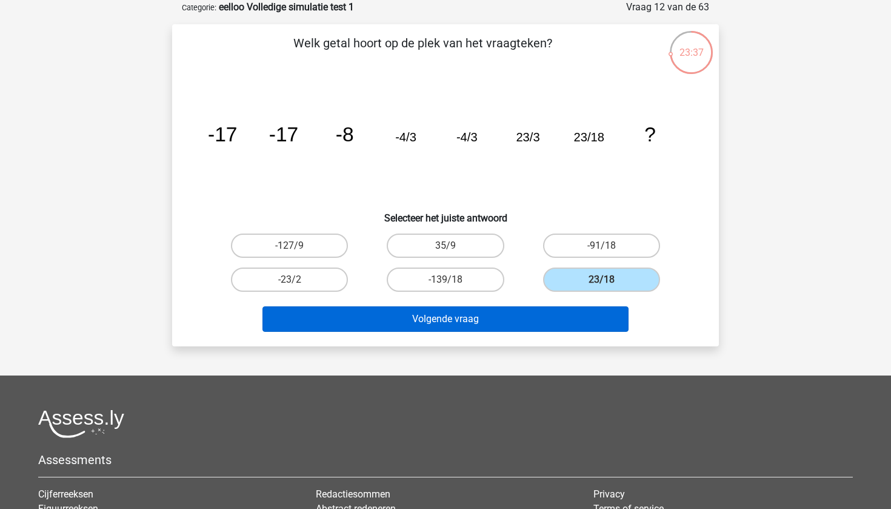
click at [554, 312] on button "Volgende vraag" at bounding box center [445, 318] width 367 height 25
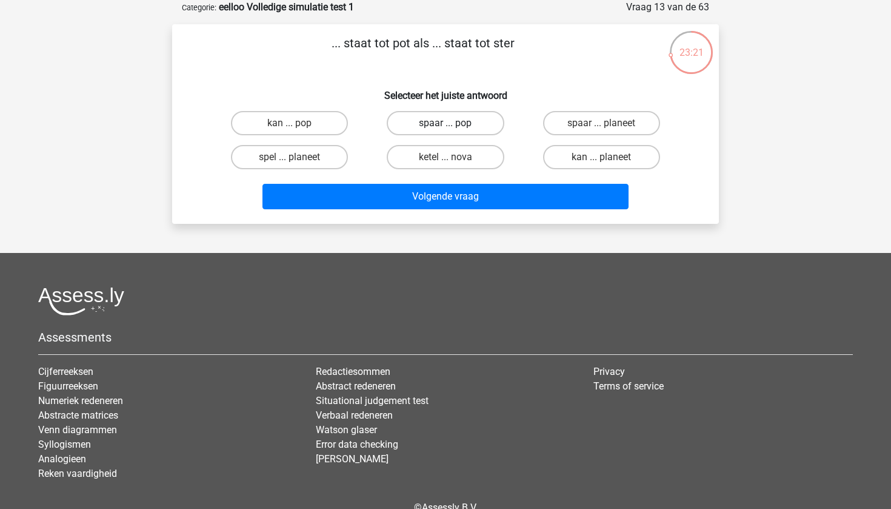
click at [469, 119] on label "spaar ... pop" at bounding box center [445, 123] width 117 height 24
click at [453, 123] on input "spaar ... pop" at bounding box center [449, 127] width 8 height 8
radio input "true"
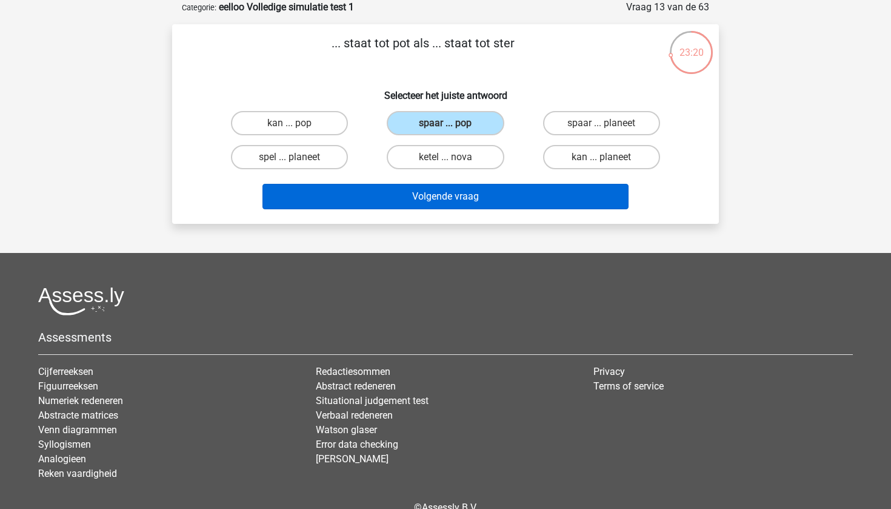
click at [429, 196] on button "Volgende vraag" at bounding box center [445, 196] width 367 height 25
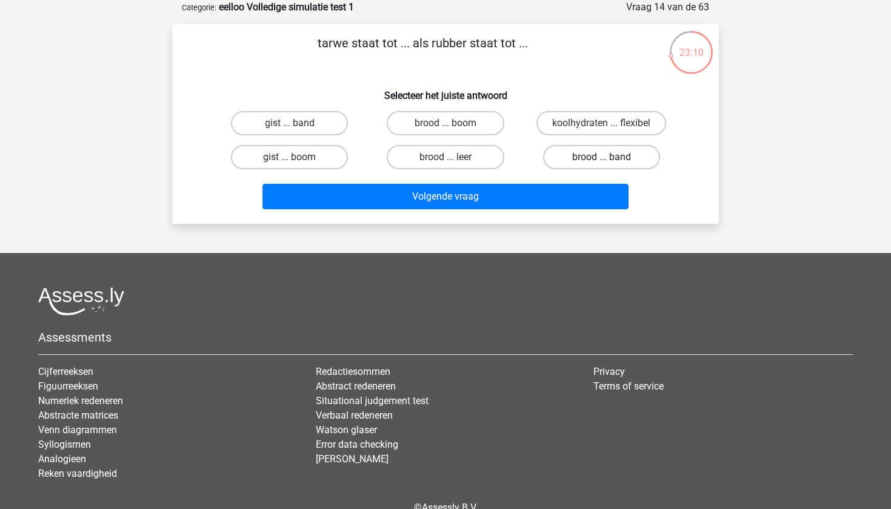
click at [581, 159] on label "brood ... band" at bounding box center [601, 157] width 117 height 24
click at [601, 159] on input "brood ... band" at bounding box center [605, 161] width 8 height 8
radio input "true"
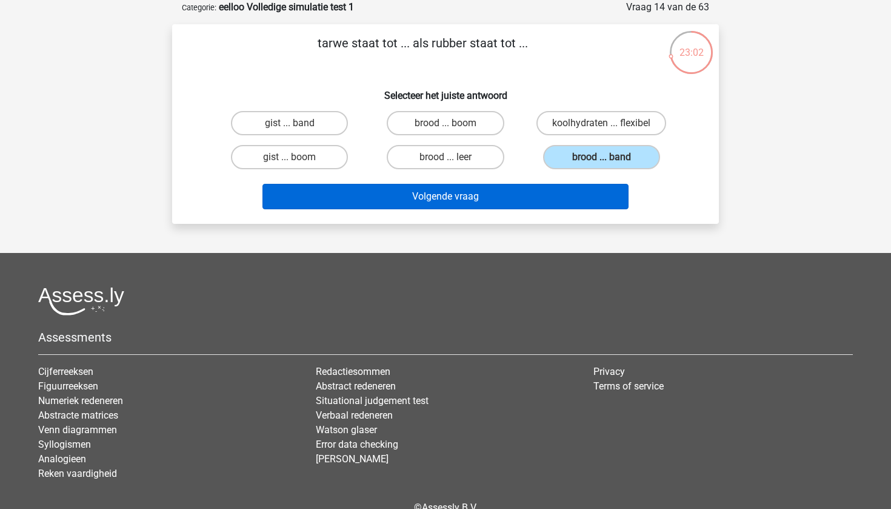
click at [496, 201] on button "Volgende vraag" at bounding box center [445, 196] width 367 height 25
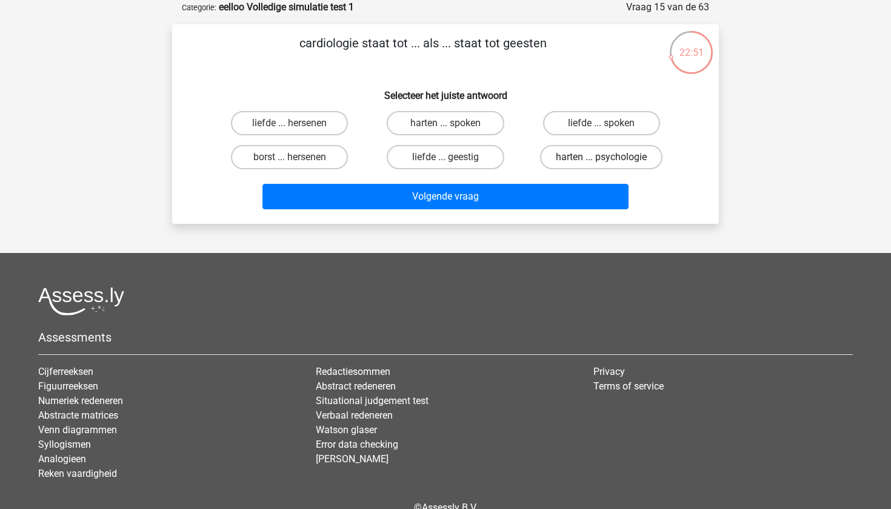
click at [576, 156] on label "harten ... psychologie" at bounding box center [601, 157] width 122 height 24
click at [601, 157] on input "harten ... psychologie" at bounding box center [605, 161] width 8 height 8
radio input "true"
click at [466, 126] on label "harten ... spoken" at bounding box center [445, 123] width 117 height 24
click at [453, 126] on input "harten ... spoken" at bounding box center [449, 127] width 8 height 8
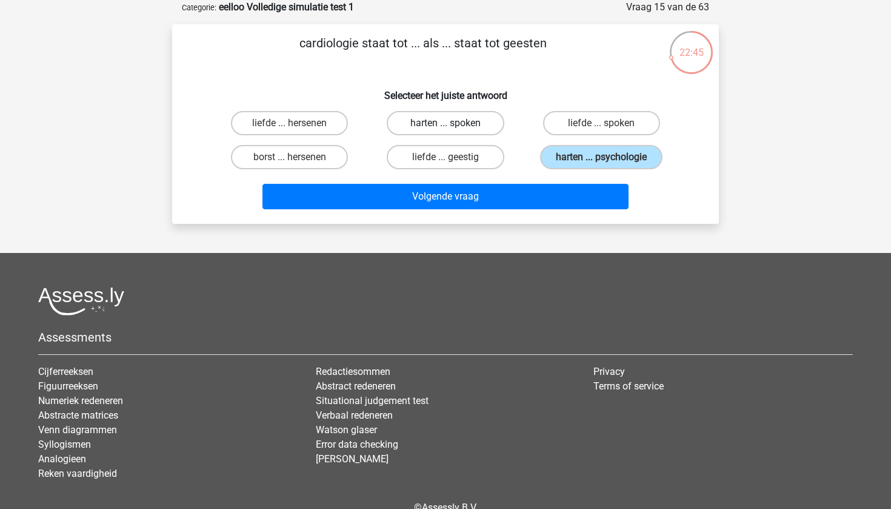
radio input "true"
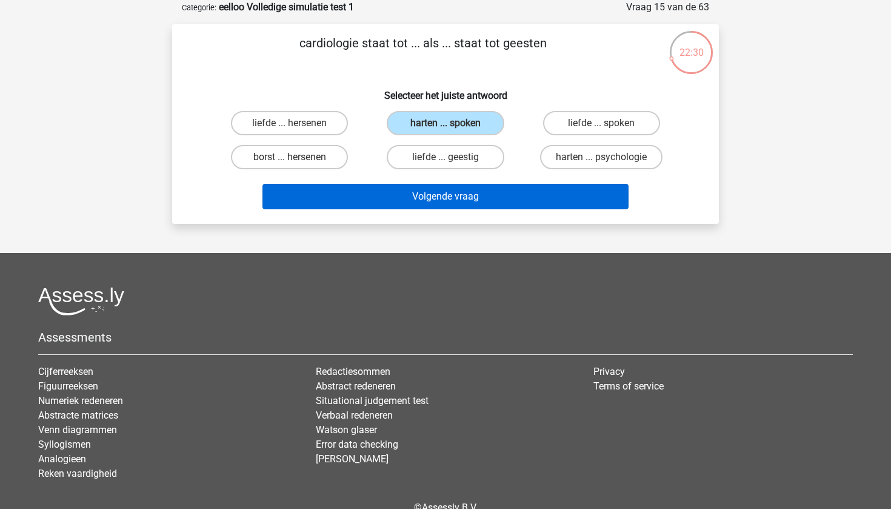
click at [468, 196] on button "Volgende vraag" at bounding box center [445, 196] width 367 height 25
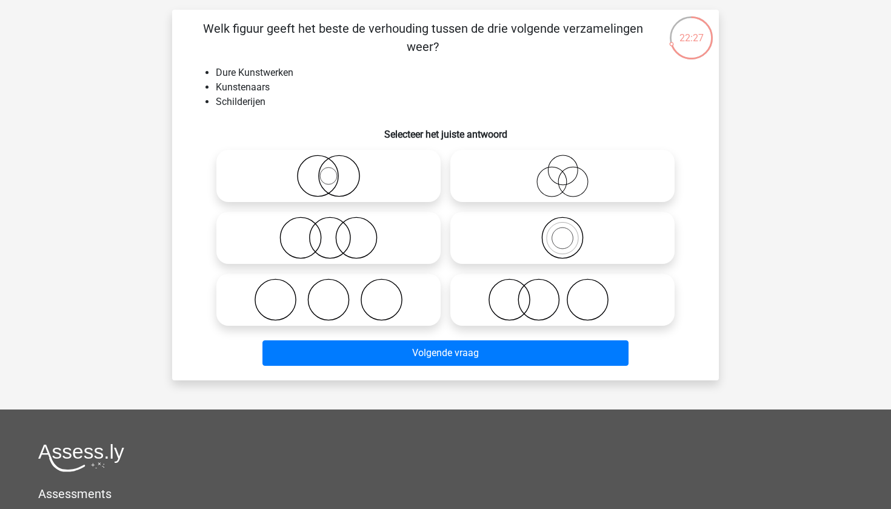
scroll to position [77, 0]
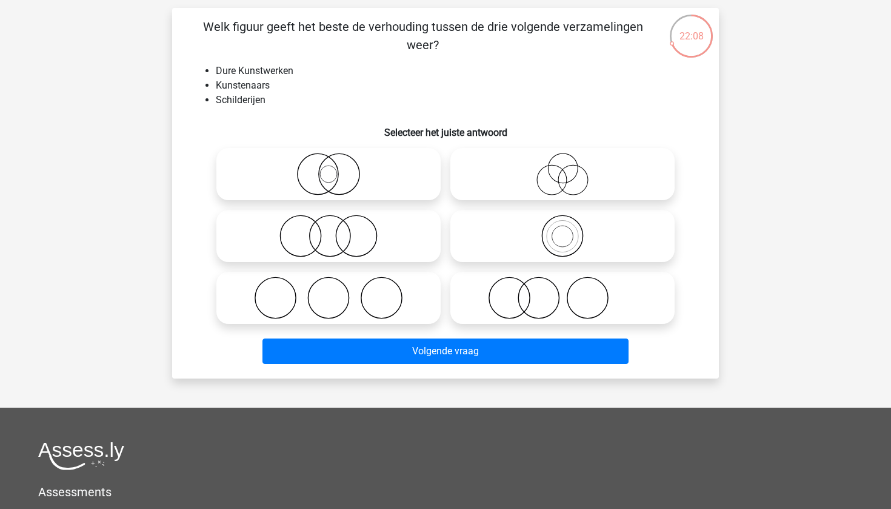
click at [569, 241] on icon at bounding box center [562, 236] width 215 height 42
click at [569, 230] on input "radio" at bounding box center [566, 226] width 8 height 8
radio input "true"
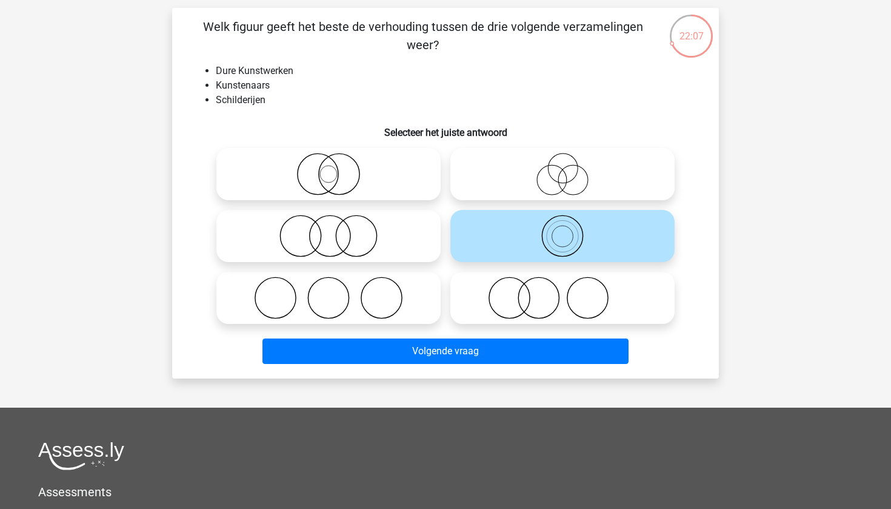
click at [531, 284] on icon at bounding box center [562, 297] width 215 height 42
click at [562, 284] on input "radio" at bounding box center [566, 288] width 8 height 8
radio input "true"
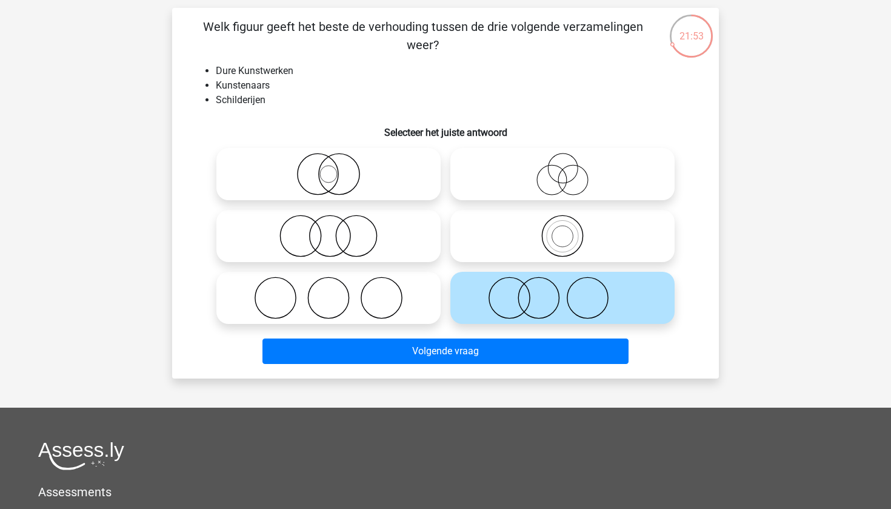
click at [531, 236] on icon at bounding box center [562, 236] width 215 height 42
click at [562, 230] on input "radio" at bounding box center [566, 226] width 8 height 8
radio input "true"
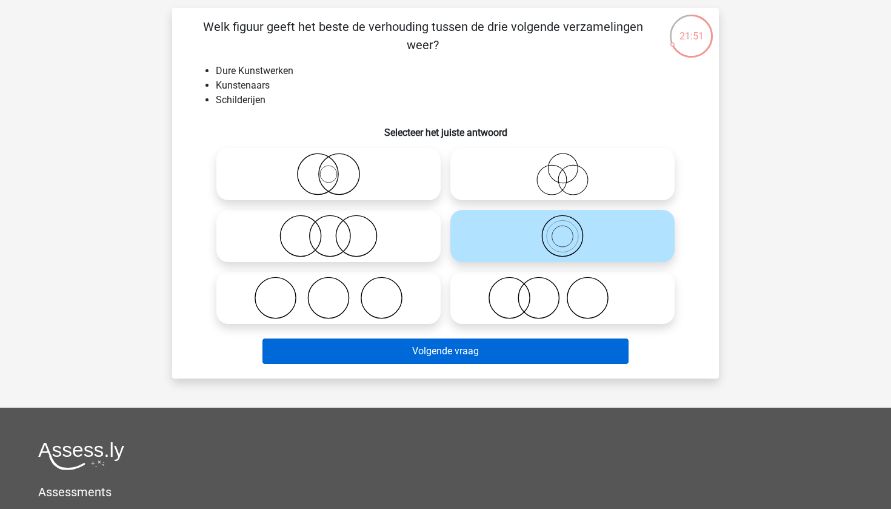
click at [432, 356] on button "Volgende vraag" at bounding box center [445, 350] width 367 height 25
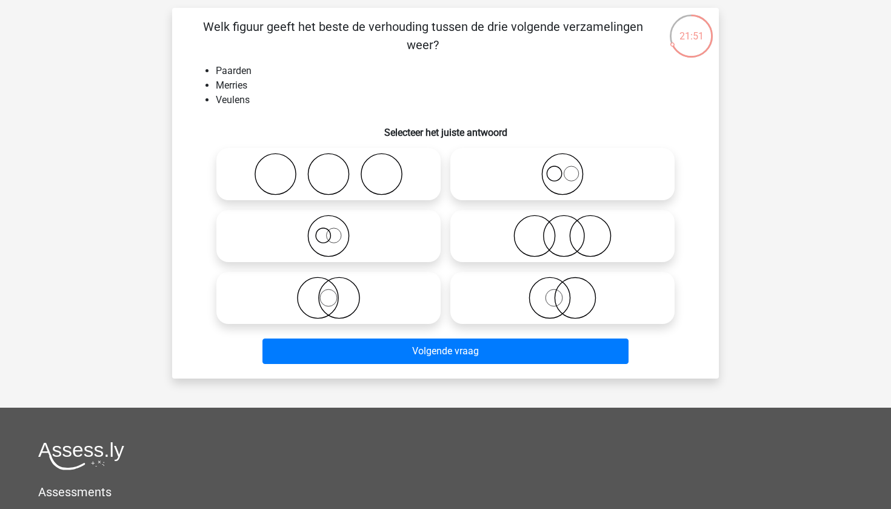
scroll to position [61, 0]
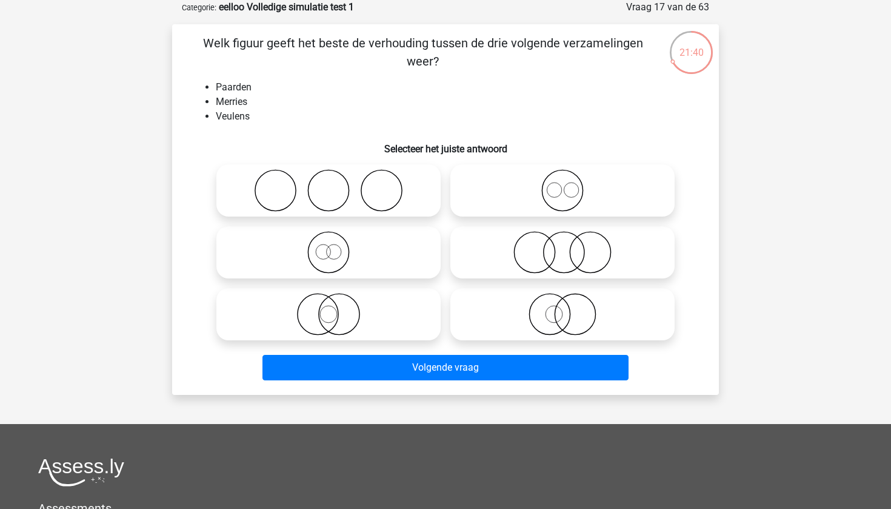
click at [536, 265] on icon at bounding box center [562, 252] width 215 height 42
click at [562, 246] on input "radio" at bounding box center [566, 242] width 8 height 8
radio input "true"
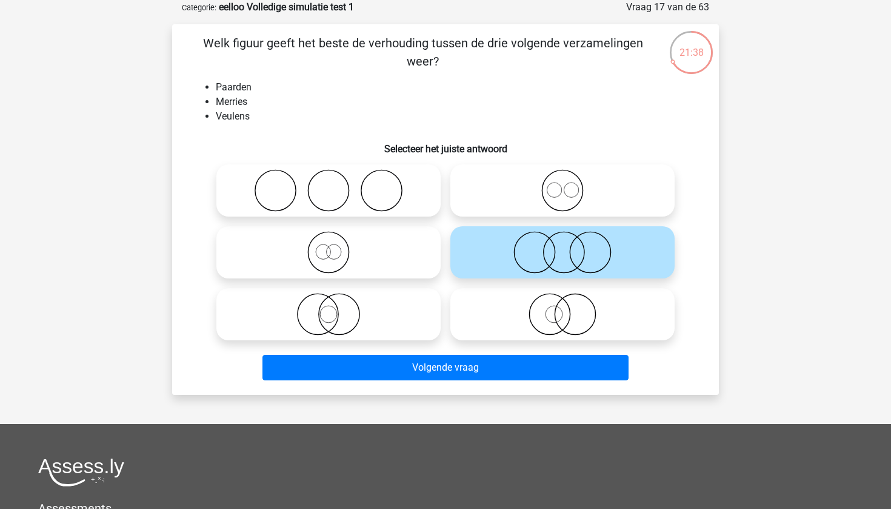
click at [566, 204] on icon at bounding box center [562, 190] width 215 height 42
click at [566, 184] on input "radio" at bounding box center [566, 180] width 8 height 8
radio input "true"
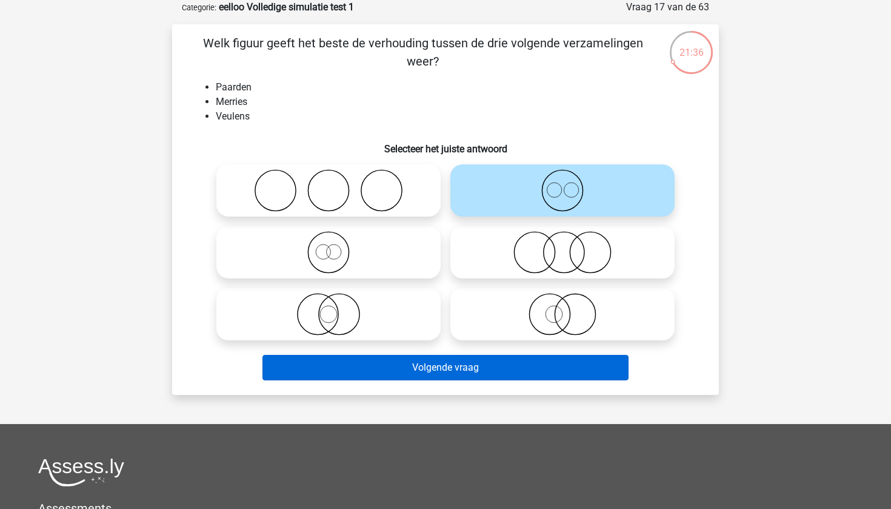
click at [481, 367] on button "Volgende vraag" at bounding box center [445, 367] width 367 height 25
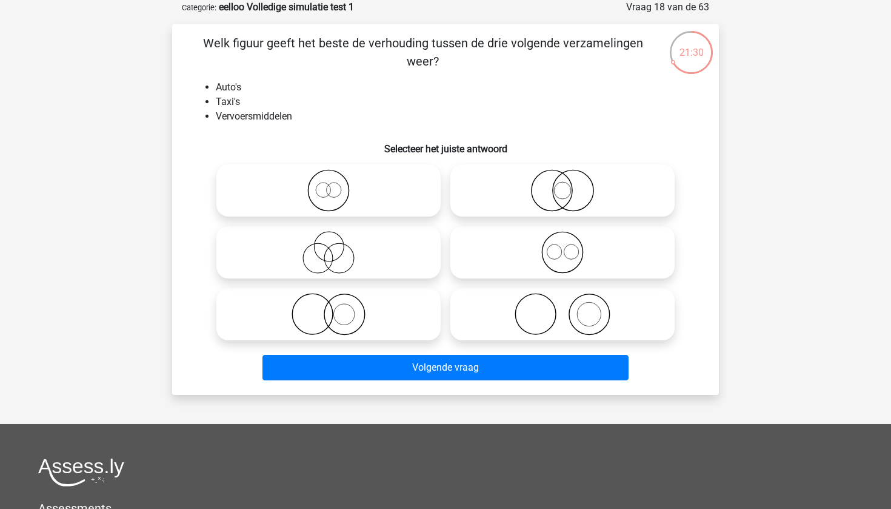
click at [352, 193] on icon at bounding box center [328, 190] width 215 height 42
click at [336, 184] on input "radio" at bounding box center [333, 180] width 8 height 8
radio input "true"
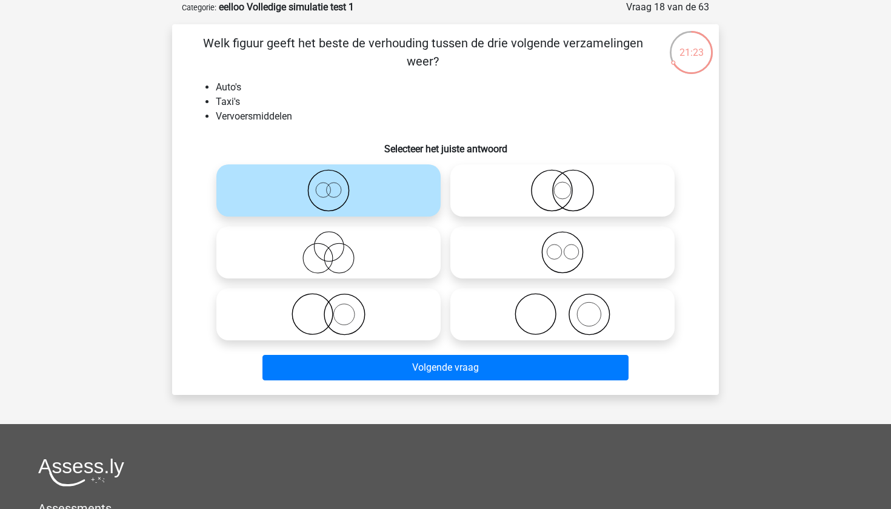
click at [578, 264] on icon at bounding box center [562, 252] width 215 height 42
click at [570, 246] on input "radio" at bounding box center [566, 242] width 8 height 8
radio input "true"
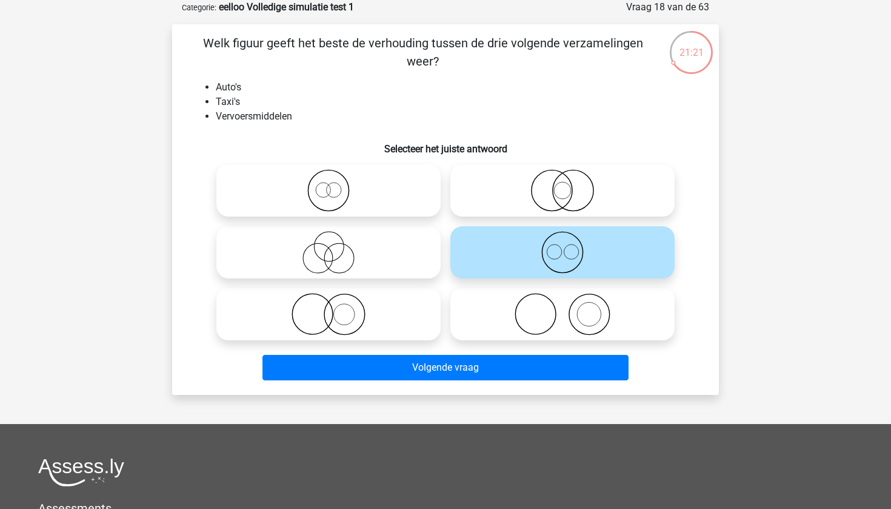
click at [376, 180] on icon at bounding box center [328, 190] width 215 height 42
click at [336, 180] on input "radio" at bounding box center [333, 180] width 8 height 8
radio input "true"
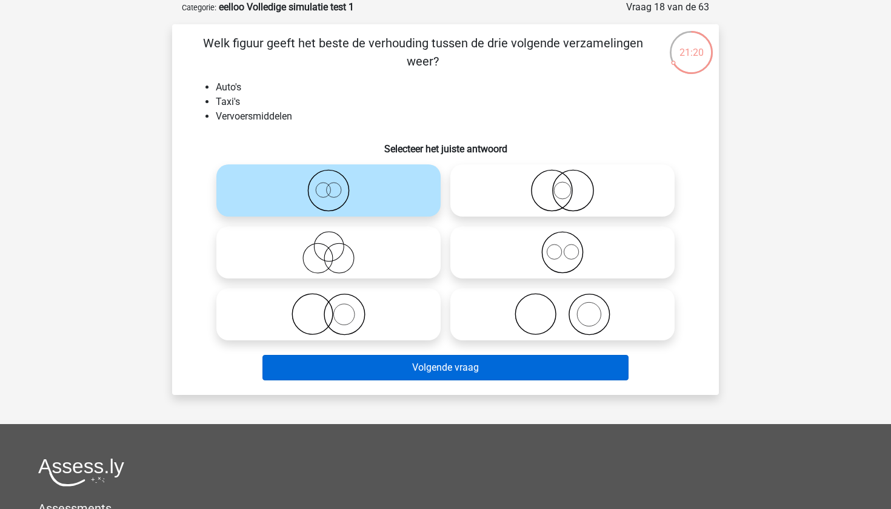
click at [414, 367] on button "Volgende vraag" at bounding box center [445, 367] width 367 height 25
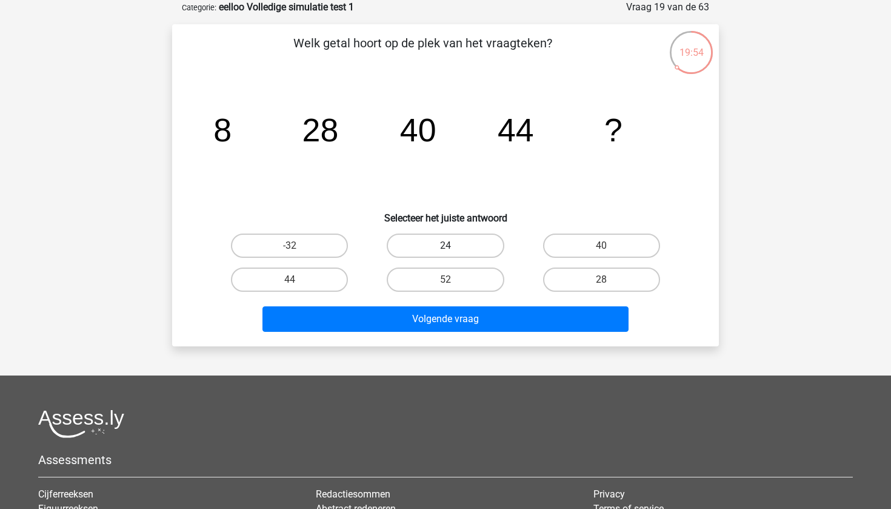
click at [424, 247] on label "24" at bounding box center [445, 245] width 117 height 24
click at [445, 247] on input "24" at bounding box center [449, 249] width 8 height 8
radio input "true"
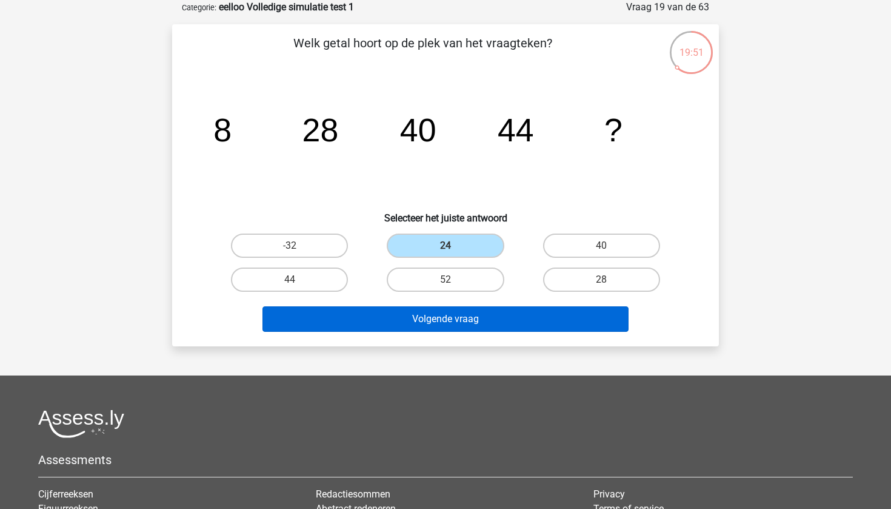
click at [419, 318] on button "Volgende vraag" at bounding box center [445, 318] width 367 height 25
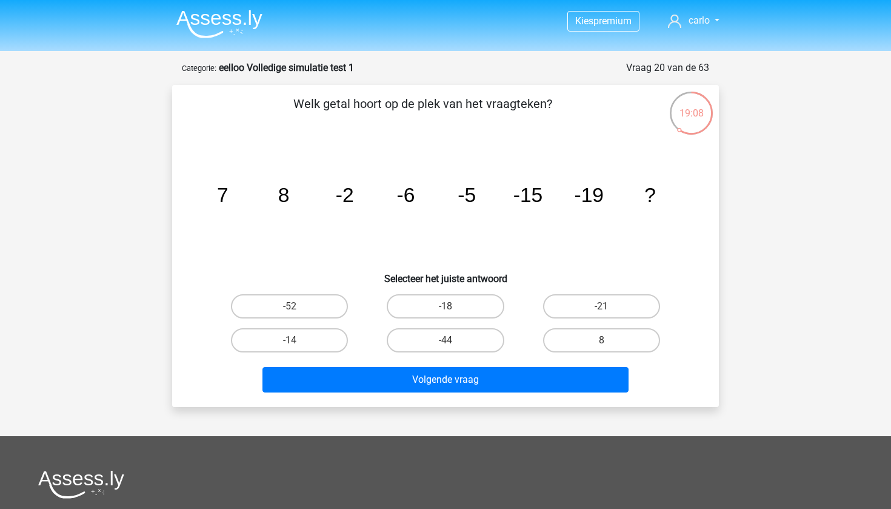
scroll to position [0, 0]
click at [224, 26] on img at bounding box center [219, 24] width 86 height 28
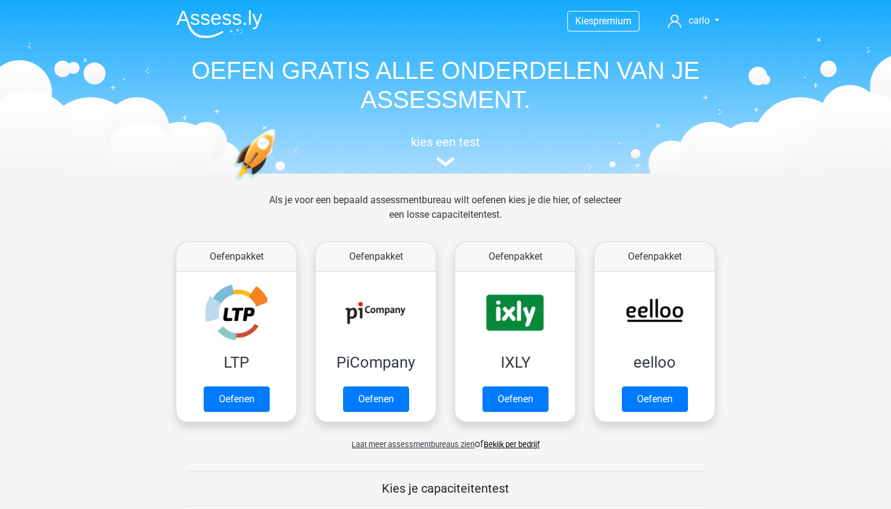
click at [514, 447] on link "Bekijk per bedrijf" at bounding box center [512, 443] width 56 height 9
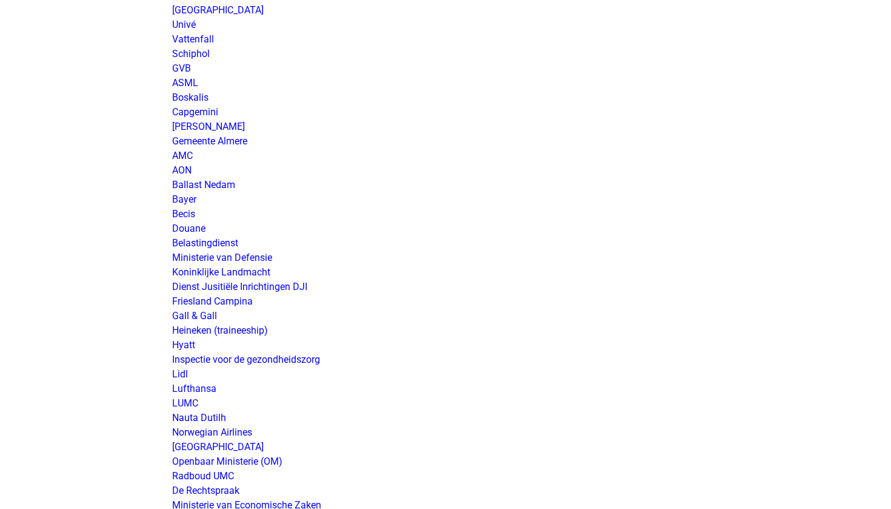
scroll to position [1859, 0]
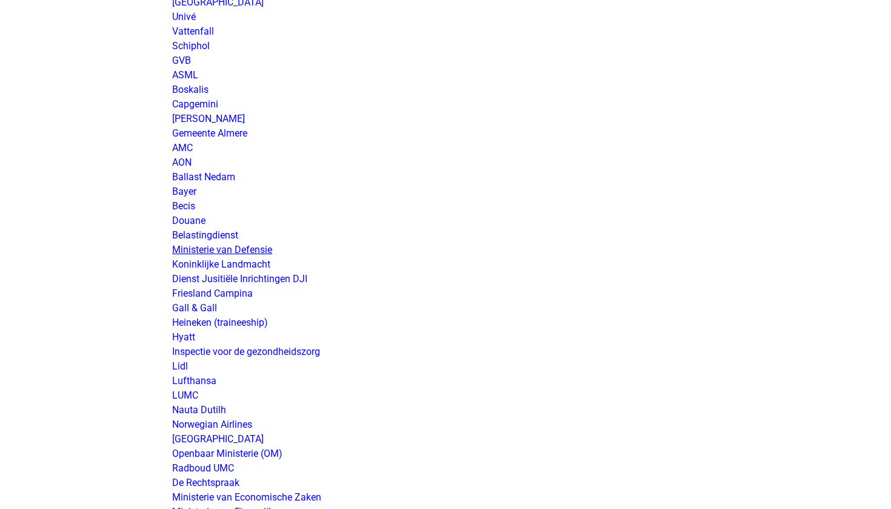
click at [221, 250] on link "Ministerie van Defensie" at bounding box center [222, 250] width 100 height 12
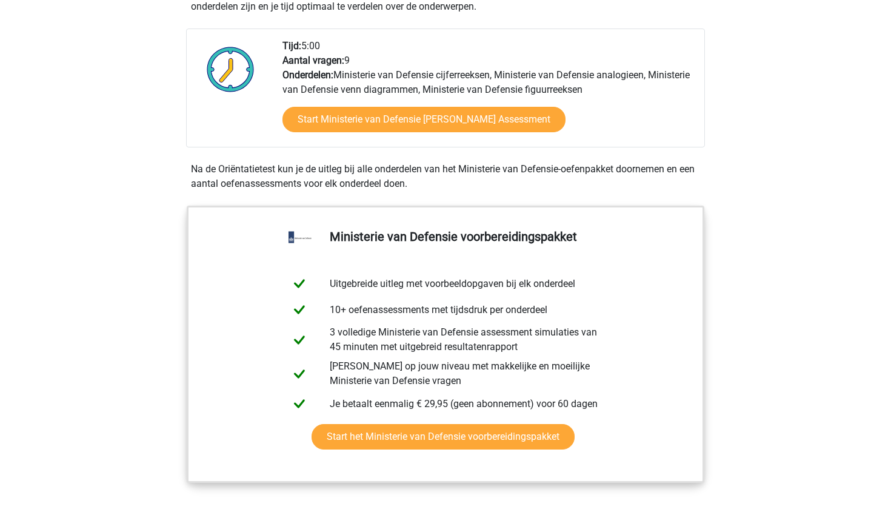
scroll to position [402, 0]
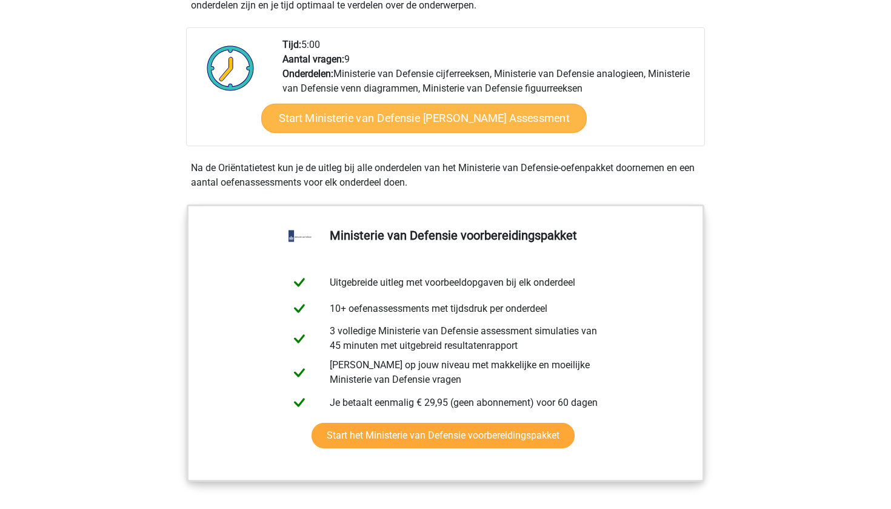
click at [446, 122] on link "Start Ministerie van Defensie [PERSON_NAME] Assessment" at bounding box center [423, 118] width 325 height 29
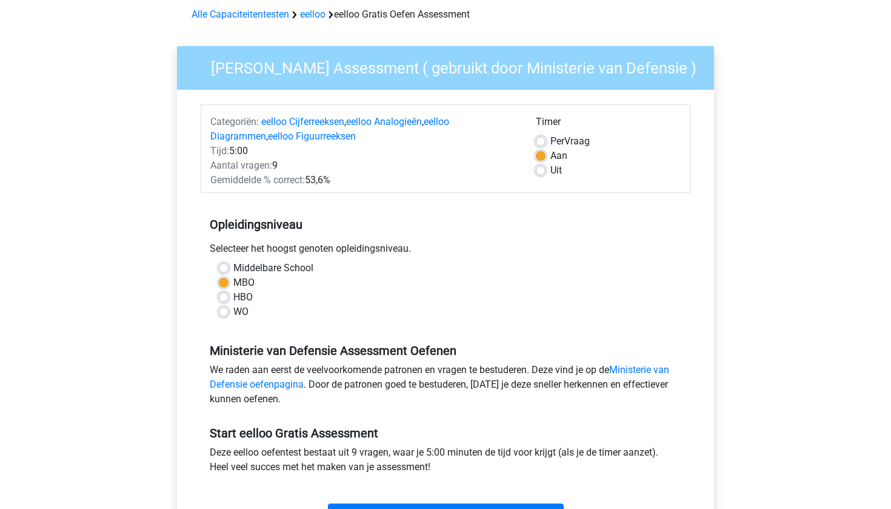
scroll to position [55, 0]
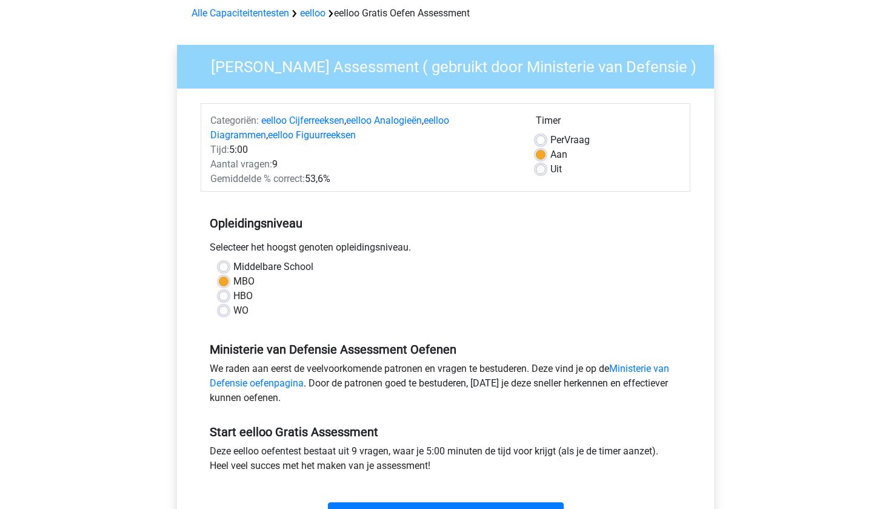
click at [234, 268] on label "Middelbare School" at bounding box center [273, 266] width 80 height 15
click at [228, 268] on input "Middelbare School" at bounding box center [224, 265] width 10 height 12
radio input "true"
click at [233, 282] on label "MBO" at bounding box center [243, 281] width 21 height 15
click at [225, 282] on input "MBO" at bounding box center [224, 280] width 10 height 12
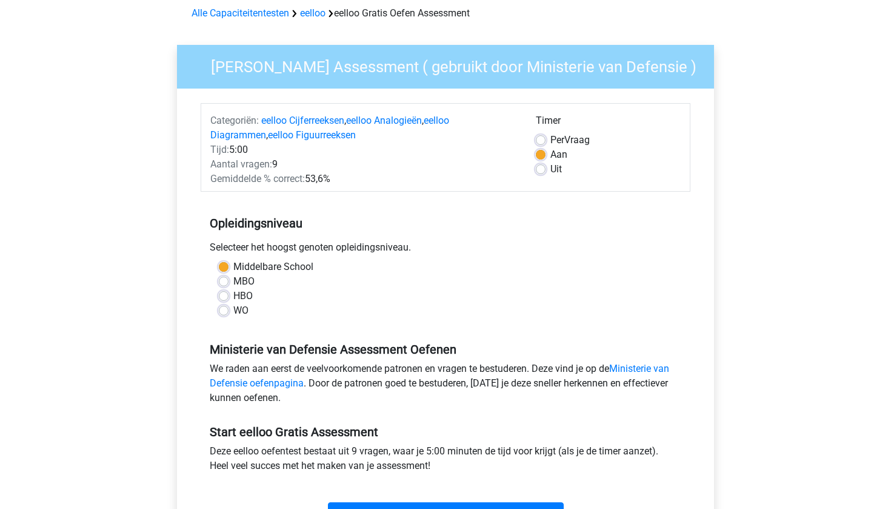
radio input "true"
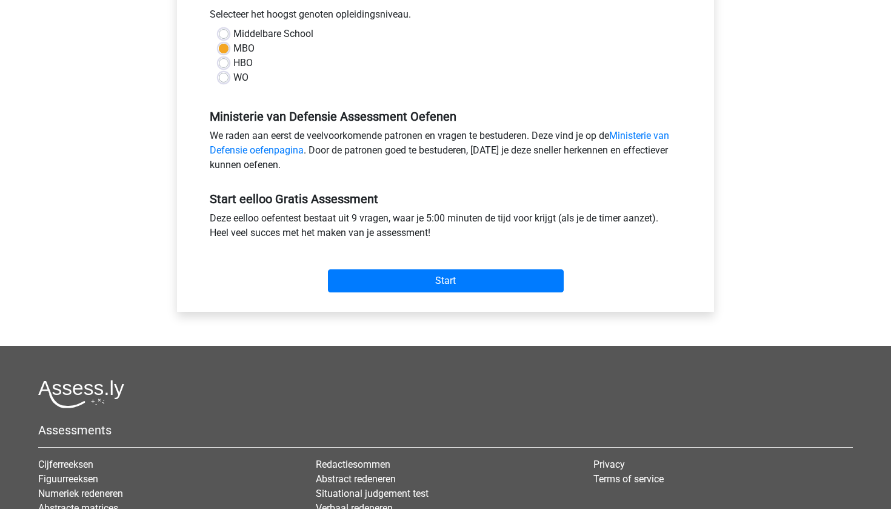
scroll to position [296, 0]
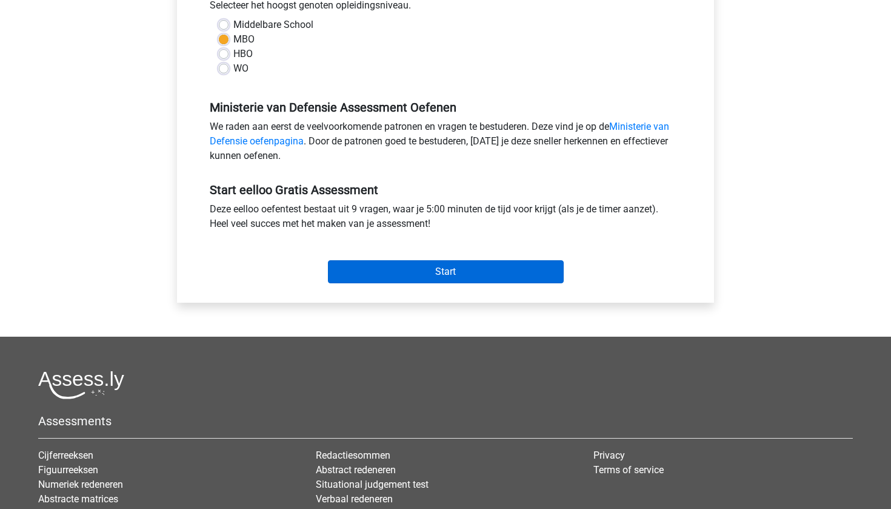
click at [416, 278] on input "Start" at bounding box center [446, 271] width 236 height 23
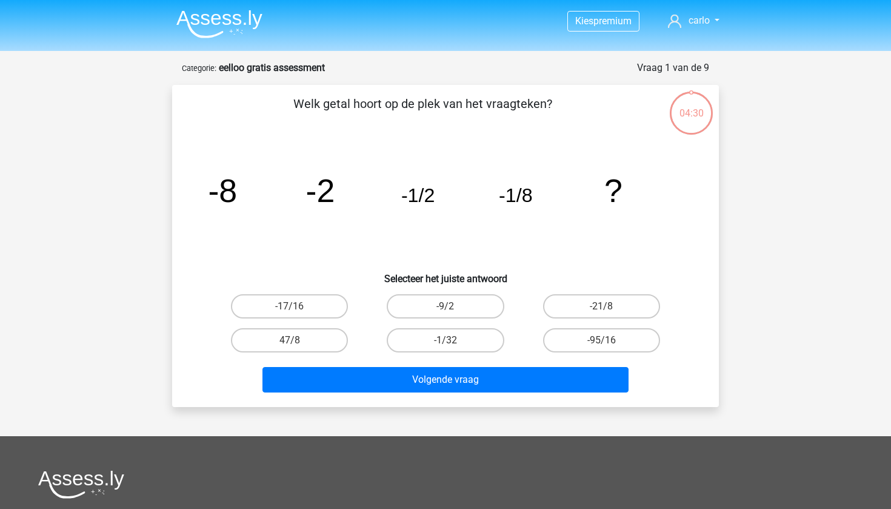
click at [449, 341] on input "-1/32" at bounding box center [449, 344] width 8 height 8
radio input "true"
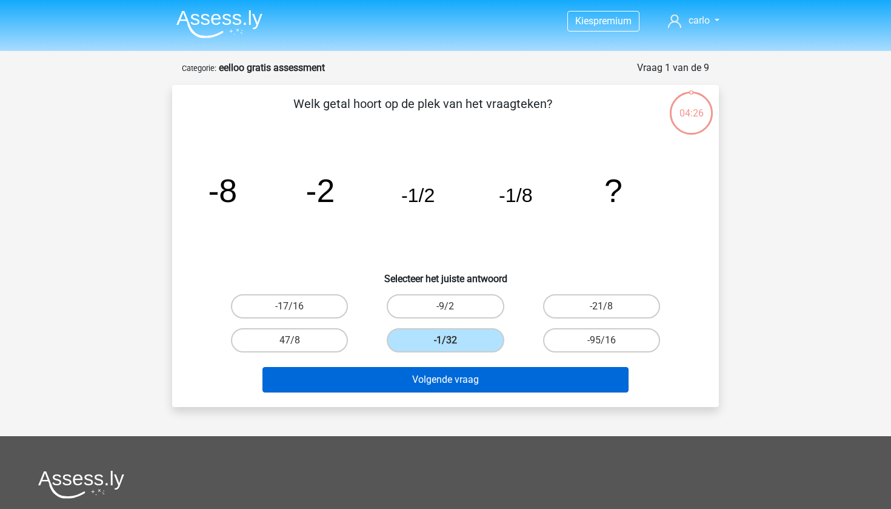
click at [456, 385] on button "Volgende vraag" at bounding box center [445, 379] width 367 height 25
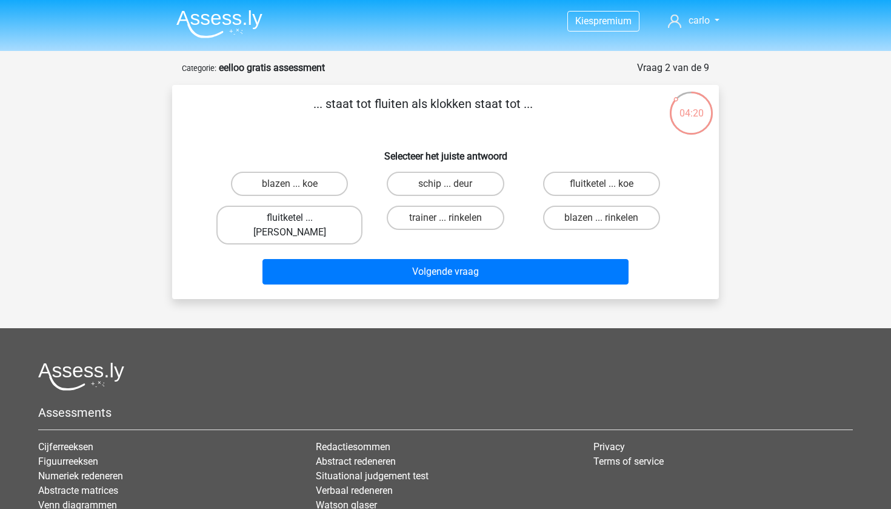
click at [313, 221] on label "fluitketel ... [PERSON_NAME]" at bounding box center [289, 224] width 146 height 39
click at [298, 221] on input "fluitketel ... [PERSON_NAME]" at bounding box center [294, 222] width 8 height 8
radio input "true"
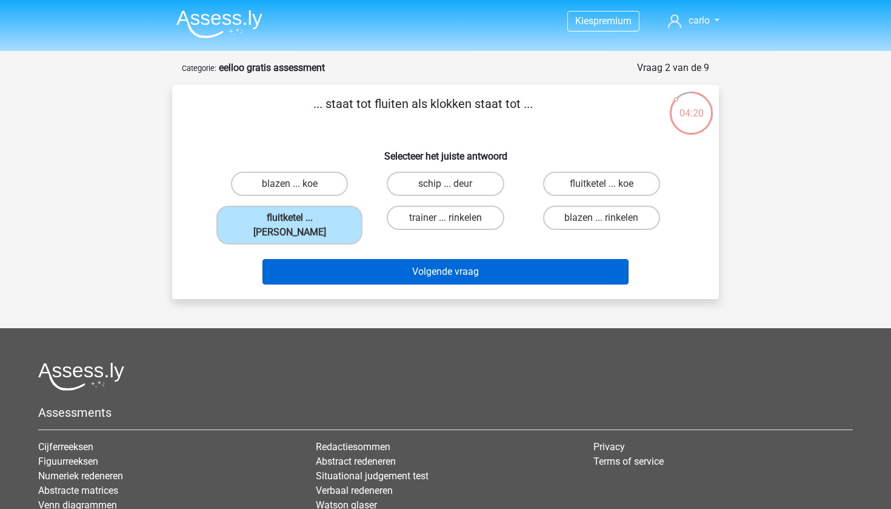
click at [386, 259] on button "Volgende vraag" at bounding box center [445, 271] width 367 height 25
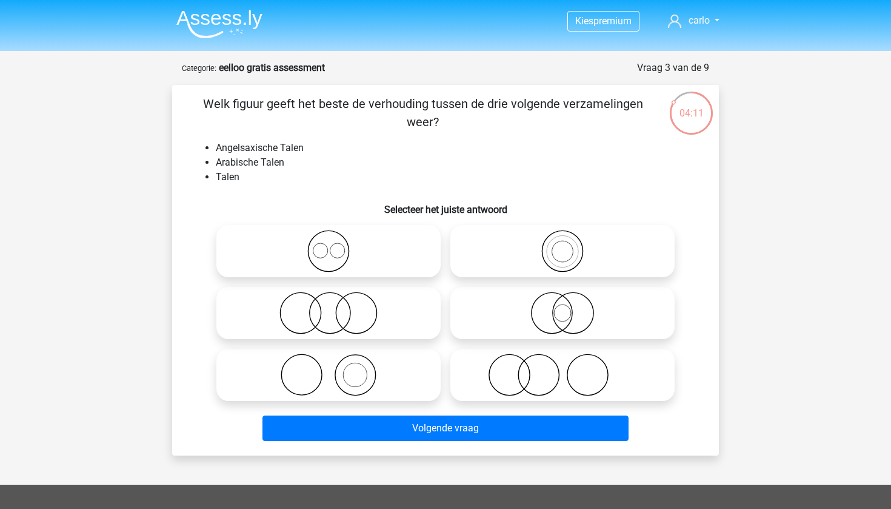
click at [352, 261] on icon at bounding box center [328, 251] width 215 height 42
click at [336, 245] on input "radio" at bounding box center [333, 241] width 8 height 8
radio input "true"
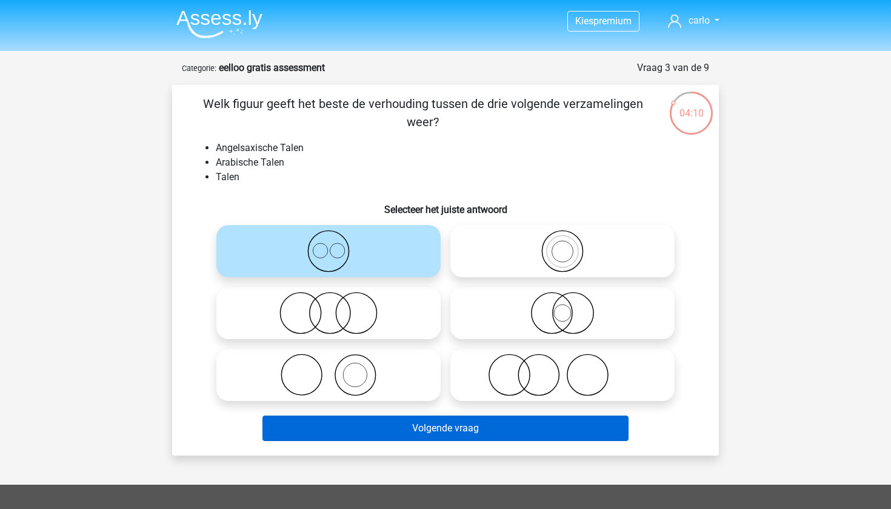
click at [476, 434] on button "Volgende vraag" at bounding box center [445, 427] width 367 height 25
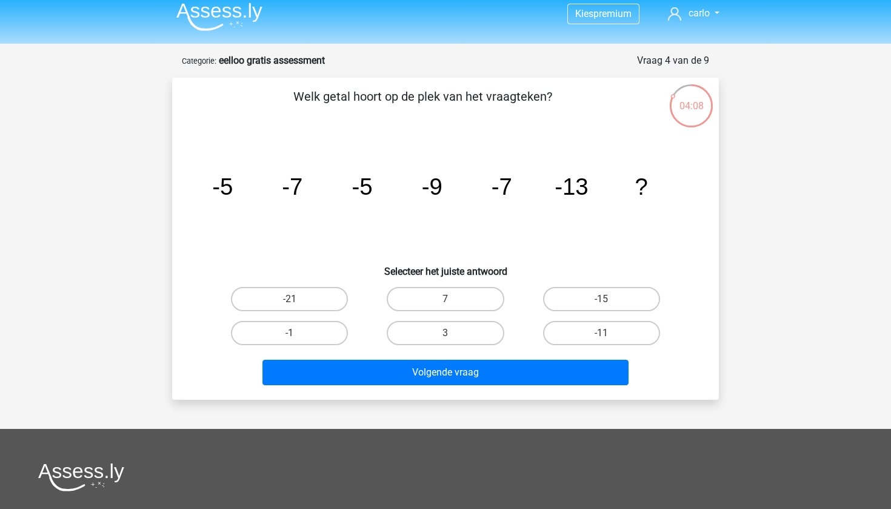
scroll to position [1, 0]
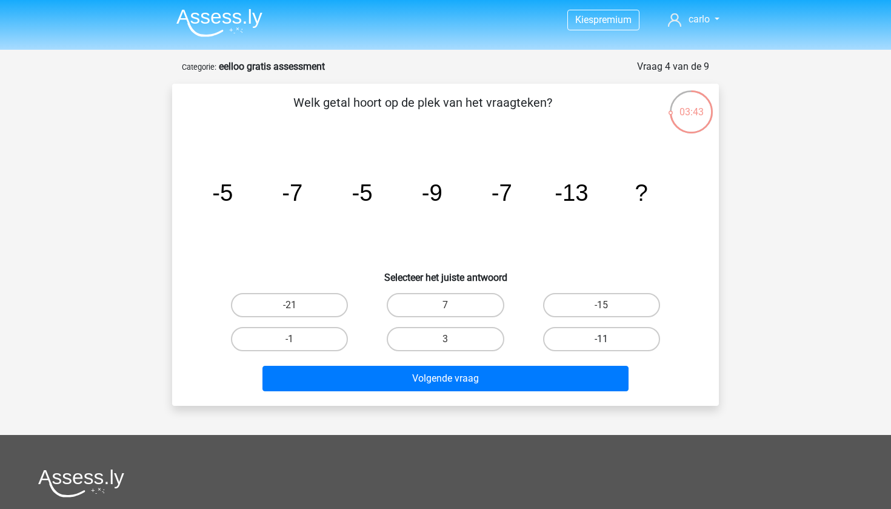
click at [597, 339] on label "-11" at bounding box center [601, 339] width 117 height 24
click at [601, 339] on input "-11" at bounding box center [605, 343] width 8 height 8
radio input "true"
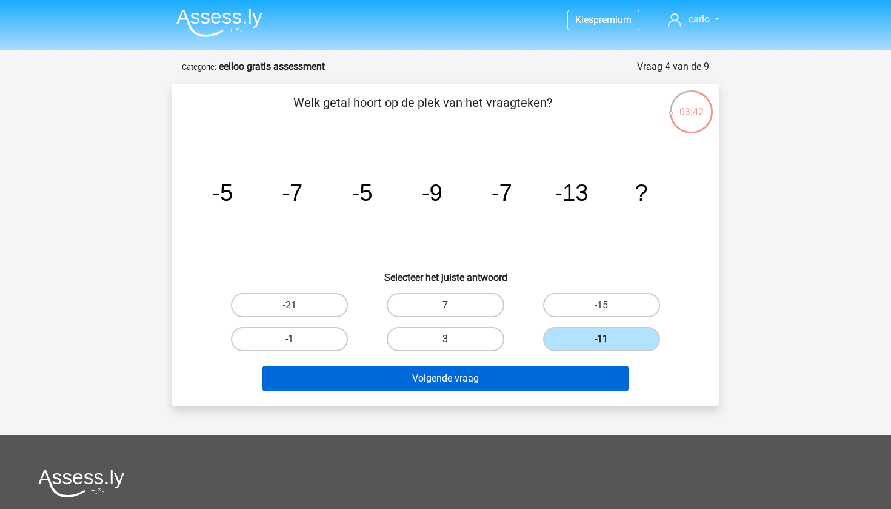
click at [513, 376] on button "Volgende vraag" at bounding box center [445, 377] width 367 height 25
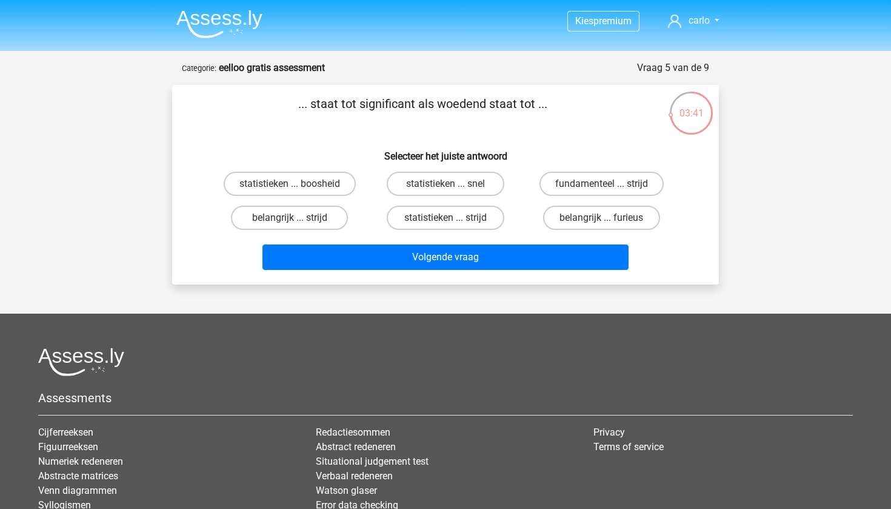
scroll to position [0, 0]
click at [338, 182] on label "statistieken ... boosheid" at bounding box center [290, 184] width 132 height 24
click at [298, 184] on input "statistieken ... boosheid" at bounding box center [294, 188] width 8 height 8
radio input "true"
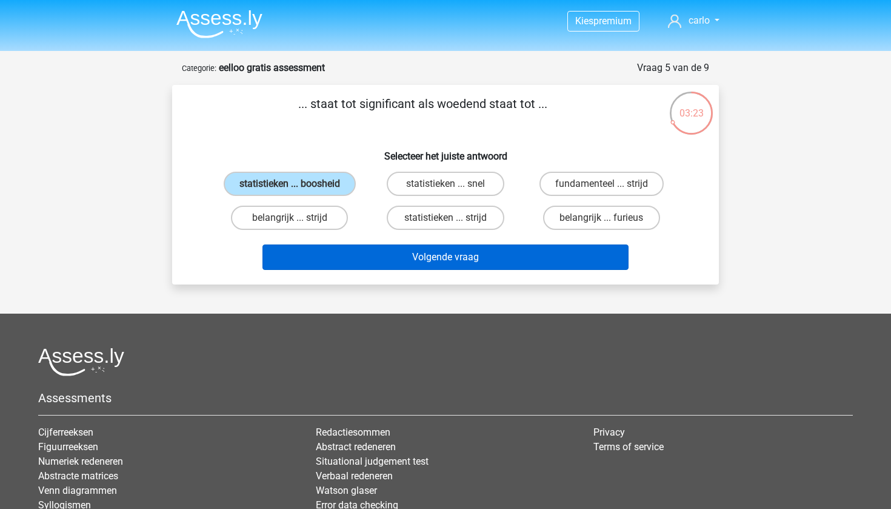
click at [430, 262] on button "Volgende vraag" at bounding box center [445, 256] width 367 height 25
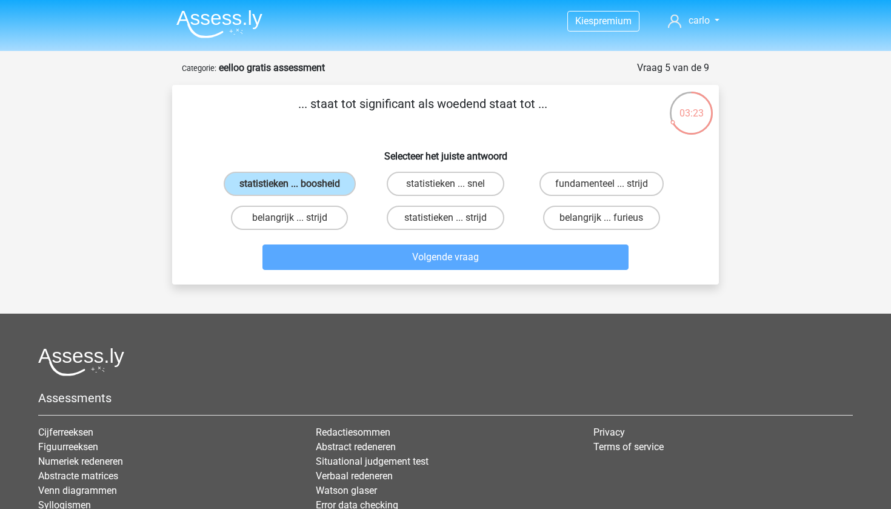
scroll to position [61, 0]
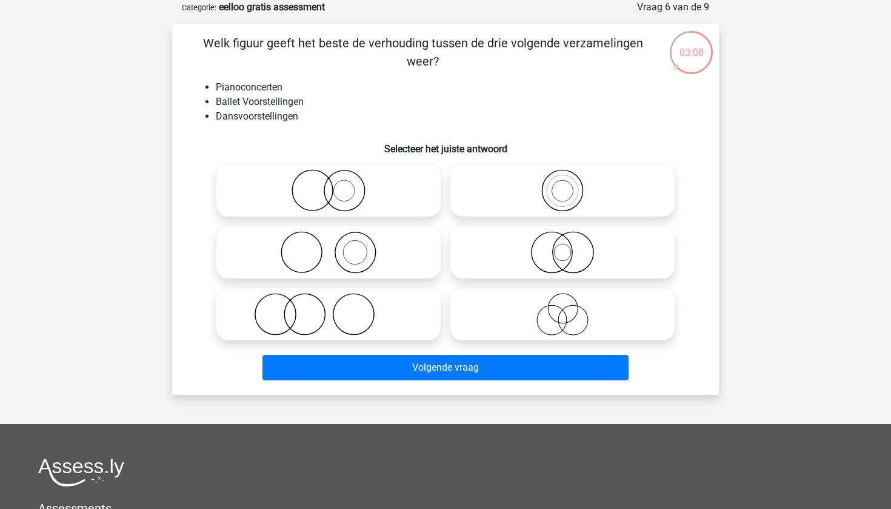
click at [375, 256] on circle at bounding box center [355, 252] width 41 height 41
click at [336, 246] on input "radio" at bounding box center [333, 242] width 8 height 8
radio input "true"
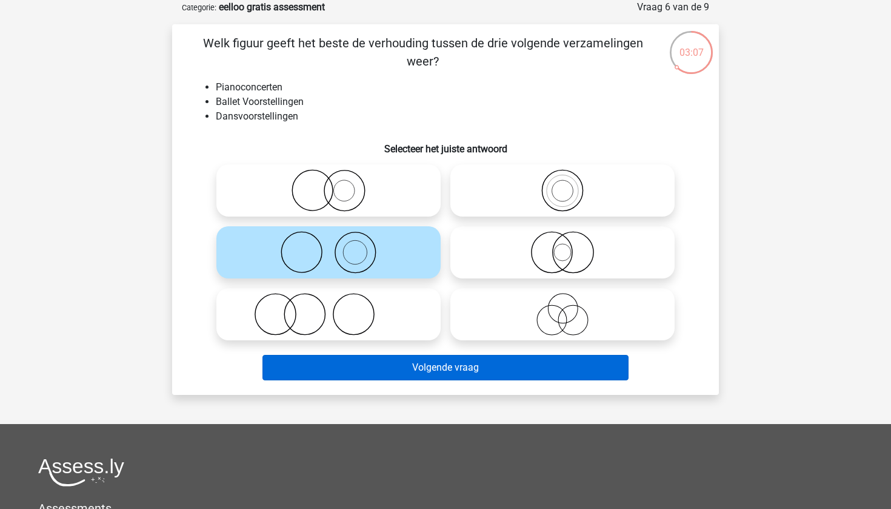
click at [442, 376] on button "Volgende vraag" at bounding box center [445, 367] width 367 height 25
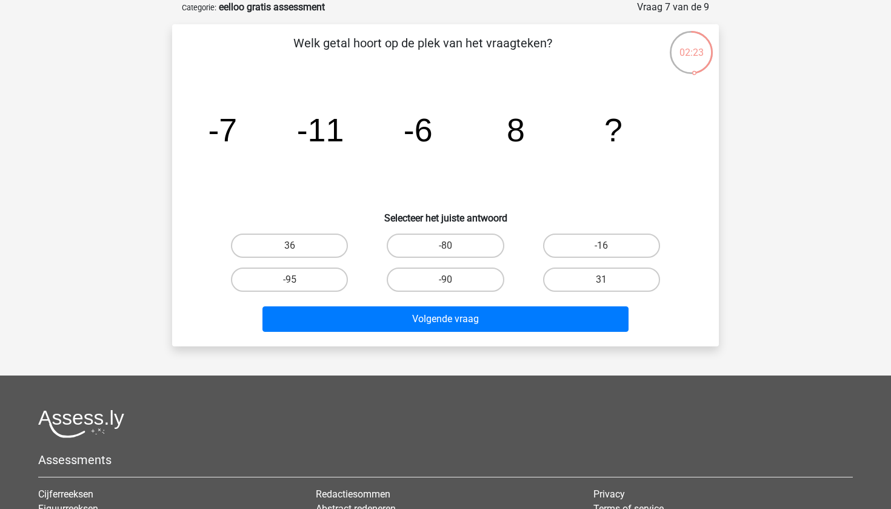
click at [604, 284] on input "31" at bounding box center [605, 283] width 8 height 8
radio input "true"
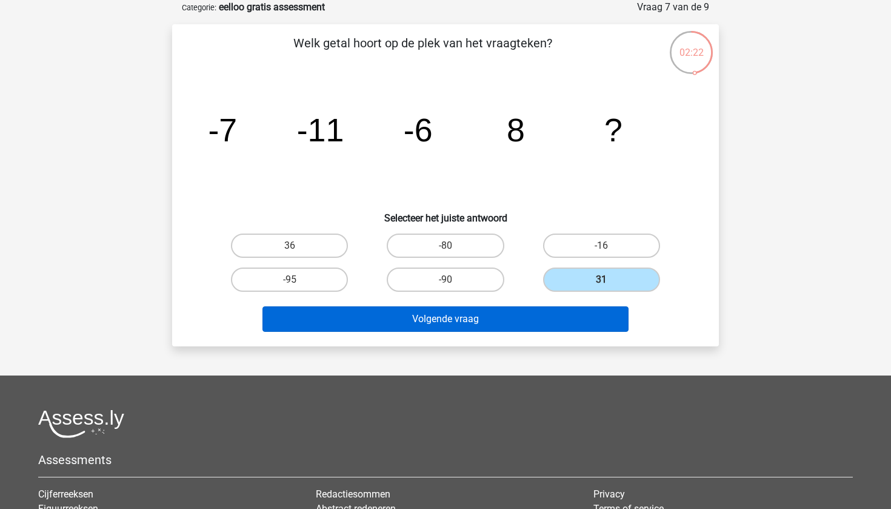
click at [508, 318] on button "Volgende vraag" at bounding box center [445, 318] width 367 height 25
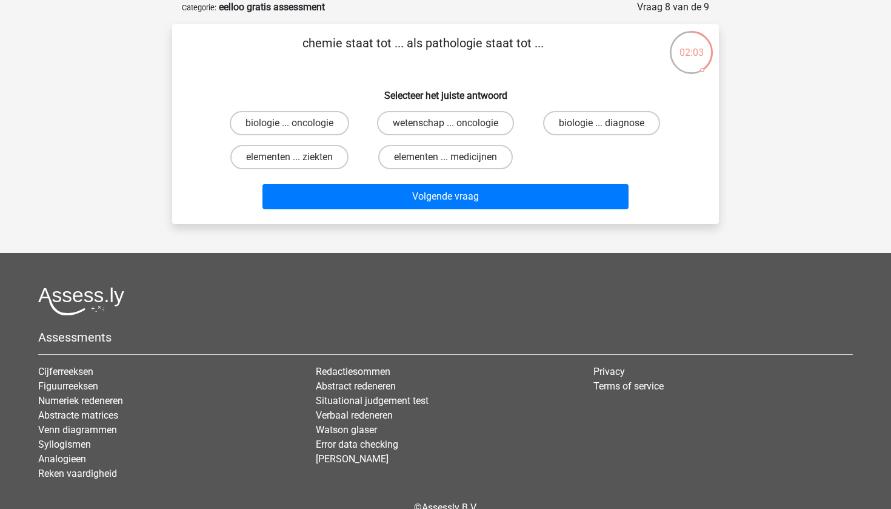
click at [449, 159] on input "elementen ... medicijnen" at bounding box center [449, 161] width 8 height 8
radio input "true"
click at [444, 132] on label "wetenschap ... oncologie" at bounding box center [445, 123] width 137 height 24
click at [445, 131] on input "wetenschap ... oncologie" at bounding box center [449, 127] width 8 height 8
radio input "true"
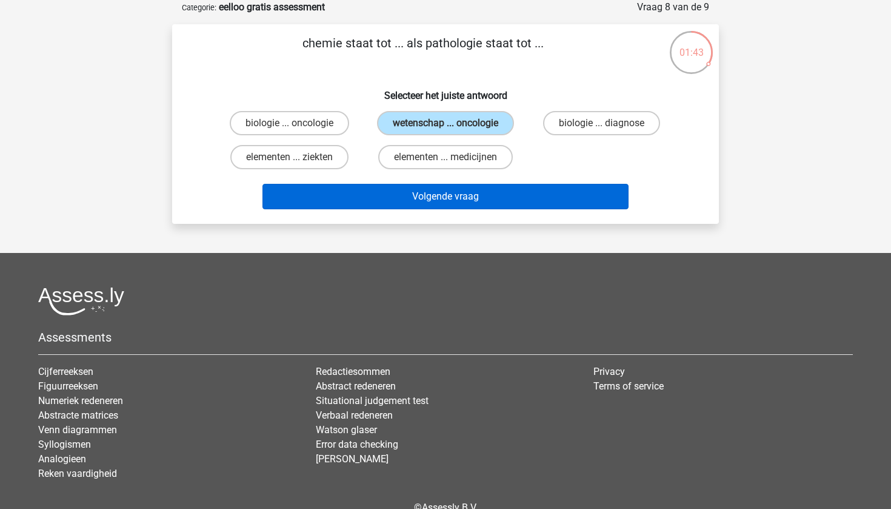
click at [478, 202] on button "Volgende vraag" at bounding box center [445, 196] width 367 height 25
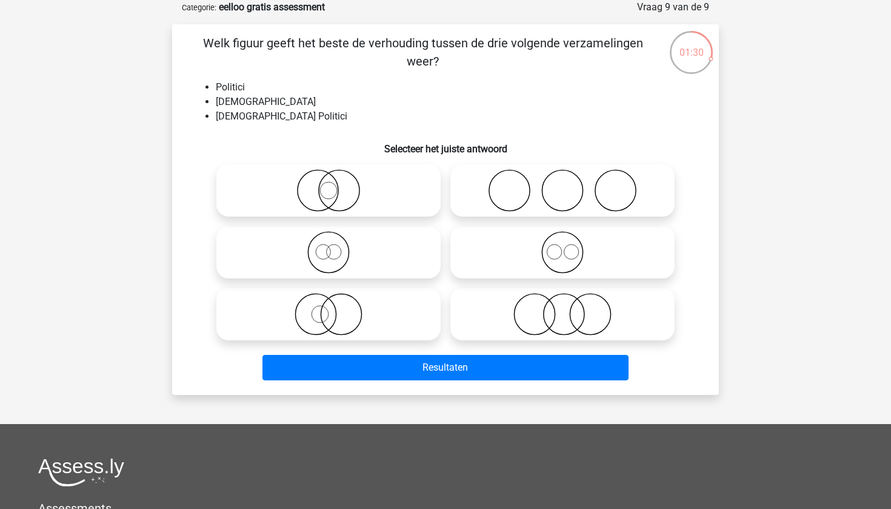
click at [344, 326] on icon at bounding box center [328, 314] width 215 height 42
click at [336, 308] on input "radio" at bounding box center [333, 304] width 8 height 8
radio input "true"
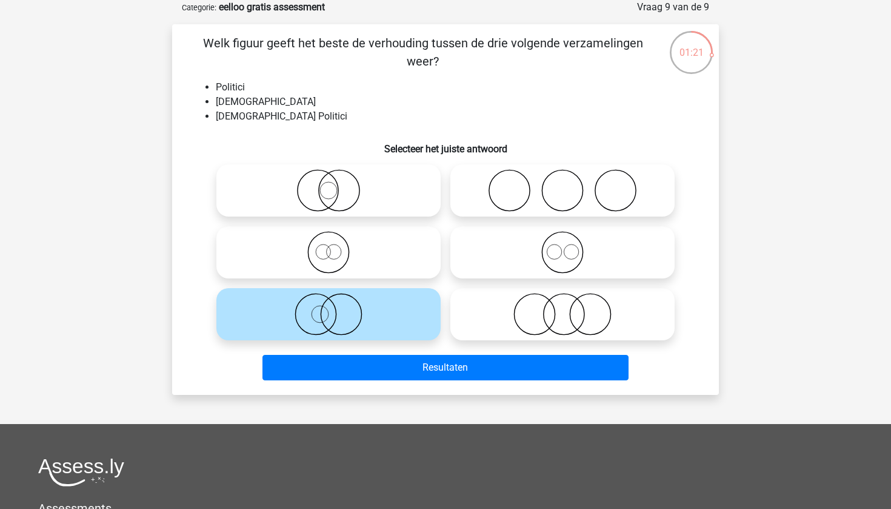
click at [570, 235] on icon at bounding box center [562, 252] width 215 height 42
click at [570, 238] on input "radio" at bounding box center [566, 242] width 8 height 8
radio input "true"
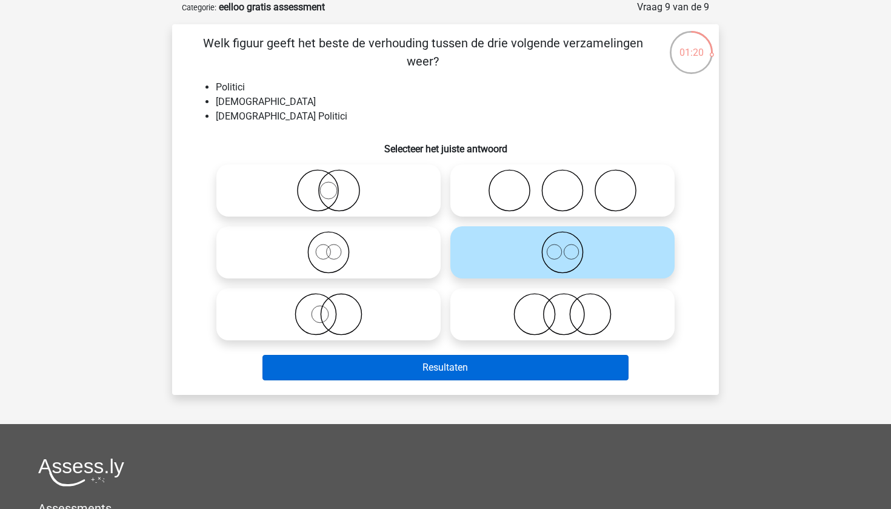
click at [534, 361] on button "Resultaten" at bounding box center [445, 367] width 367 height 25
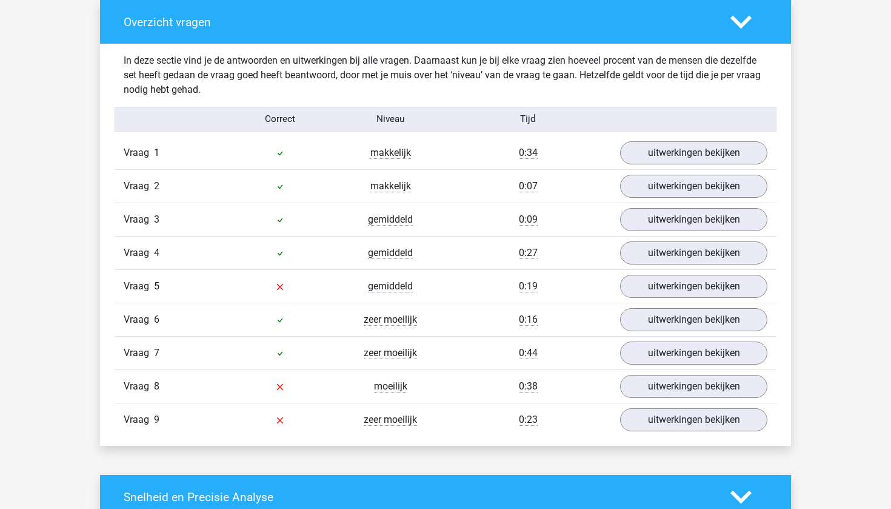
scroll to position [1248, 0]
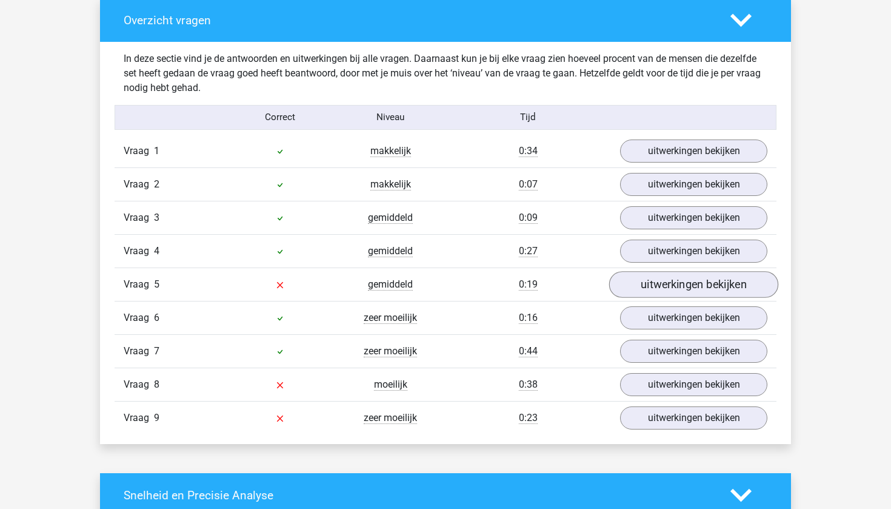
click at [665, 290] on link "uitwerkingen bekijken" at bounding box center [693, 285] width 169 height 27
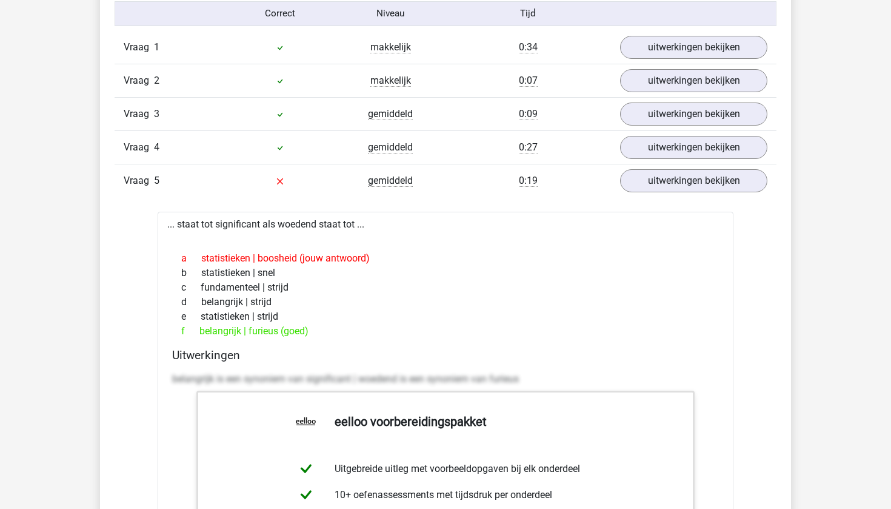
scroll to position [1327, 0]
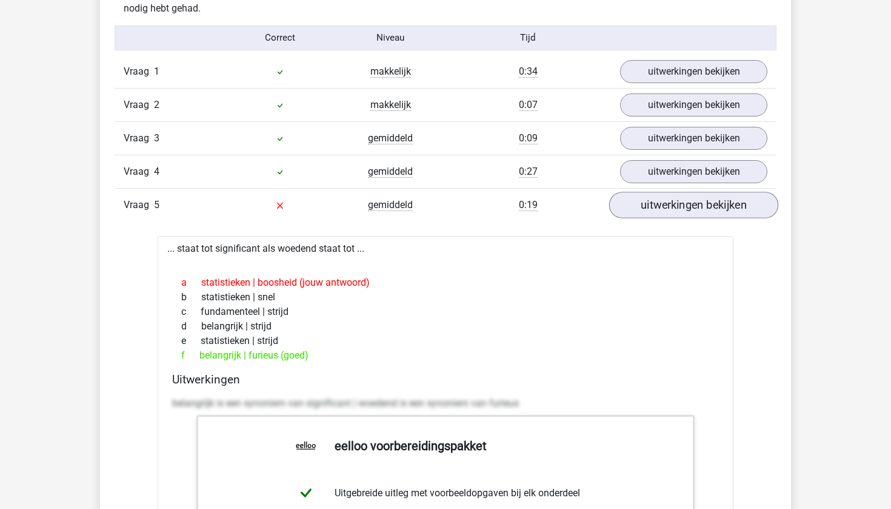
click at [690, 198] on link "uitwerkingen bekijken" at bounding box center [693, 205] width 169 height 27
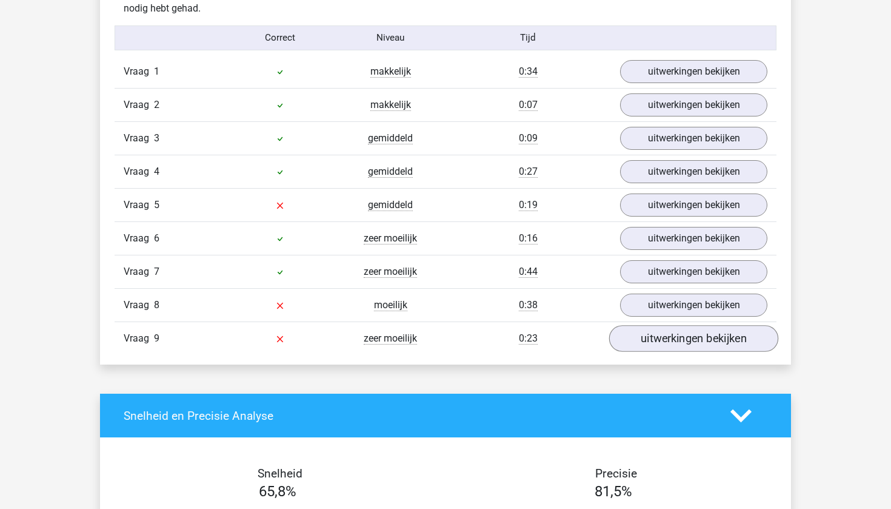
click at [638, 332] on link "uitwerkingen bekijken" at bounding box center [693, 338] width 169 height 27
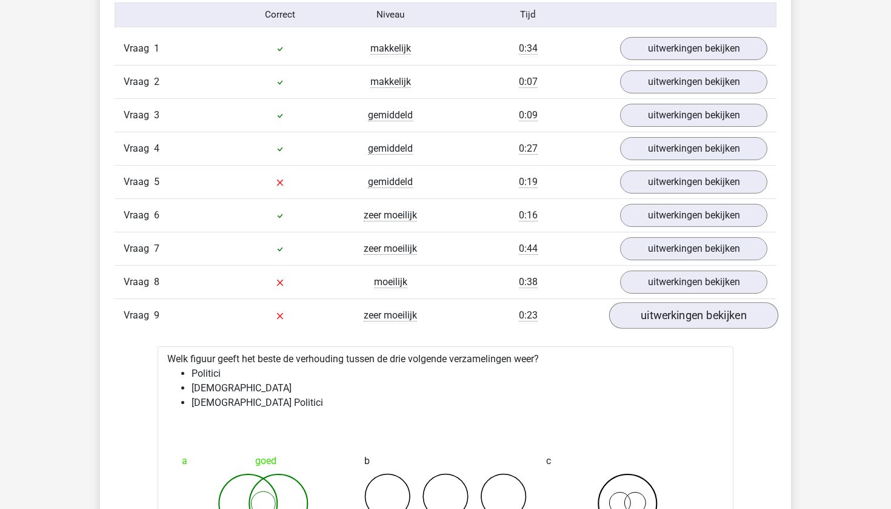
scroll to position [1353, 0]
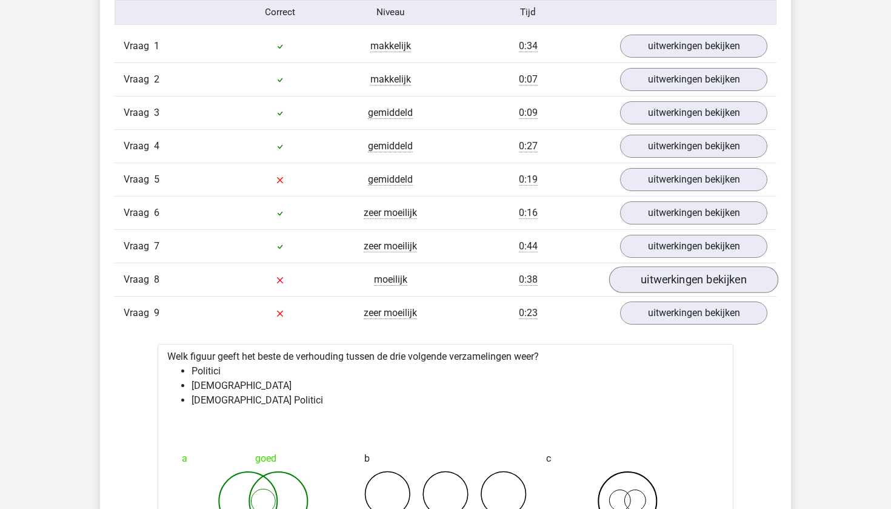
click at [665, 283] on link "uitwerkingen bekijken" at bounding box center [693, 280] width 169 height 27
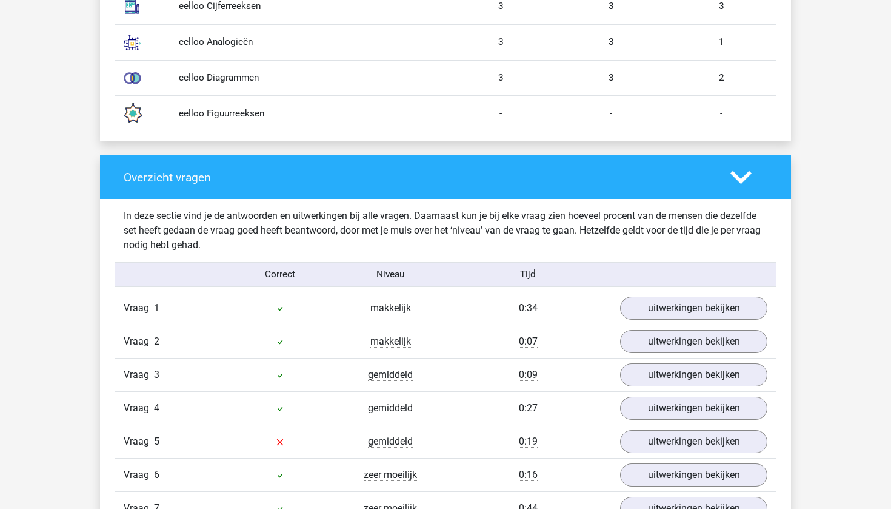
scroll to position [1098, 0]
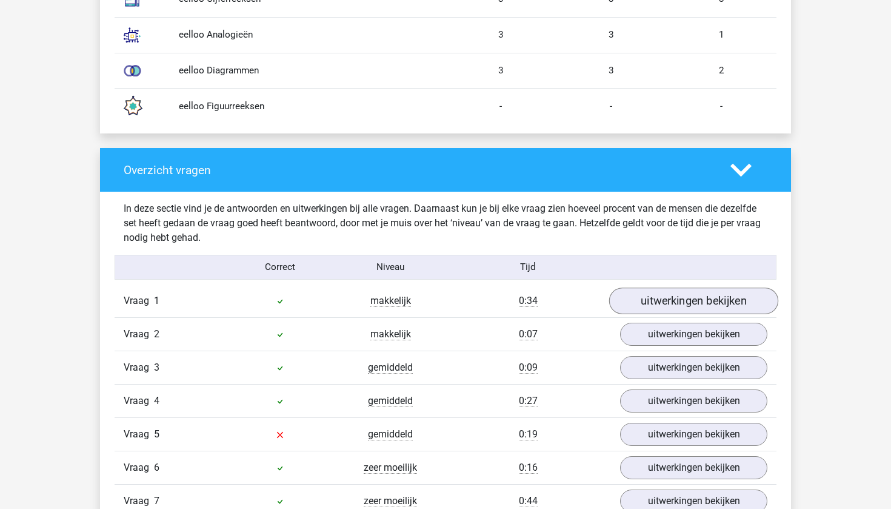
click at [676, 305] on link "uitwerkingen bekijken" at bounding box center [693, 301] width 169 height 27
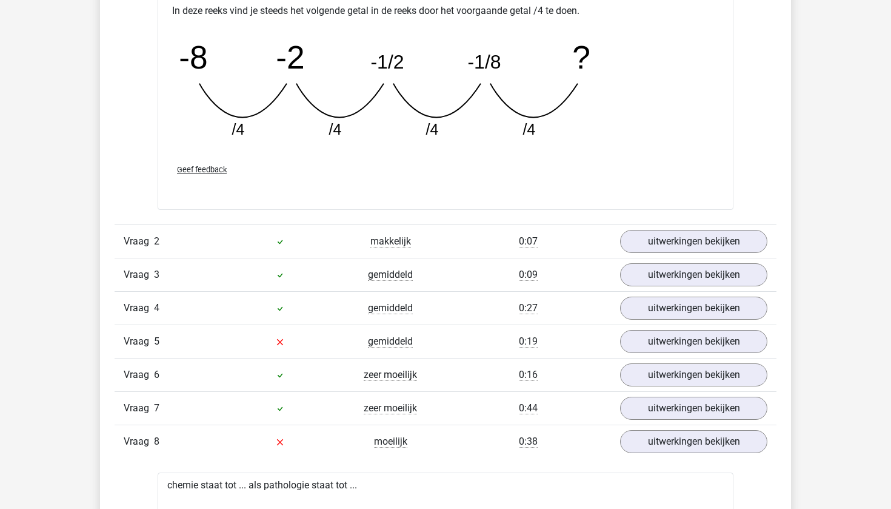
scroll to position [1733, 0]
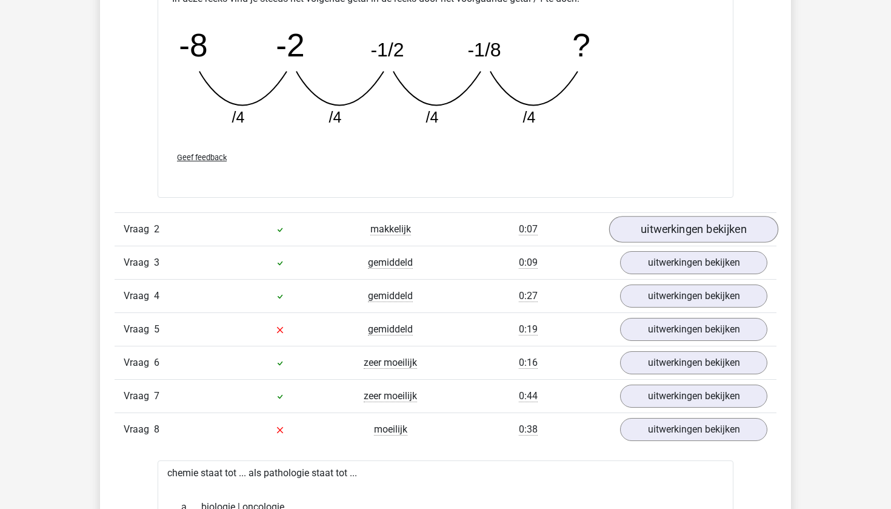
click at [668, 237] on link "uitwerkingen bekijken" at bounding box center [693, 229] width 169 height 27
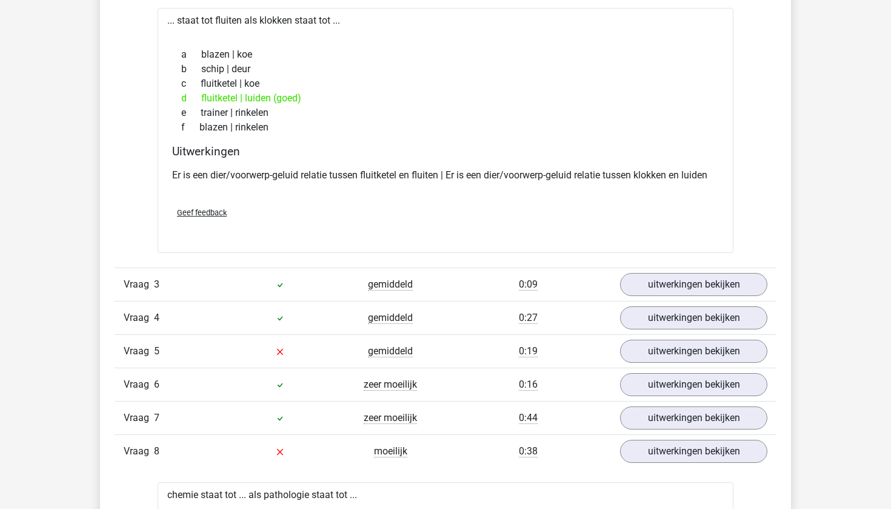
scroll to position [1994, 0]
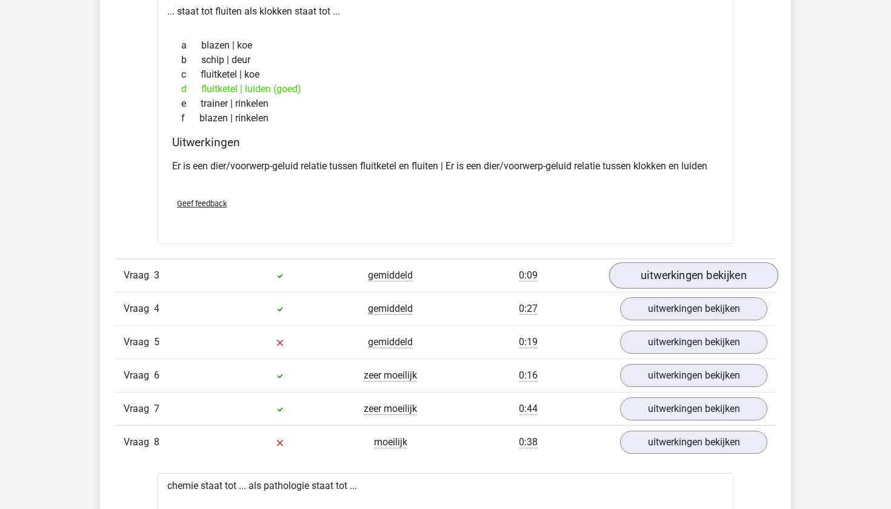
click at [670, 264] on link "uitwerkingen bekijken" at bounding box center [693, 275] width 169 height 27
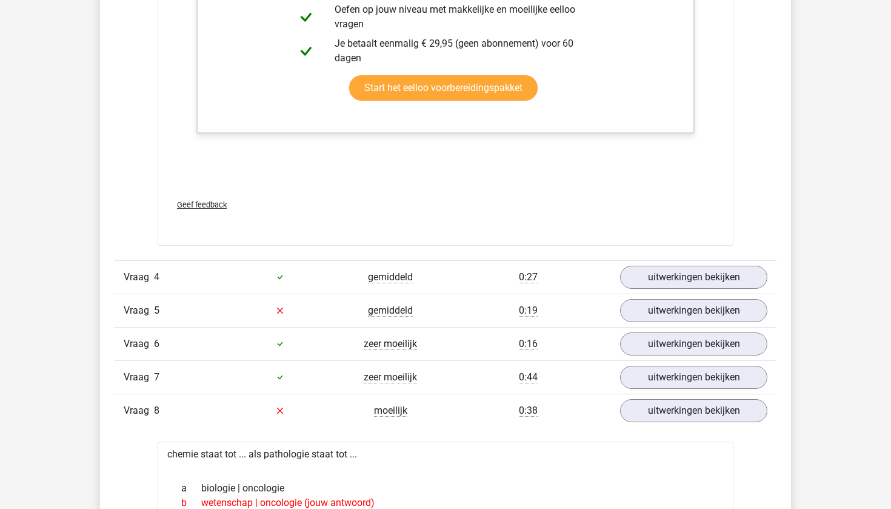
scroll to position [2809, 0]
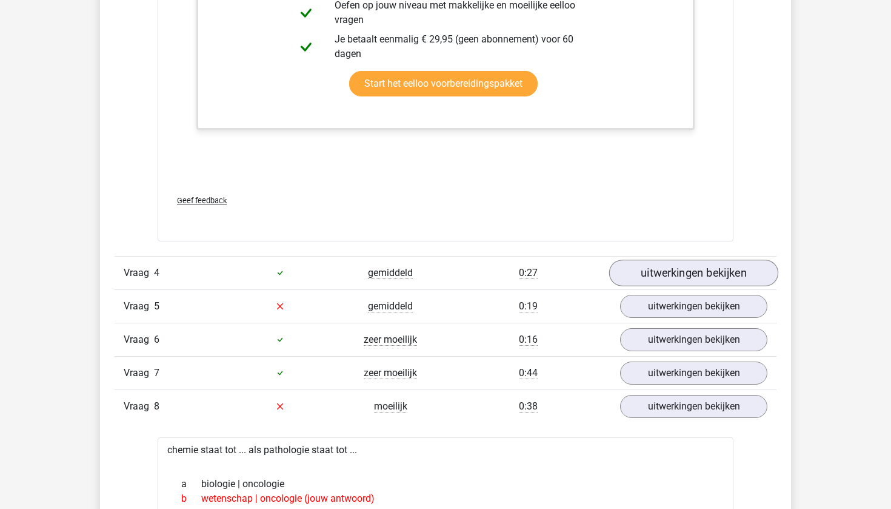
click at [669, 268] on link "uitwerkingen bekijken" at bounding box center [693, 272] width 169 height 27
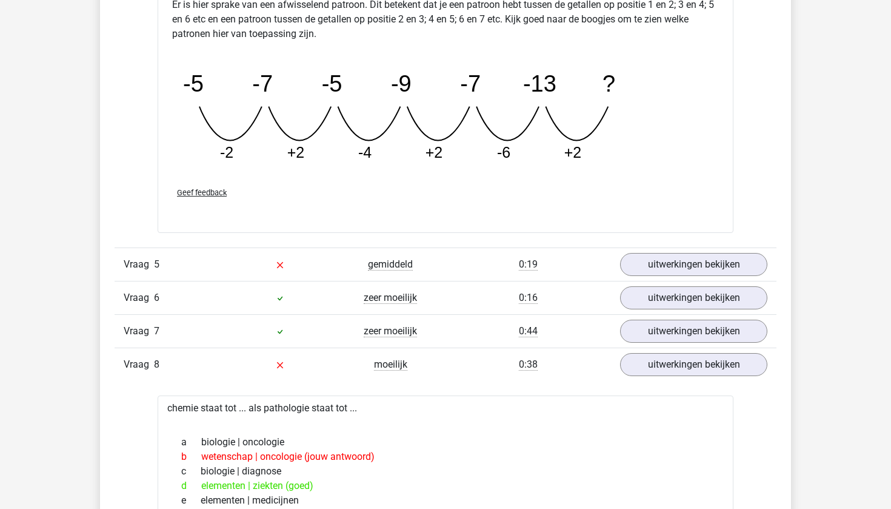
scroll to position [3409, 0]
click at [658, 271] on link "uitwerkingen bekijken" at bounding box center [693, 263] width 169 height 27
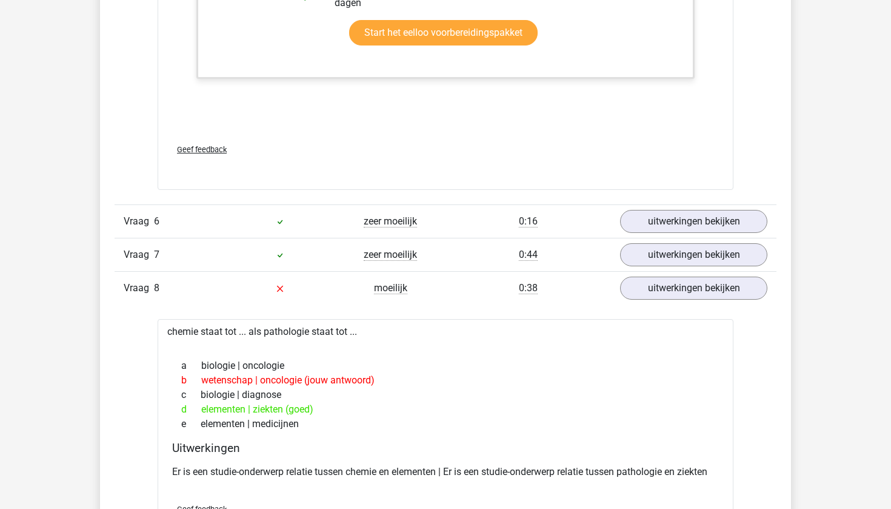
scroll to position [4081, 0]
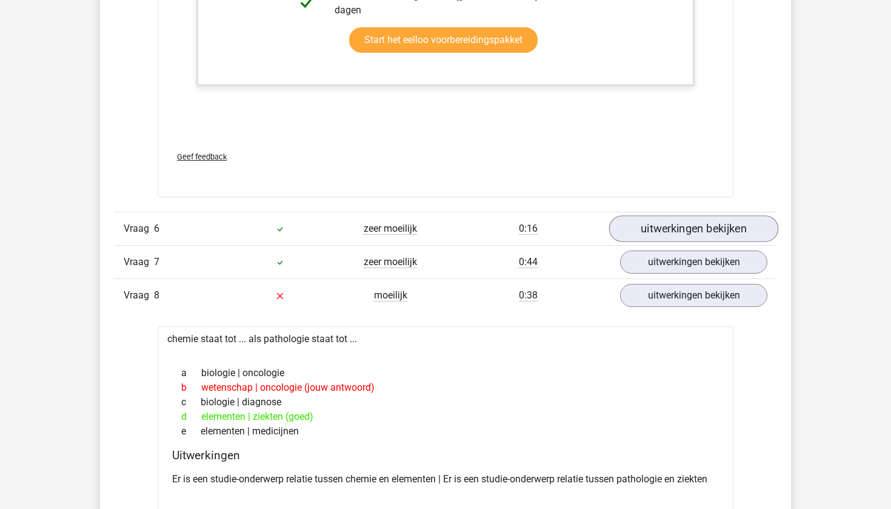
click at [684, 233] on link "uitwerkingen bekijken" at bounding box center [693, 229] width 169 height 27
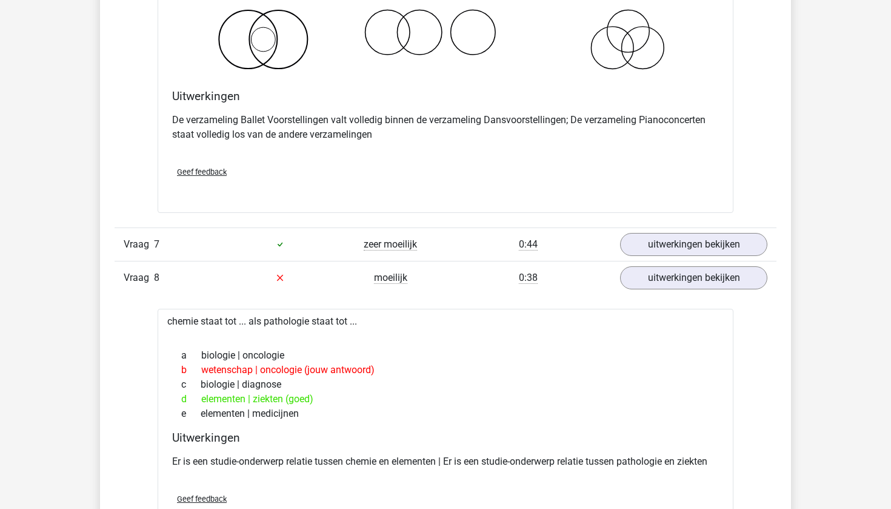
scroll to position [4571, 0]
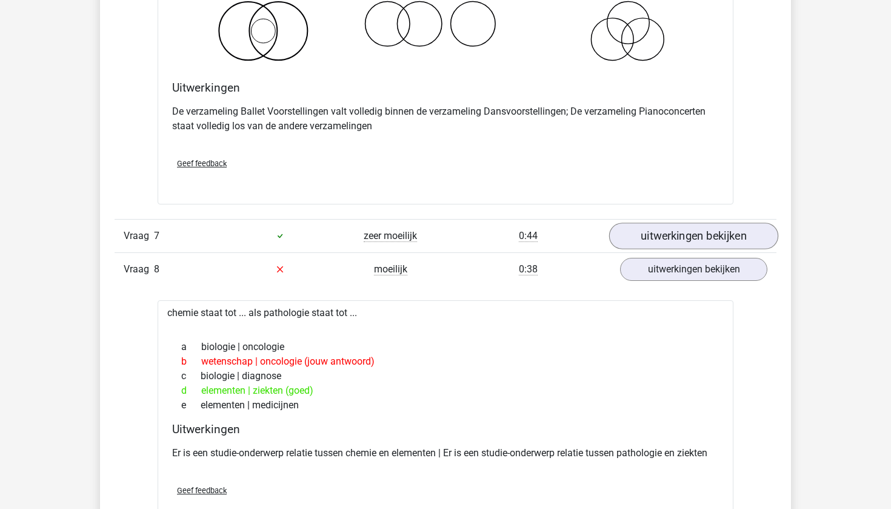
click at [666, 238] on link "uitwerkingen bekijken" at bounding box center [693, 235] width 169 height 27
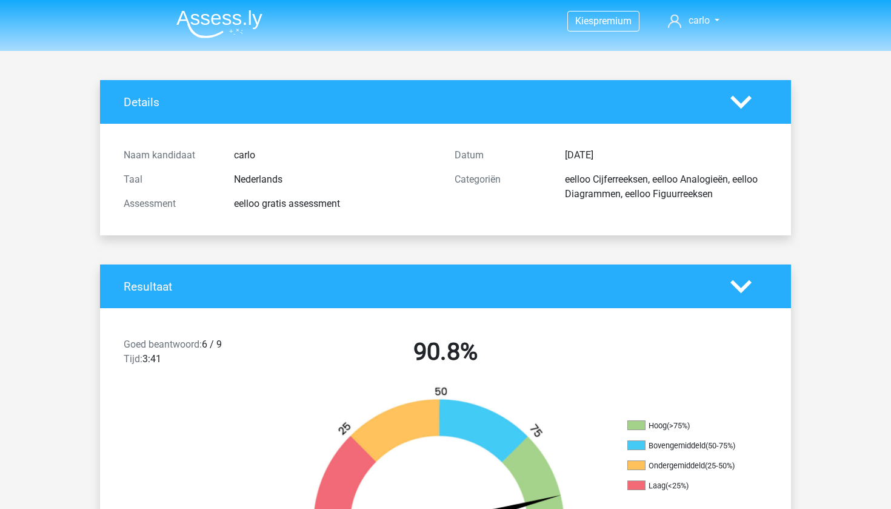
scroll to position [0, 0]
click at [204, 27] on img at bounding box center [219, 24] width 86 height 28
click at [221, 27] on img at bounding box center [219, 24] width 86 height 28
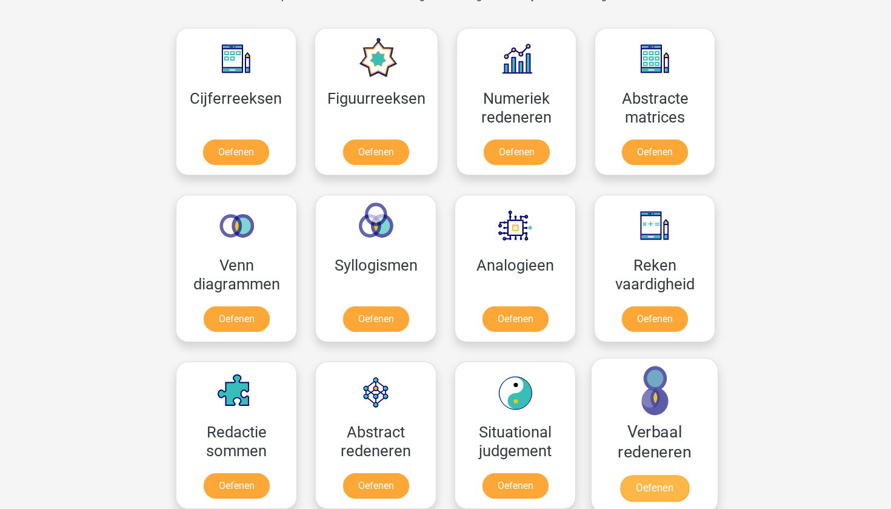
scroll to position [538, 0]
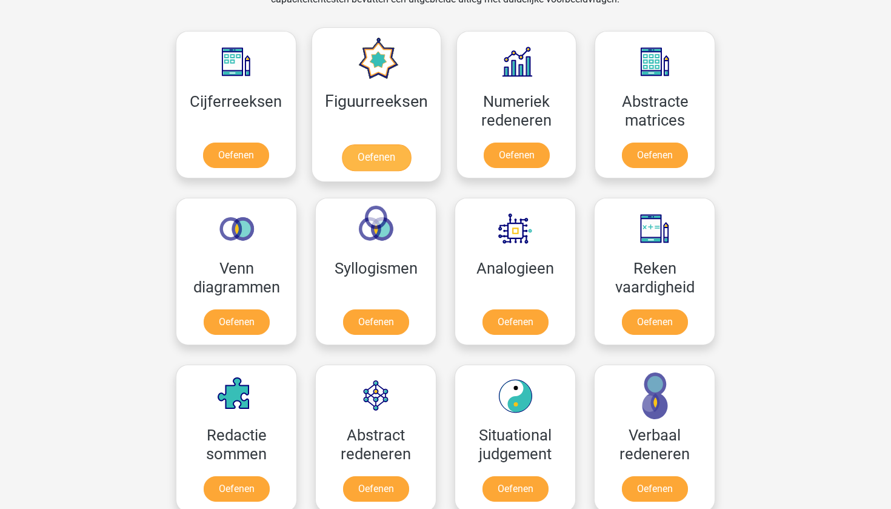
click at [375, 159] on link "Oefenen" at bounding box center [375, 157] width 69 height 27
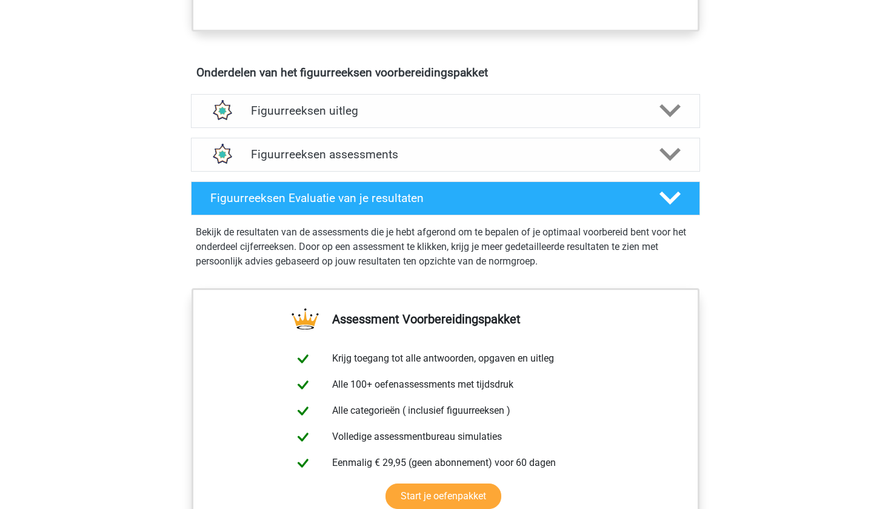
scroll to position [679, 0]
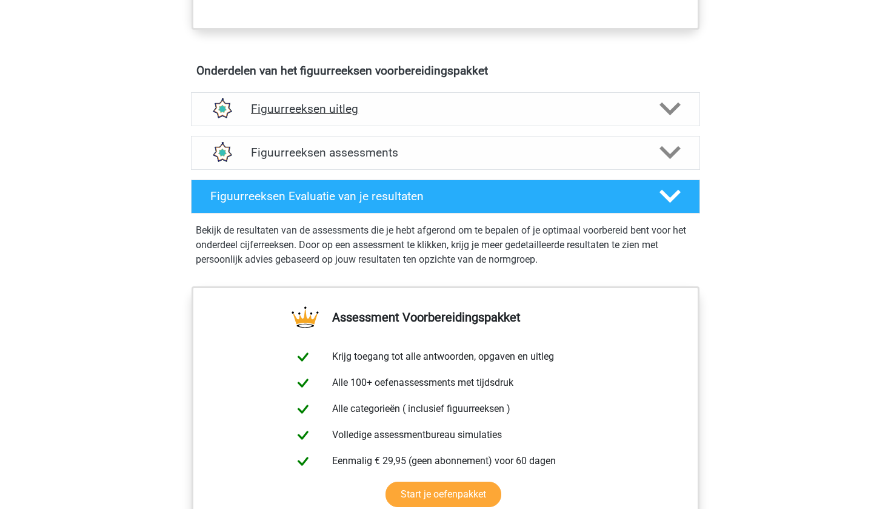
click at [413, 115] on h4 "Figuurreeksen uitleg" at bounding box center [445, 109] width 389 height 14
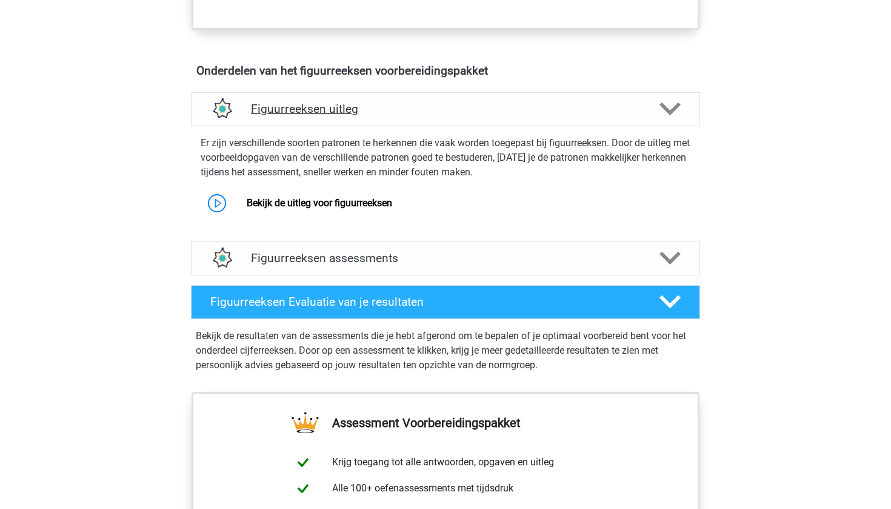
click at [413, 115] on h4 "Figuurreeksen uitleg" at bounding box center [445, 109] width 389 height 14
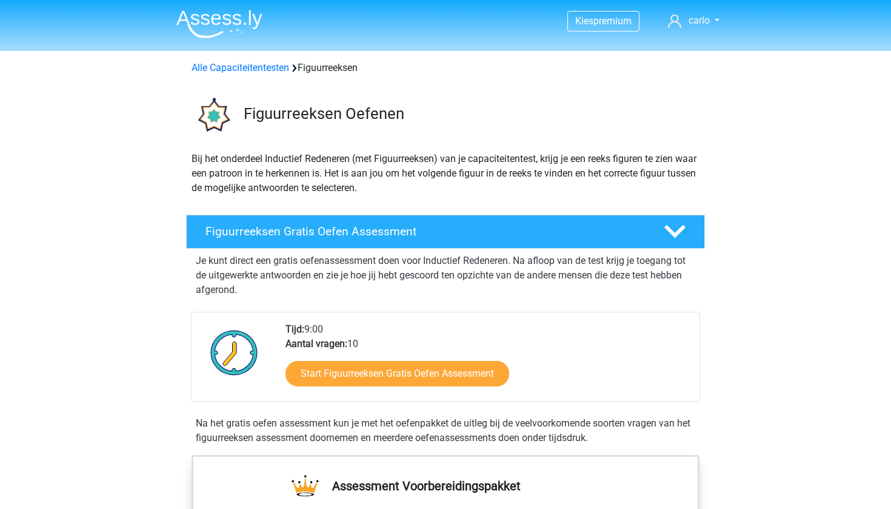
scroll to position [0, 0]
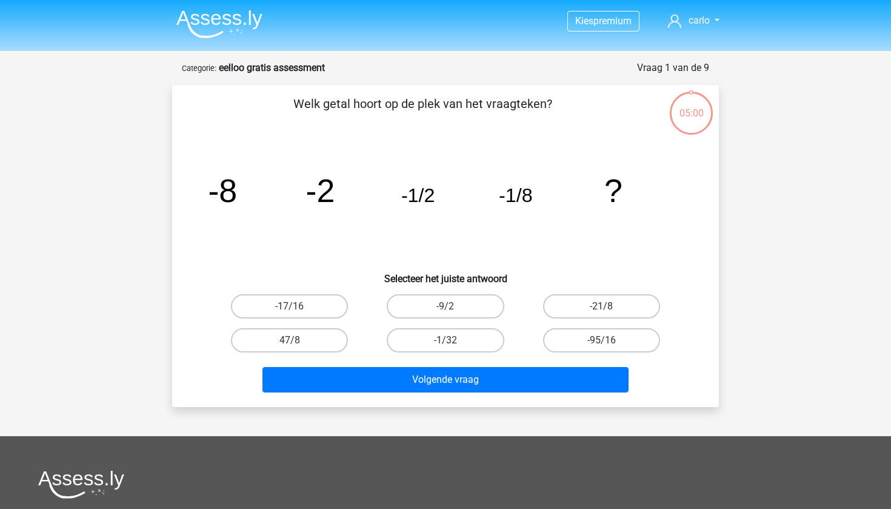
scroll to position [61, 0]
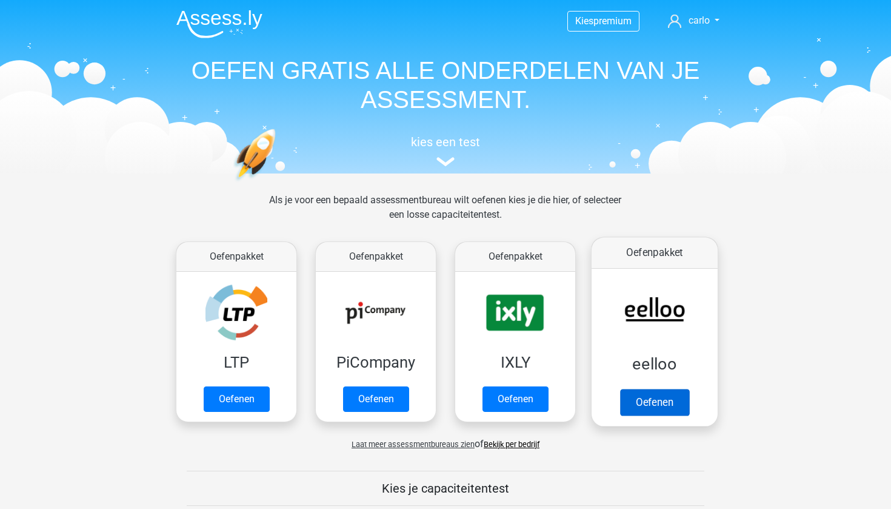
click at [669, 405] on link "Oefenen" at bounding box center [654, 402] width 69 height 27
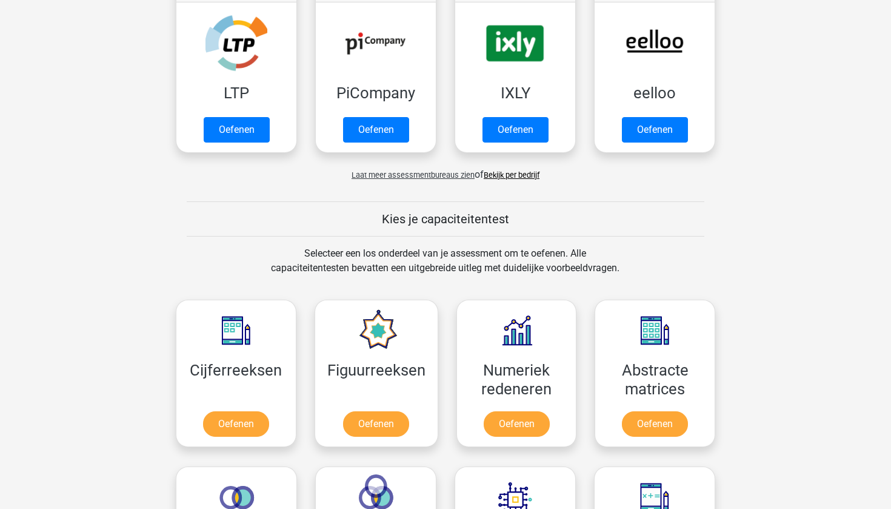
scroll to position [290, 0]
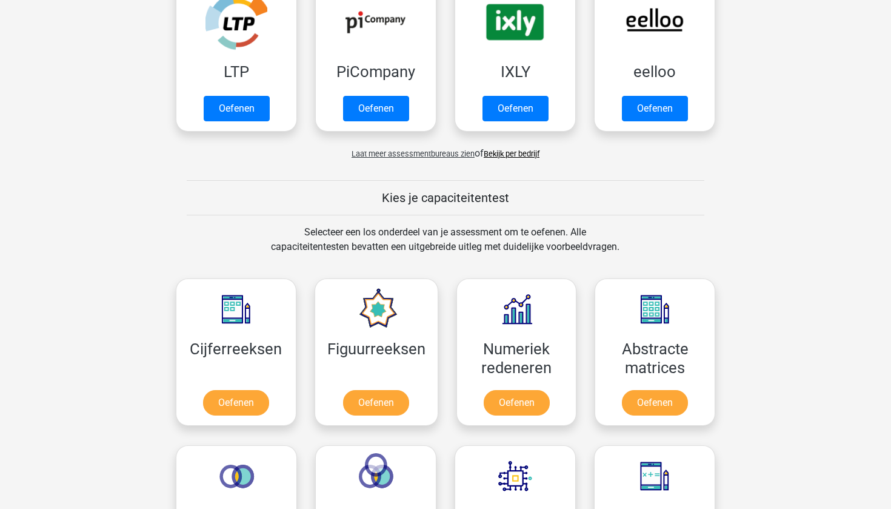
click at [505, 157] on link "Bekijk per bedrijf" at bounding box center [512, 153] width 56 height 9
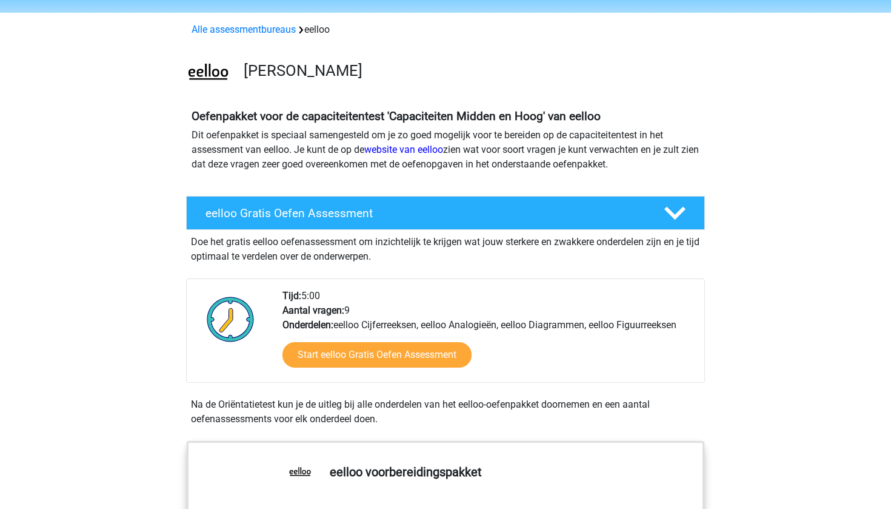
scroll to position [39, 0]
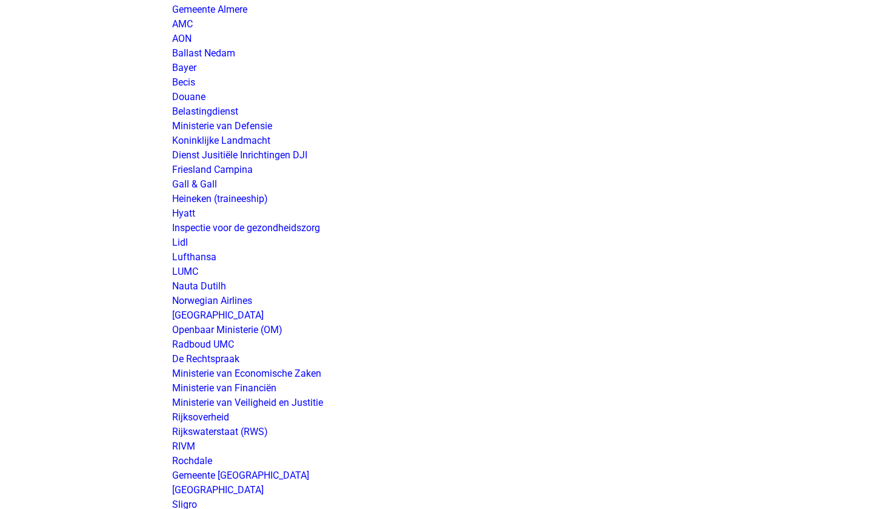
scroll to position [1972, 0]
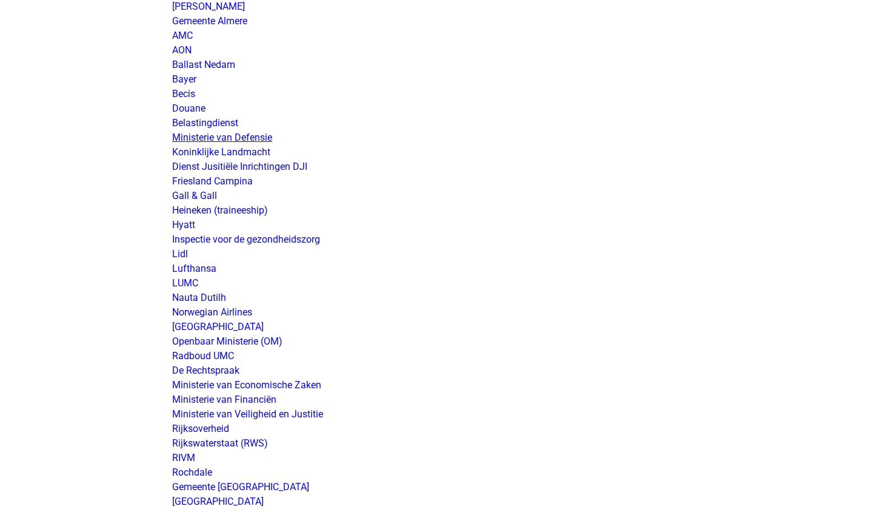
click at [261, 135] on link "Ministerie van Defensie" at bounding box center [222, 138] width 100 height 12
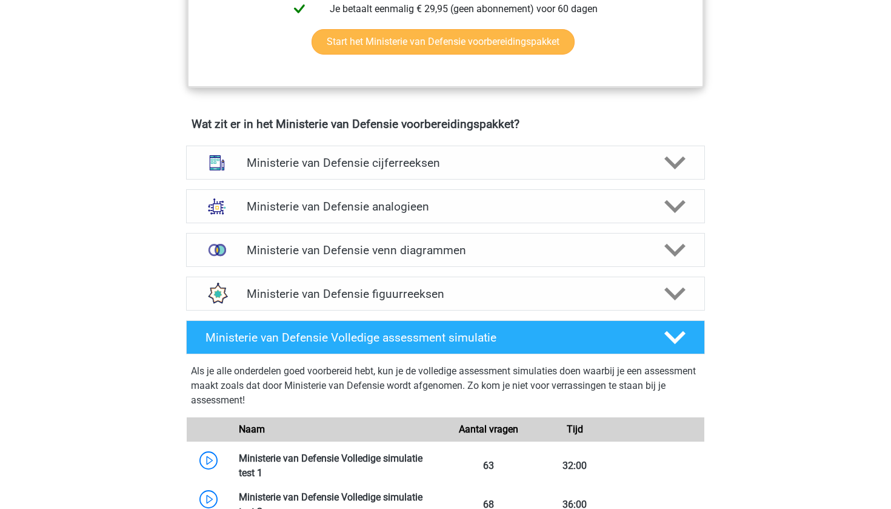
scroll to position [808, 0]
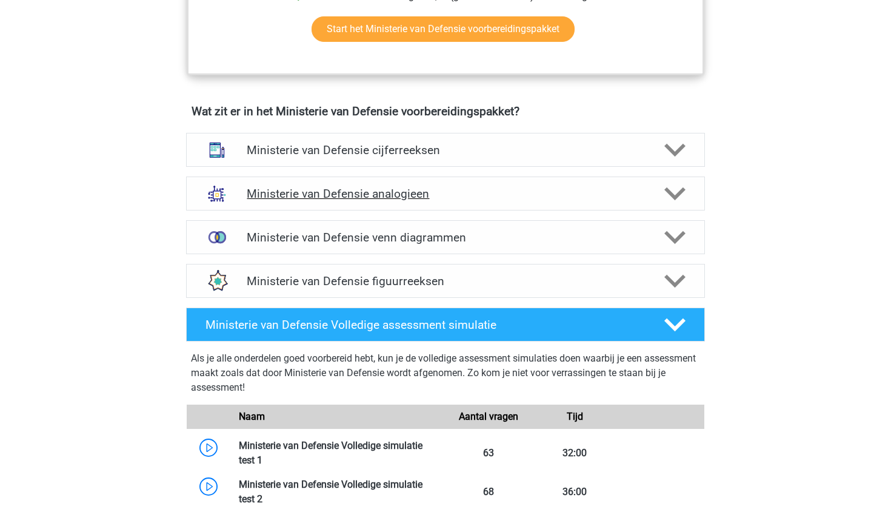
click at [482, 193] on h4 "Ministerie van Defensie analogieen" at bounding box center [445, 194] width 397 height 14
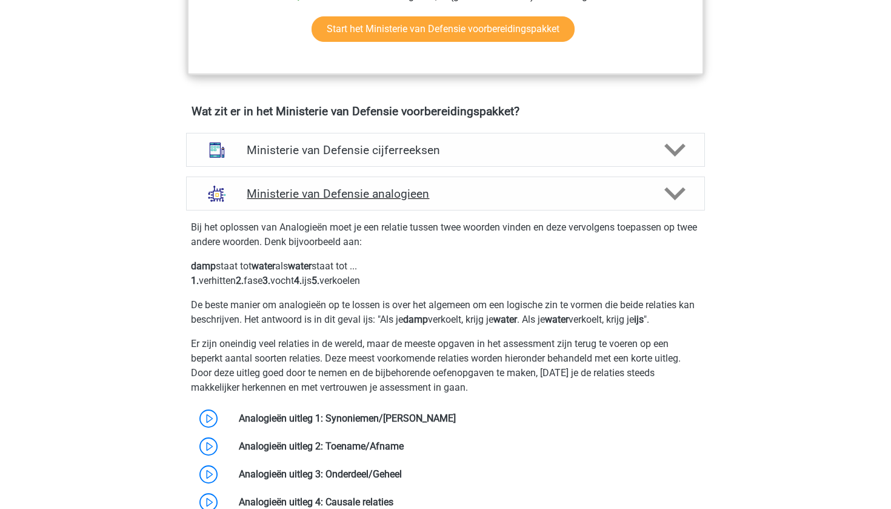
click at [482, 193] on h4 "Ministerie van Defensie analogieen" at bounding box center [445, 194] width 397 height 14
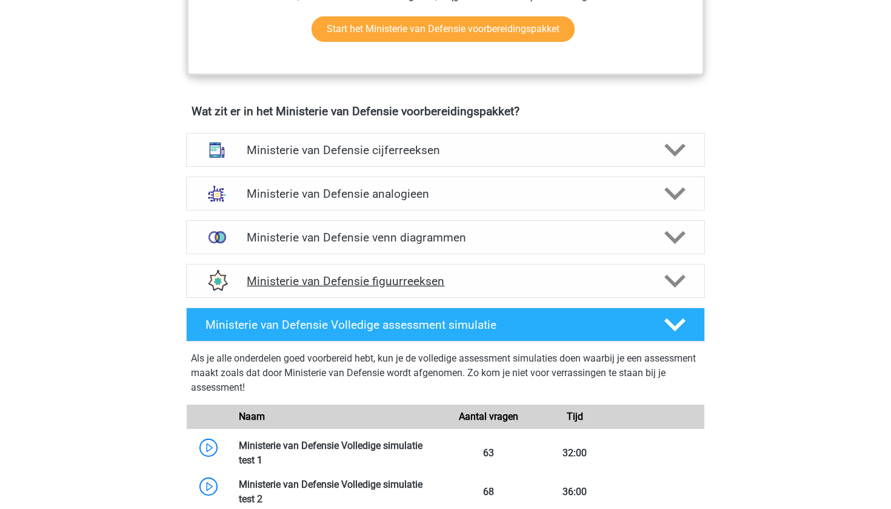
click at [452, 278] on h4 "Ministerie van Defensie figuurreeksen" at bounding box center [445, 281] width 397 height 14
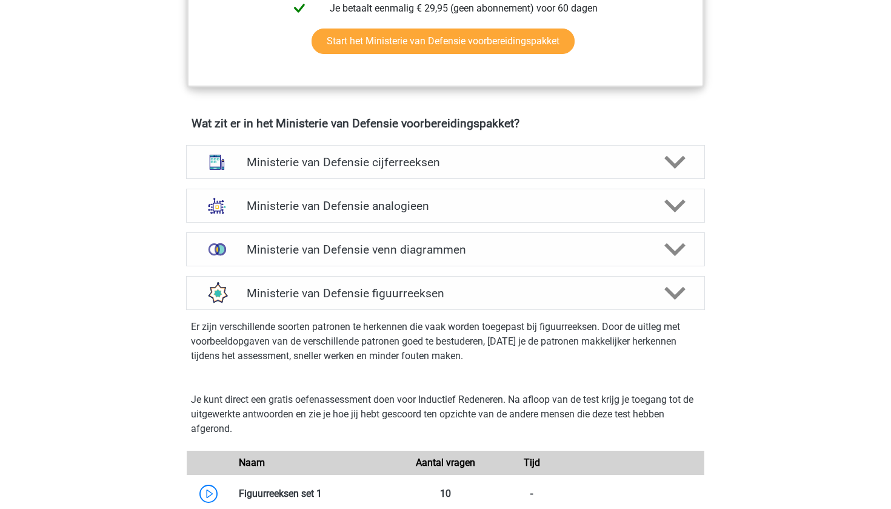
scroll to position [789, 0]
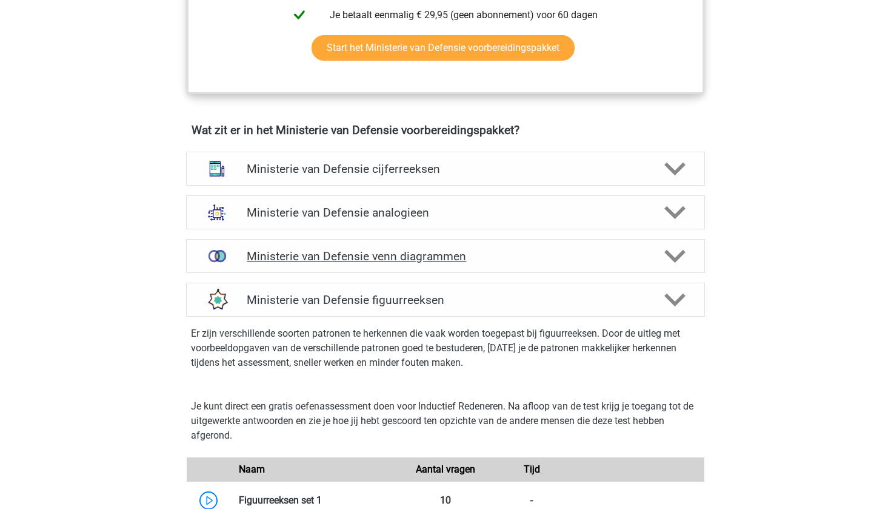
click at [454, 258] on h4 "Ministerie van Defensie venn diagrammen" at bounding box center [445, 256] width 397 height 14
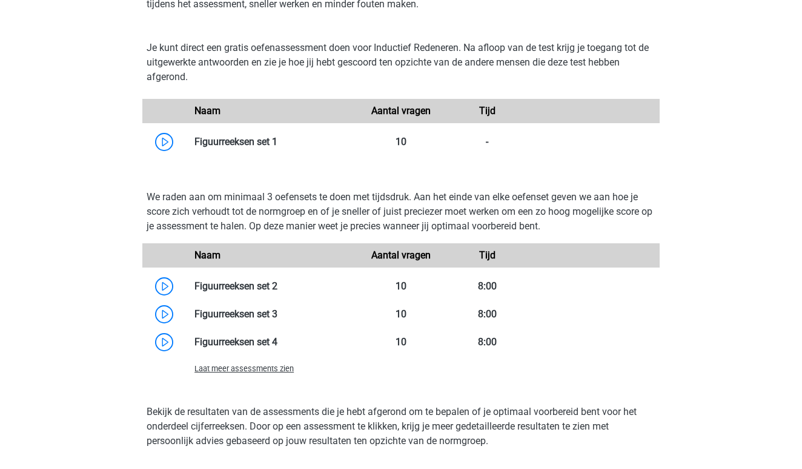
scroll to position [1480, 0]
